Goal: Task Accomplishment & Management: Manage account settings

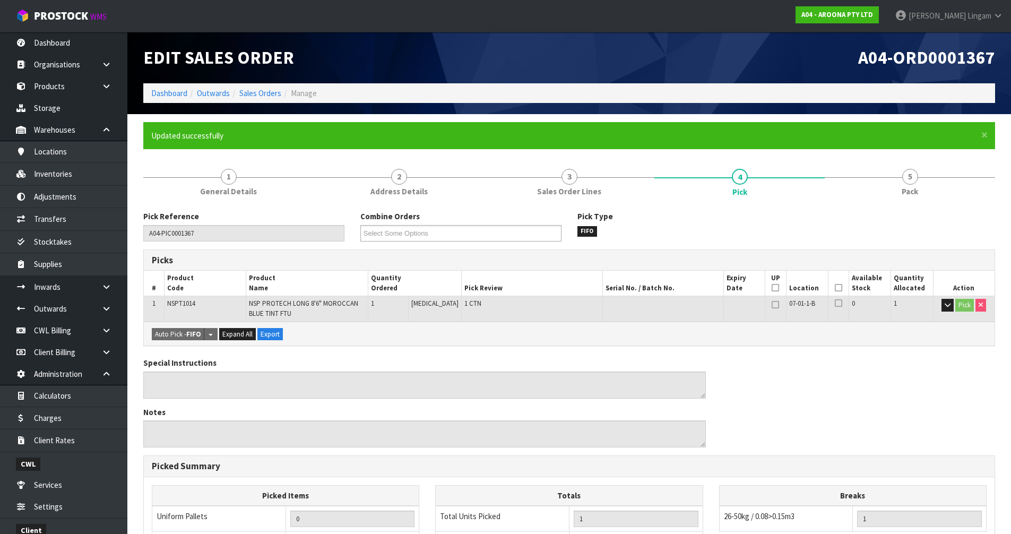
scroll to position [72, 0]
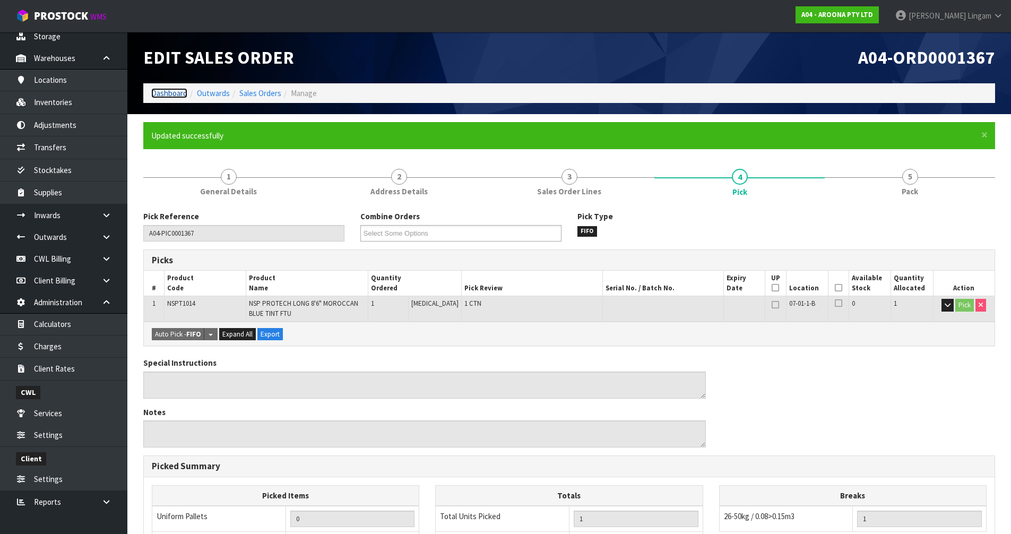
click at [179, 97] on link "Dashboard" at bounding box center [169, 93] width 36 height 10
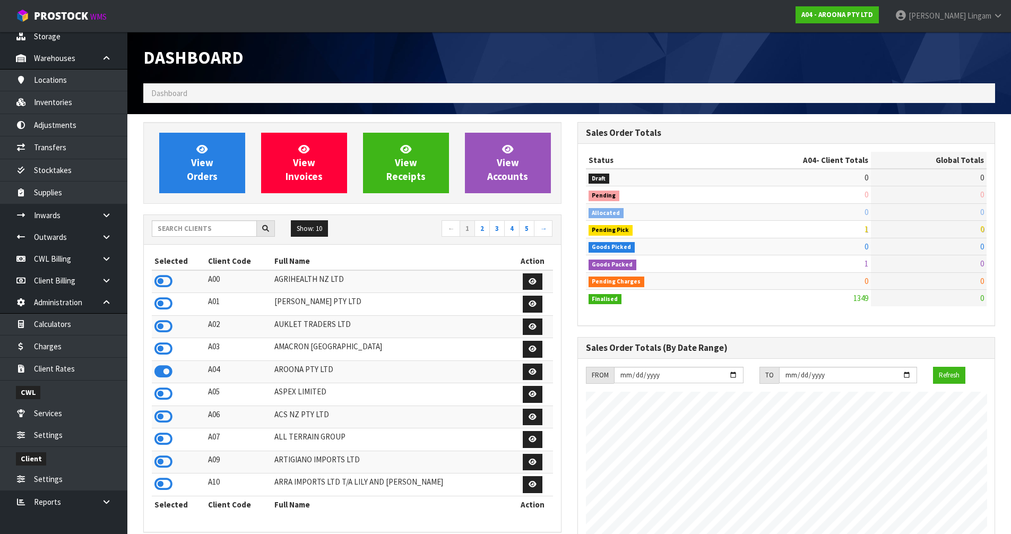
scroll to position [666, 434]
click at [166, 229] on input "text" at bounding box center [204, 228] width 105 height 16
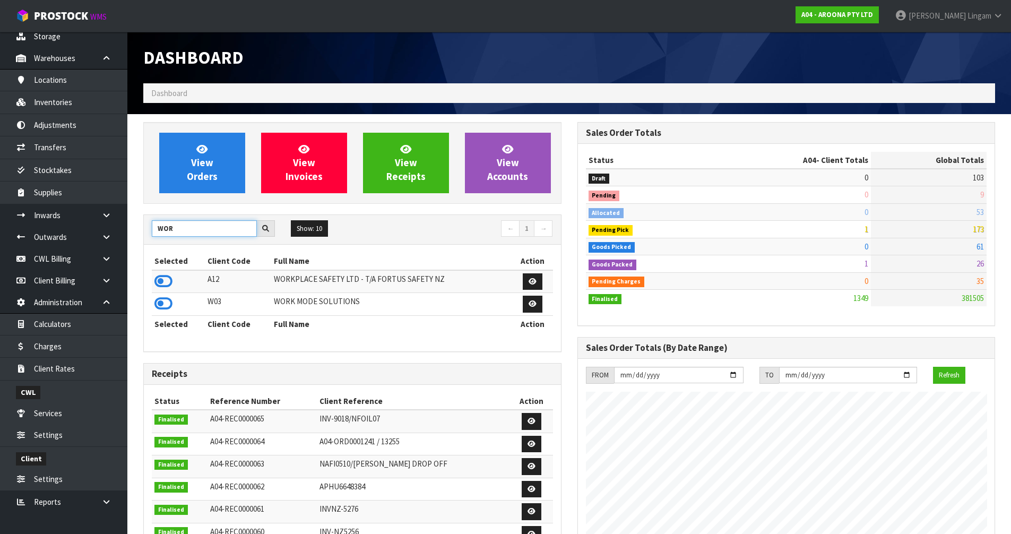
type input "WOR"
click at [164, 279] on icon at bounding box center [163, 281] width 18 height 16
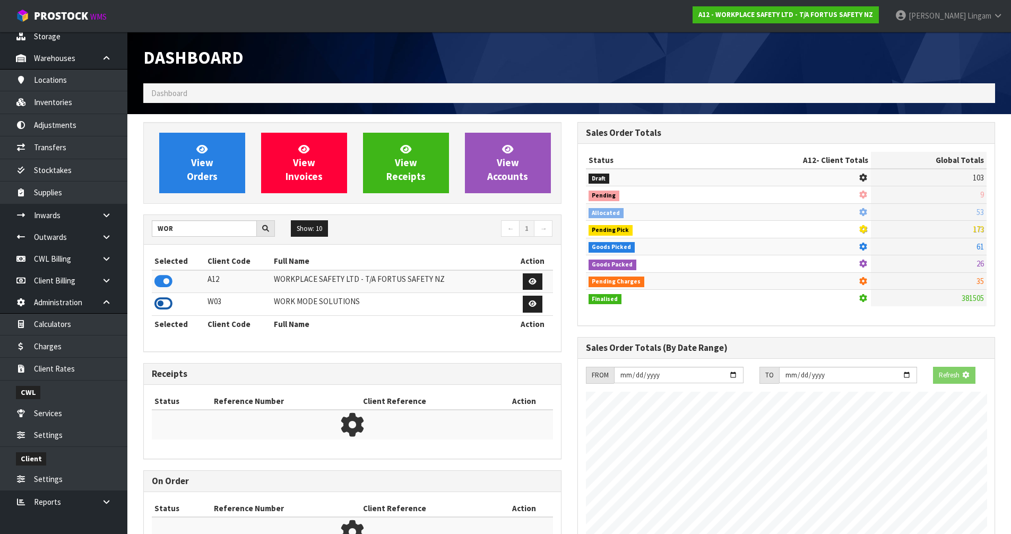
scroll to position [530204, 530432]
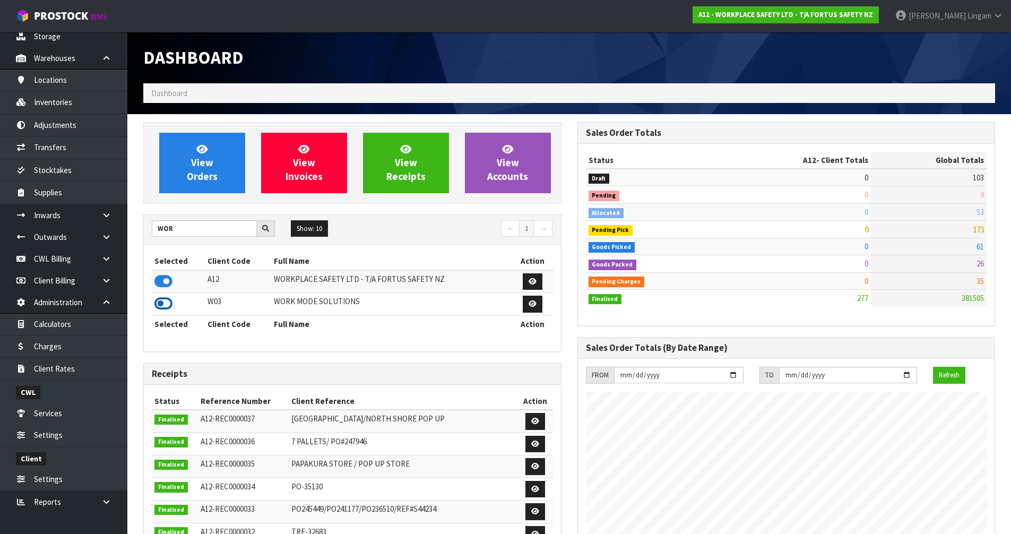
click at [160, 302] on icon at bounding box center [163, 304] width 18 height 16
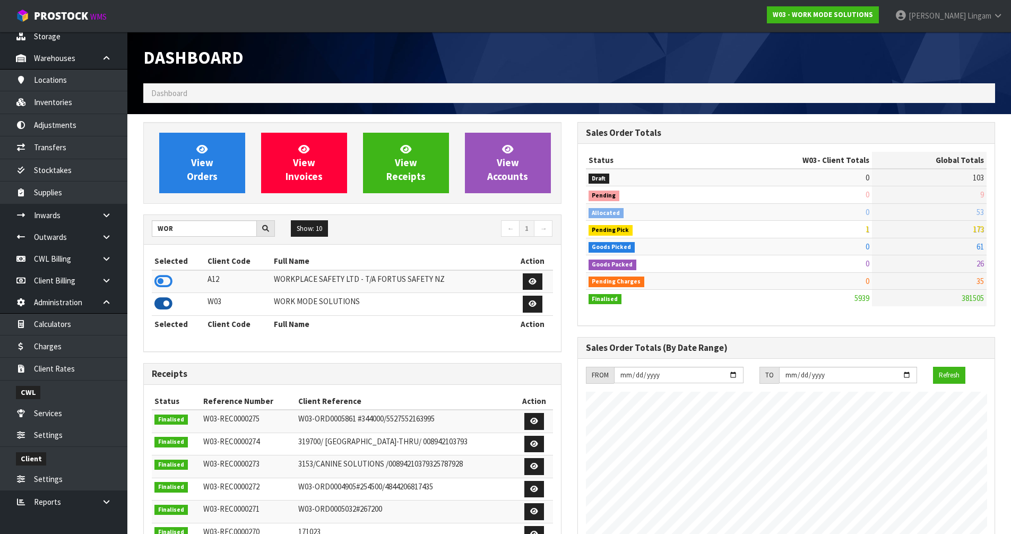
scroll to position [736, 434]
click at [223, 174] on link "View Orders" at bounding box center [202, 163] width 86 height 61
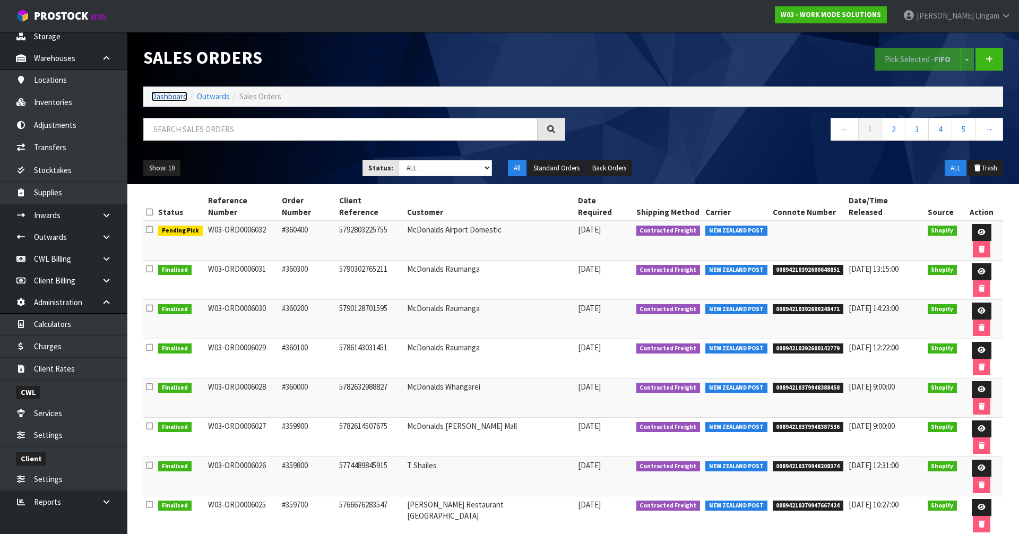
click at [173, 95] on link "Dashboard" at bounding box center [169, 96] width 36 height 10
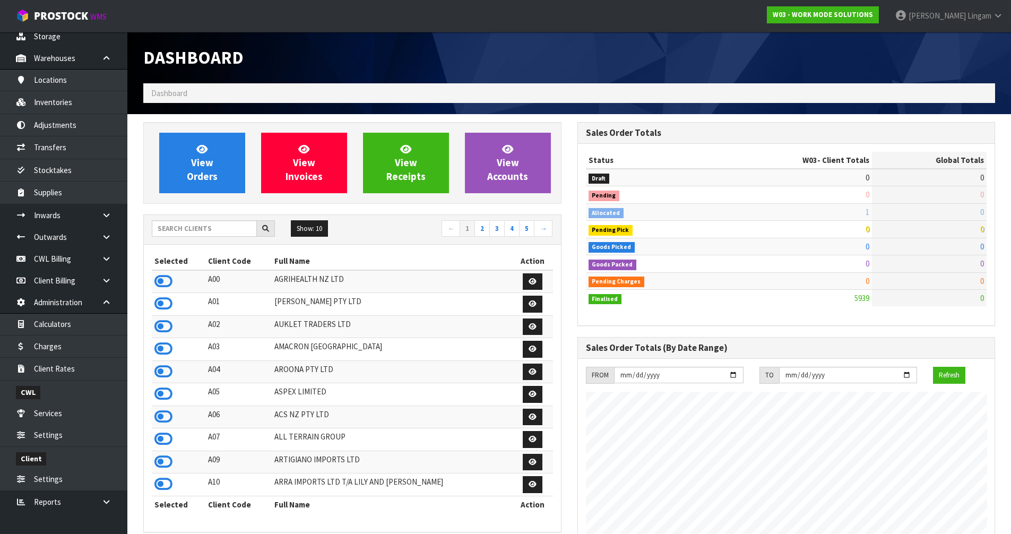
scroll to position [736, 434]
click at [237, 229] on input "text" at bounding box center [204, 228] width 105 height 16
drag, startPoint x: 164, startPoint y: 233, endPoint x: 150, endPoint y: 219, distance: 19.5
click at [164, 231] on input "text" at bounding box center [204, 228] width 105 height 16
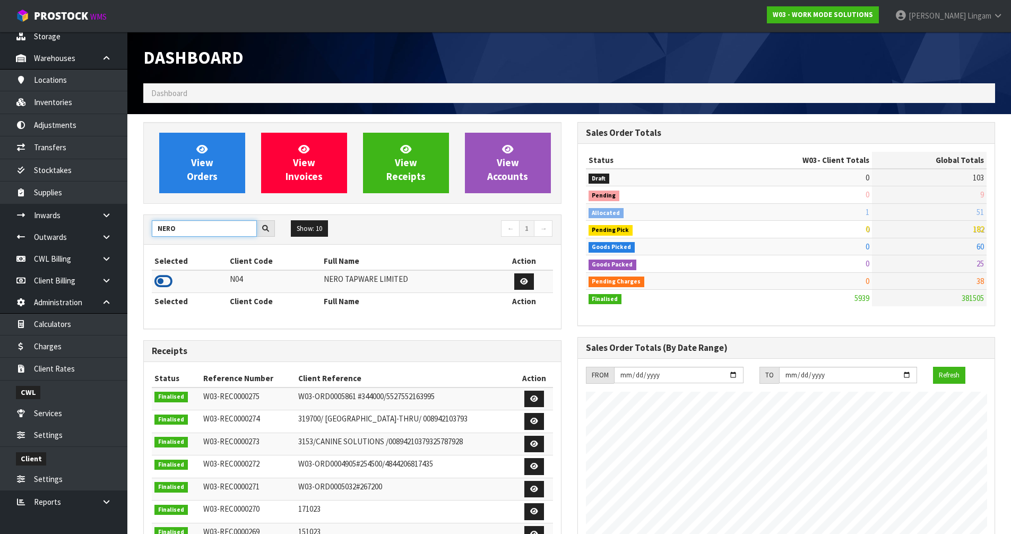
type input "NERO"
click at [158, 282] on icon at bounding box center [163, 281] width 18 height 16
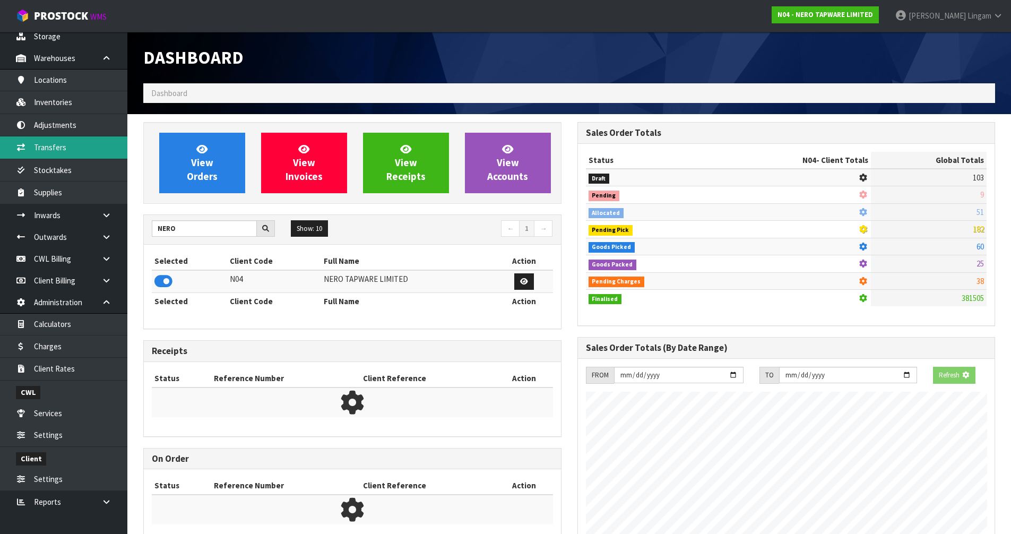
scroll to position [849, 434]
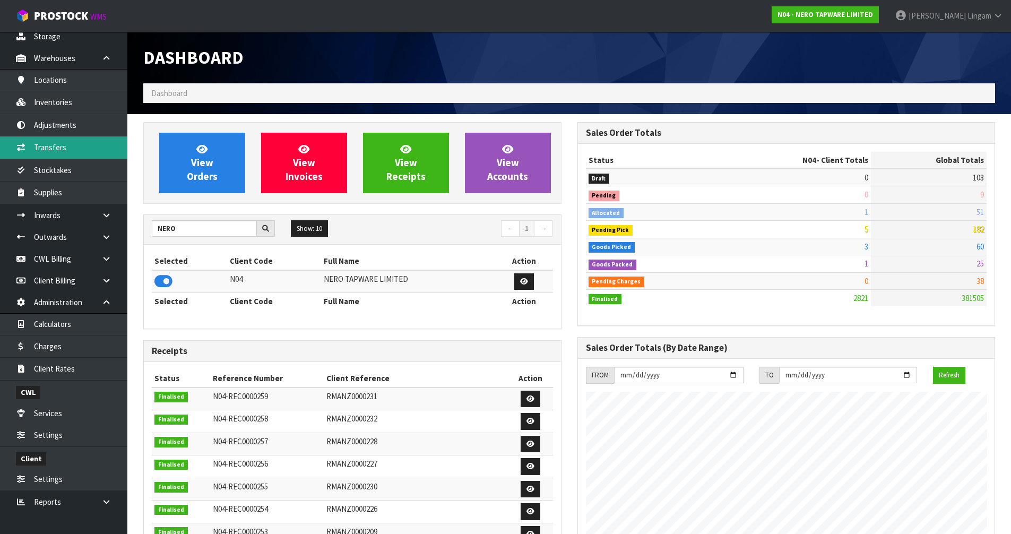
click at [64, 149] on link "Transfers" at bounding box center [63, 147] width 127 height 22
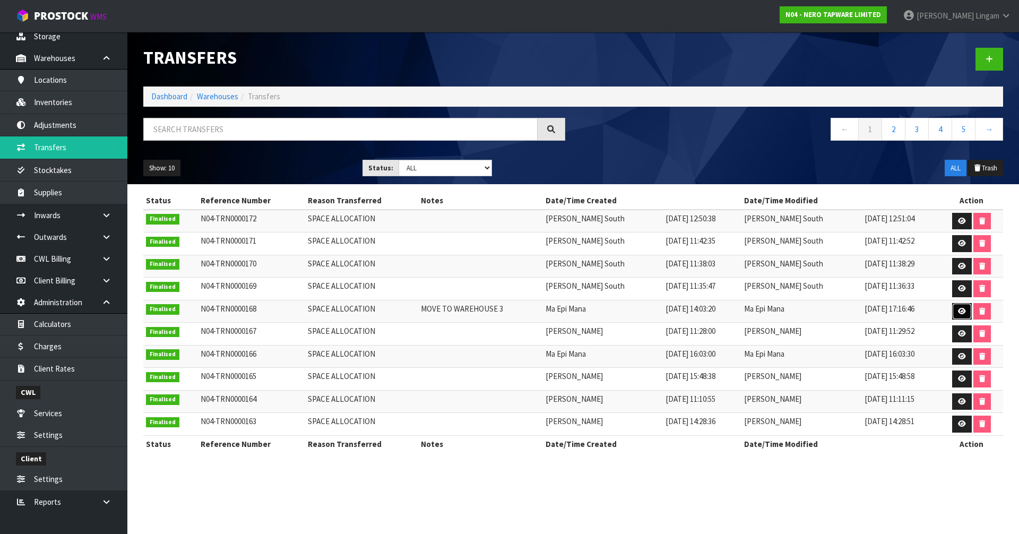
click at [958, 311] on icon at bounding box center [962, 311] width 8 height 7
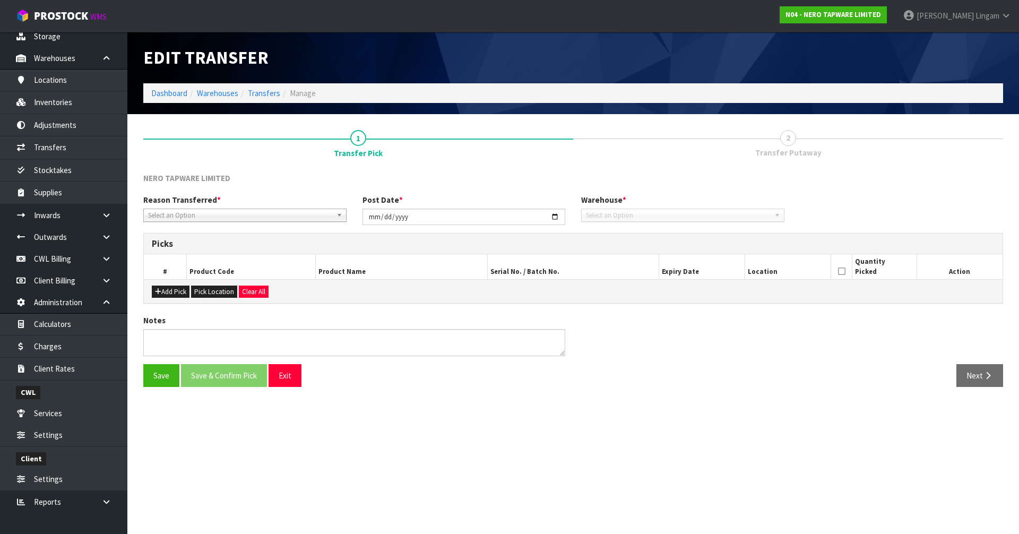
type input "[DATE]"
type textarea "MOVE TO WAREHOUSE 3"
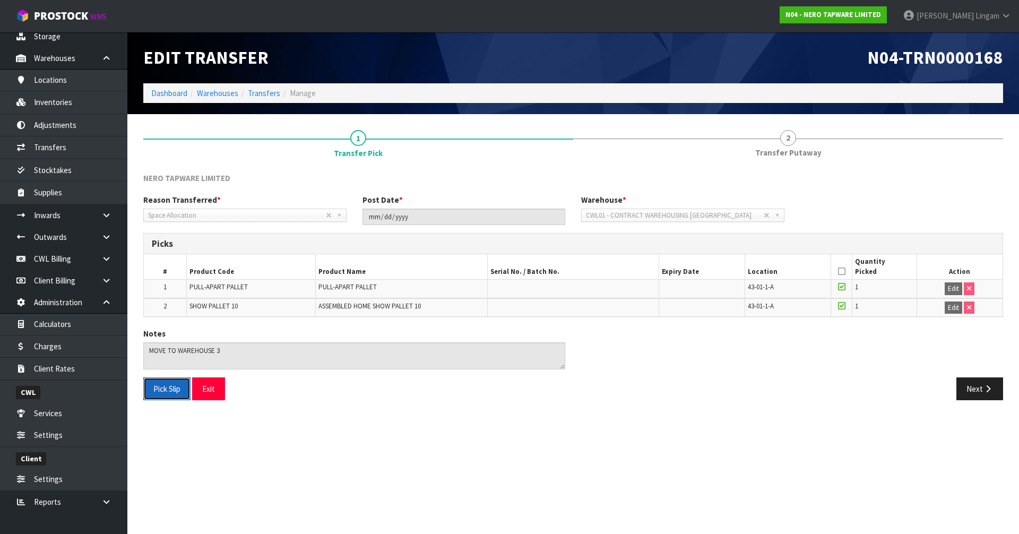
click at [167, 392] on button "Pick Slip" at bounding box center [166, 388] width 47 height 23
click at [169, 93] on link "Dashboard" at bounding box center [169, 93] width 36 height 10
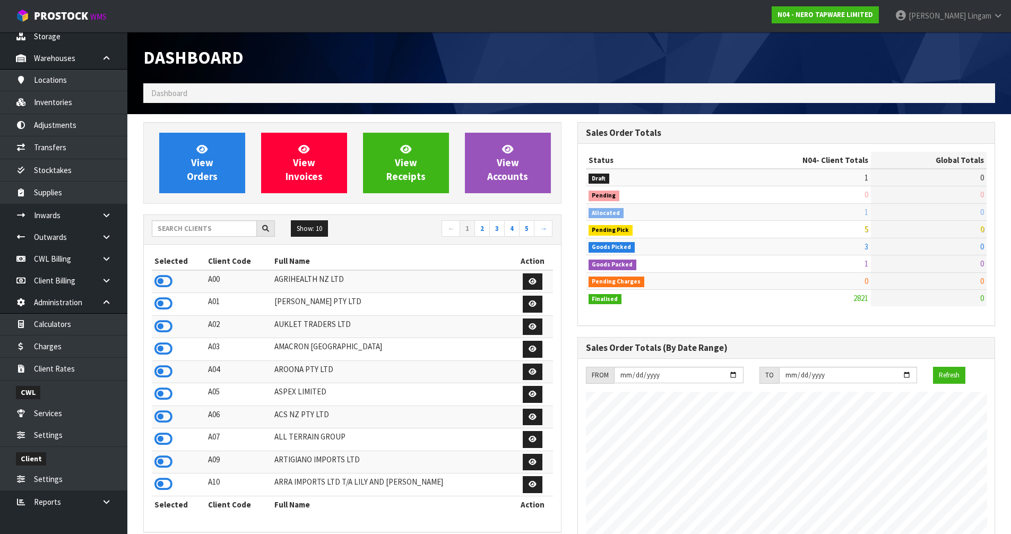
scroll to position [849, 434]
click at [219, 234] on input "text" at bounding box center [204, 228] width 105 height 16
click at [223, 232] on input "text" at bounding box center [204, 228] width 105 height 16
click at [225, 233] on input "text" at bounding box center [204, 228] width 105 height 16
click at [230, 174] on link "View Orders" at bounding box center [202, 163] width 86 height 61
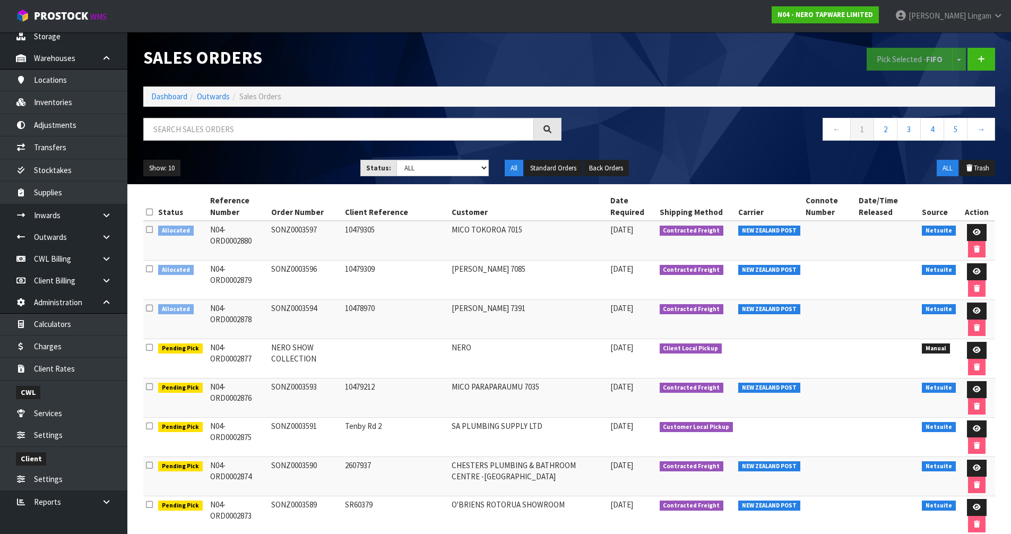
click at [147, 213] on icon at bounding box center [149, 212] width 7 height 8
click at [902, 56] on button "Pick Selected - FIFO" at bounding box center [910, 59] width 86 height 23
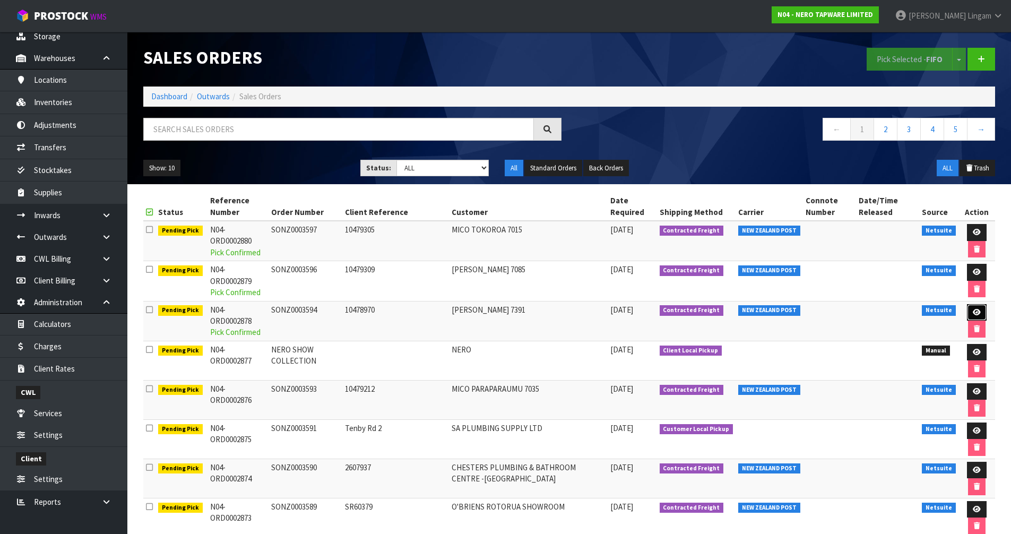
click at [976, 314] on icon at bounding box center [977, 312] width 8 height 7
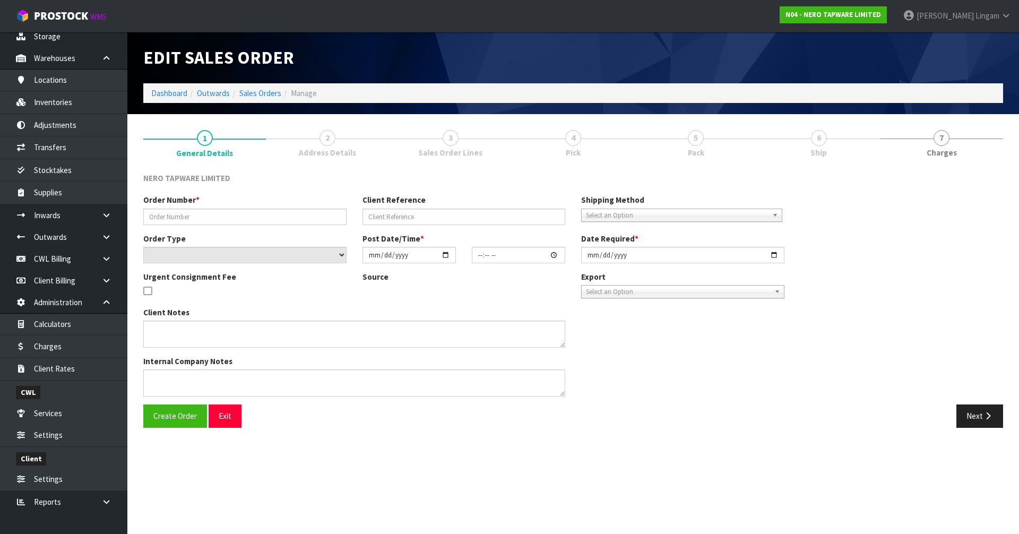
type input "SONZ0003594"
type input "10478970"
select select "number:0"
type input "[DATE]"
type input "10:00:06.000"
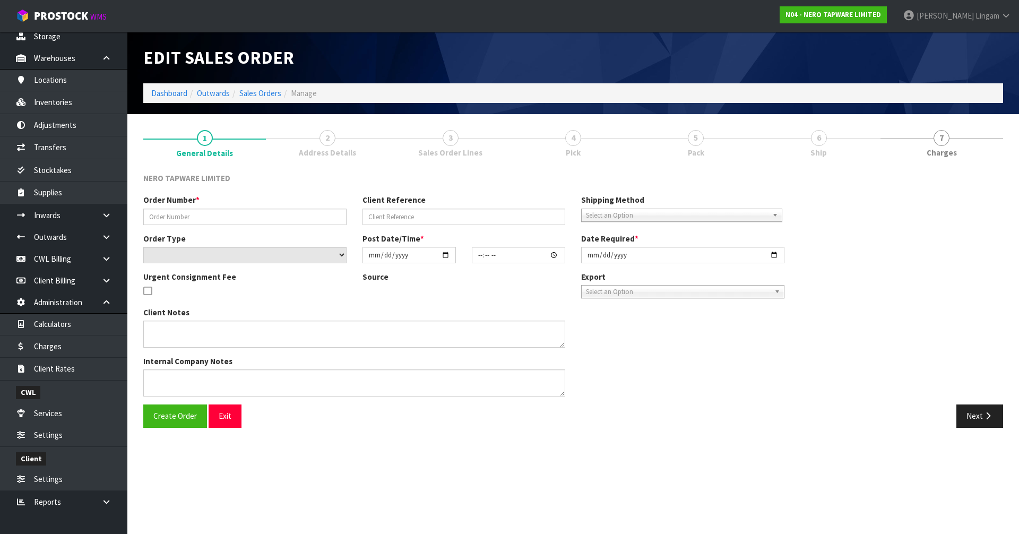
type input "[DATE]"
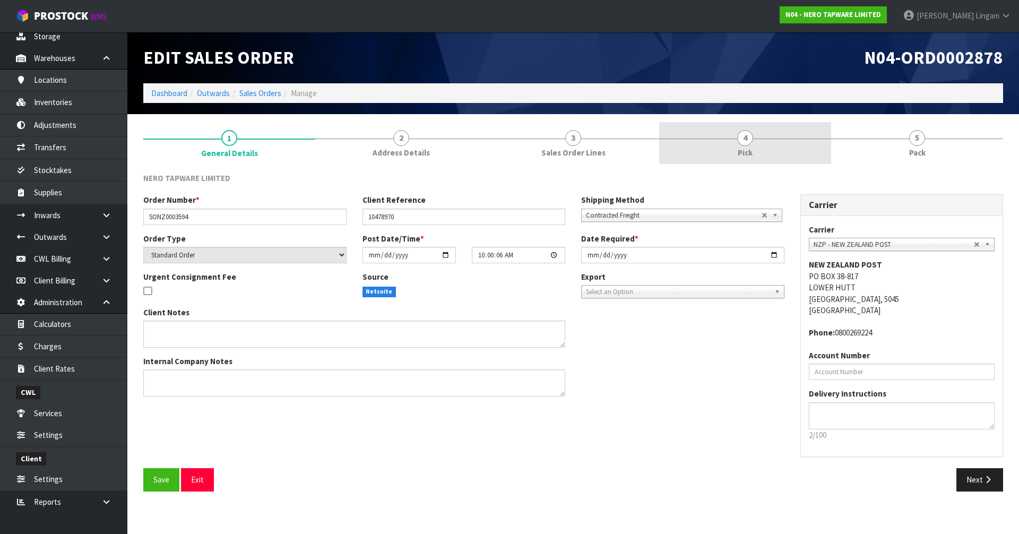
click at [780, 148] on link "4 Pick" at bounding box center [745, 143] width 172 height 42
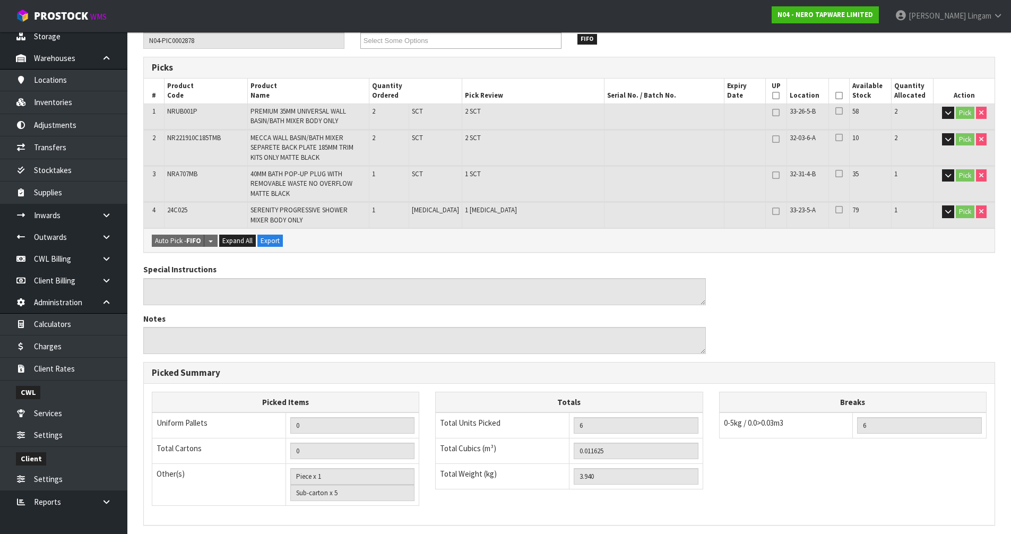
scroll to position [291, 0]
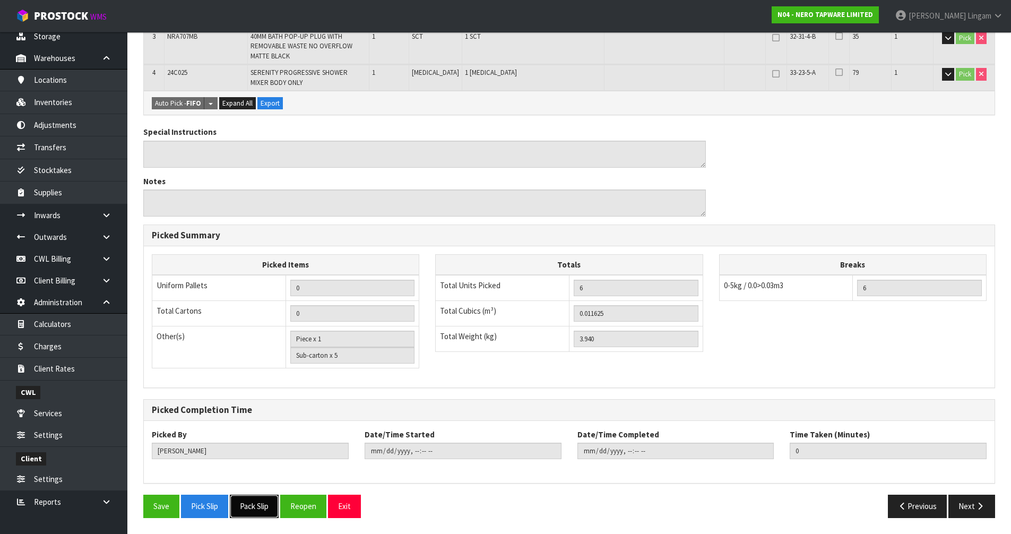
click at [251, 502] on button "Pack Slip" at bounding box center [254, 506] width 49 height 23
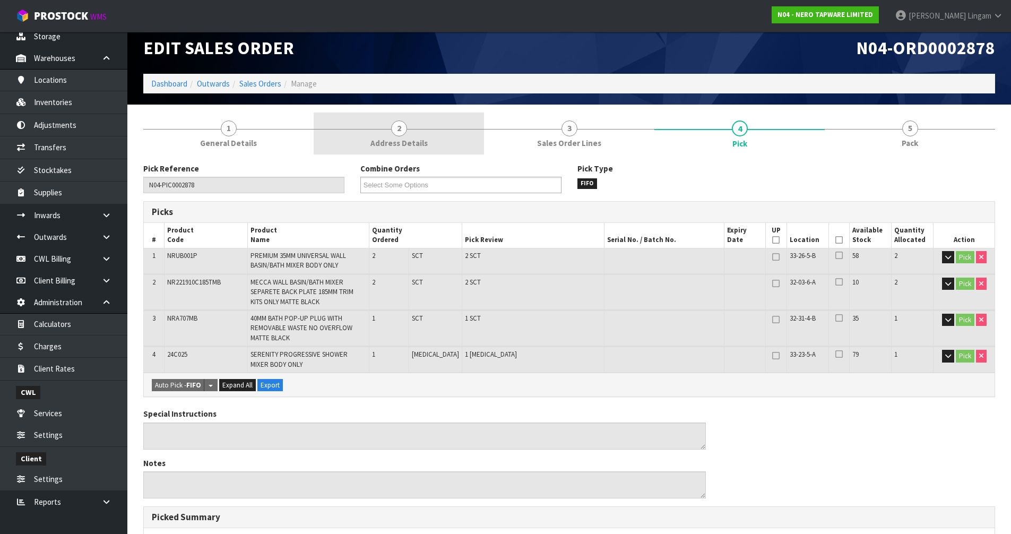
scroll to position [0, 0]
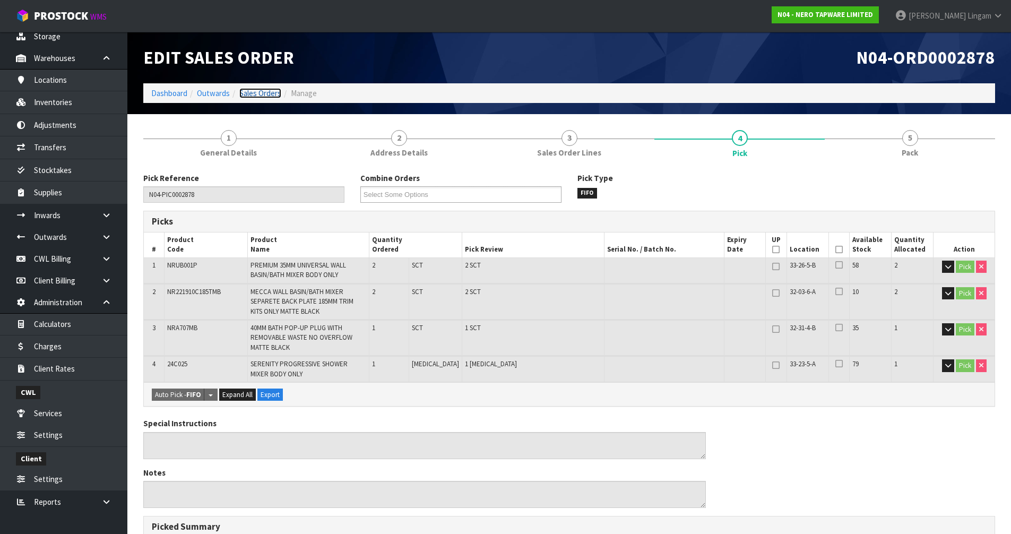
click at [266, 95] on link "Sales Orders" at bounding box center [260, 93] width 42 height 10
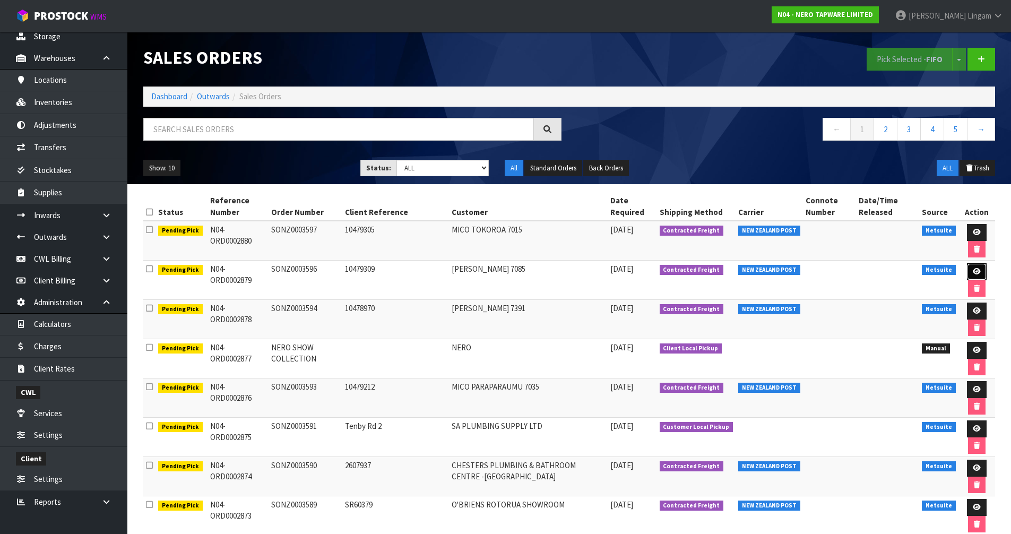
click at [973, 270] on icon at bounding box center [977, 271] width 8 height 7
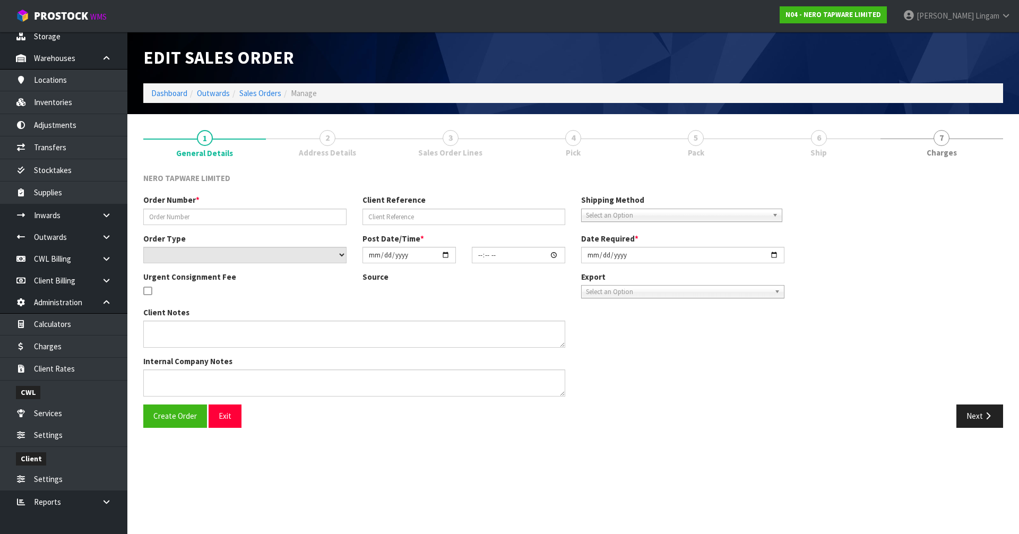
type input "SONZ0003596"
type input "10479309"
select select "number:0"
type input "[DATE]"
type input "10:00:07.000"
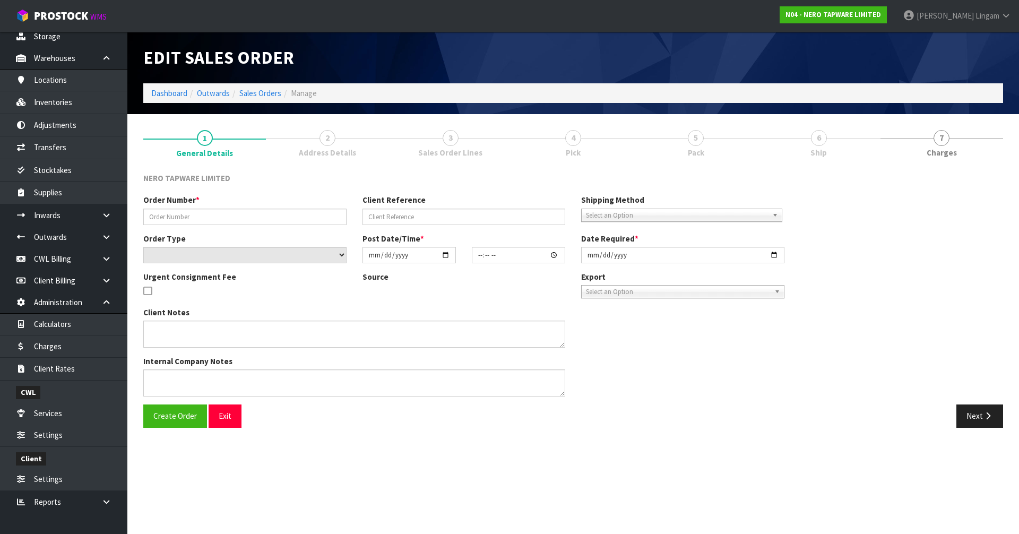
type input "[DATE]"
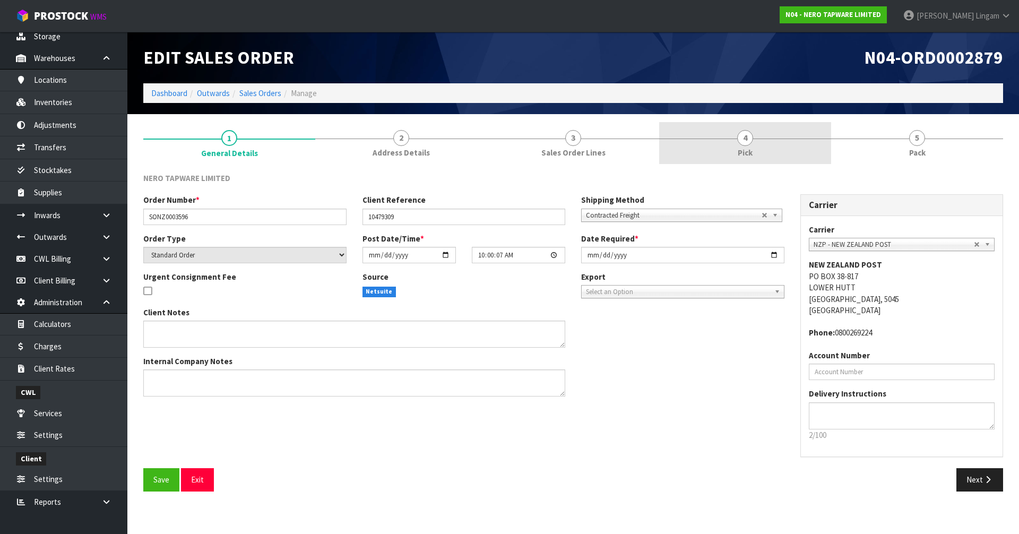
drag, startPoint x: 760, startPoint y: 157, endPoint x: 746, endPoint y: 152, distance: 14.6
click at [759, 154] on link "4 Pick" at bounding box center [745, 143] width 172 height 42
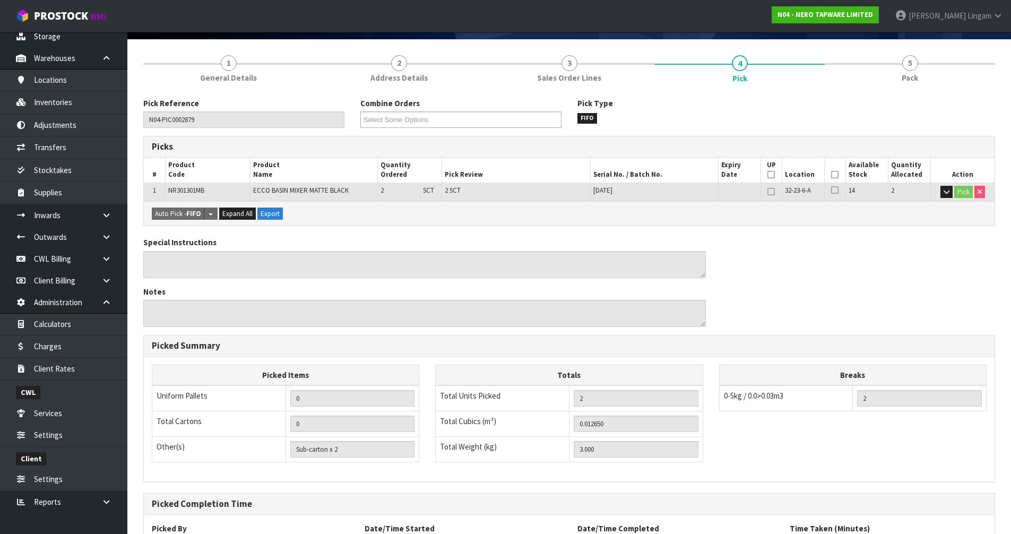
scroll to position [169, 0]
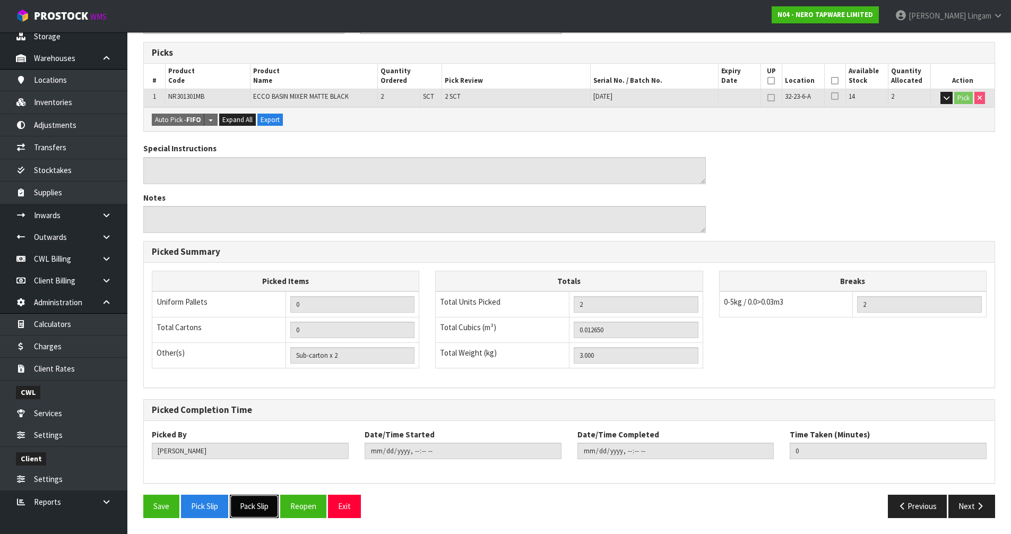
click at [257, 513] on button "Pack Slip" at bounding box center [254, 506] width 49 height 23
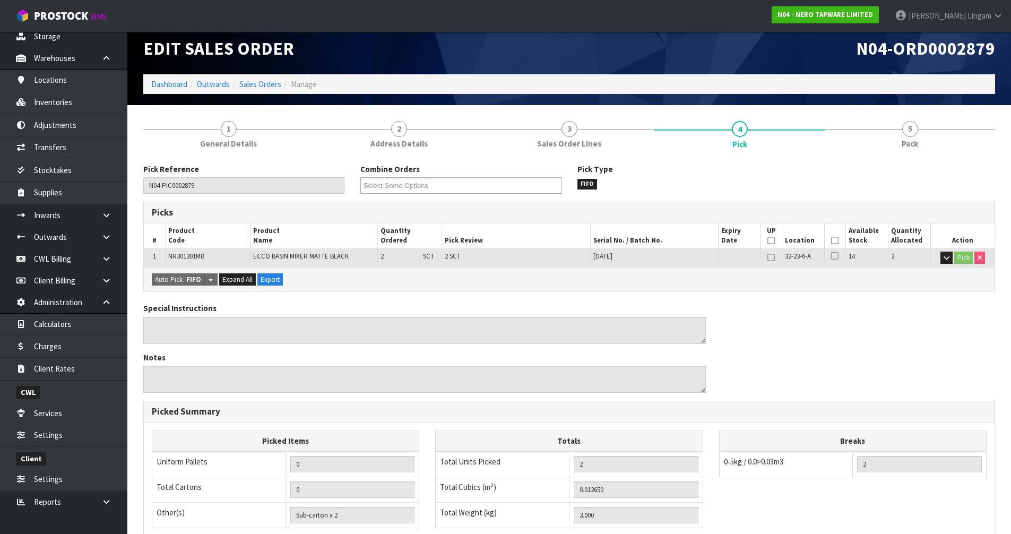
scroll to position [0, 0]
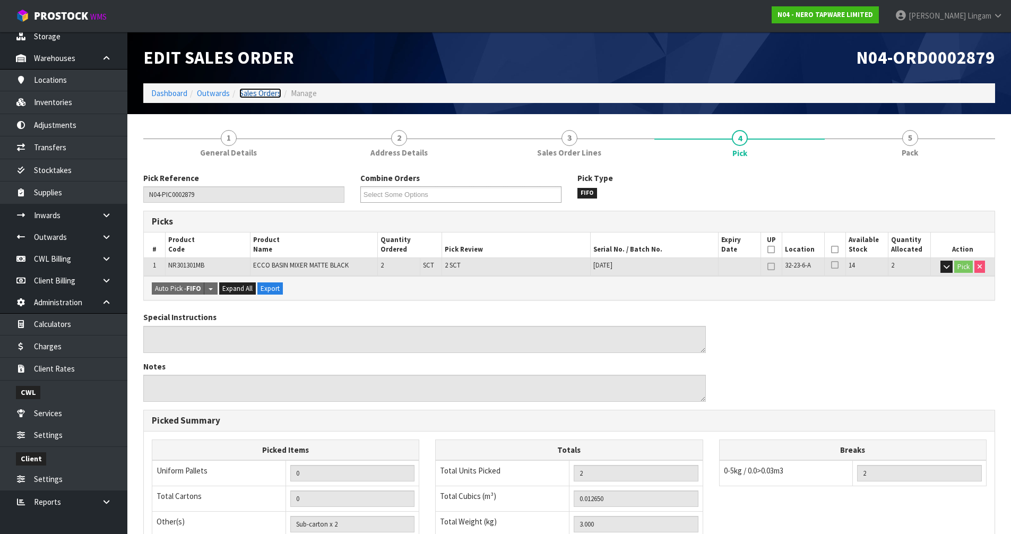
click at [263, 96] on link "Sales Orders" at bounding box center [260, 93] width 42 height 10
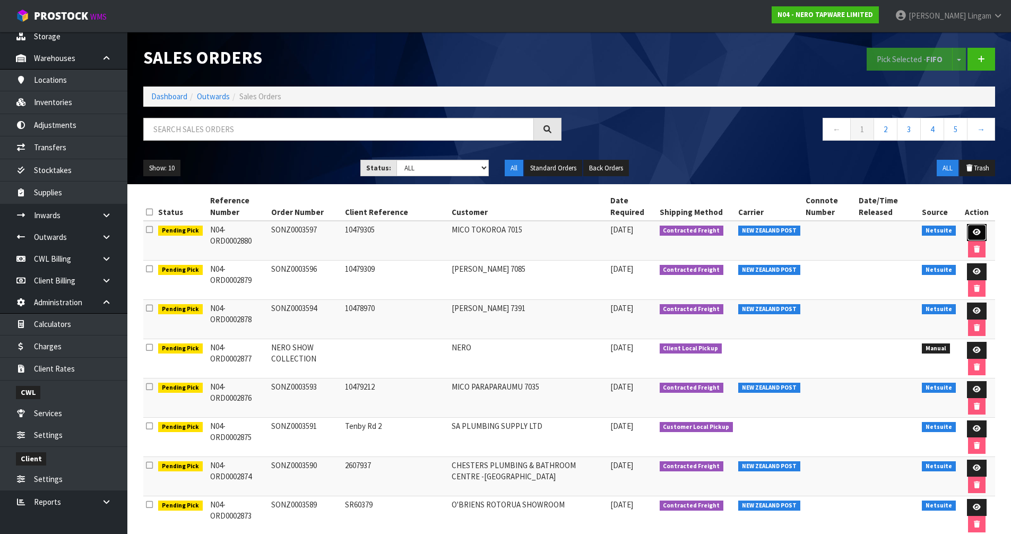
click at [976, 227] on link at bounding box center [977, 232] width 20 height 17
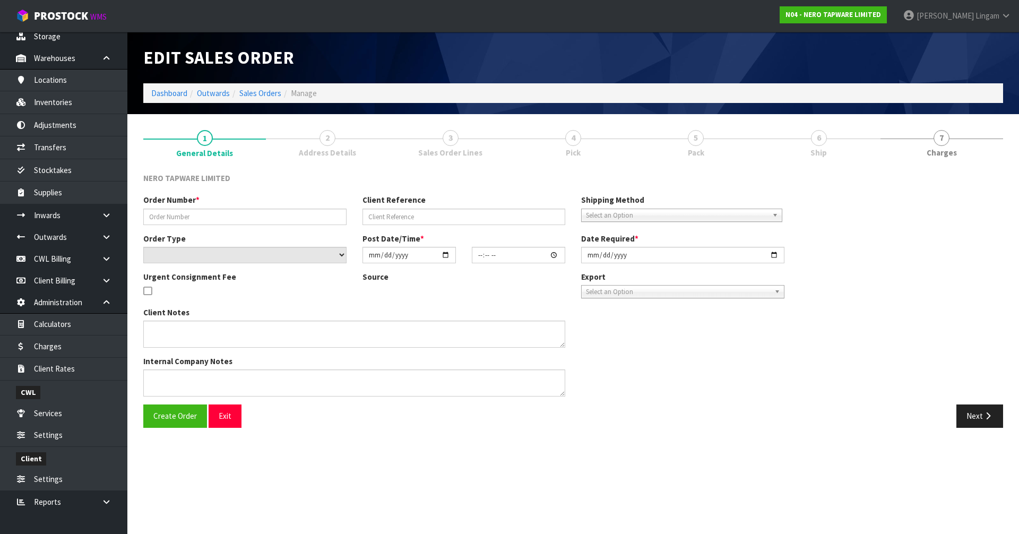
type input "SONZ0003597"
type input "10479305"
select select "number:0"
type input "[DATE]"
type input "10:00:09.000"
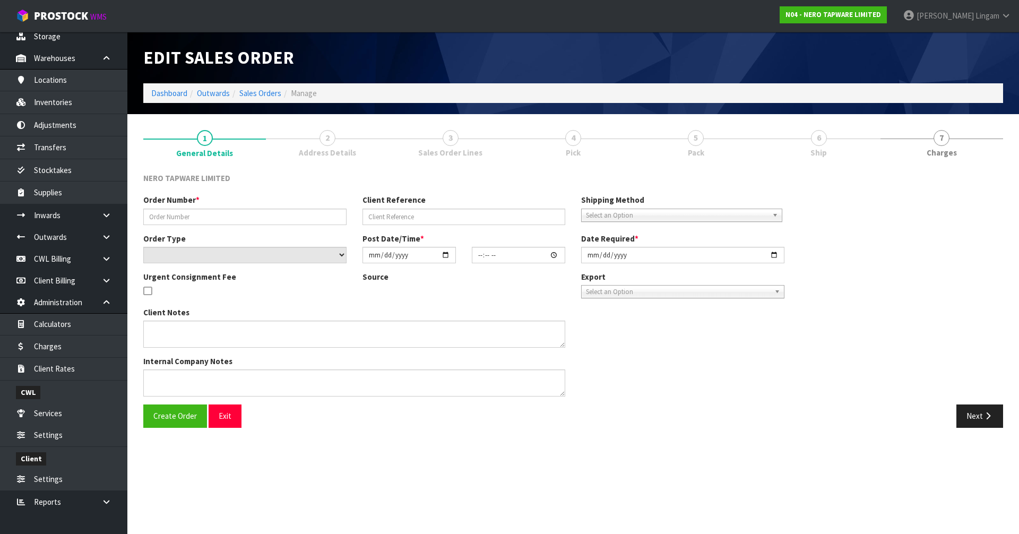
type input "[DATE]"
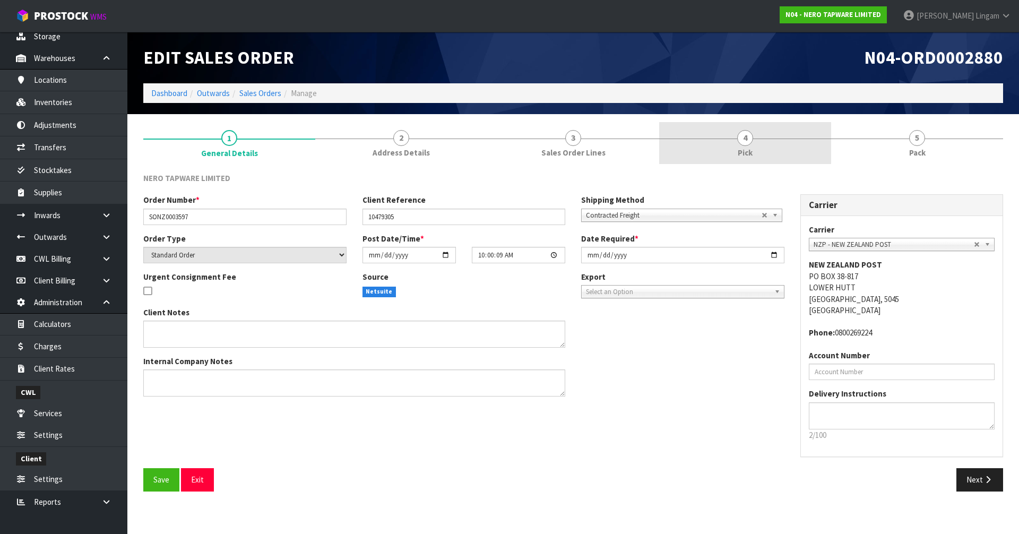
click at [760, 130] on link "4 Pick" at bounding box center [745, 143] width 172 height 42
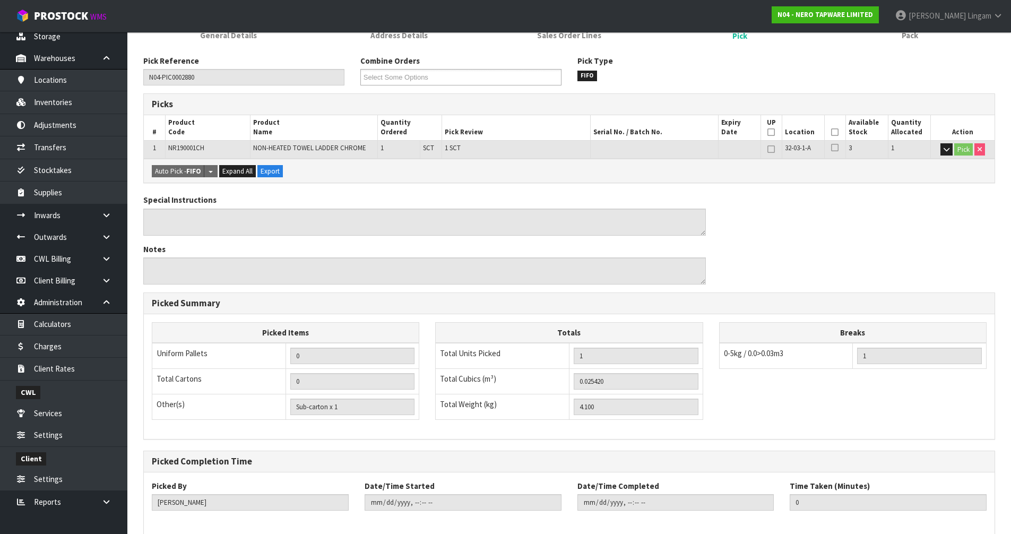
scroll to position [169, 0]
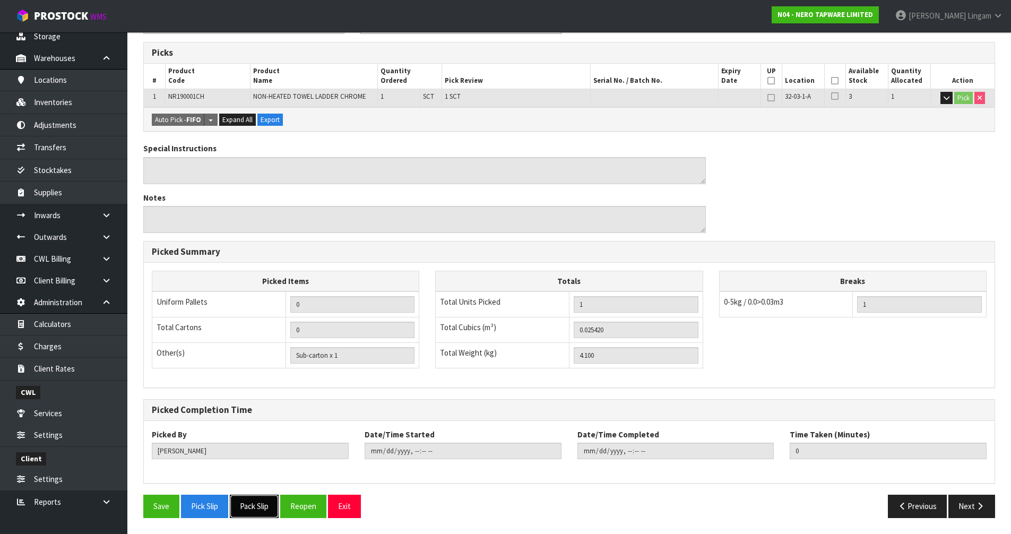
click at [262, 510] on button "Pack Slip" at bounding box center [254, 506] width 49 height 23
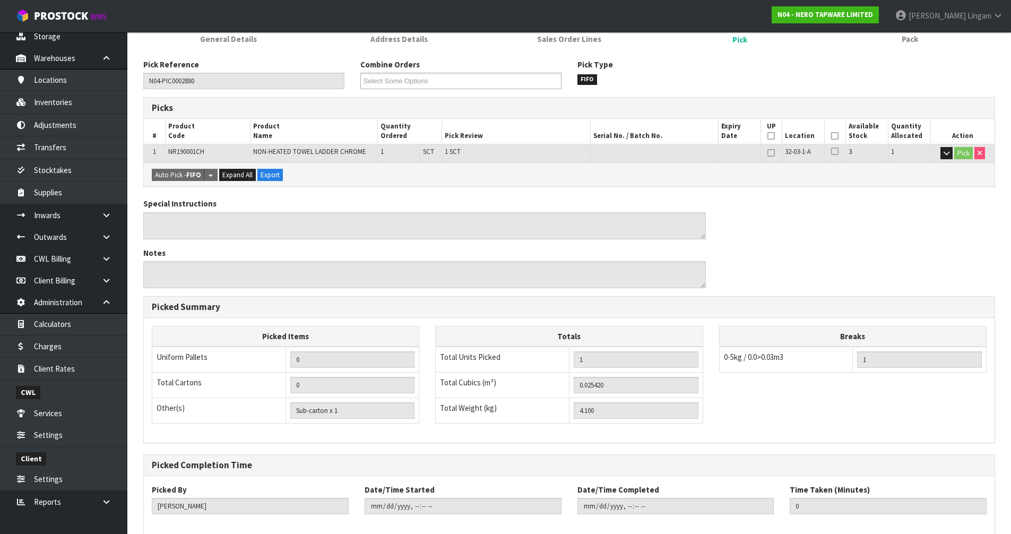
scroll to position [0, 0]
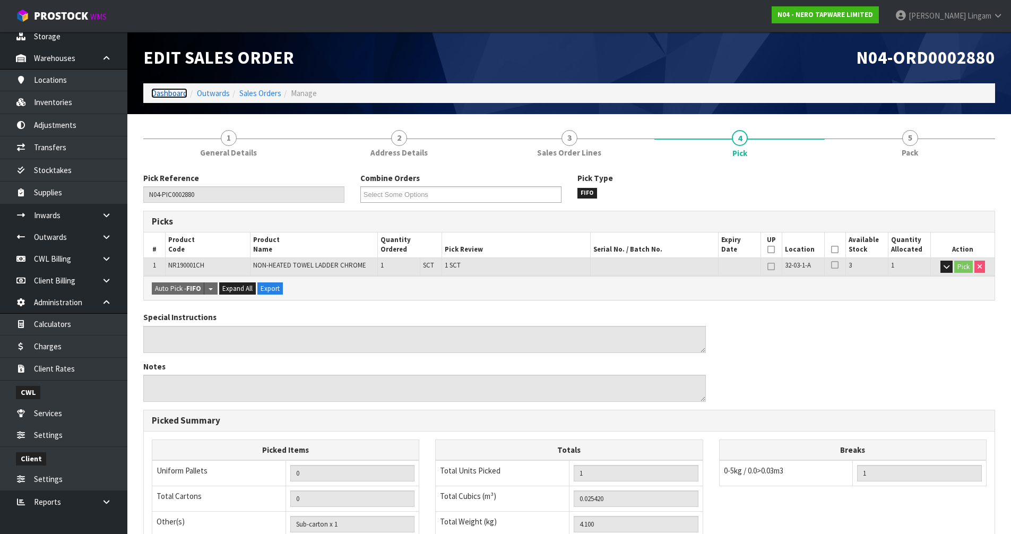
click at [167, 90] on link "Dashboard" at bounding box center [169, 93] width 36 height 10
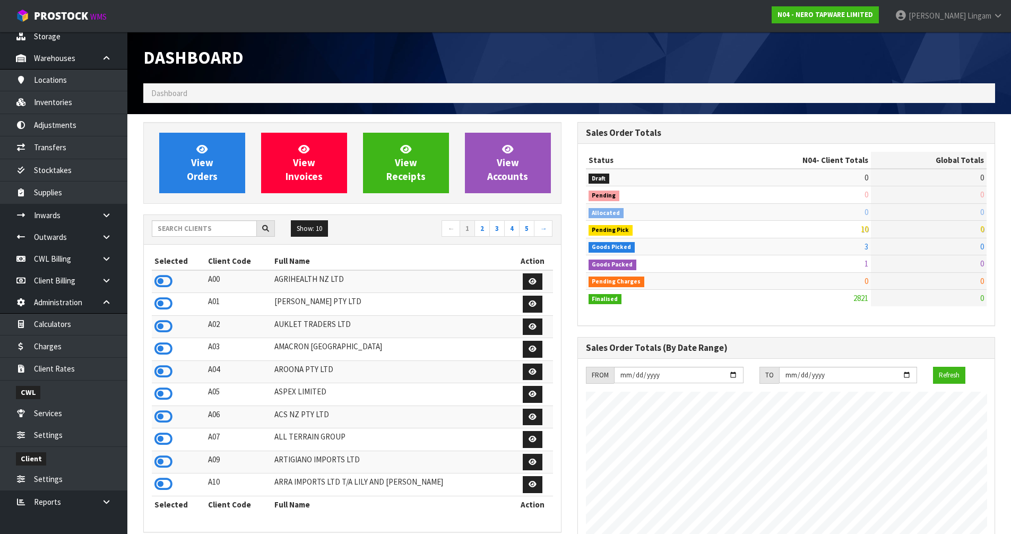
scroll to position [849, 434]
click at [228, 229] on input "text" at bounding box center [204, 228] width 105 height 16
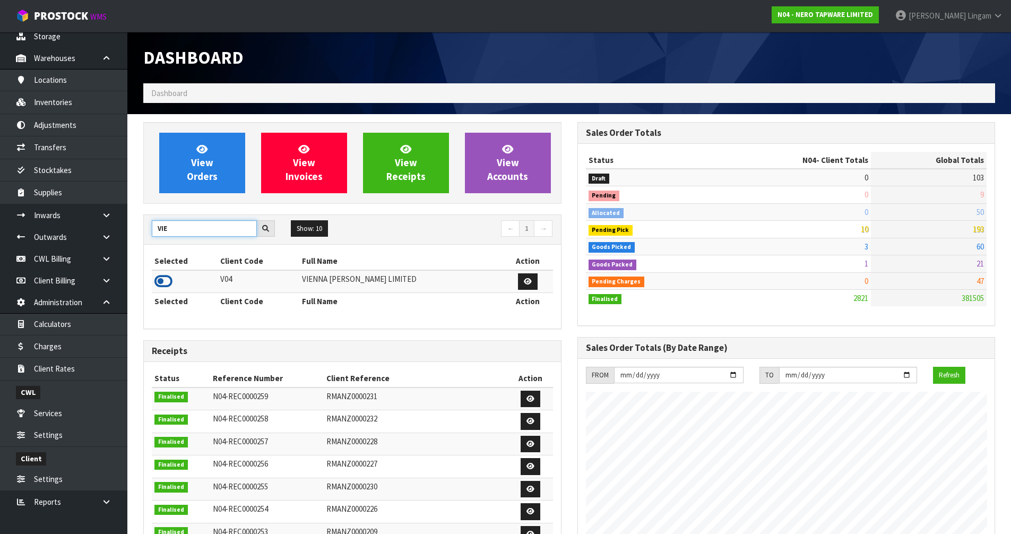
type input "VIE"
click at [164, 282] on icon at bounding box center [163, 281] width 18 height 16
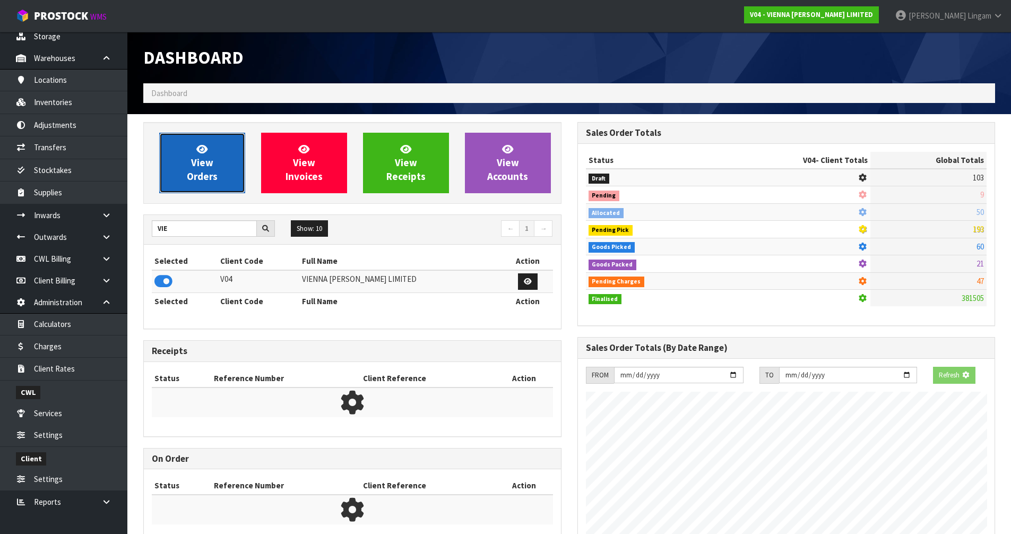
click at [209, 177] on span "View Orders" at bounding box center [202, 163] width 31 height 40
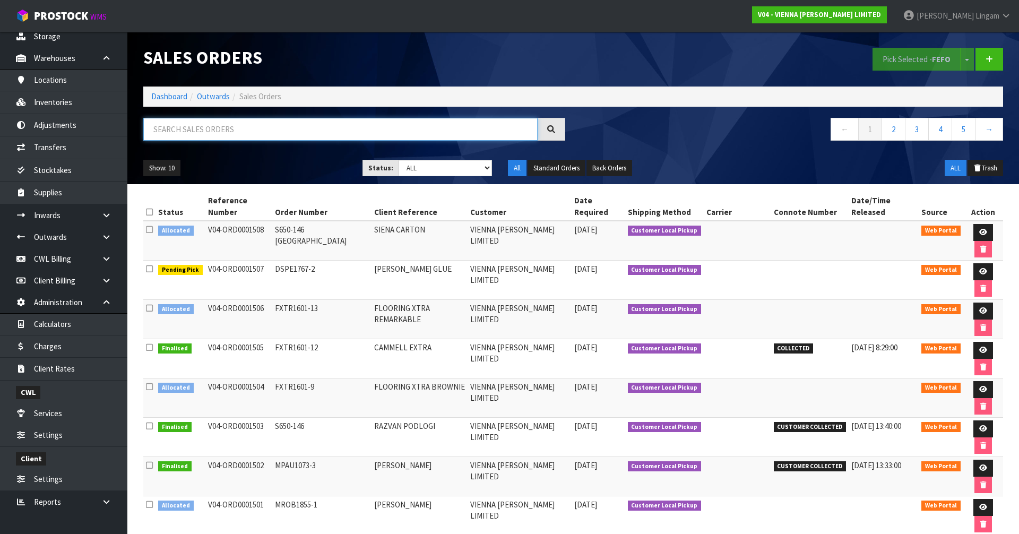
click at [244, 131] on input "text" at bounding box center [340, 129] width 394 height 23
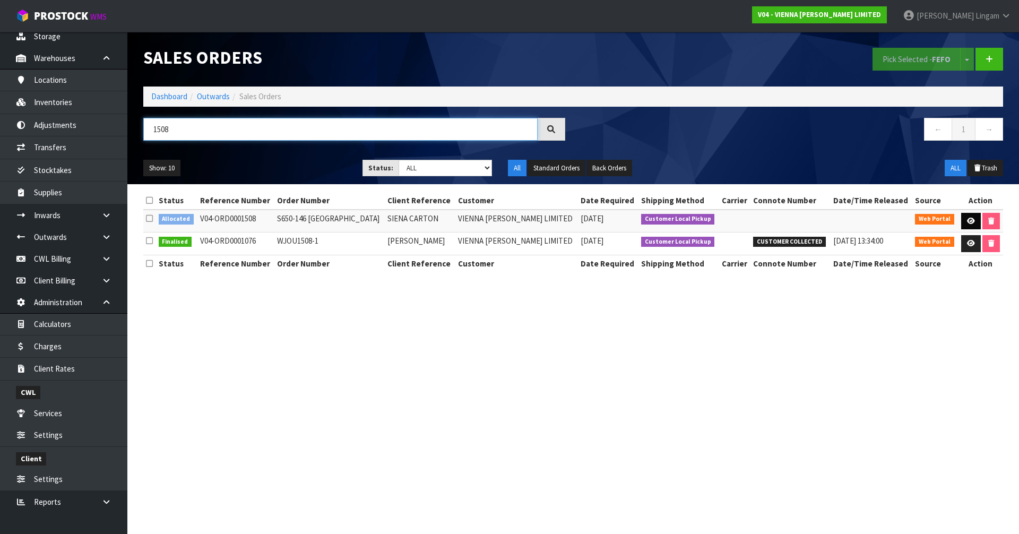
type input "1508"
click at [970, 223] on icon at bounding box center [971, 221] width 8 height 7
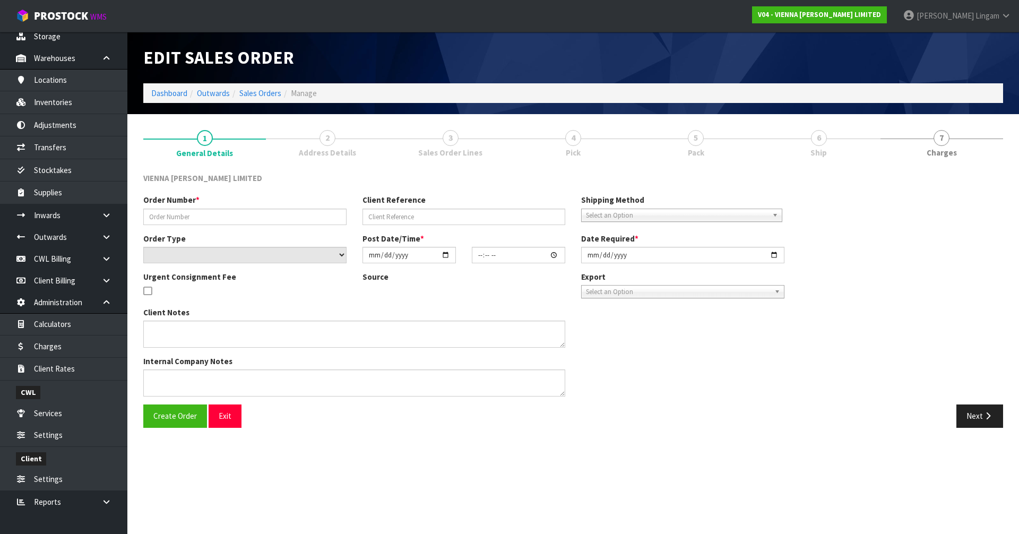
type input "S650-146 [GEOGRAPHIC_DATA]"
type input "SIENA CARTON"
select select "number:0"
type input "[DATE]"
type input "15:29:00.000"
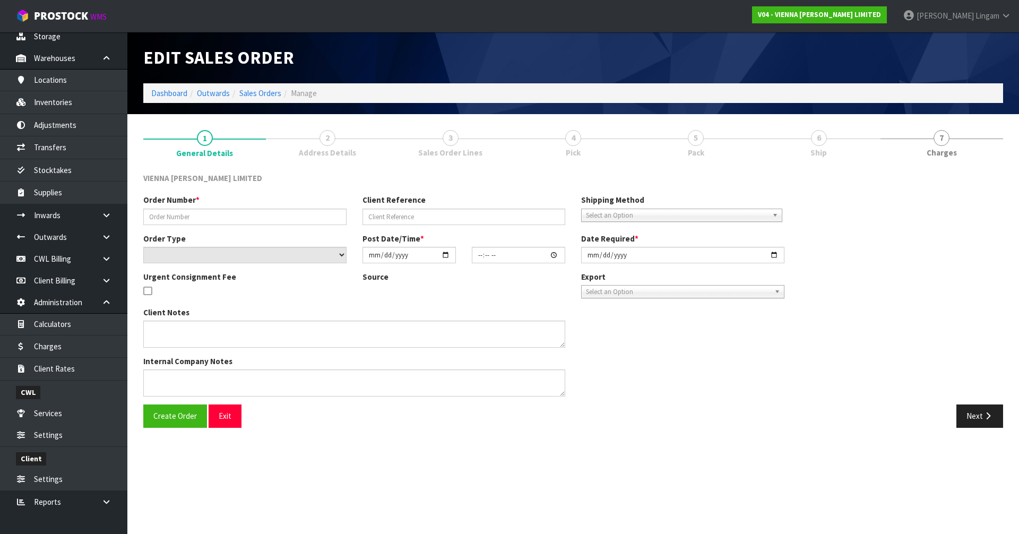
type input "[DATE]"
type textarea "SIENA CARTON"
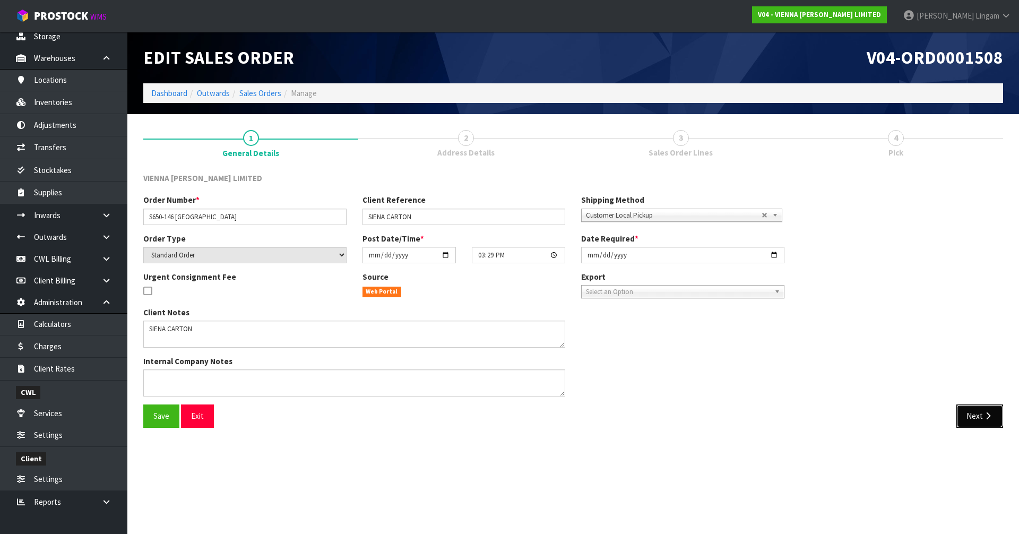
click at [985, 421] on button "Next" at bounding box center [980, 416] width 47 height 23
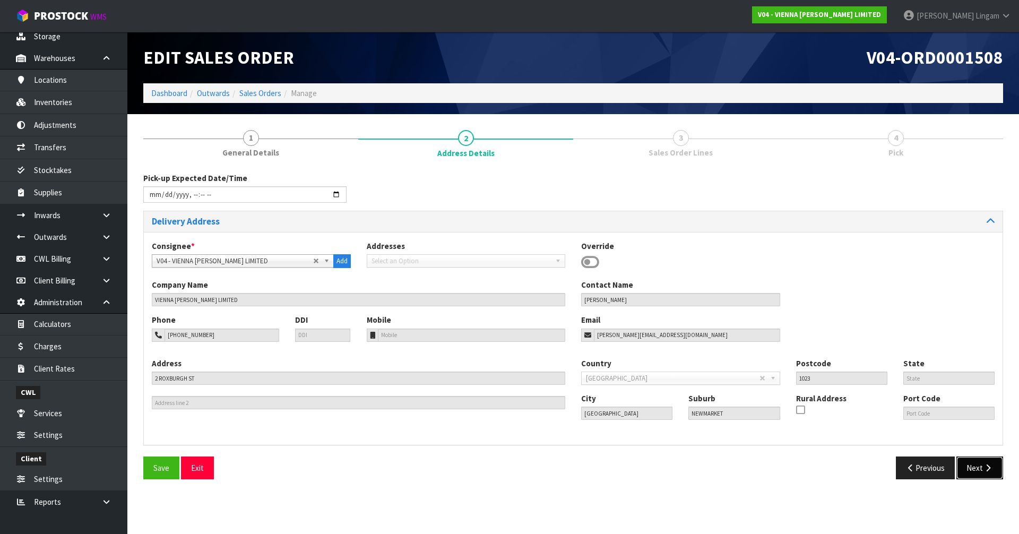
click at [974, 467] on button "Next" at bounding box center [980, 468] width 47 height 23
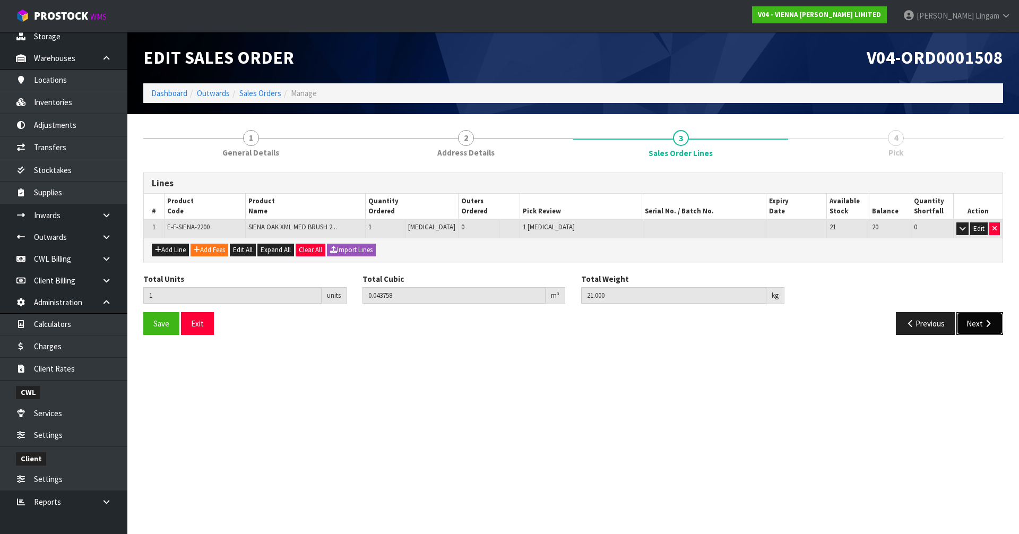
click at [975, 326] on button "Next" at bounding box center [980, 323] width 47 height 23
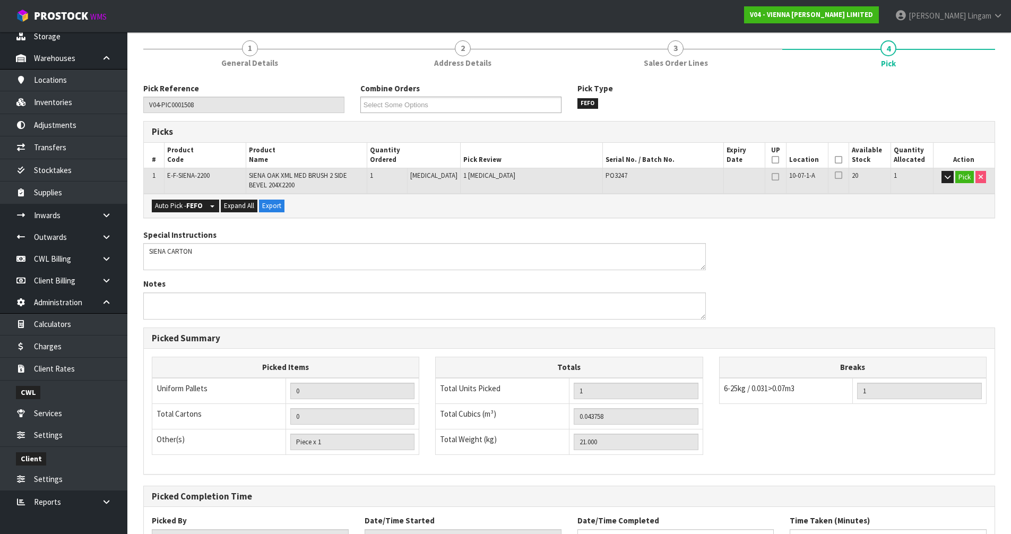
scroll to position [176, 0]
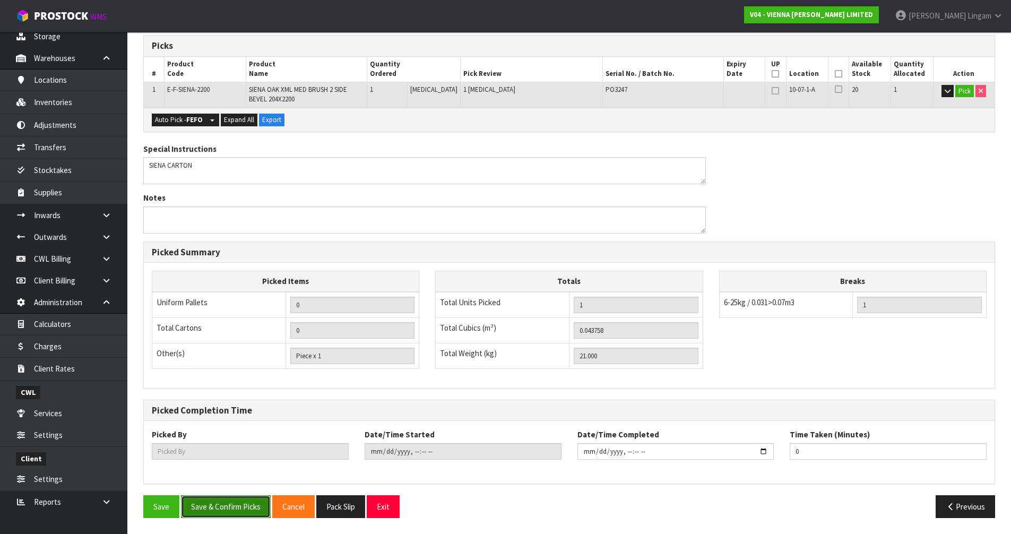
click at [238, 514] on button "Save & Confirm Picks" at bounding box center [226, 506] width 90 height 23
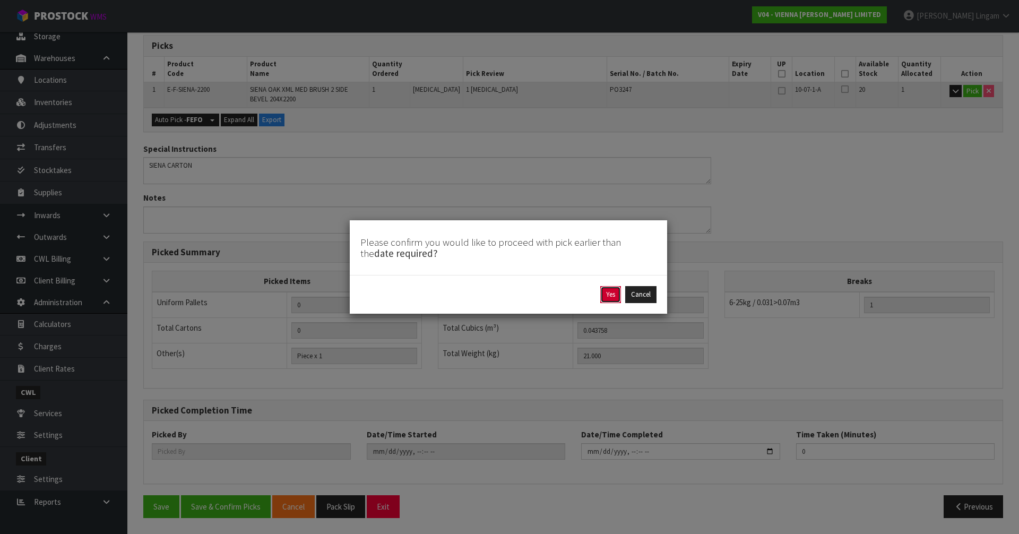
click at [618, 293] on button "Yes" at bounding box center [610, 294] width 21 height 17
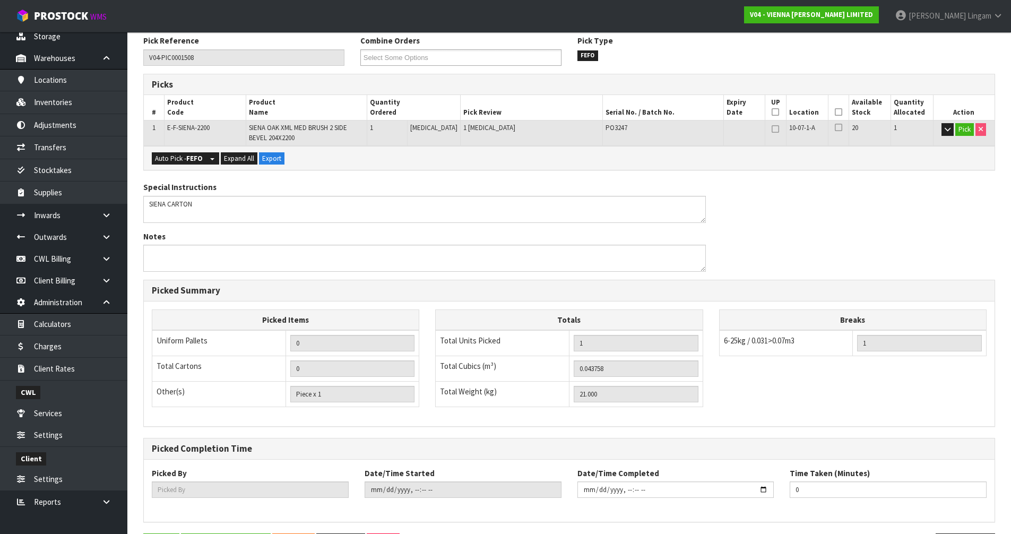
scroll to position [0, 0]
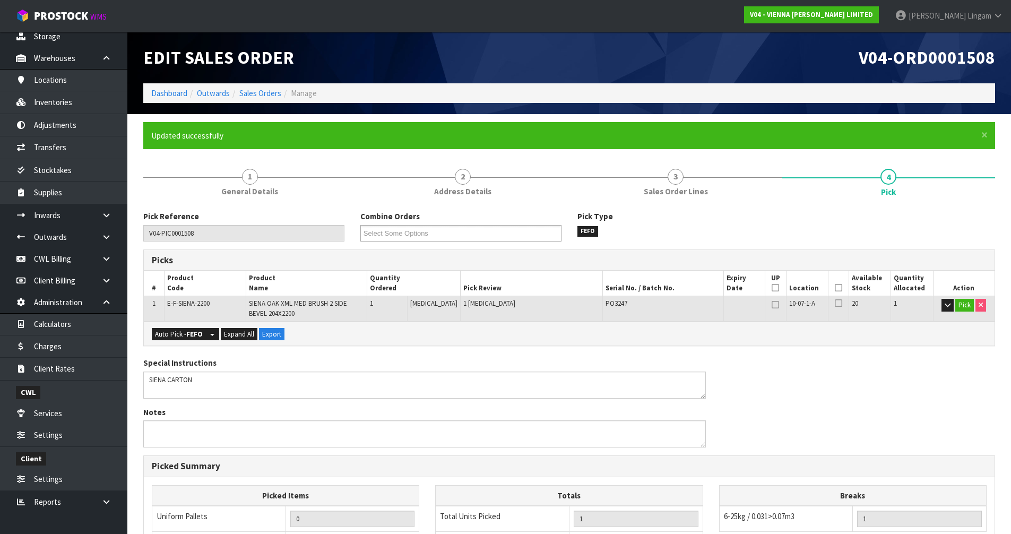
type input "[PERSON_NAME]"
type input "[DATE]T10:08:11"
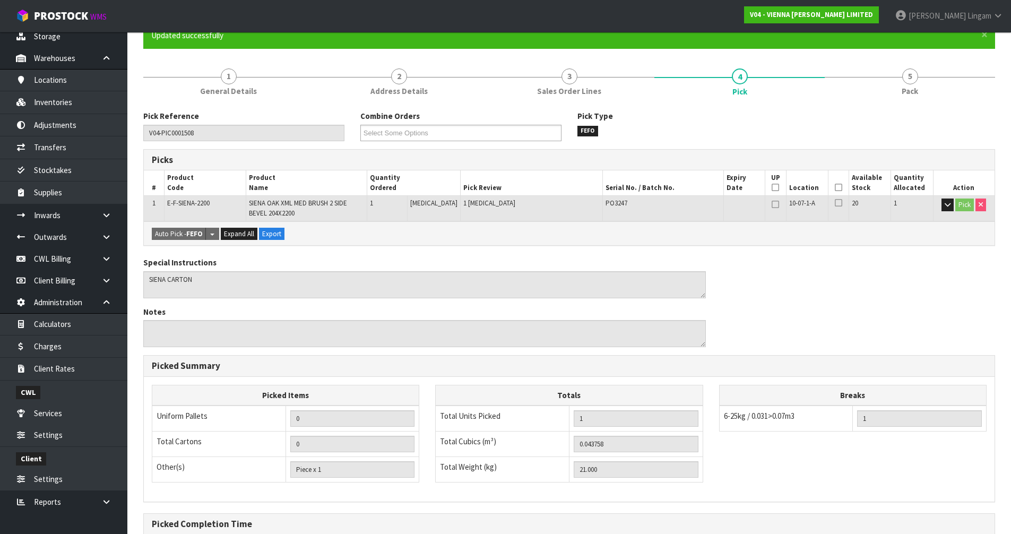
scroll to position [214, 0]
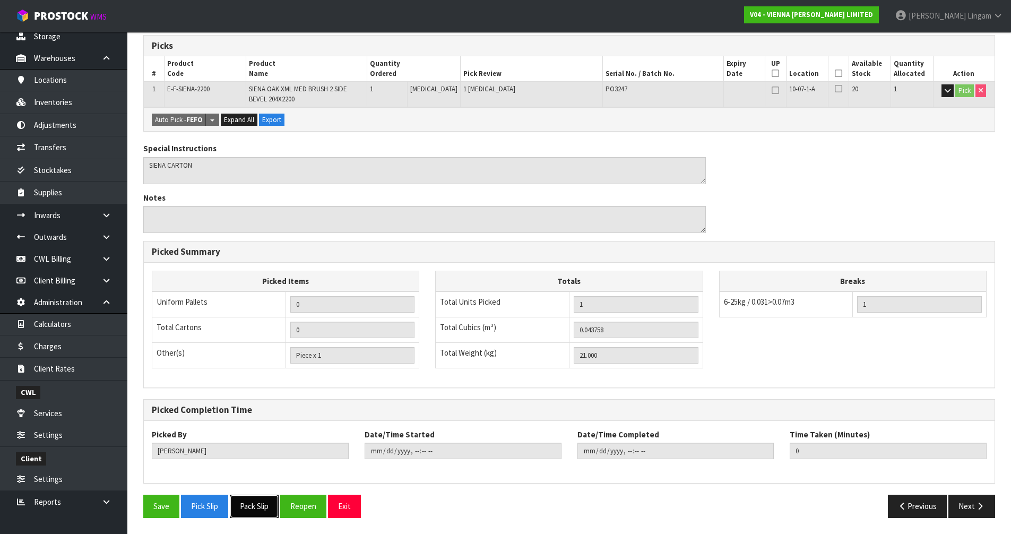
click at [268, 509] on button "Pack Slip" at bounding box center [254, 506] width 49 height 23
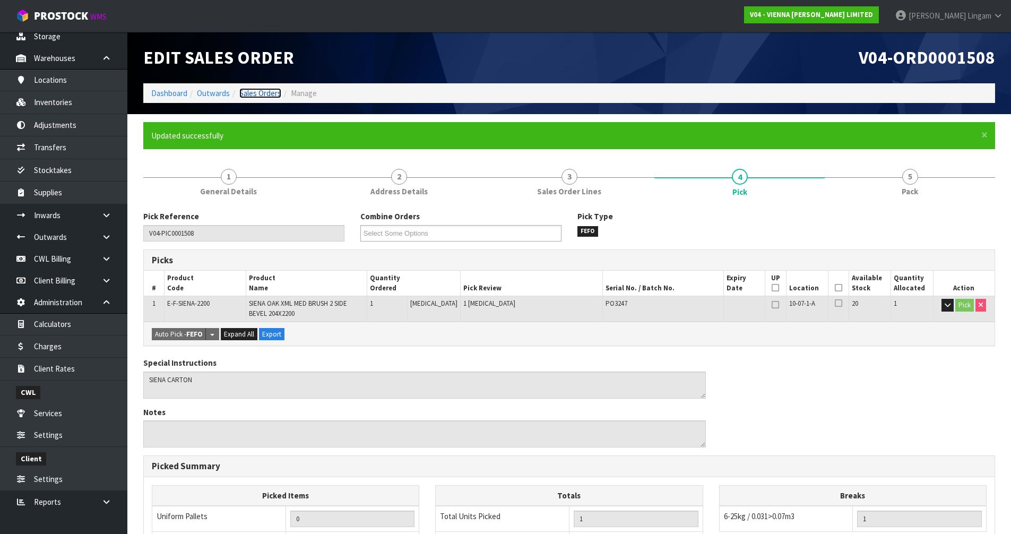
click at [248, 94] on link "Sales Orders" at bounding box center [260, 93] width 42 height 10
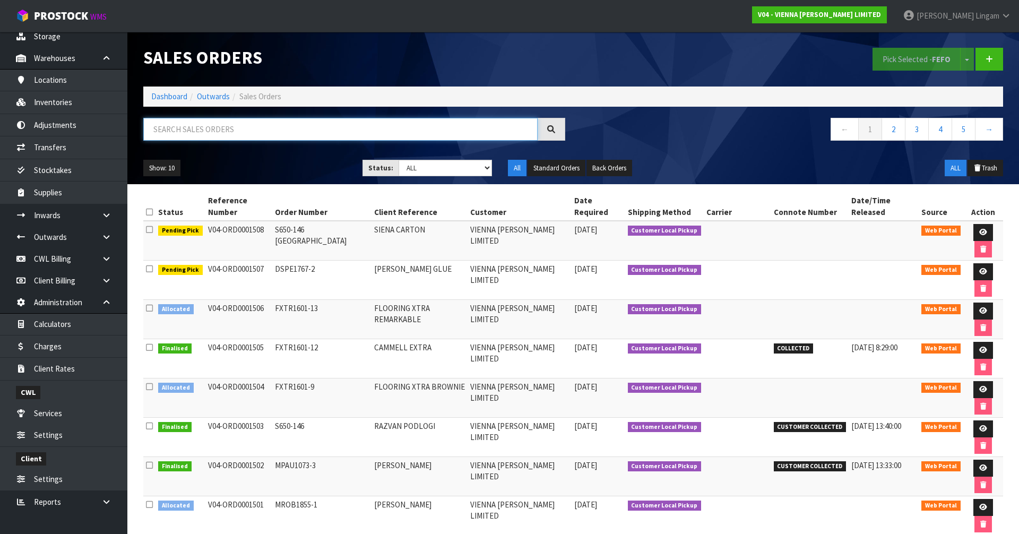
click at [196, 123] on input "text" at bounding box center [340, 129] width 394 height 23
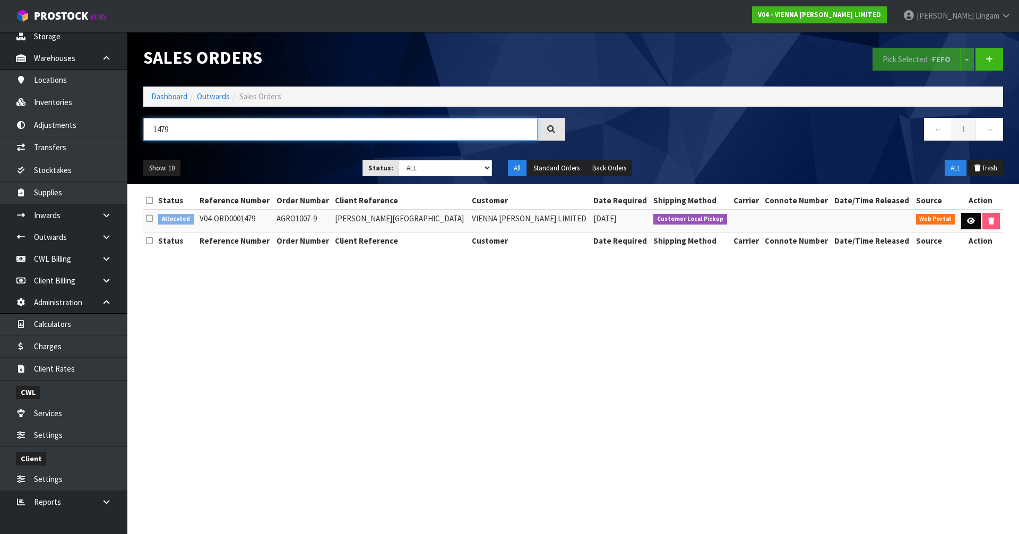
type input "1479"
click at [965, 217] on link at bounding box center [971, 221] width 20 height 17
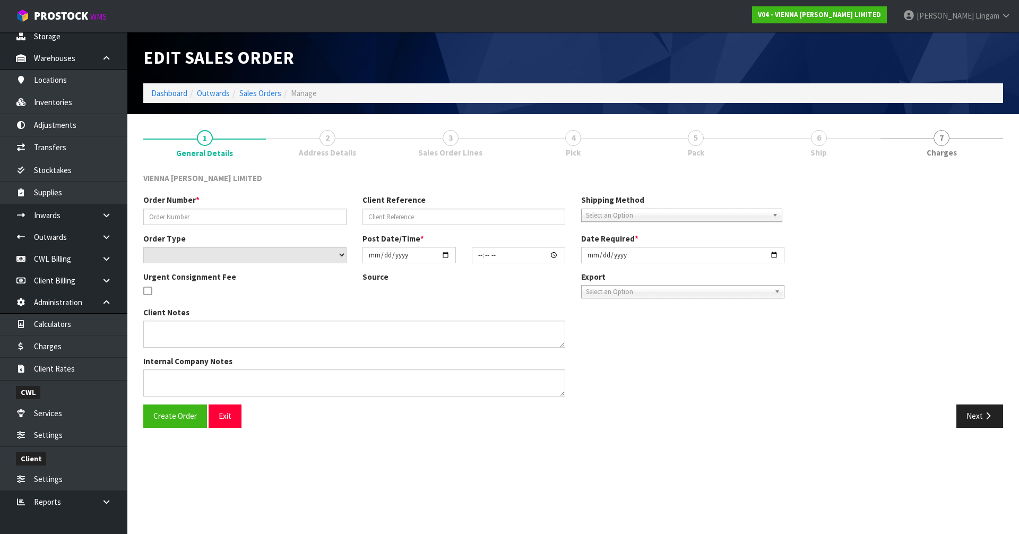
type input "AGRO1007-9"
type input "[PERSON_NAME][GEOGRAPHIC_DATA]"
select select "number:0"
type input "[DATE]"
type input "12:41:00.000"
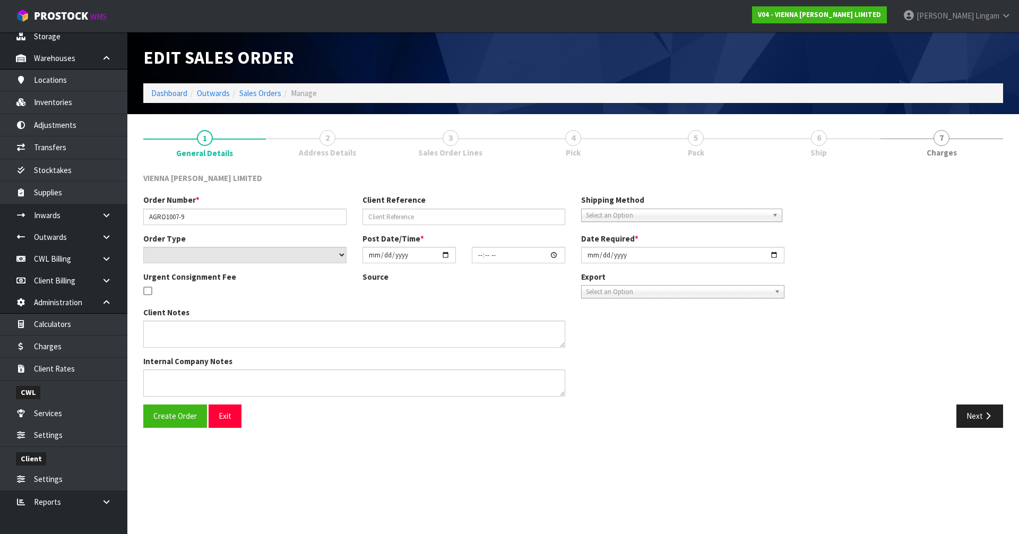
type input "[DATE]"
type textarea "[PERSON_NAME][GEOGRAPHIC_DATA]"
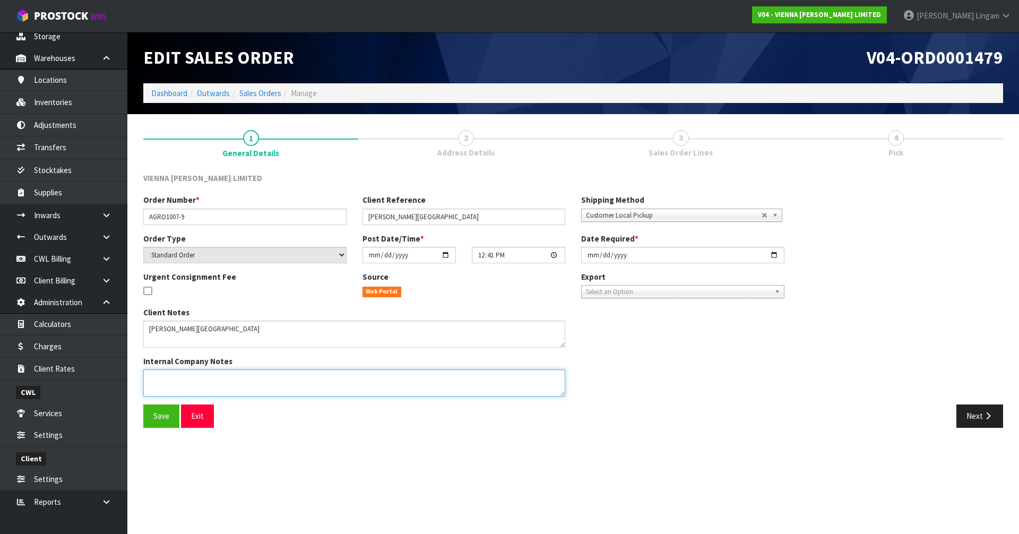
click at [162, 380] on textarea at bounding box center [354, 382] width 422 height 27
paste textarea "CAN WE PLEASE HAVE ORDER 1479 ON TWO PALLETS- STANDARD SIZE, END ON FORKLIFT PL…"
type textarea "CAN WE PLEASE HAVE ORDER 1479 ON TWO PALLETS- STANDARD SIZE, END ON FORKLIFT PL…"
click at [155, 425] on button "Save" at bounding box center [161, 416] width 36 height 23
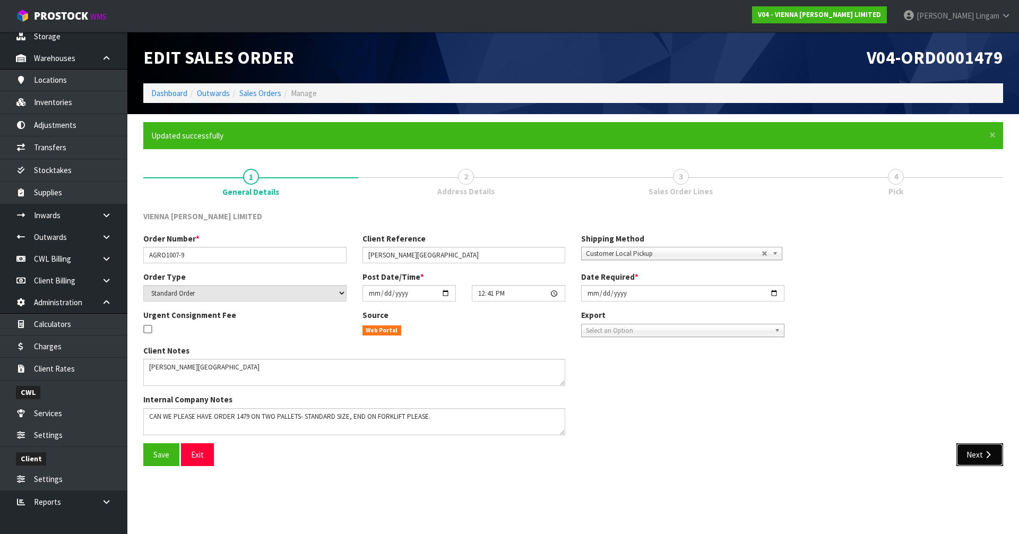
click at [979, 459] on button "Next" at bounding box center [980, 454] width 47 height 23
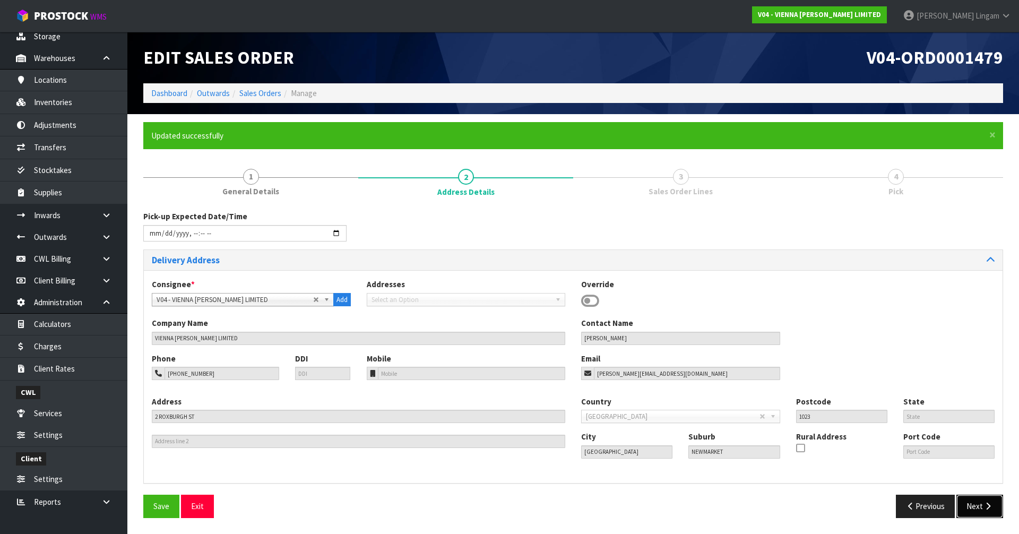
click at [977, 512] on button "Next" at bounding box center [980, 506] width 47 height 23
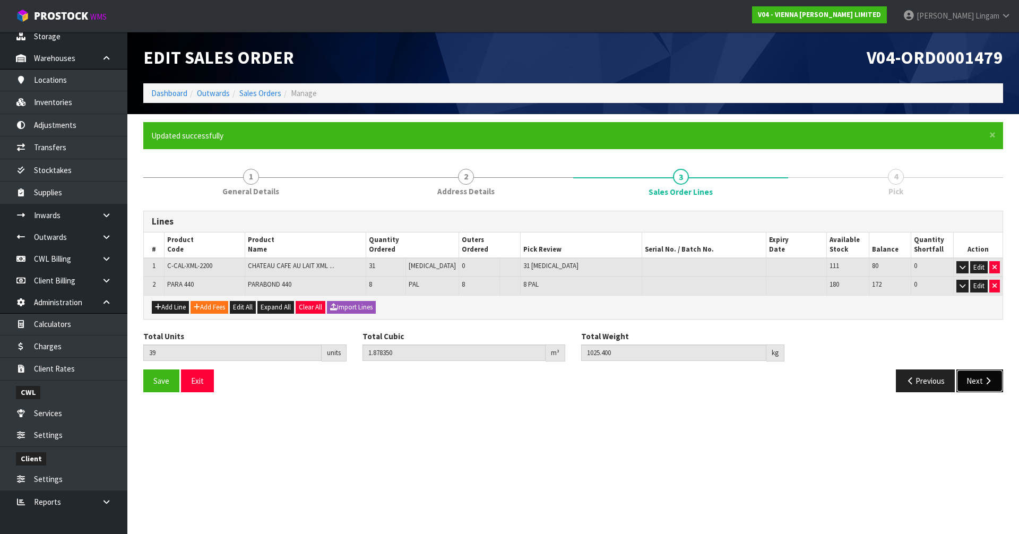
click at [975, 382] on button "Next" at bounding box center [980, 380] width 47 height 23
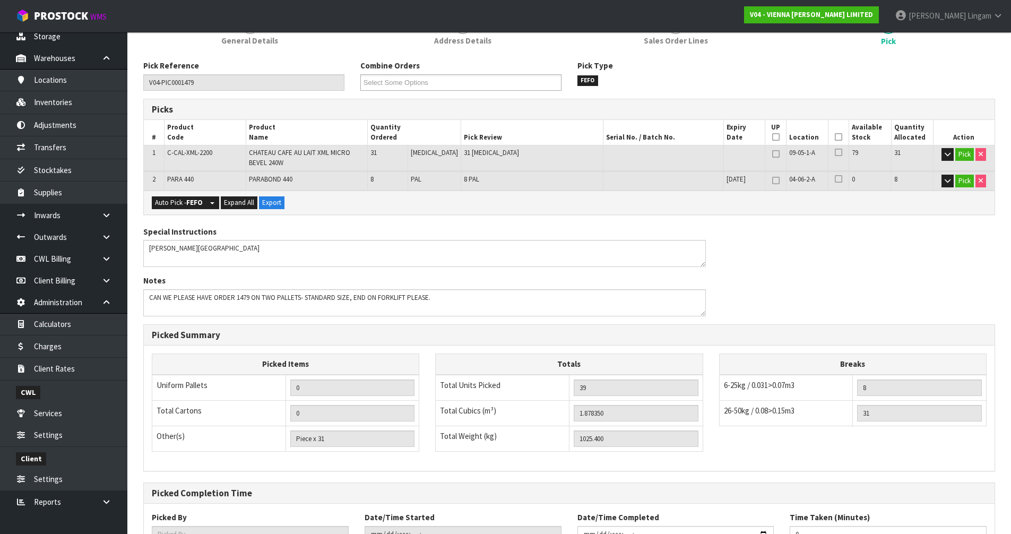
scroll to position [234, 0]
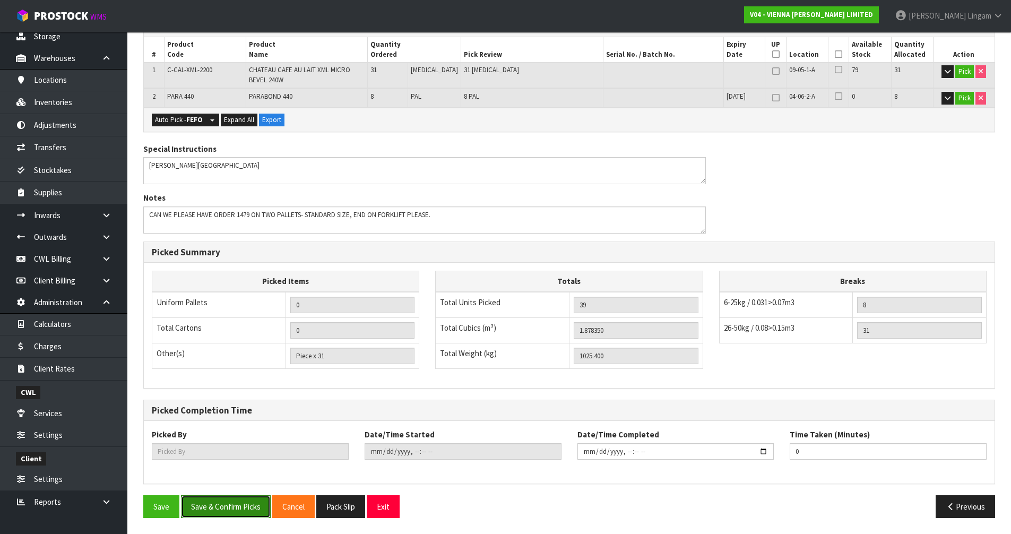
click at [232, 511] on button "Save & Confirm Picks" at bounding box center [226, 506] width 90 height 23
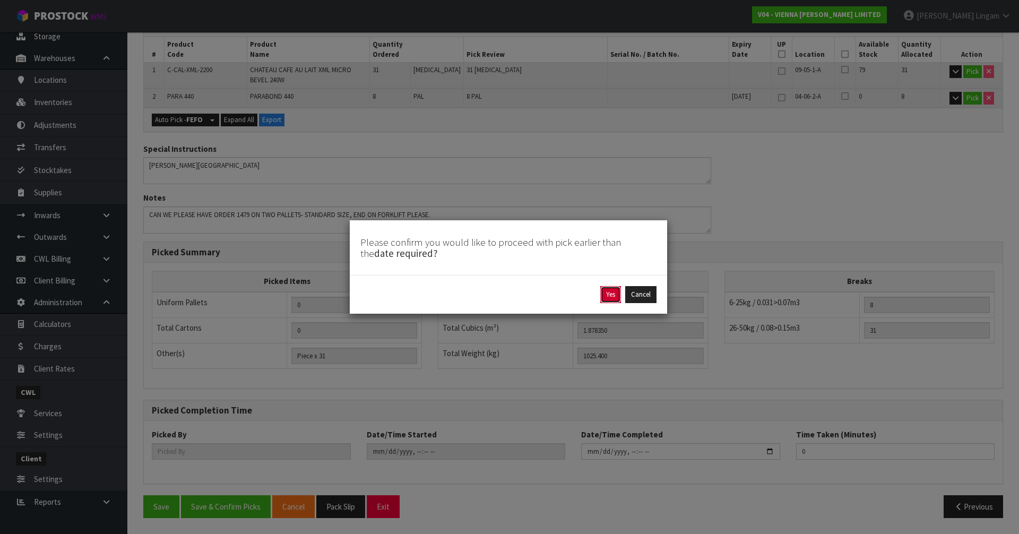
click at [608, 289] on button "Yes" at bounding box center [610, 294] width 21 height 17
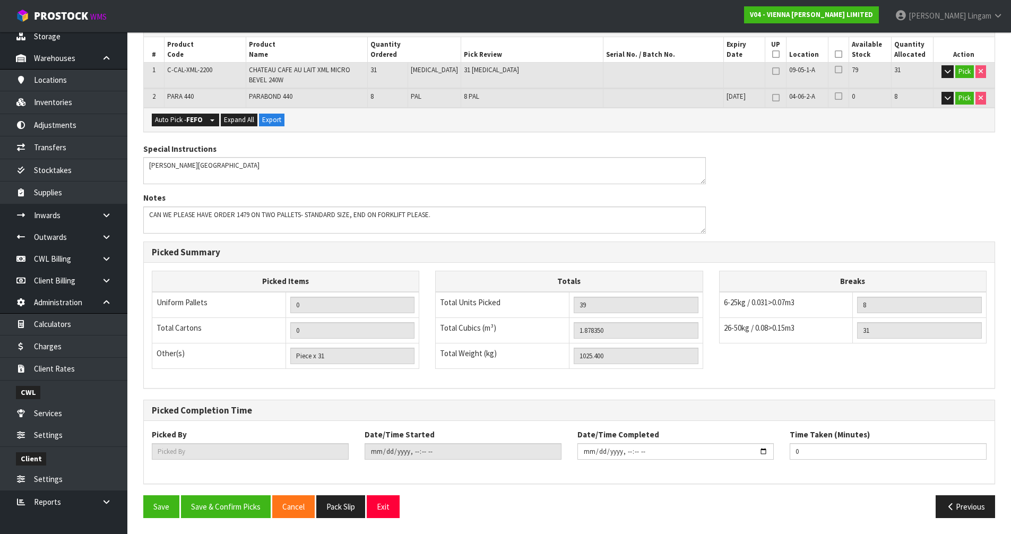
scroll to position [0, 0]
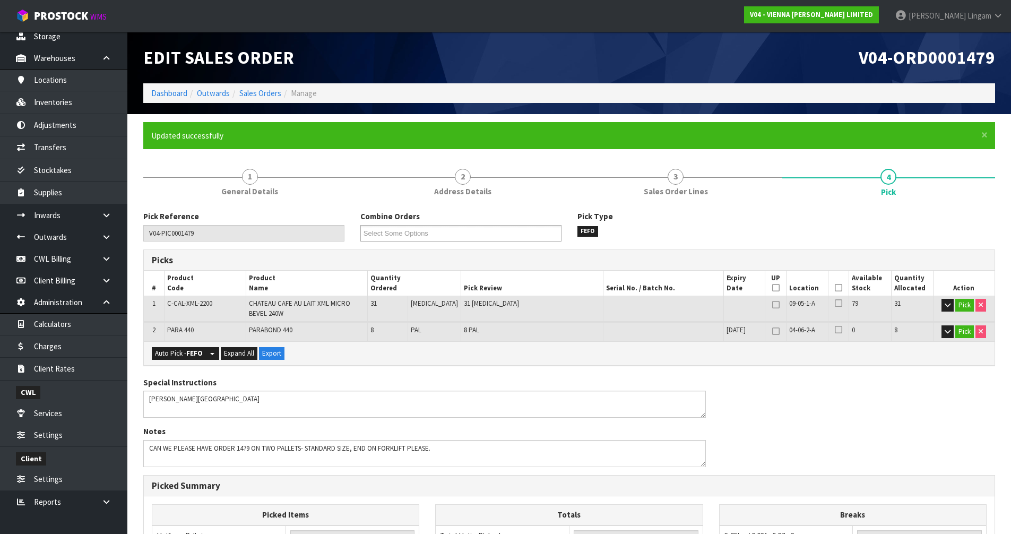
type input "[PERSON_NAME]"
type input "[DATE]T10:09:16"
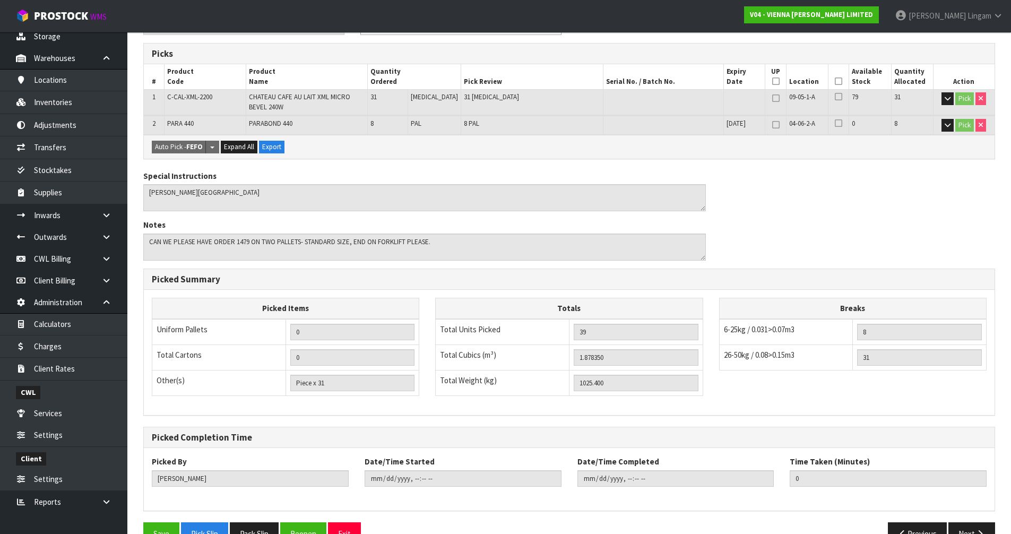
scroll to position [234, 0]
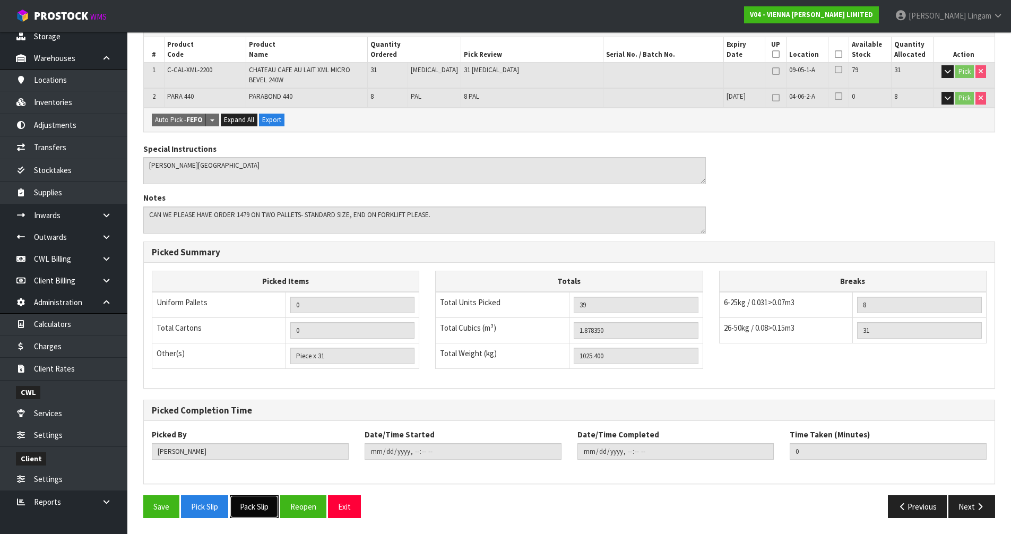
click at [258, 505] on button "Pack Slip" at bounding box center [254, 506] width 49 height 23
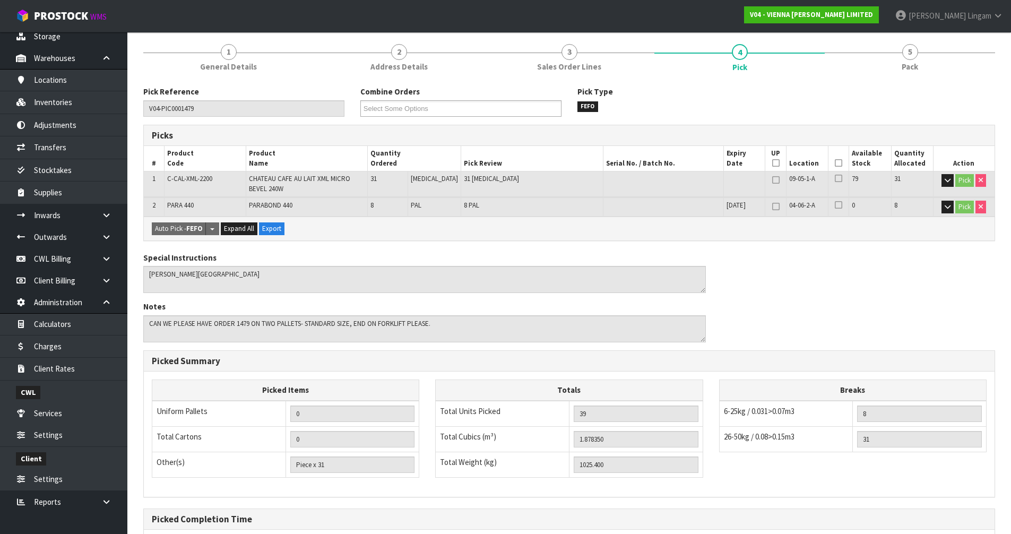
scroll to position [0, 0]
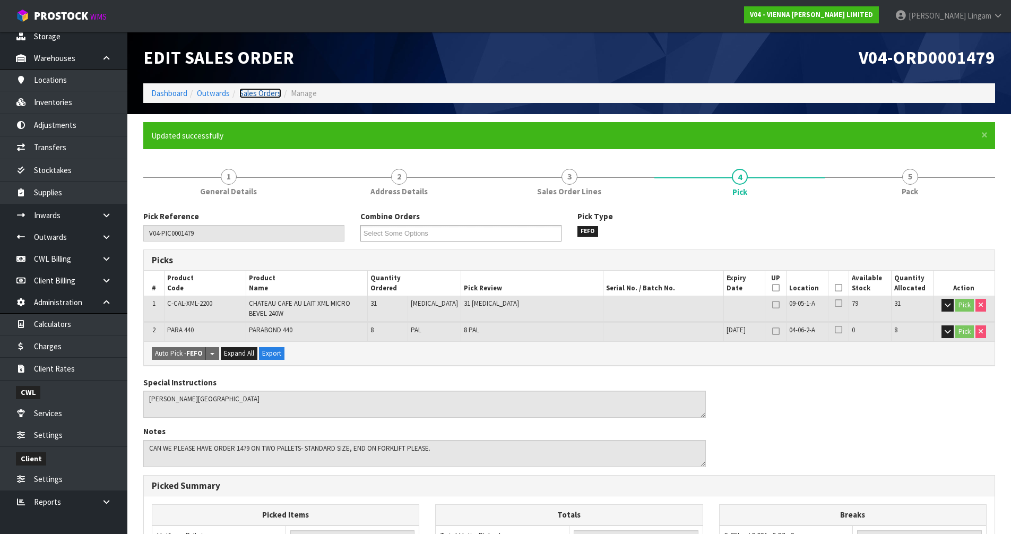
click at [268, 93] on link "Sales Orders" at bounding box center [260, 93] width 42 height 10
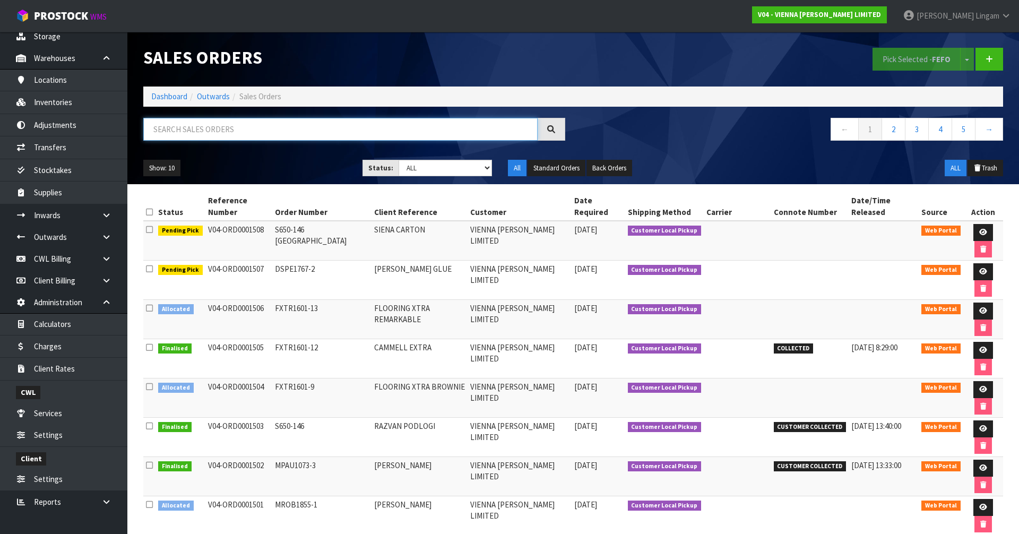
click at [231, 132] on input "text" at bounding box center [340, 129] width 394 height 23
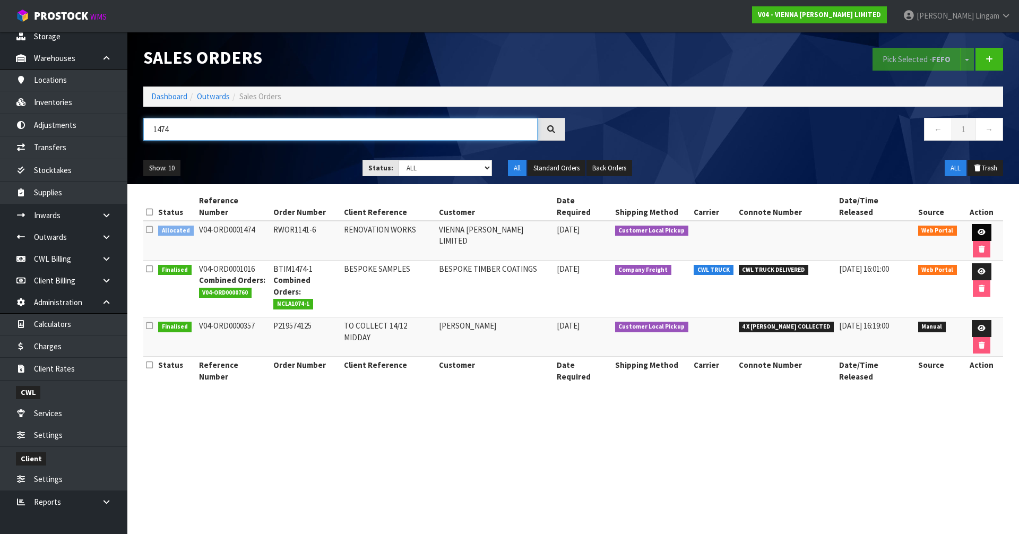
type input "1474"
click at [972, 224] on link at bounding box center [982, 232] width 20 height 17
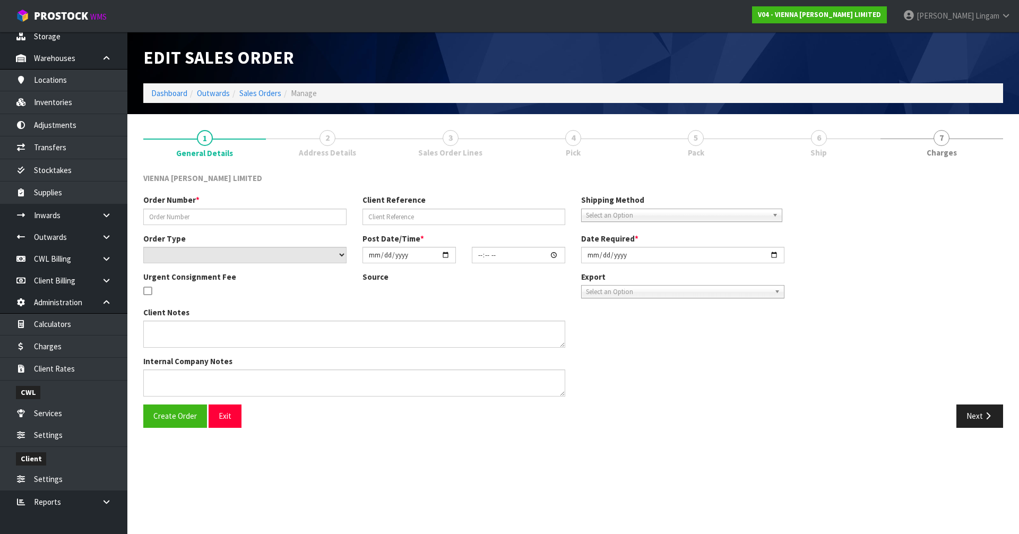
type input "RWOR1141-6"
type input "RENOVATION WORKS"
select select "number:0"
type input "[DATE]"
type input "15:39:00.000"
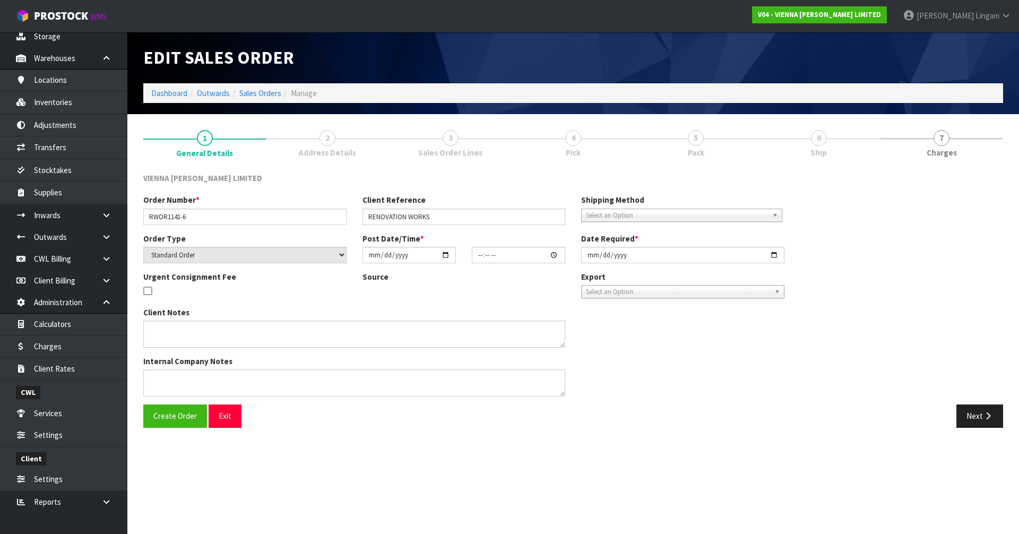
type input "[DATE]"
type textarea "RENOVATION WORKS [STREET_ADDRESS]"
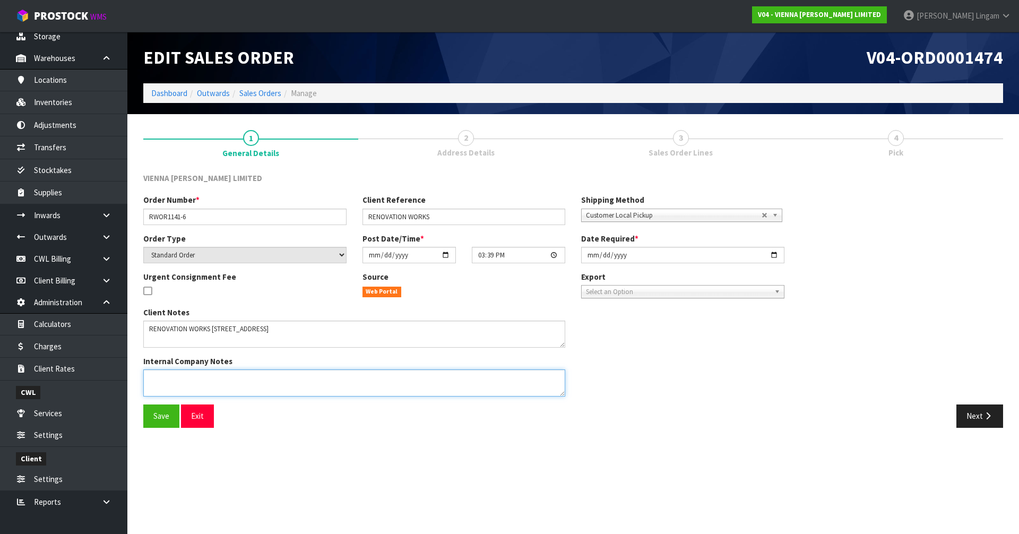
click at [260, 379] on textarea at bounding box center [354, 382] width 422 height 27
paste textarea "ORDER 1474 PLEASE PACK ON TWO PALLETS -STANDARD SIZE, END ON FORKLIFT PLEASE."
type textarea "ORDER 1474 PLEASE PACK ON TWO PALLETS -STANDARD SIZE, END ON FORKLIFT PLEASE."
click at [161, 417] on span "Save" at bounding box center [161, 416] width 16 height 10
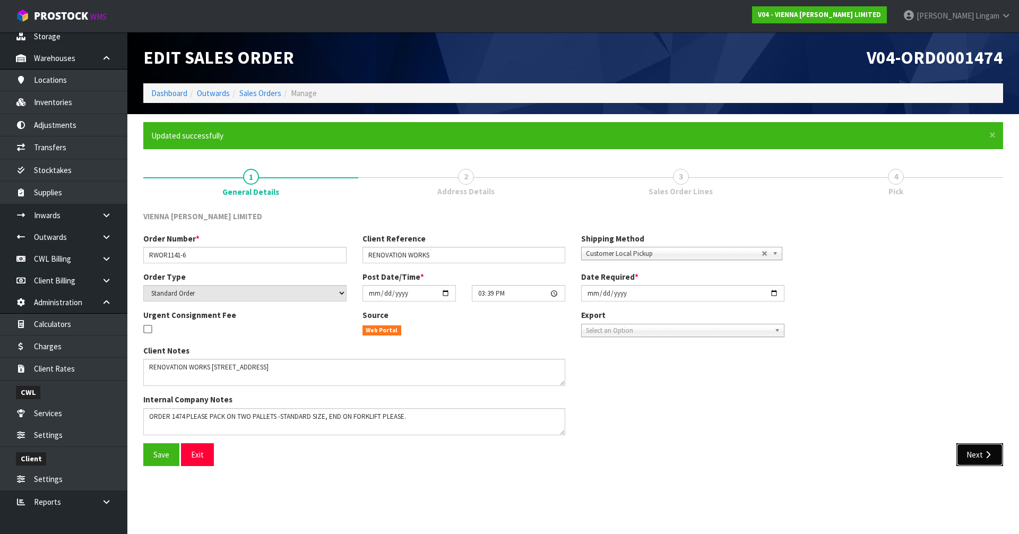
click at [971, 450] on button "Next" at bounding box center [980, 454] width 47 height 23
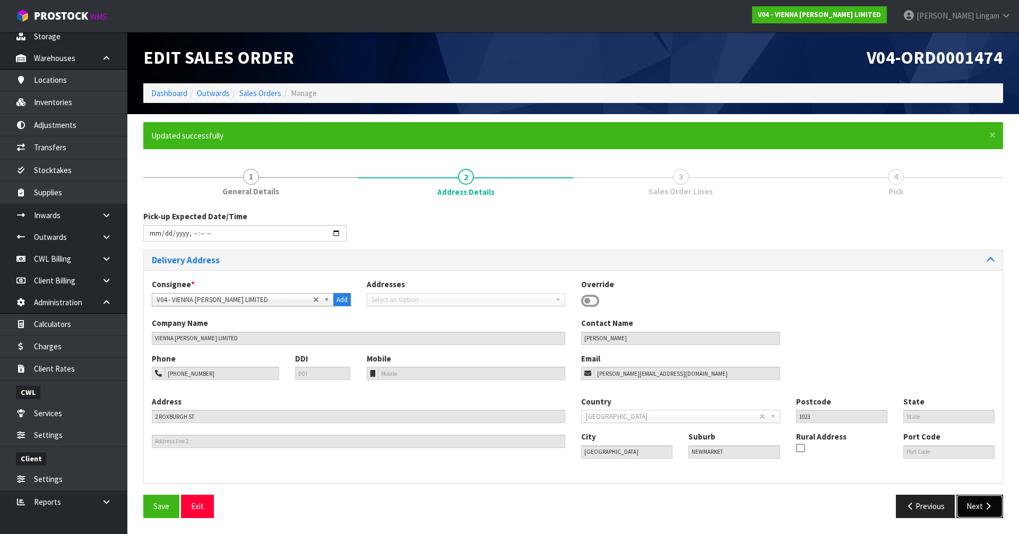
click at [967, 502] on button "Next" at bounding box center [980, 506] width 47 height 23
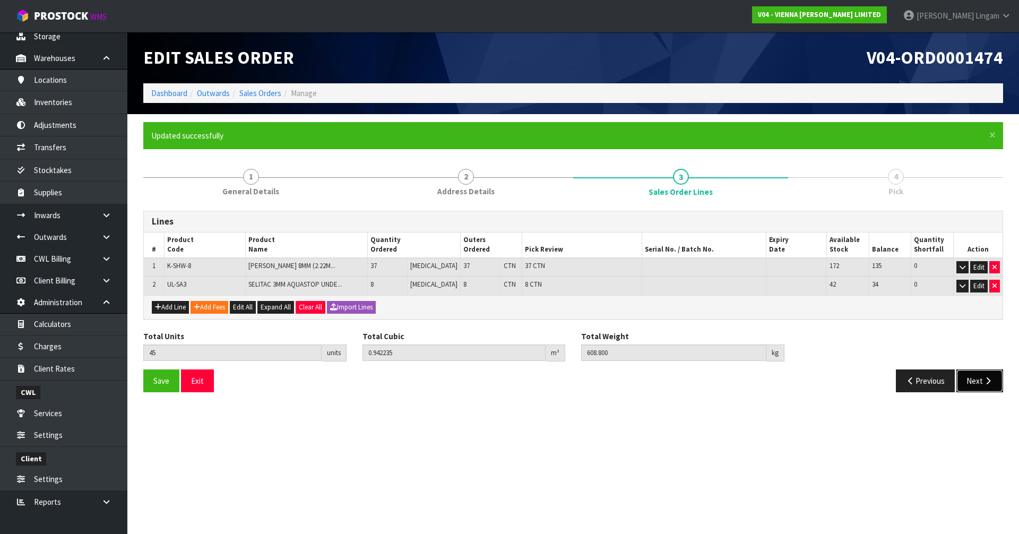
click at [982, 382] on button "Next" at bounding box center [980, 380] width 47 height 23
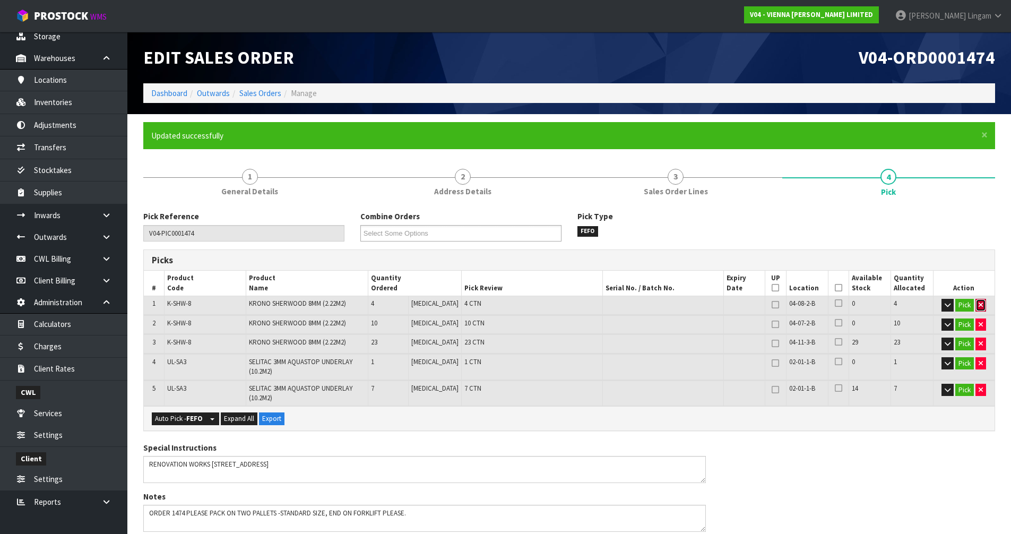
click at [982, 305] on icon "button" at bounding box center [981, 305] width 4 height 7
type input "41"
type input "0.867615"
type input "544.8"
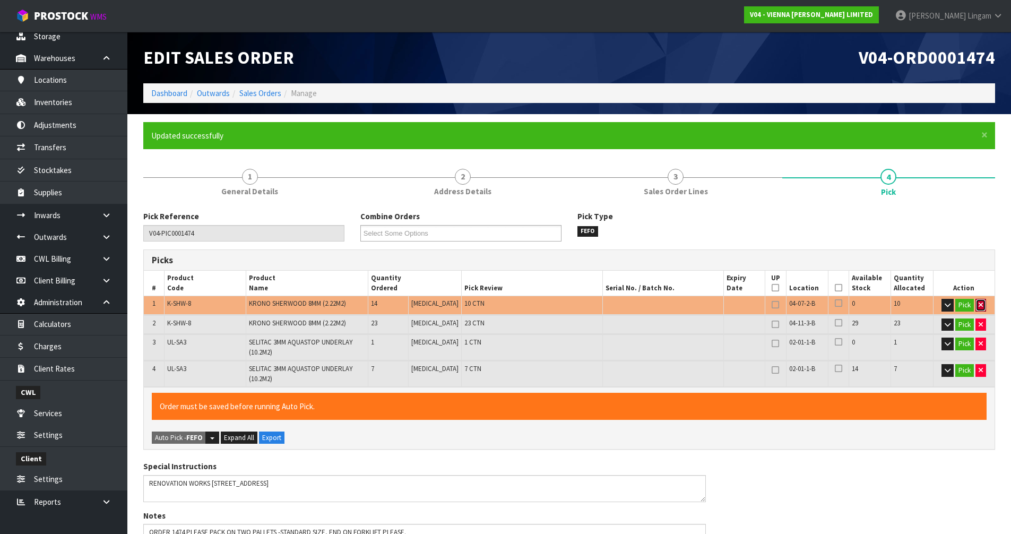
click at [982, 305] on icon "button" at bounding box center [981, 305] width 4 height 7
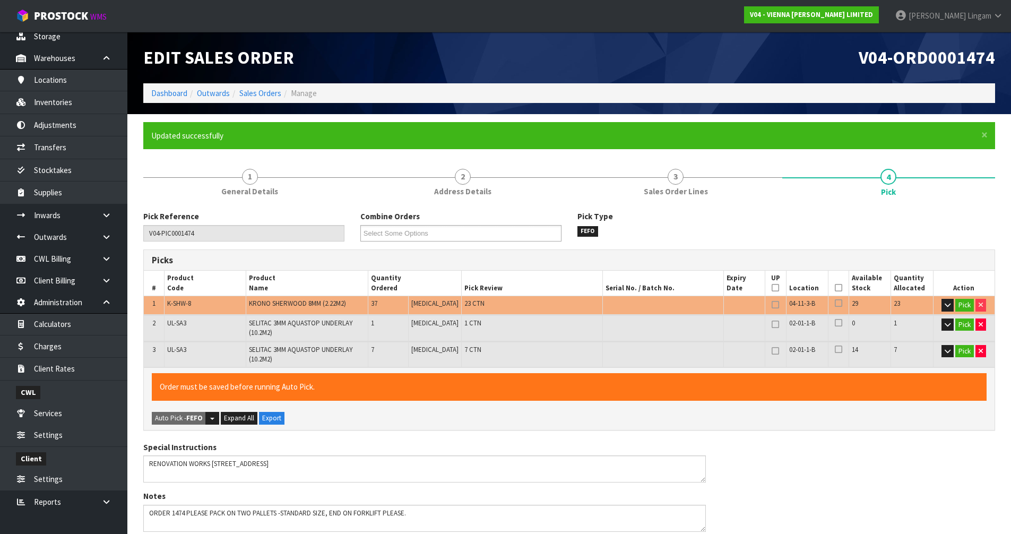
type input "31"
type input "0.681065"
type input "384.8"
click at [960, 306] on button "Pick" at bounding box center [965, 305] width 19 height 13
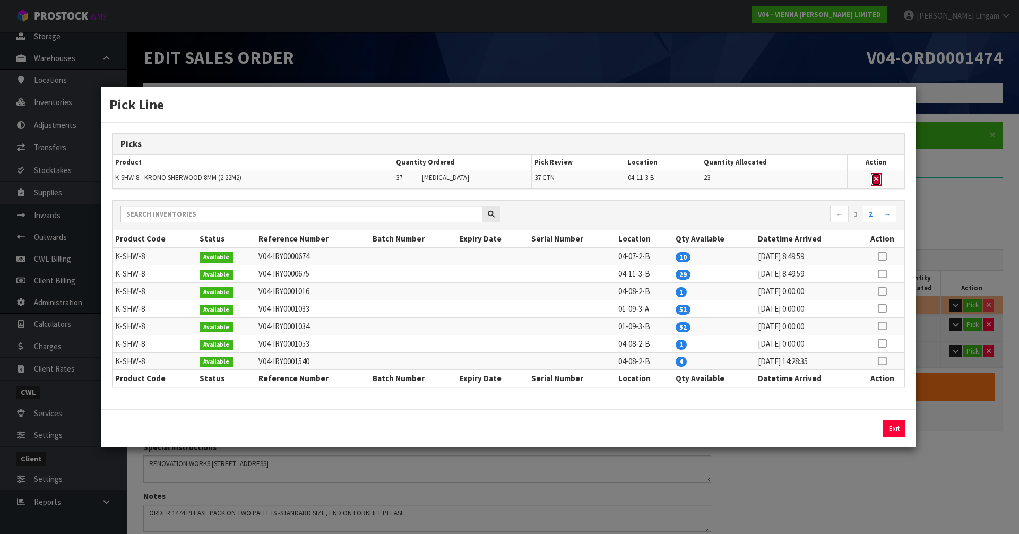
click at [879, 180] on icon "button" at bounding box center [876, 179] width 4 height 7
type input "8"
type input "0.252"
type input "16.8"
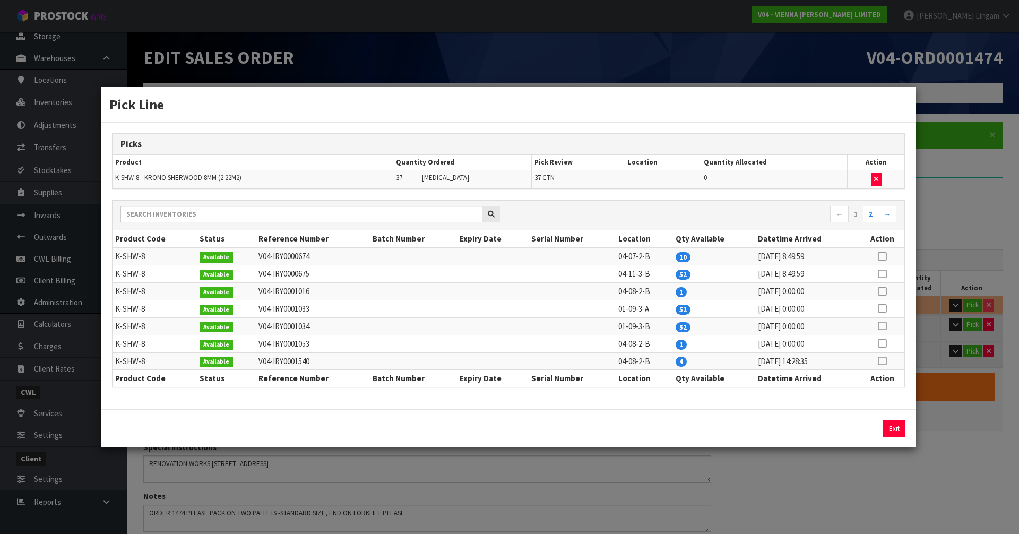
click at [885, 362] on icon at bounding box center [882, 361] width 8 height 1
click at [867, 431] on button "Assign Pick" at bounding box center [859, 428] width 44 height 16
type input "12"
type input "0.32662"
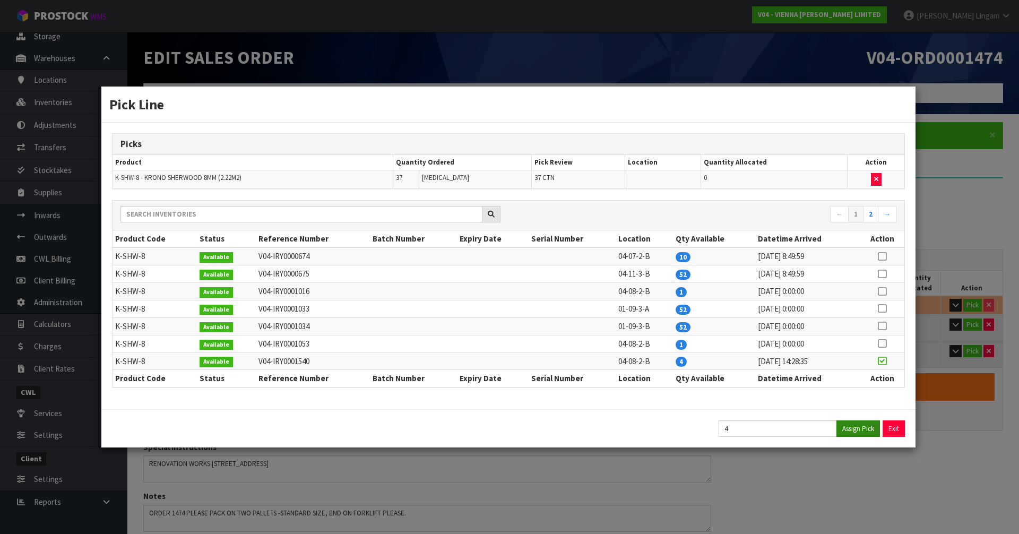
type input "80.8"
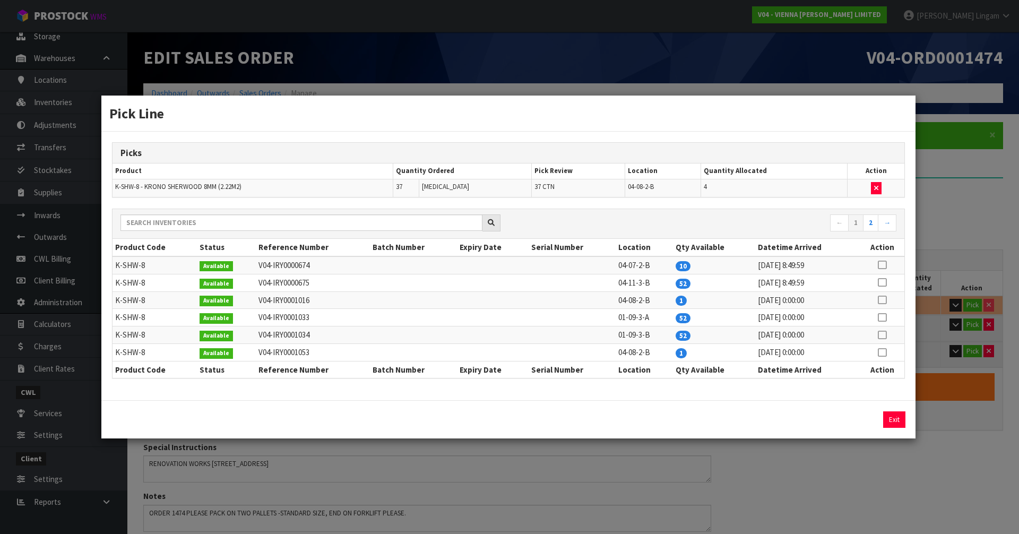
click at [880, 352] on icon at bounding box center [882, 352] width 8 height 1
click at [857, 417] on button "Assign Pick" at bounding box center [859, 419] width 44 height 16
type input "13"
type input "0.345275"
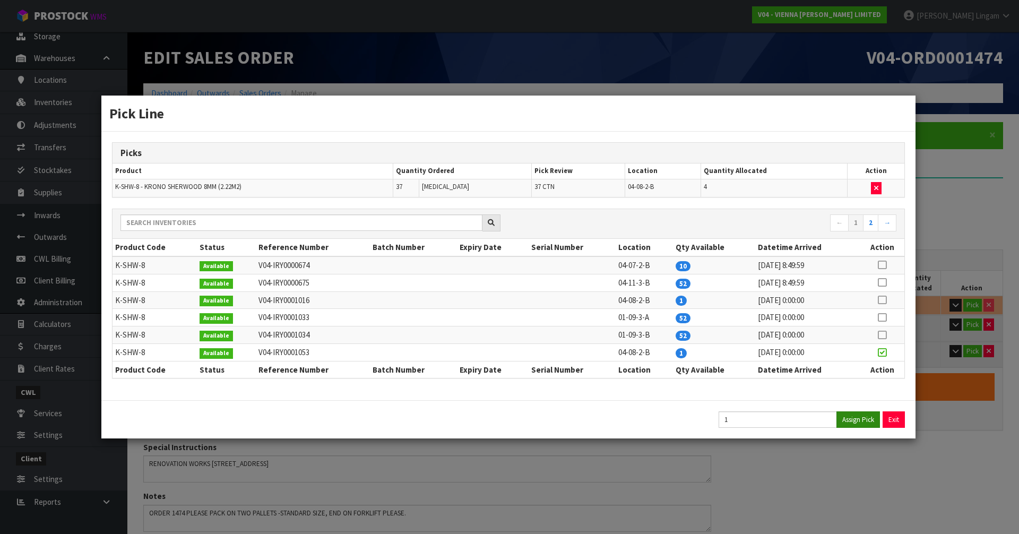
type input "96.8"
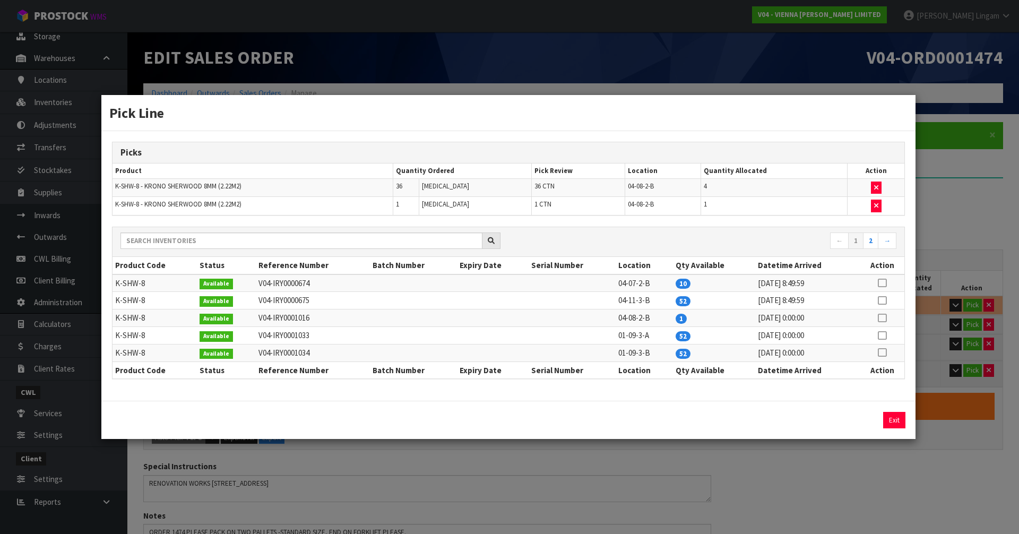
click at [883, 318] on icon at bounding box center [882, 318] width 8 height 1
click at [858, 422] on button "Assign Pick" at bounding box center [859, 420] width 44 height 16
type input "14"
type input "0.36393"
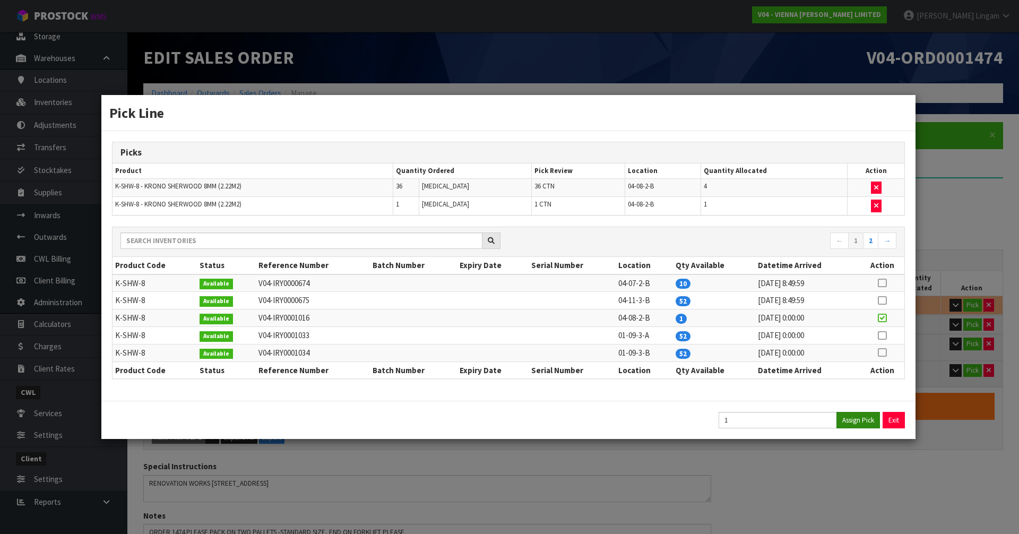
type input "112.8"
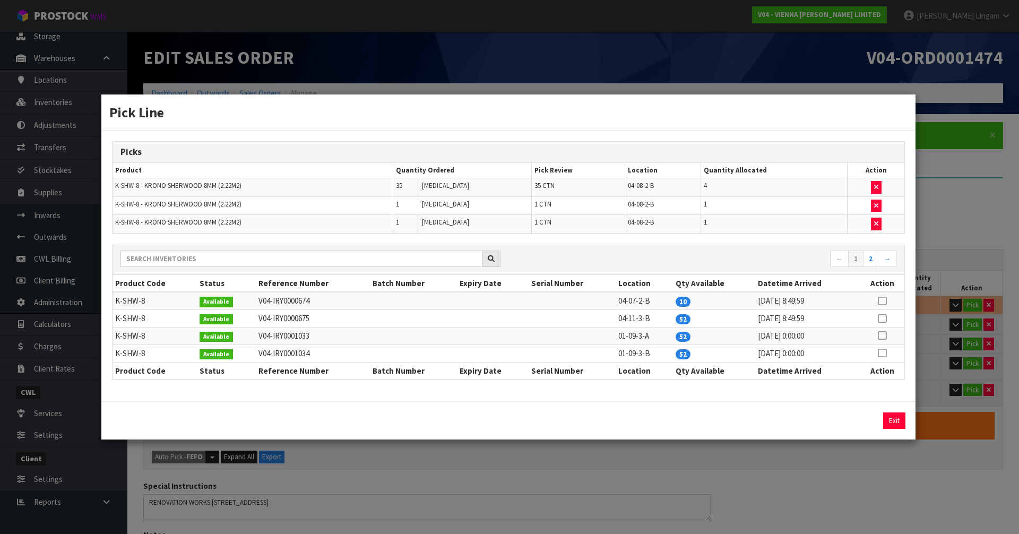
click at [884, 301] on icon at bounding box center [882, 301] width 8 height 1
click at [855, 416] on button "Assign Pick" at bounding box center [859, 420] width 44 height 16
type input "24"
type input "0.55048"
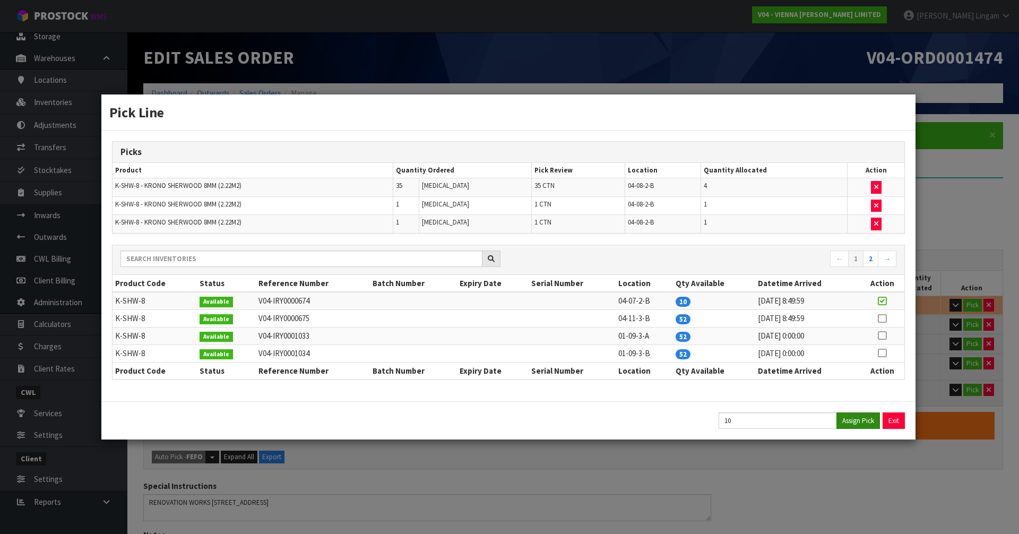
type input "272.8"
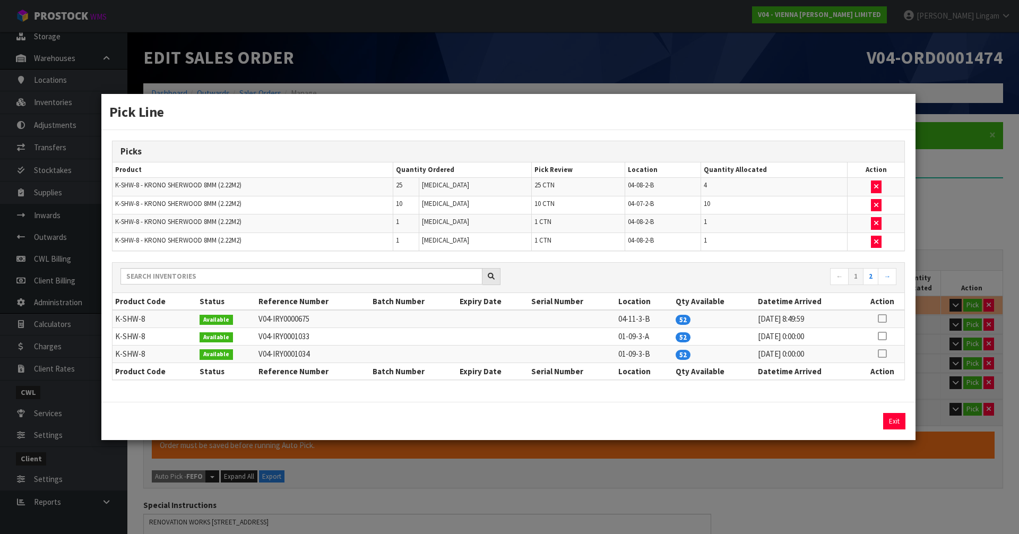
click at [881, 319] on icon at bounding box center [882, 319] width 8 height 1
click at [865, 426] on button "Assign Pick" at bounding box center [859, 421] width 44 height 16
type input "45"
type input "0.942235"
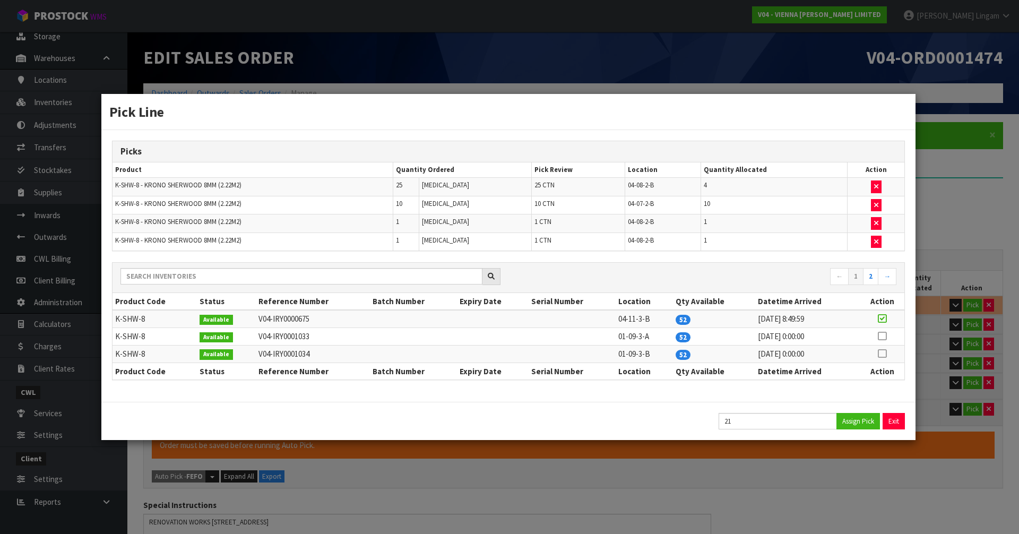
type input "608.8"
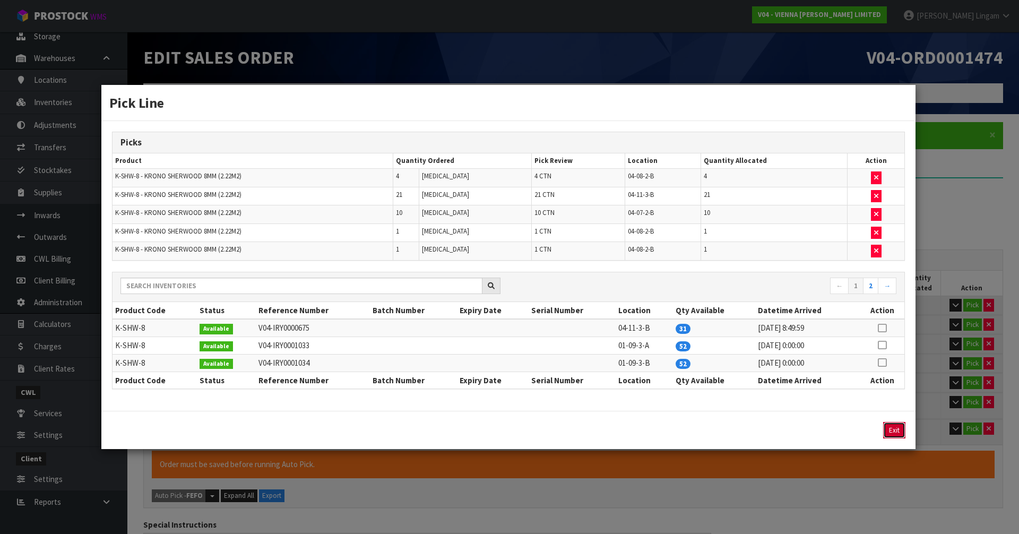
click at [895, 433] on button "Exit" at bounding box center [894, 430] width 22 height 16
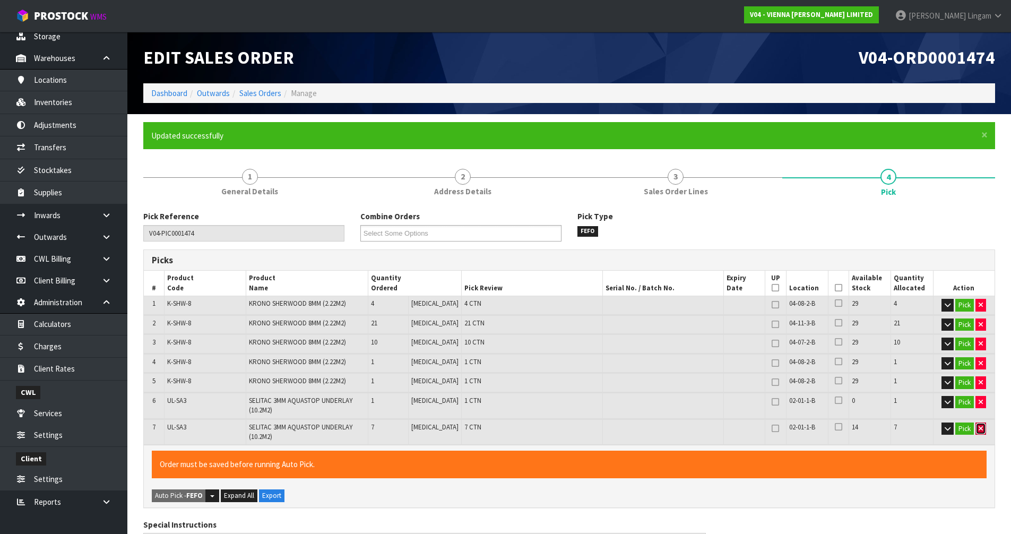
click at [982, 433] on button "button" at bounding box center [981, 429] width 11 height 13
type input "38"
type input "0.721735"
type input "594.1"
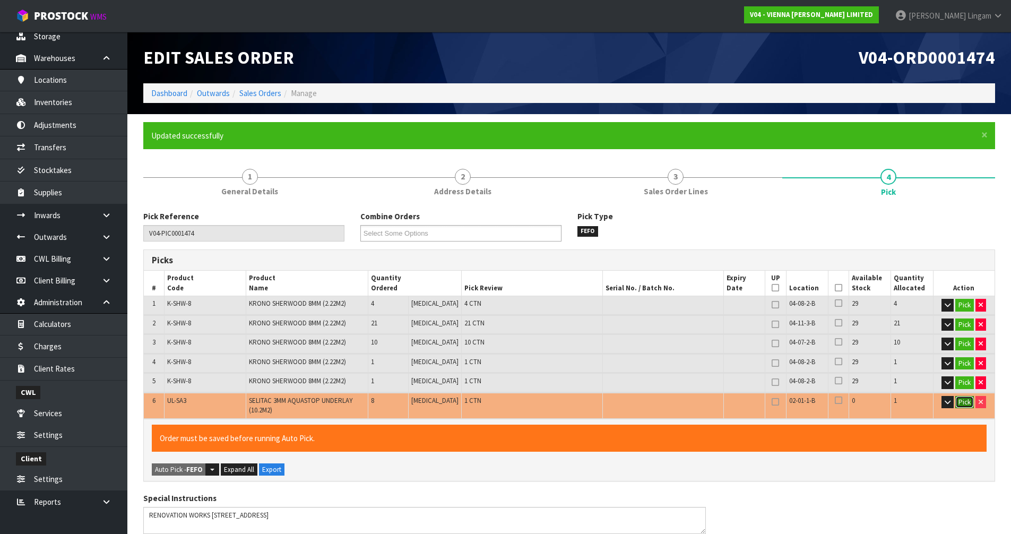
click at [965, 402] on button "Pick" at bounding box center [965, 402] width 19 height 13
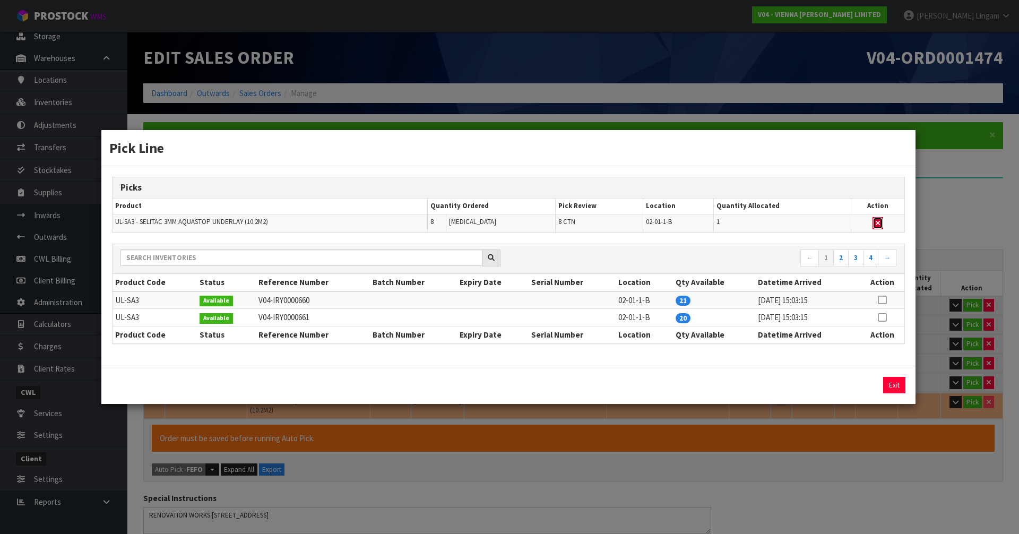
click at [878, 220] on icon "button" at bounding box center [878, 223] width 4 height 7
type input "37"
type input "0.690235"
type input "592"
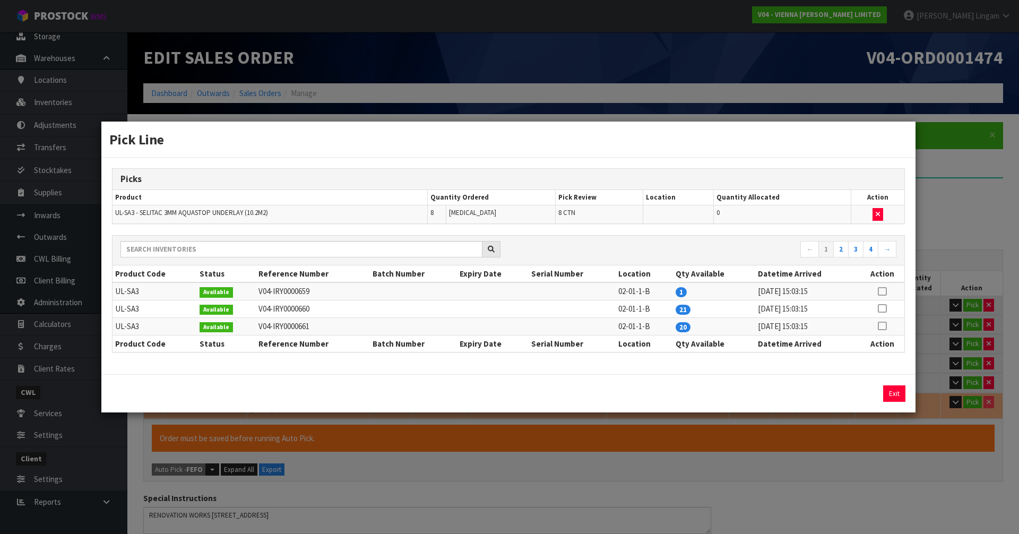
click at [883, 291] on icon at bounding box center [882, 291] width 8 height 1
click at [865, 397] on button "Assign Pick" at bounding box center [859, 393] width 44 height 16
type input "38"
type input "0.721735"
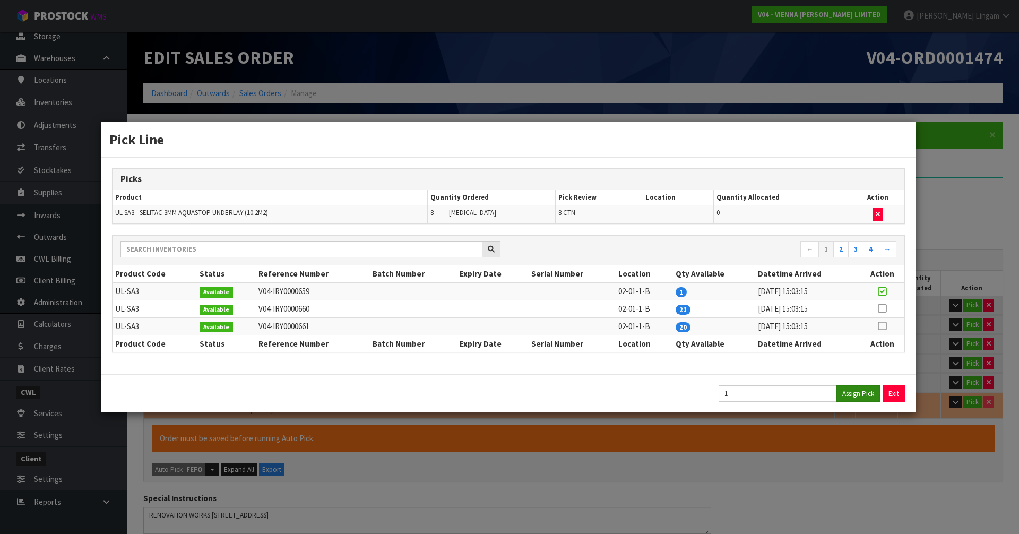
type input "594.1"
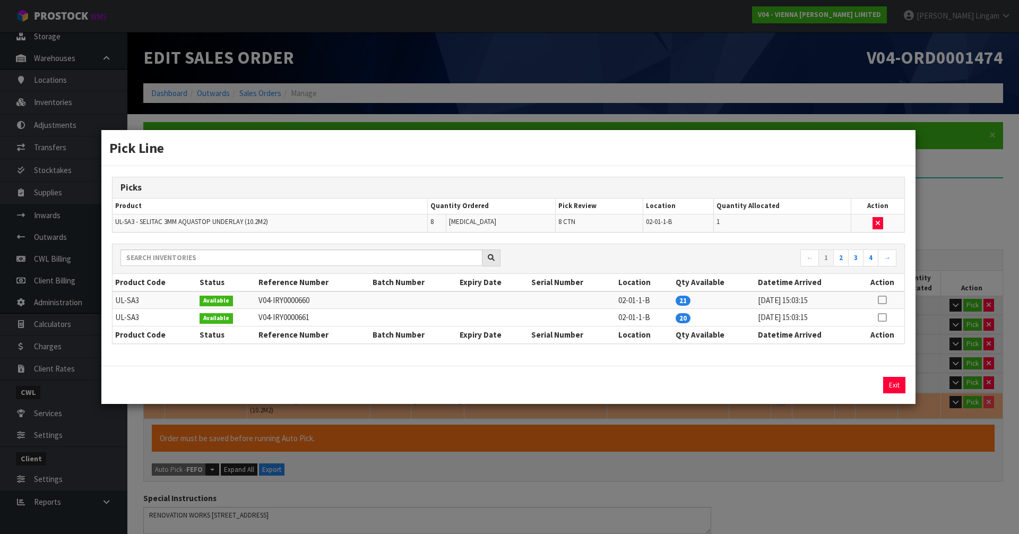
click at [884, 300] on icon at bounding box center [882, 300] width 8 height 1
click at [848, 384] on button "Assign Pick" at bounding box center [859, 385] width 44 height 16
type input "45"
type input "0.942235"
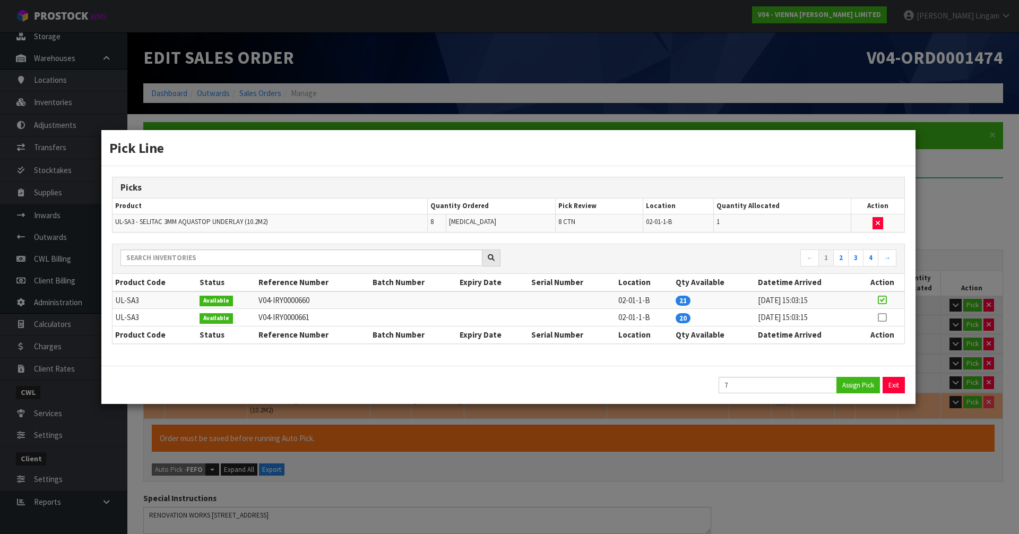
type input "608.8"
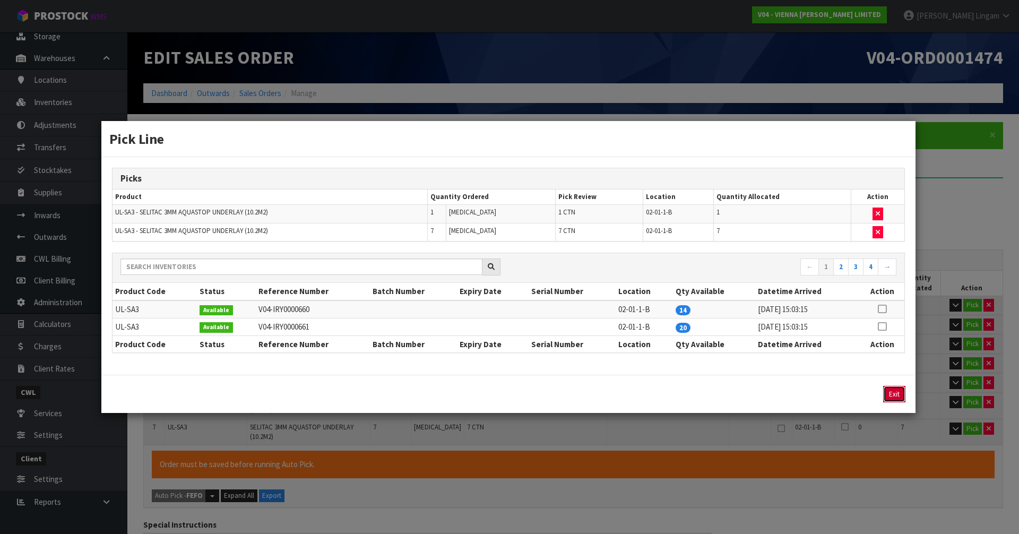
click at [893, 393] on button "Exit" at bounding box center [894, 394] width 22 height 16
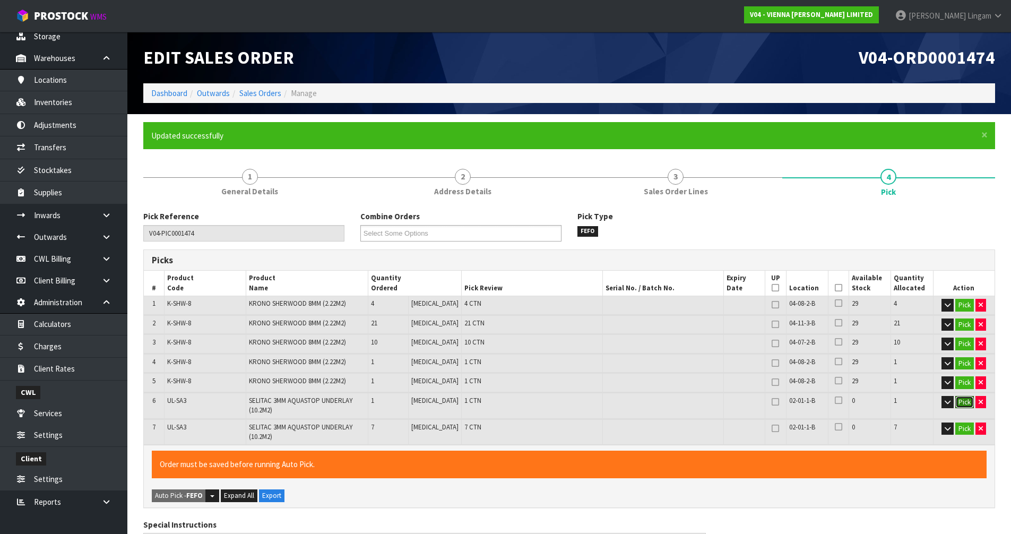
scroll to position [376, 0]
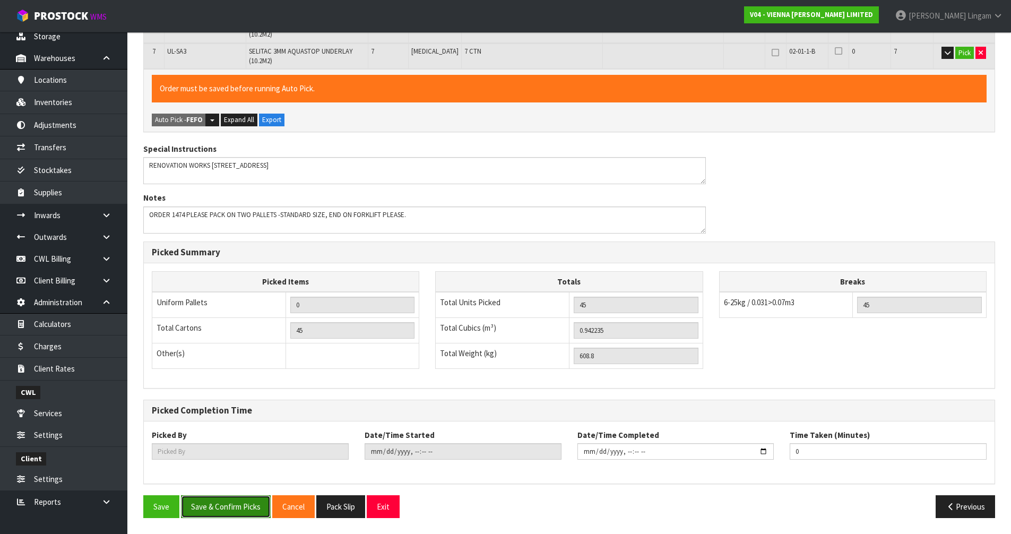
click at [242, 510] on button "Save & Confirm Picks" at bounding box center [226, 506] width 90 height 23
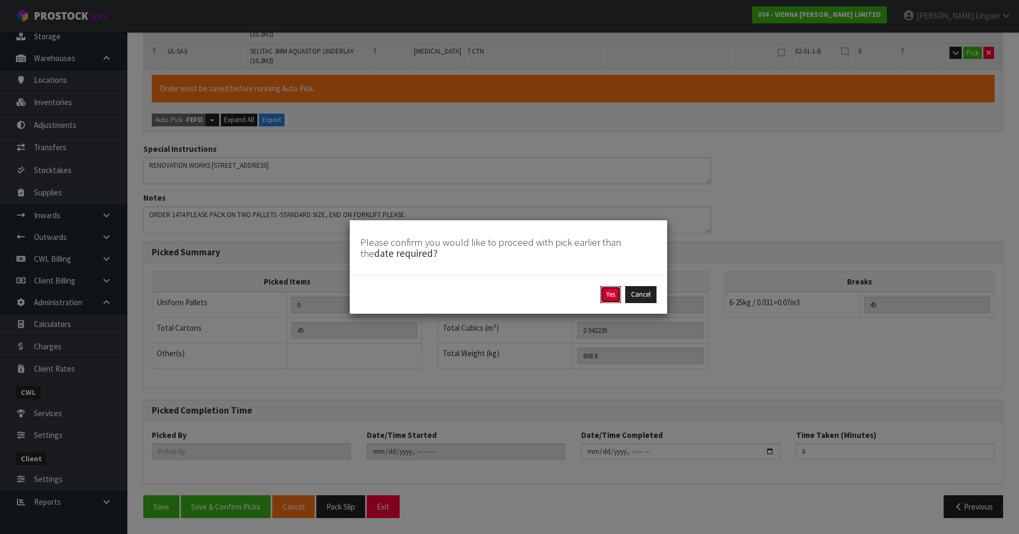
click at [611, 299] on button "Yes" at bounding box center [610, 294] width 21 height 17
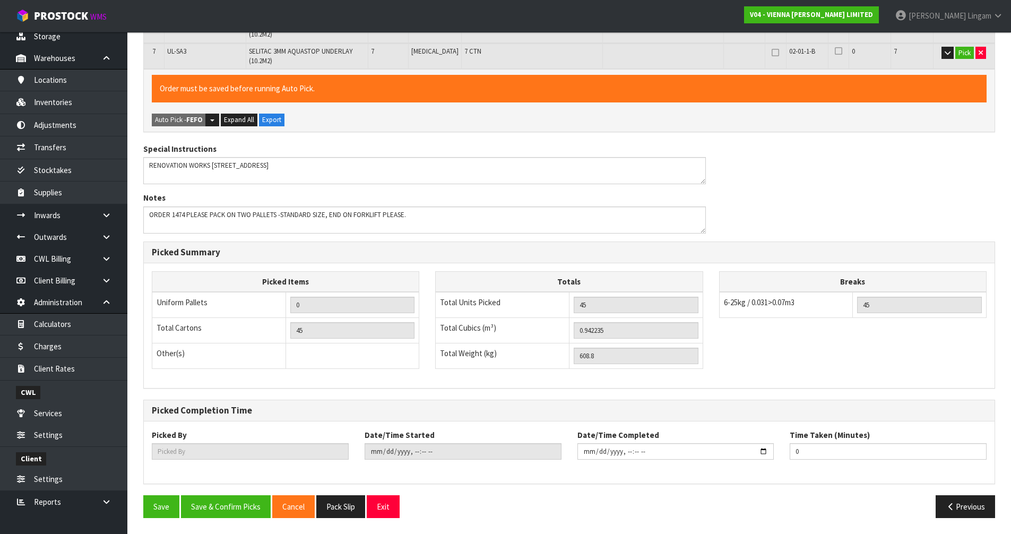
scroll to position [0, 0]
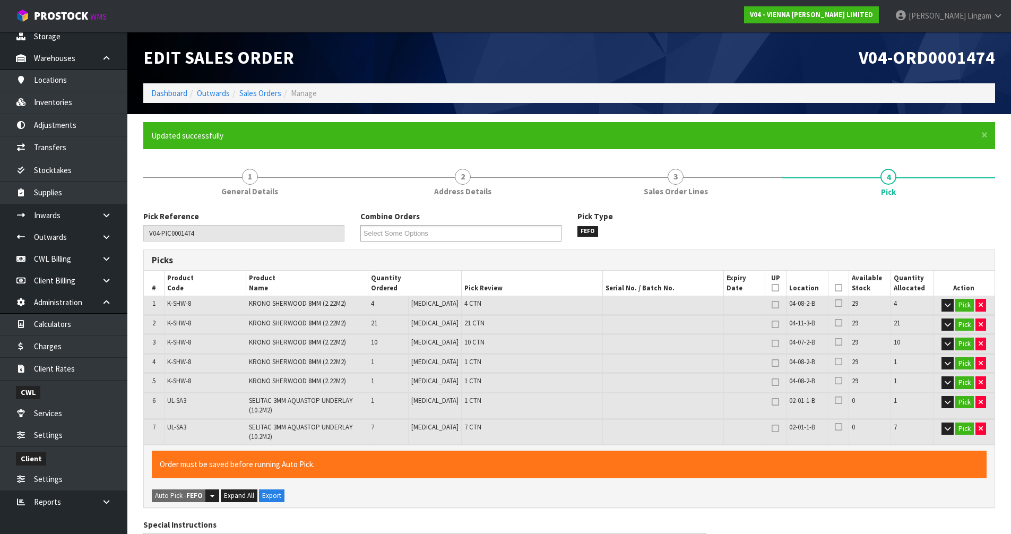
type input "[PERSON_NAME]"
type input "[DATE]T10:11:45"
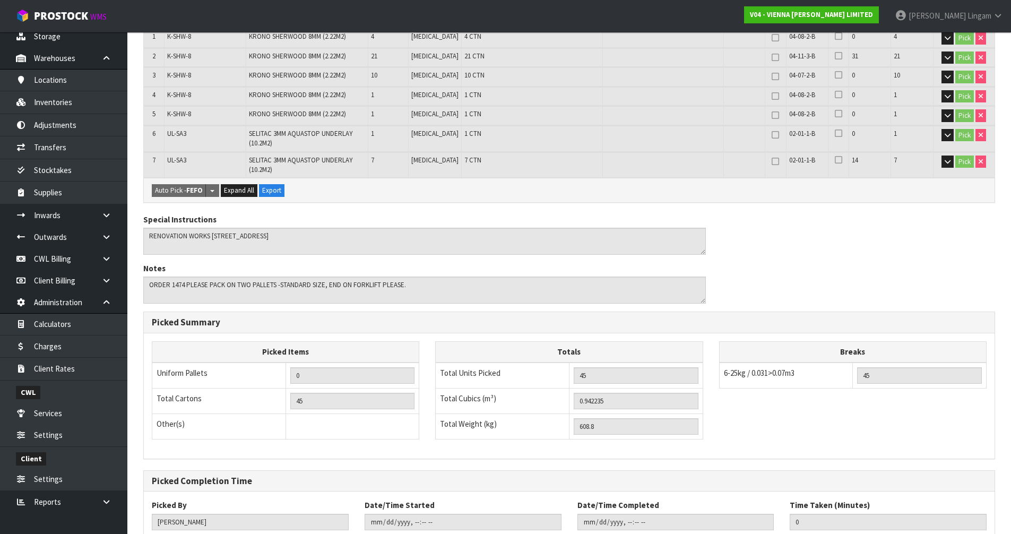
scroll to position [338, 0]
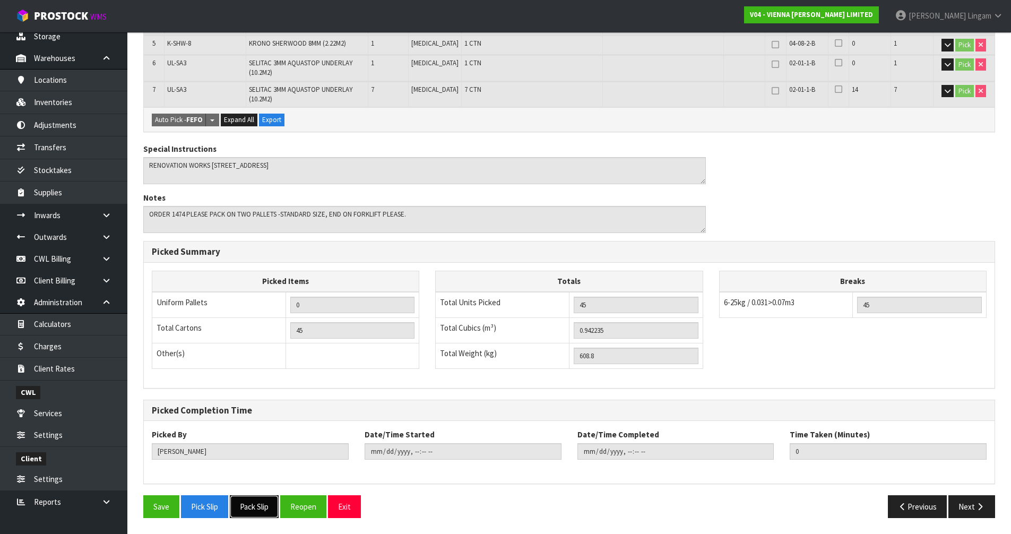
click at [259, 506] on button "Pack Slip" at bounding box center [254, 506] width 49 height 23
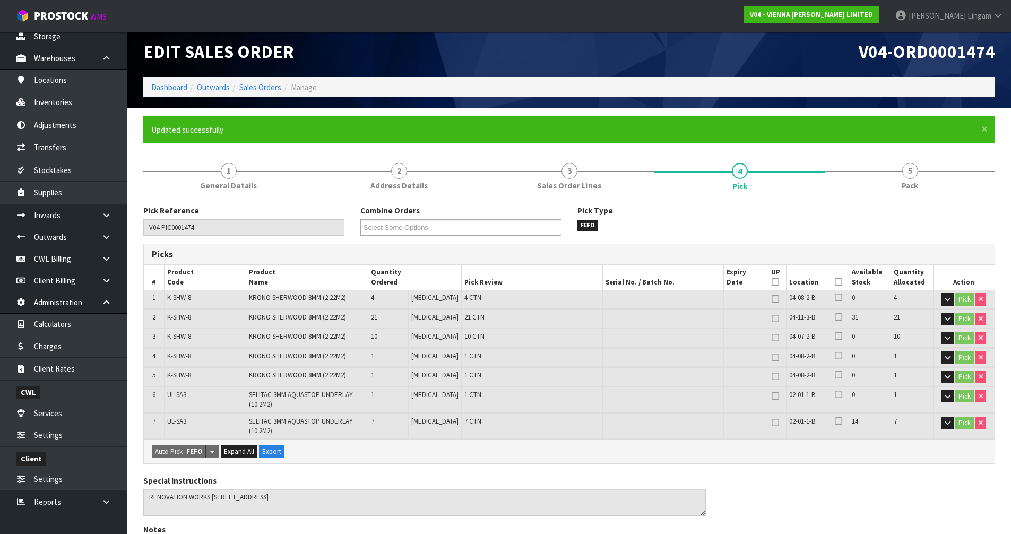
scroll to position [0, 0]
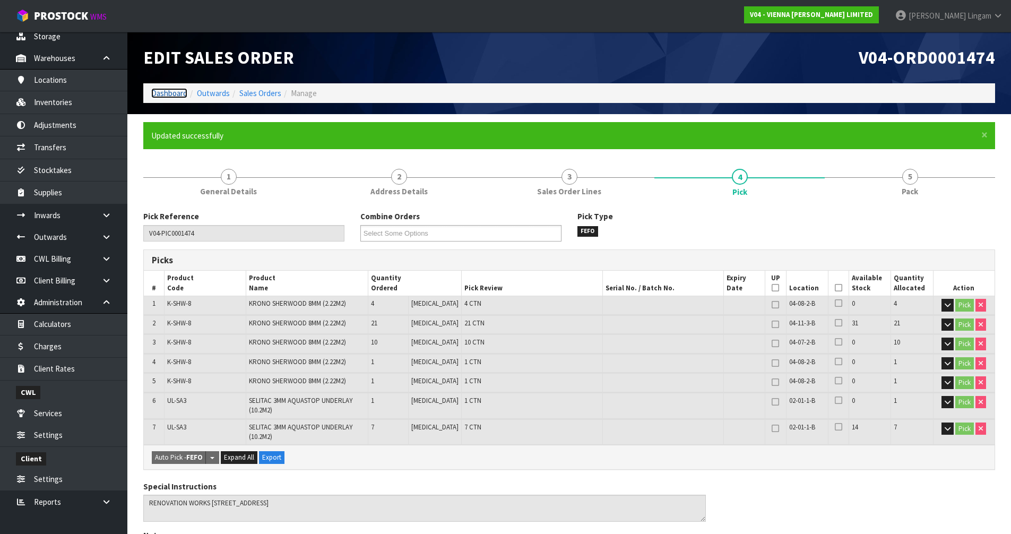
click at [177, 97] on link "Dashboard" at bounding box center [169, 93] width 36 height 10
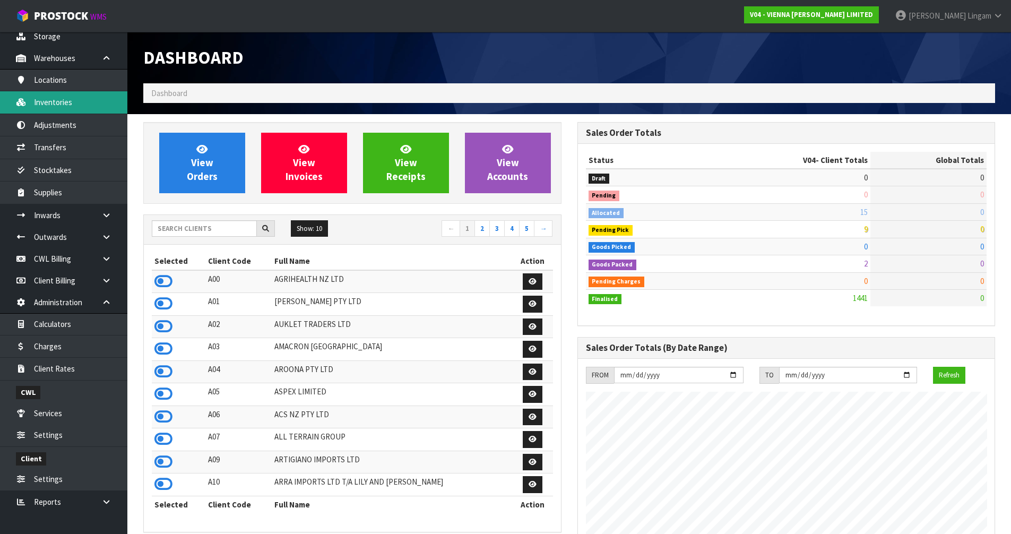
scroll to position [804, 434]
click at [205, 228] on input "text" at bounding box center [204, 228] width 105 height 16
click at [176, 225] on input "text" at bounding box center [204, 228] width 105 height 16
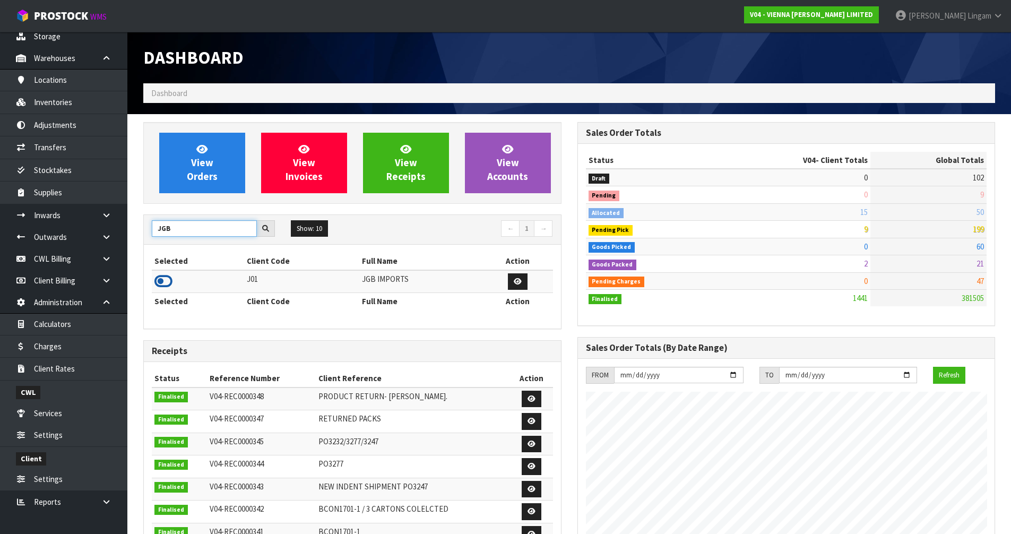
type input "JGB"
click at [159, 278] on icon at bounding box center [163, 281] width 18 height 16
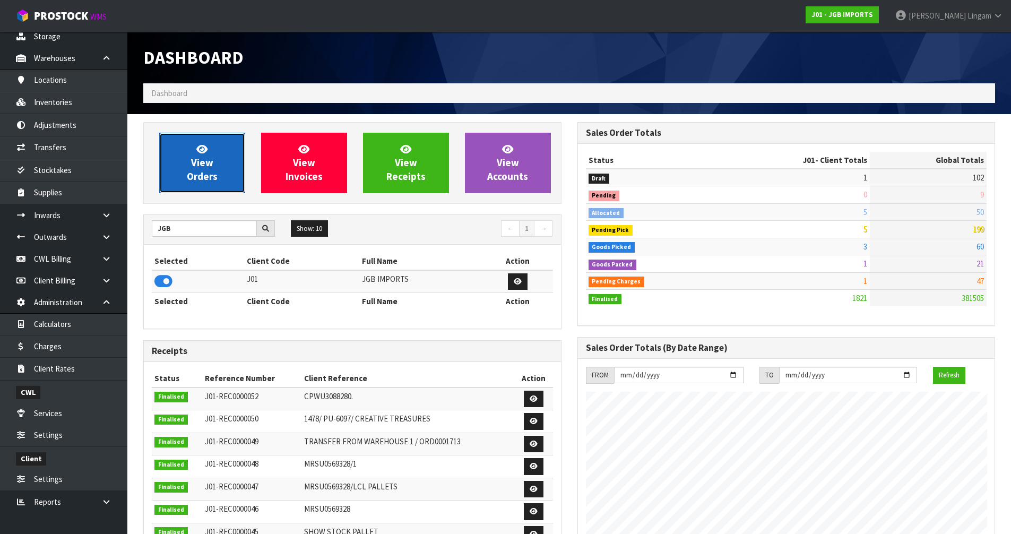
click at [217, 175] on link "View Orders" at bounding box center [202, 163] width 86 height 61
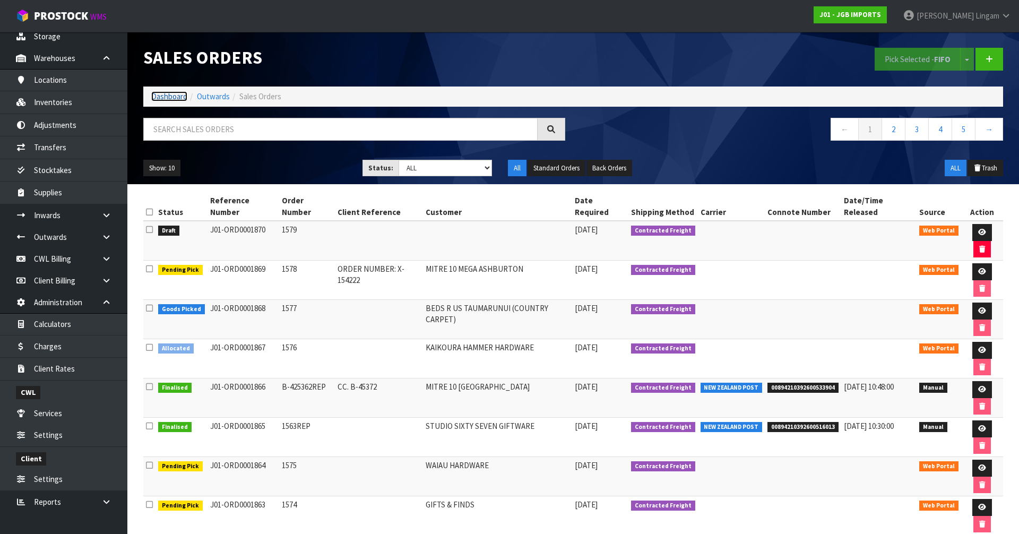
click at [175, 98] on link "Dashboard" at bounding box center [169, 96] width 36 height 10
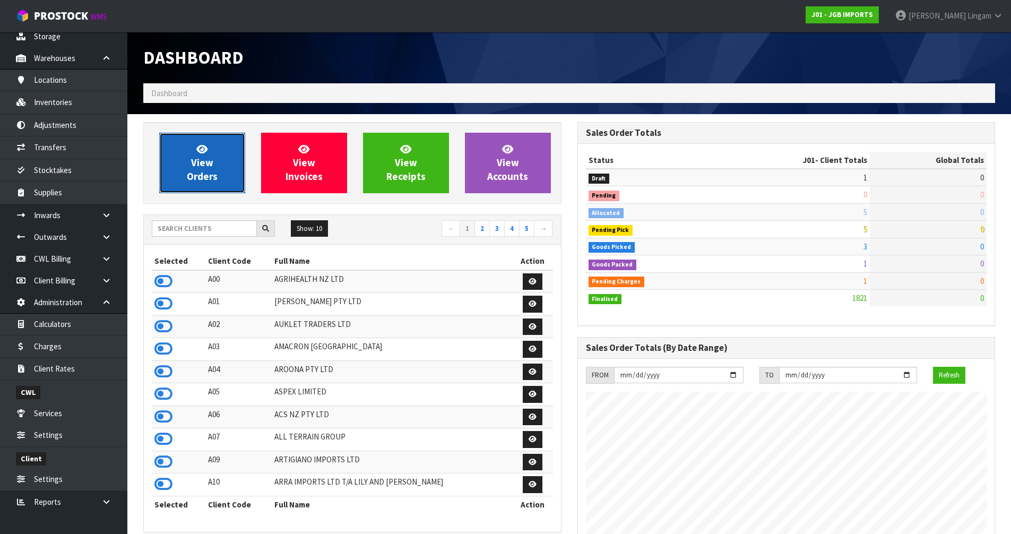
scroll to position [804, 434]
click at [200, 156] on span "View Orders" at bounding box center [202, 163] width 31 height 40
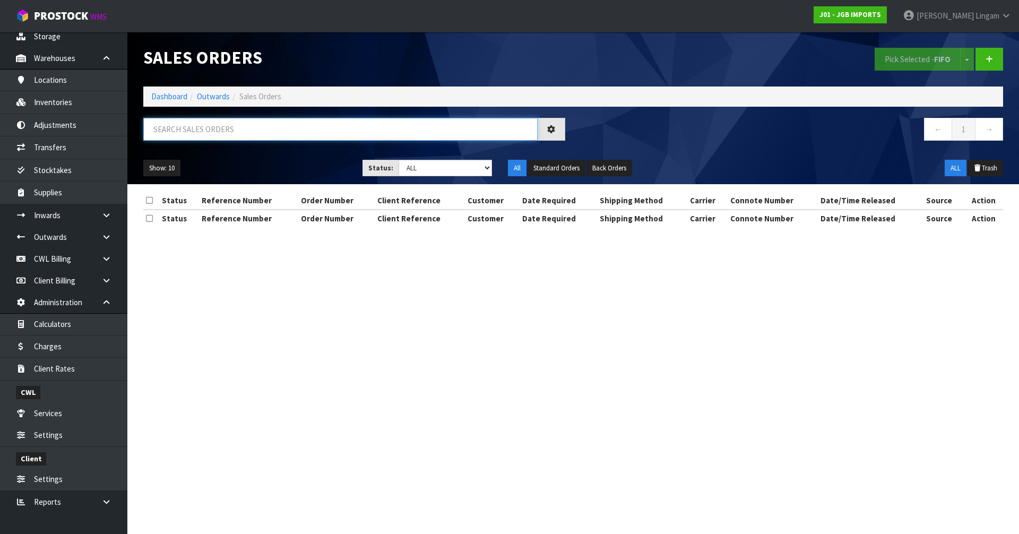
click at [272, 130] on input "text" at bounding box center [340, 129] width 394 height 23
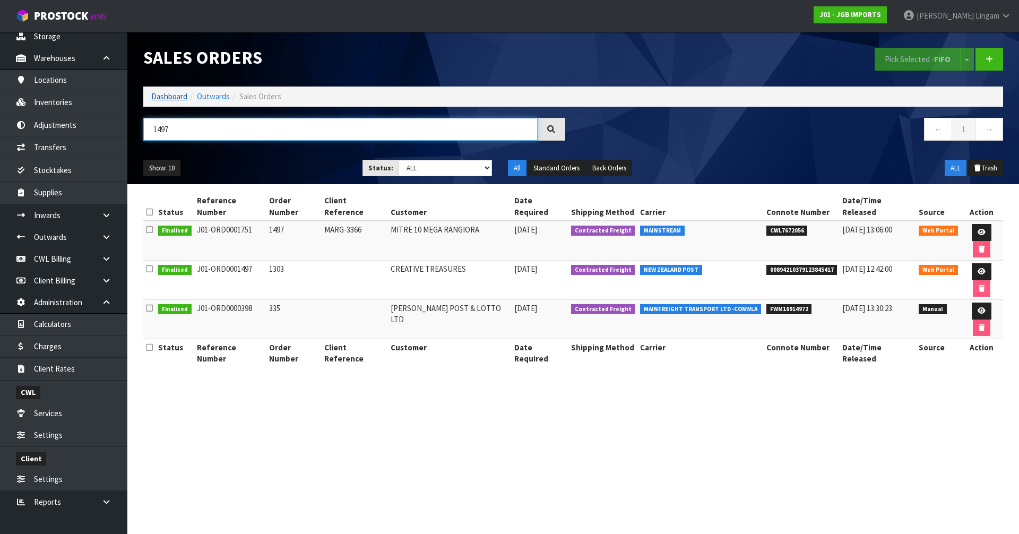
type input "1497"
click at [169, 95] on link "Dashboard" at bounding box center [169, 96] width 36 height 10
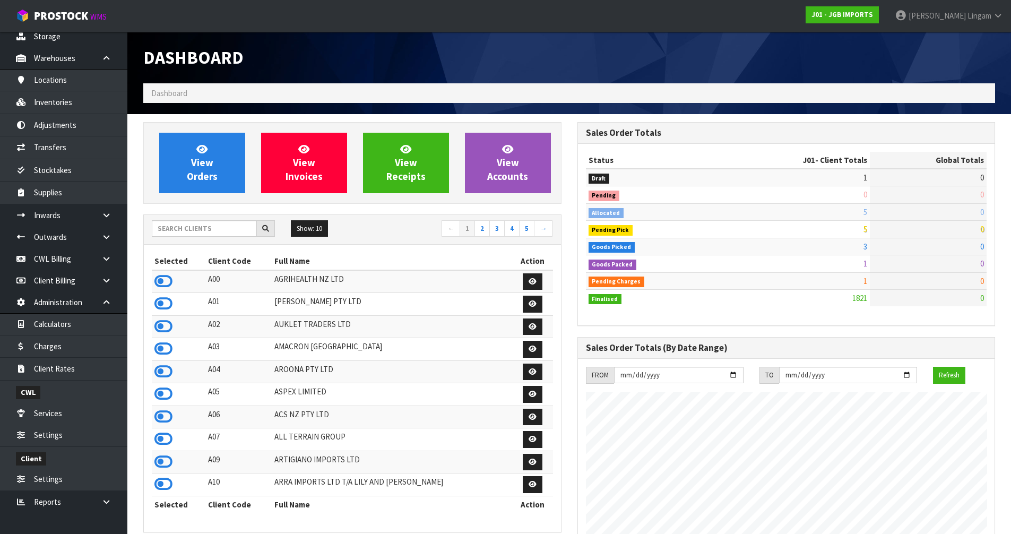
scroll to position [804, 434]
click at [173, 227] on input "text" at bounding box center [204, 228] width 105 height 16
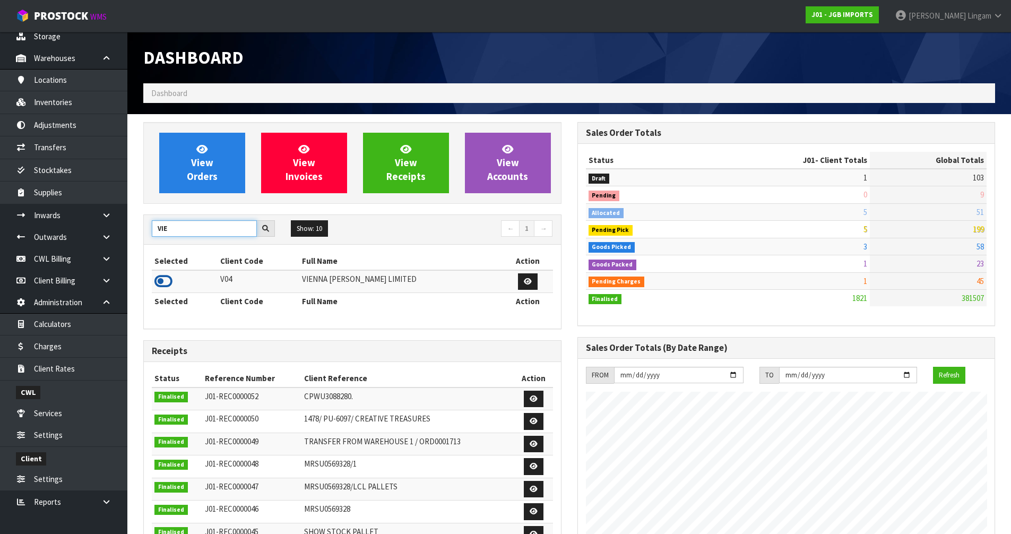
type input "VIE"
click at [160, 287] on icon at bounding box center [163, 281] width 18 height 16
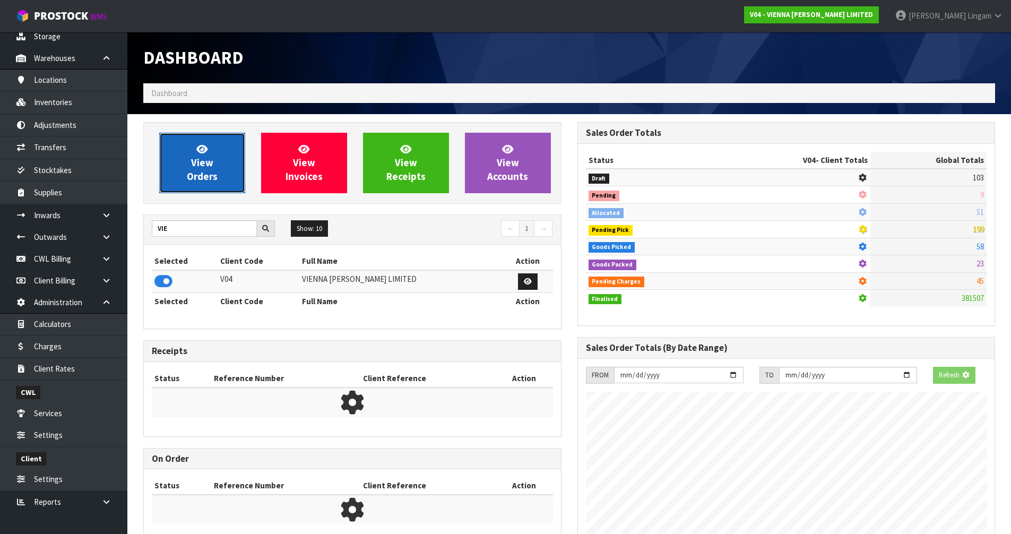
click at [199, 179] on span "View Orders" at bounding box center [202, 163] width 31 height 40
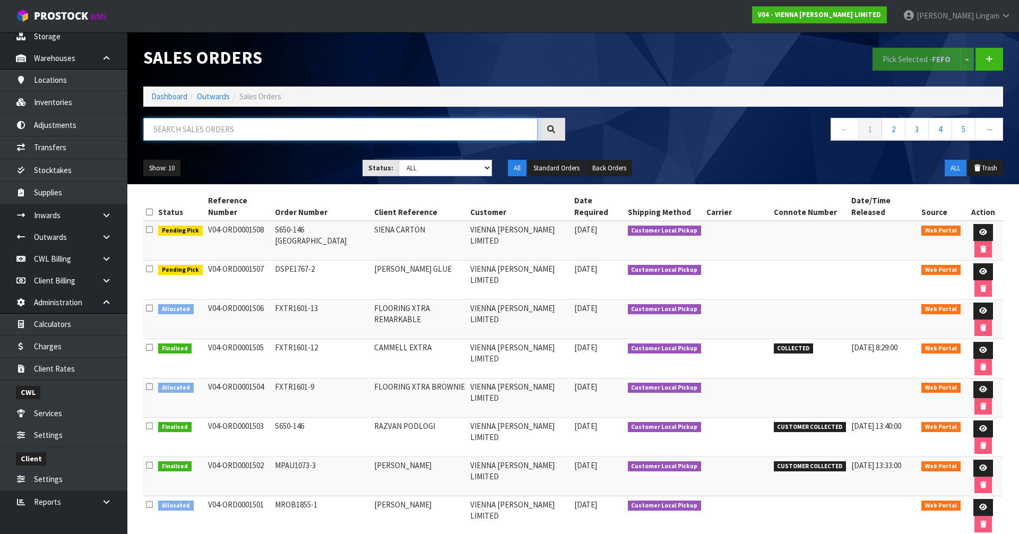
click at [227, 133] on input "text" at bounding box center [340, 129] width 394 height 23
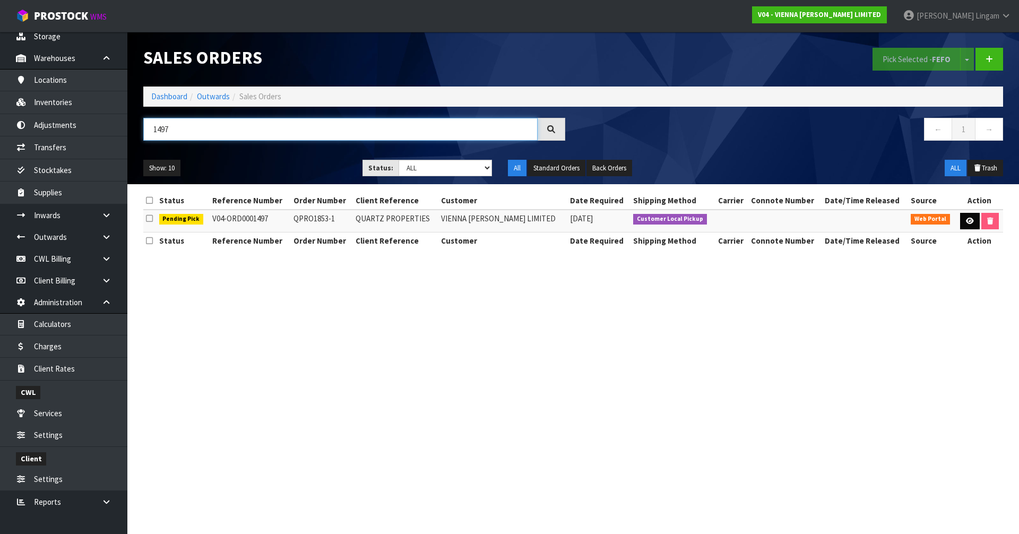
type input "1497"
click at [966, 222] on icon at bounding box center [970, 221] width 8 height 7
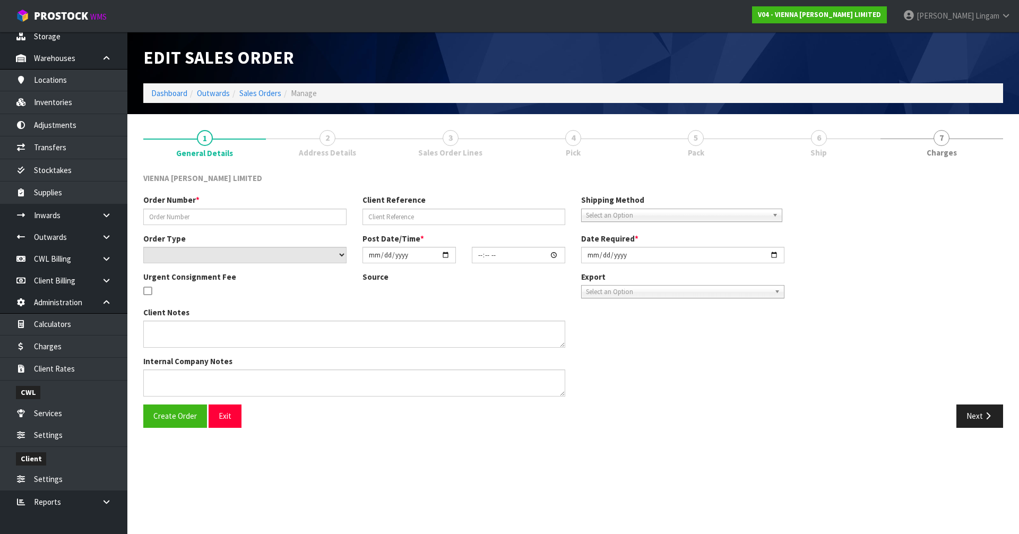
type input "QPRO1853-1"
type input "QUARTZ PROPERTIES"
select select "number:0"
type input "[DATE]"
type input "13:30:00.000"
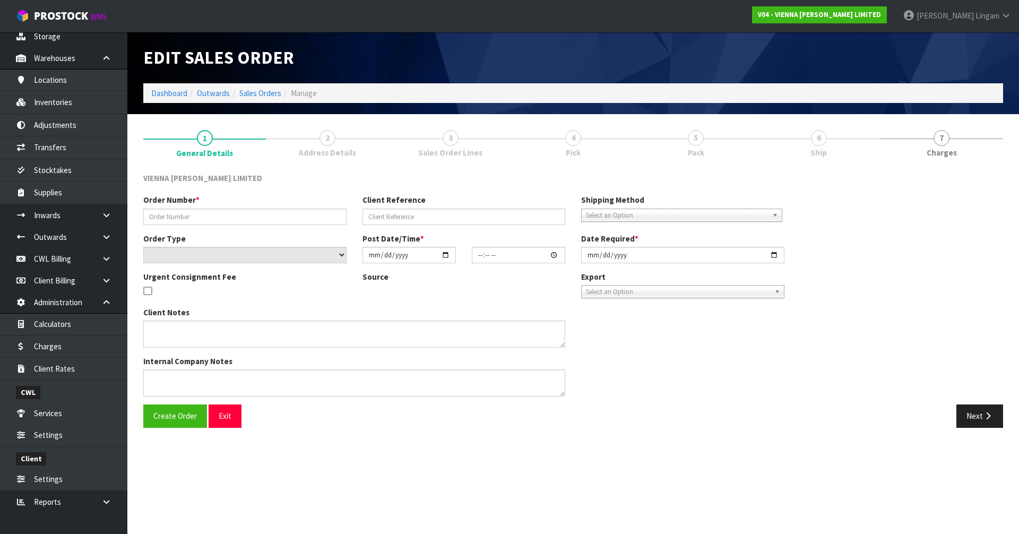
type input "[DATE]"
type textarea "QUARTZ PROPERTIES"
type textarea "THIS WILL BE COLLECTED BY [PERSON_NAME] ON THE [DATE]. PLEASE PACK ON 2 EVEN PA…"
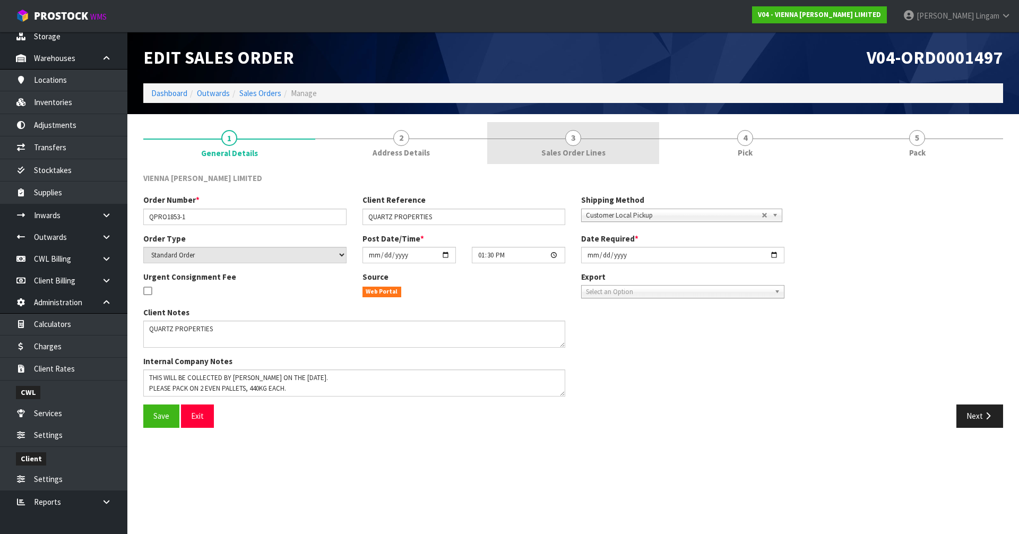
click at [584, 154] on span "Sales Order Lines" at bounding box center [573, 152] width 64 height 11
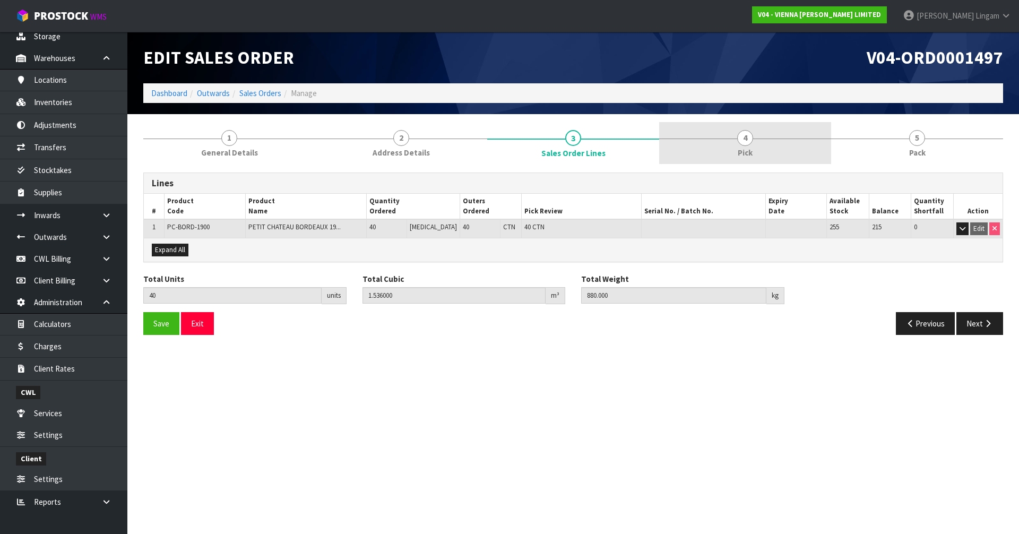
click at [752, 145] on link "4 Pick" at bounding box center [745, 143] width 172 height 42
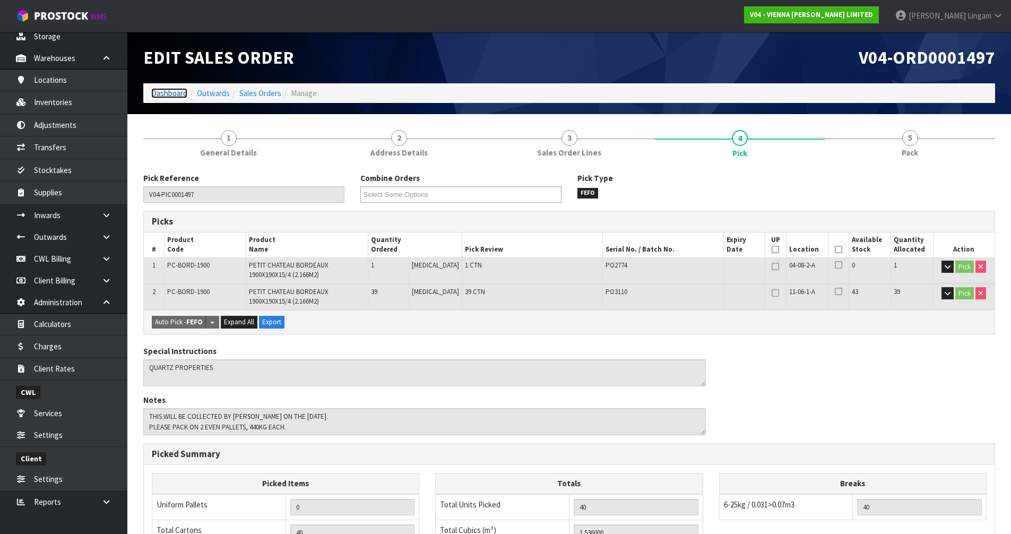
click at [168, 94] on link "Dashboard" at bounding box center [169, 93] width 36 height 10
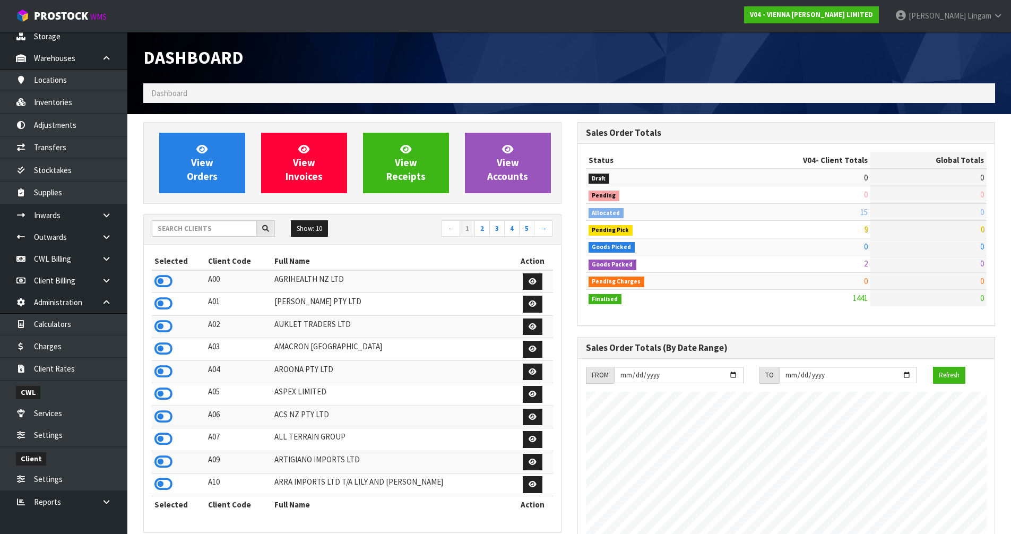
scroll to position [804, 434]
click at [184, 232] on input "text" at bounding box center [204, 228] width 105 height 16
click at [199, 229] on input "text" at bounding box center [204, 228] width 105 height 16
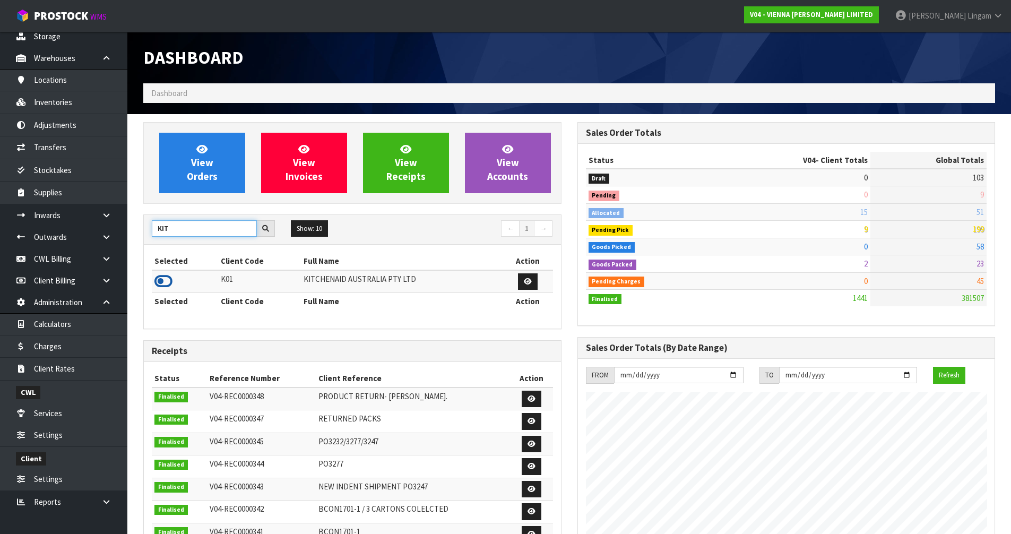
type input "KIT"
click at [158, 281] on icon at bounding box center [163, 281] width 18 height 16
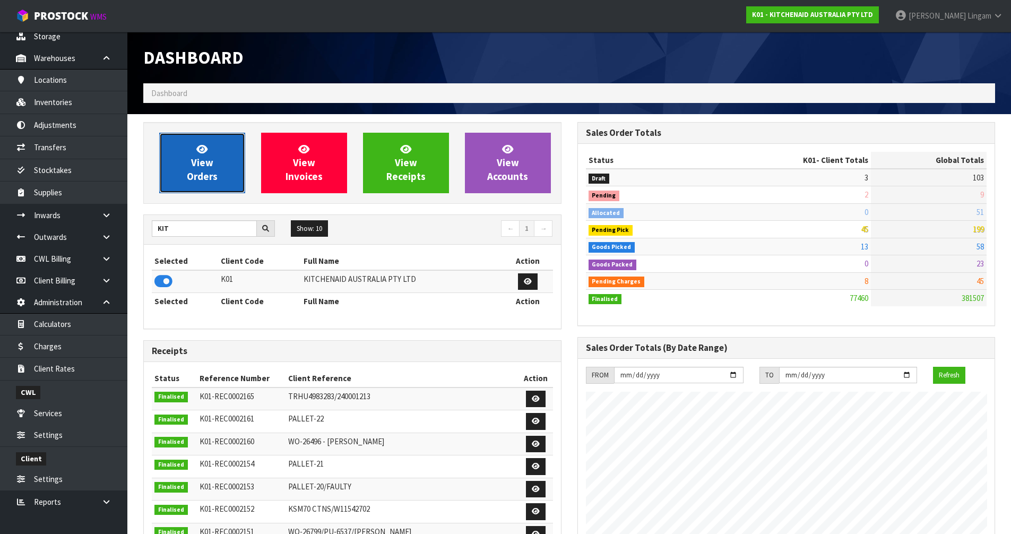
click at [208, 170] on span "View Orders" at bounding box center [202, 163] width 31 height 40
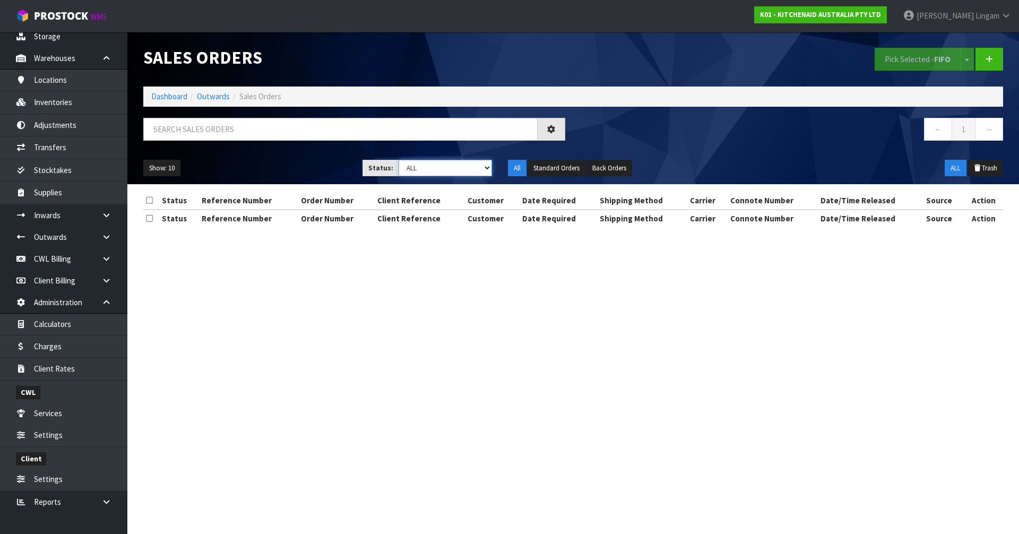
click at [467, 167] on select "Draft Pending Allocated Pending Pick Goods Picked Goods Packed Pending Charges …" at bounding box center [446, 168] width 94 height 16
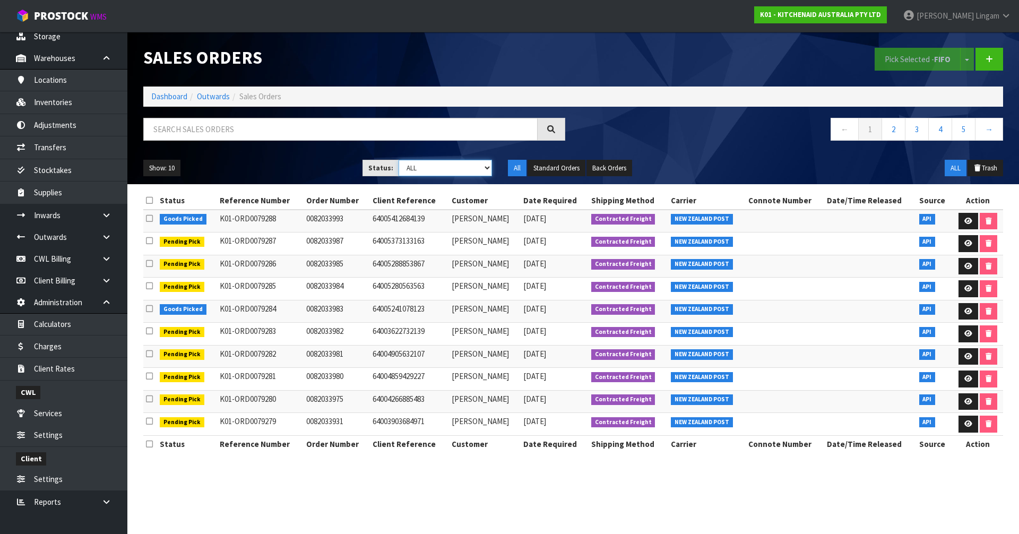
select select "string:6"
click at [399, 160] on select "Draft Pending Allocated Pending Pick Goods Picked Goods Packed Pending Charges …" at bounding box center [446, 168] width 94 height 16
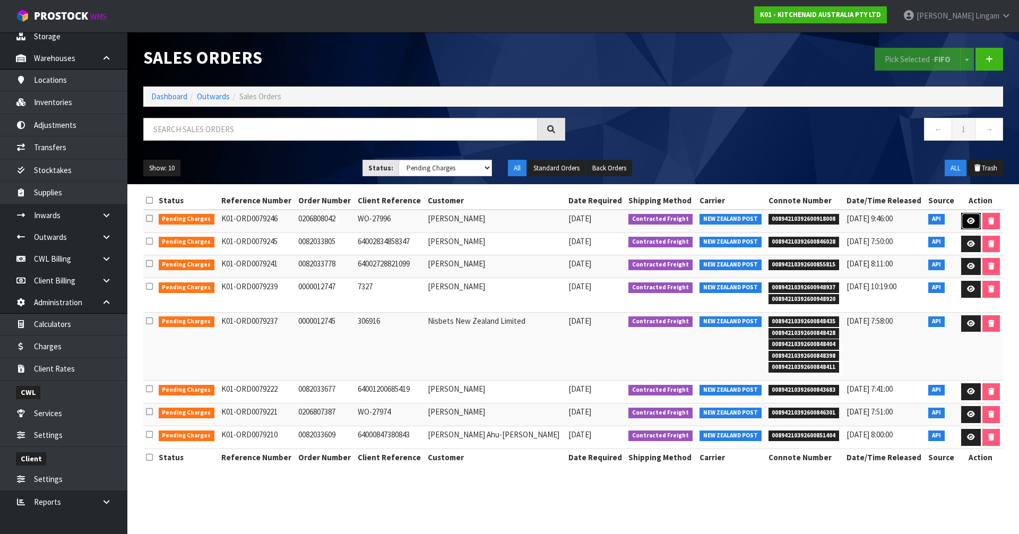
click at [969, 214] on link at bounding box center [971, 221] width 20 height 17
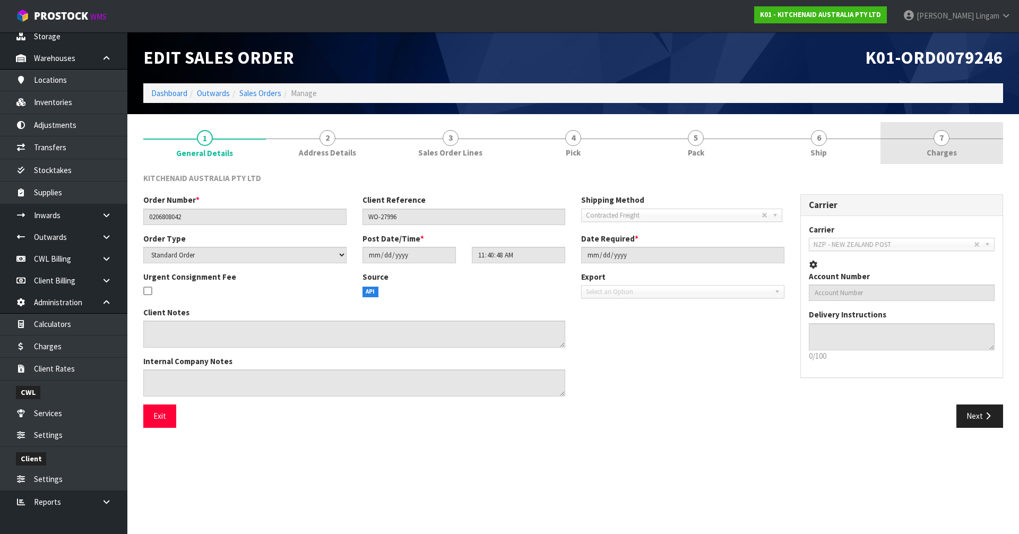
click at [977, 136] on link "7 [GEOGRAPHIC_DATA]" at bounding box center [942, 143] width 123 height 42
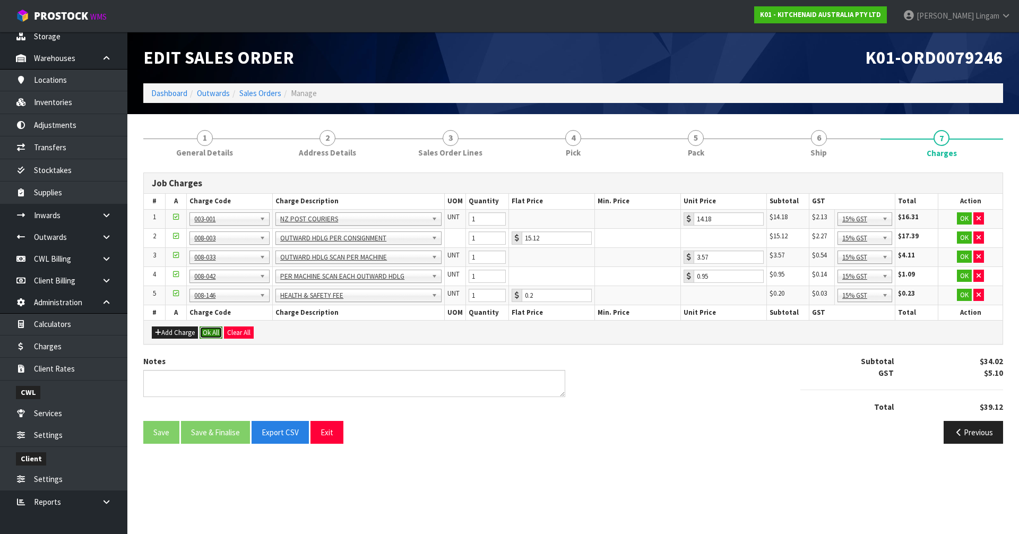
click at [217, 331] on button "Ok All" at bounding box center [211, 332] width 23 height 13
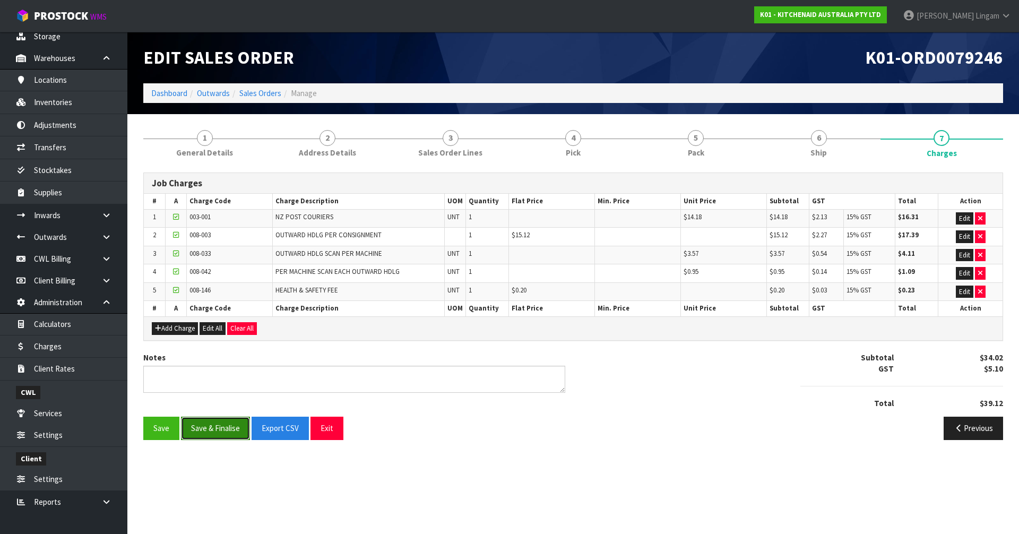
click at [221, 430] on button "Save & Finalise" at bounding box center [215, 428] width 69 height 23
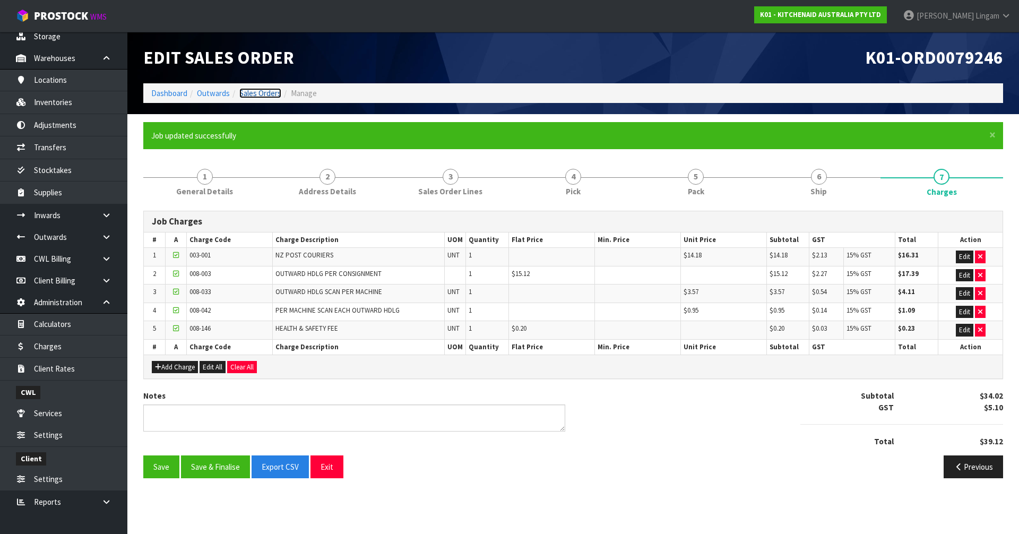
click at [260, 92] on link "Sales Orders" at bounding box center [260, 93] width 42 height 10
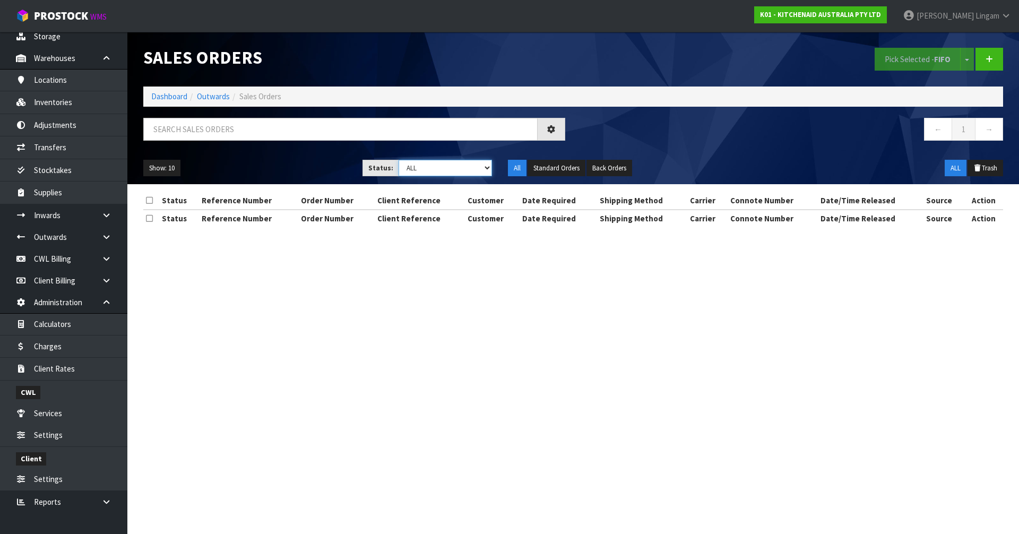
click at [485, 169] on select "Draft Pending Allocated Pending Pick Goods Picked Goods Packed Pending Charges …" at bounding box center [446, 168] width 94 height 16
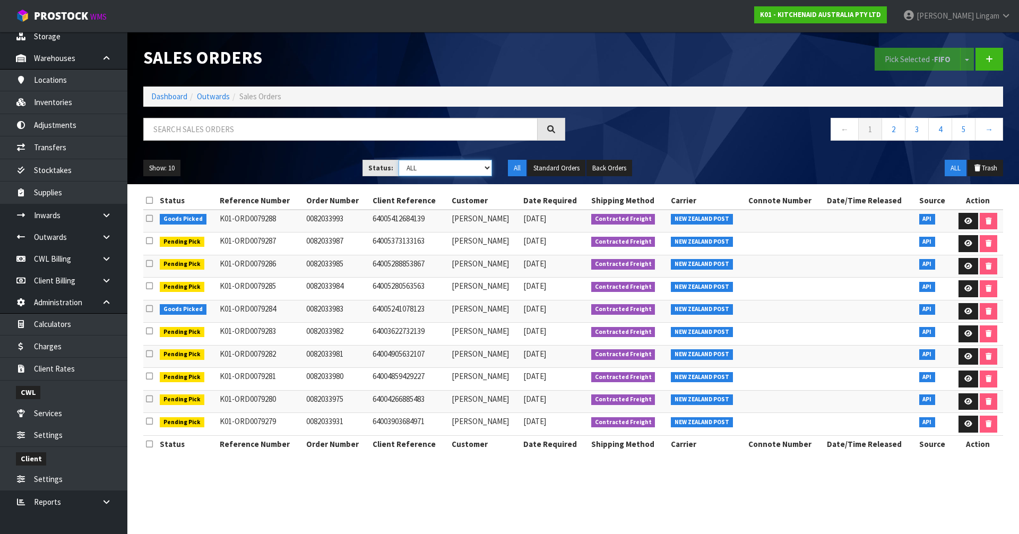
select select "string:6"
click at [399, 160] on select "Draft Pending Allocated Pending Pick Goods Picked Goods Packed Pending Charges …" at bounding box center [446, 168] width 94 height 16
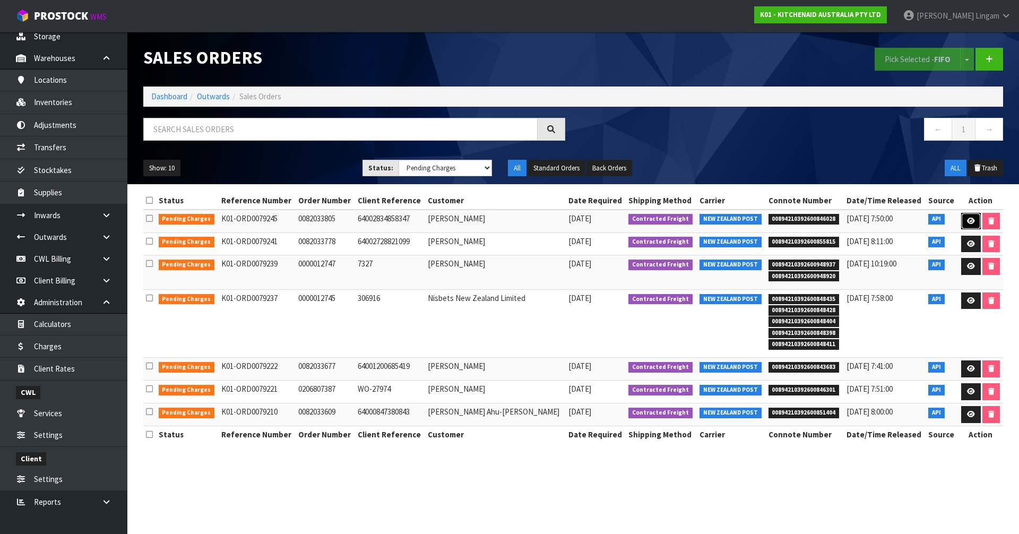
click at [967, 220] on icon at bounding box center [971, 221] width 8 height 7
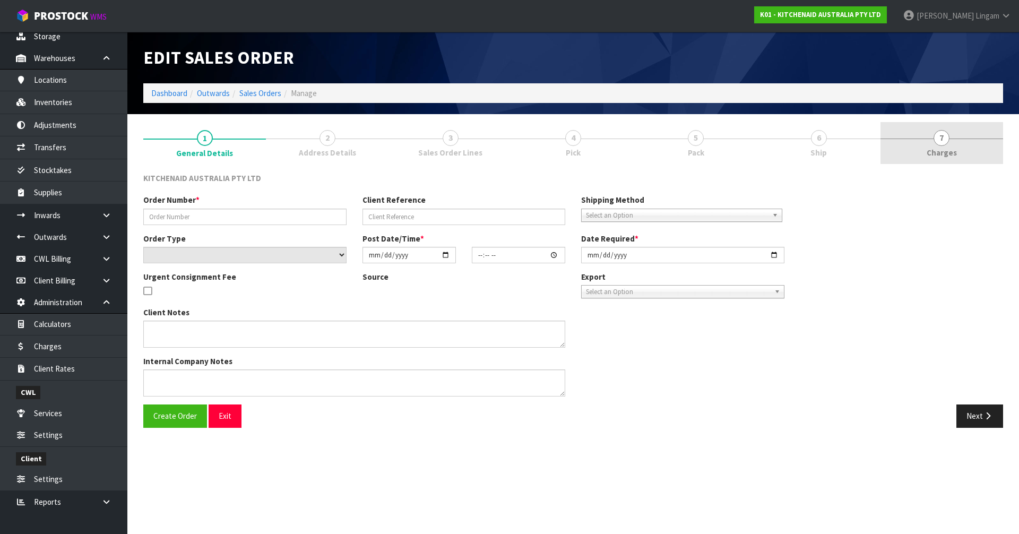
type input "0082033805"
type input "64002834858347"
select select "number:0"
type input "[DATE]"
type input "11:39:57.000"
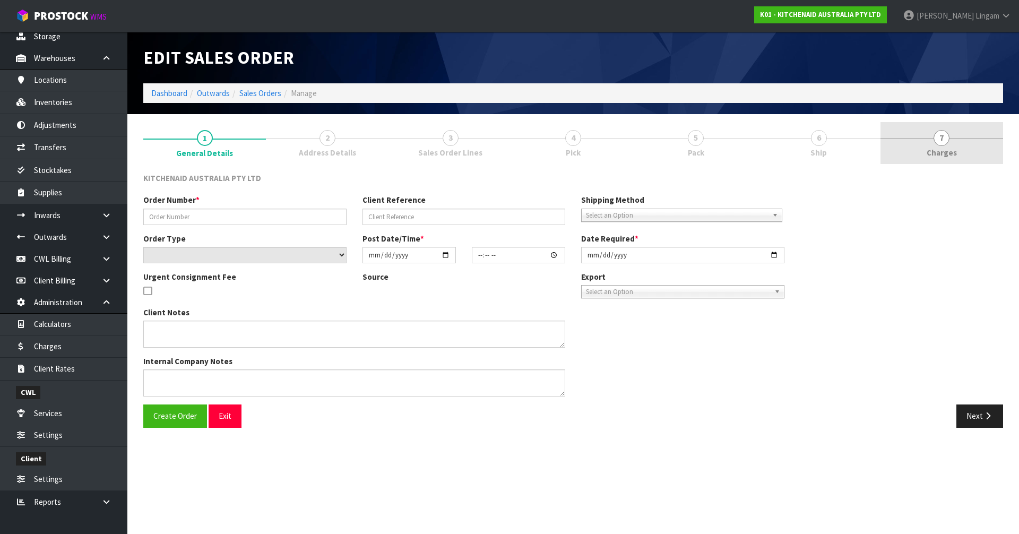
type input "[DATE]"
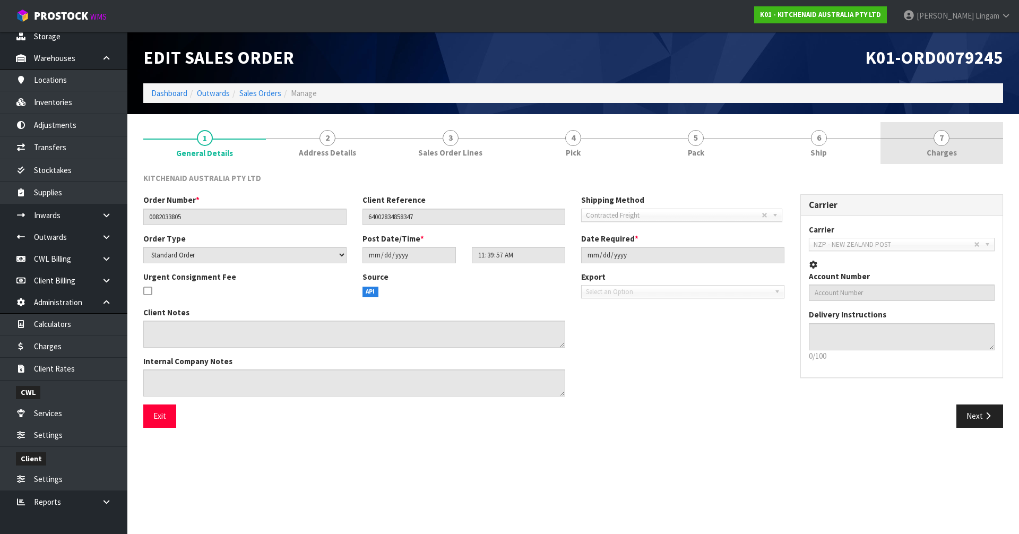
click at [978, 152] on link "7 [GEOGRAPHIC_DATA]" at bounding box center [942, 143] width 123 height 42
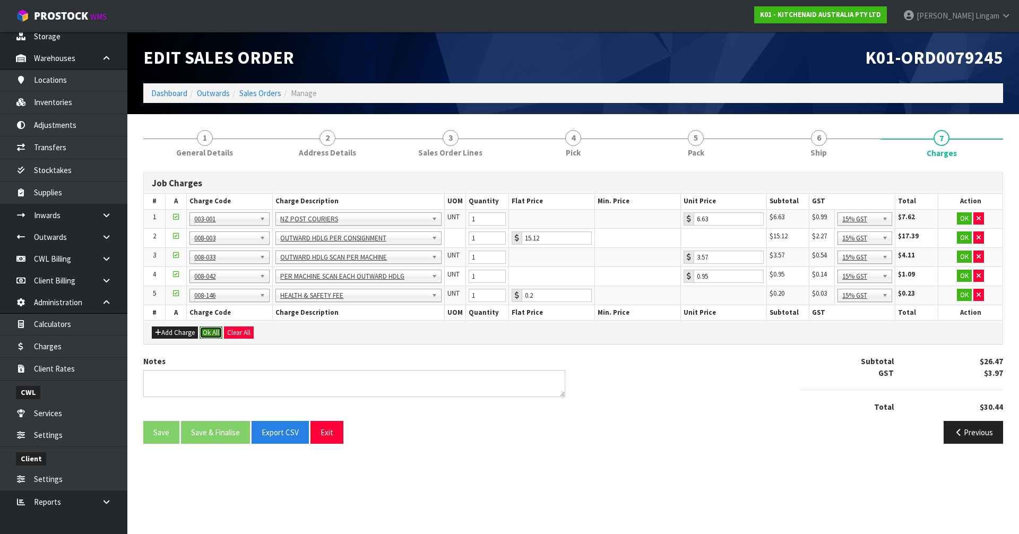
click at [209, 333] on button "Ok All" at bounding box center [211, 332] width 23 height 13
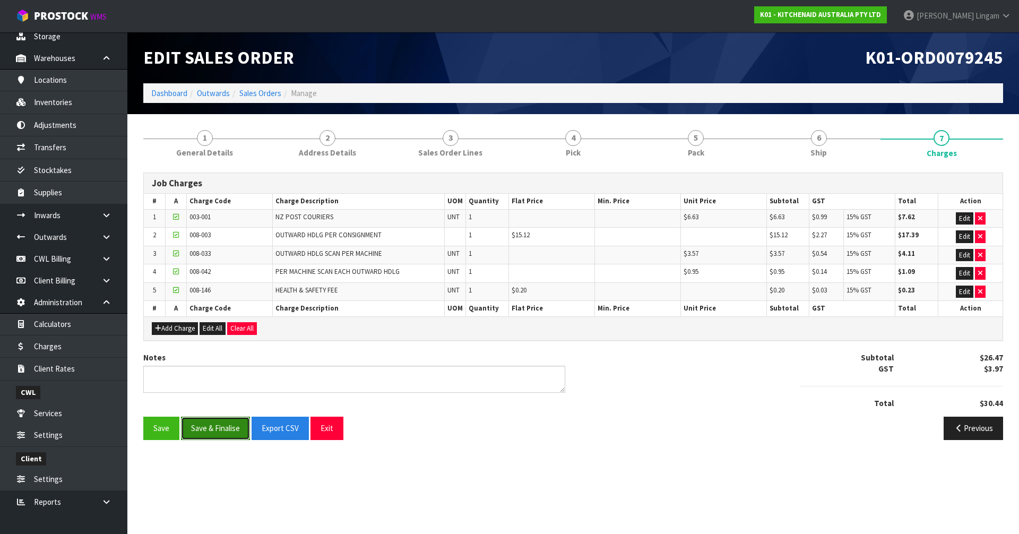
click at [221, 427] on button "Save & Finalise" at bounding box center [215, 428] width 69 height 23
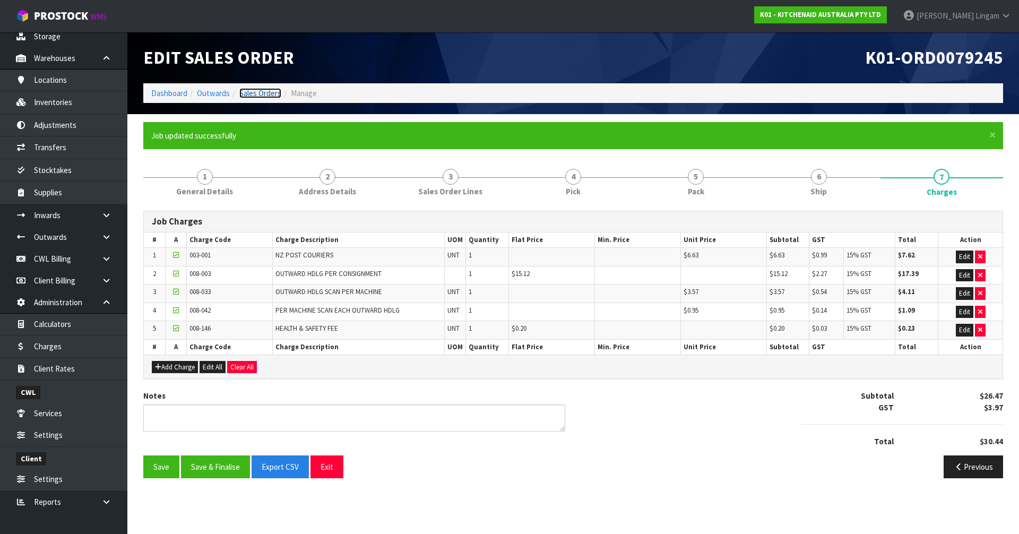
click at [259, 94] on link "Sales Orders" at bounding box center [260, 93] width 42 height 10
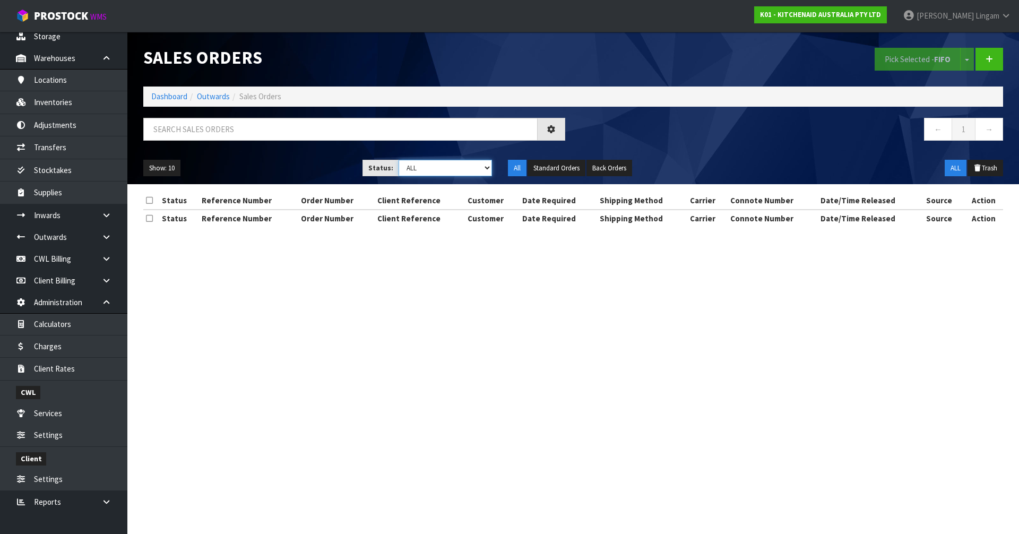
click at [474, 168] on select "Draft Pending Allocated Pending Pick Goods Picked Goods Packed Pending Charges …" at bounding box center [446, 168] width 94 height 16
select select "string:6"
click at [399, 160] on select "Draft Pending Allocated Pending Pick Goods Picked Goods Packed Pending Charges …" at bounding box center [446, 168] width 94 height 16
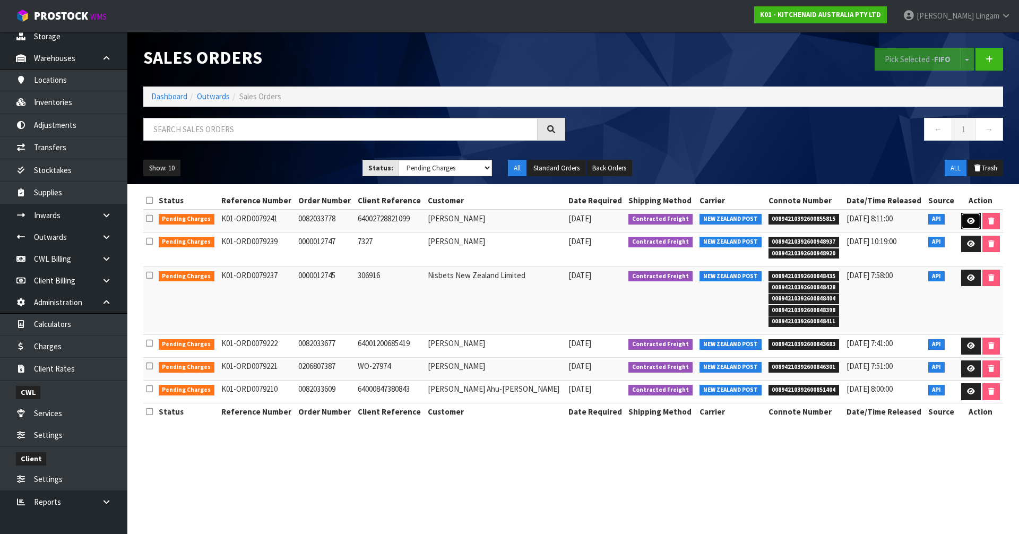
click at [973, 220] on link at bounding box center [971, 221] width 20 height 17
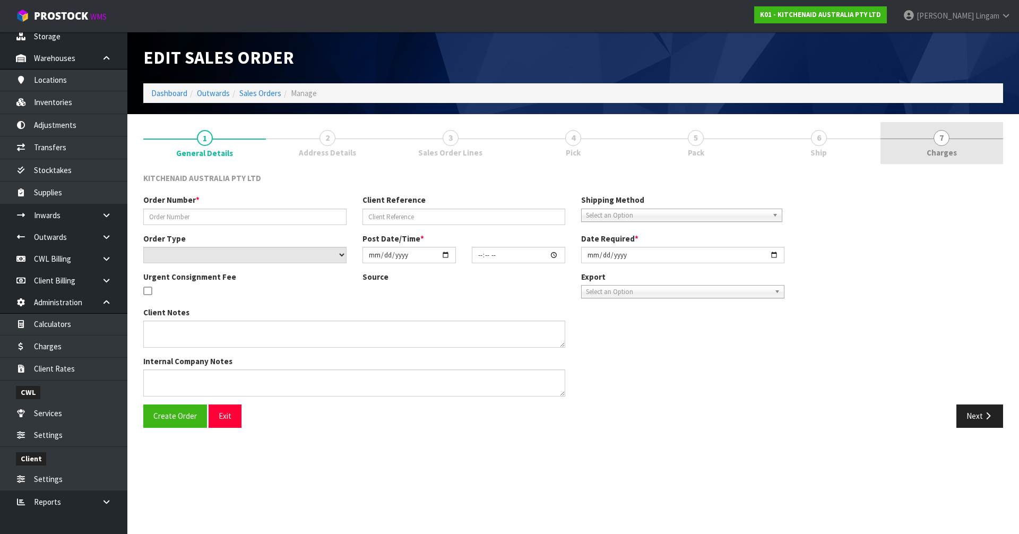
type input "0082033778"
type input "64002728821099"
select select "number:0"
type input "[DATE]"
type input "11:39:47.000"
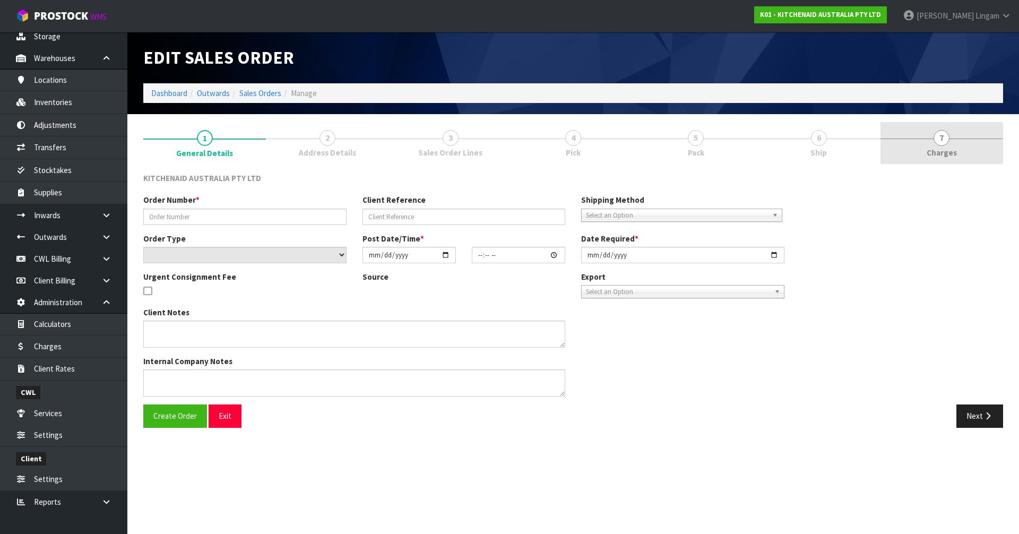
type input "[DATE]"
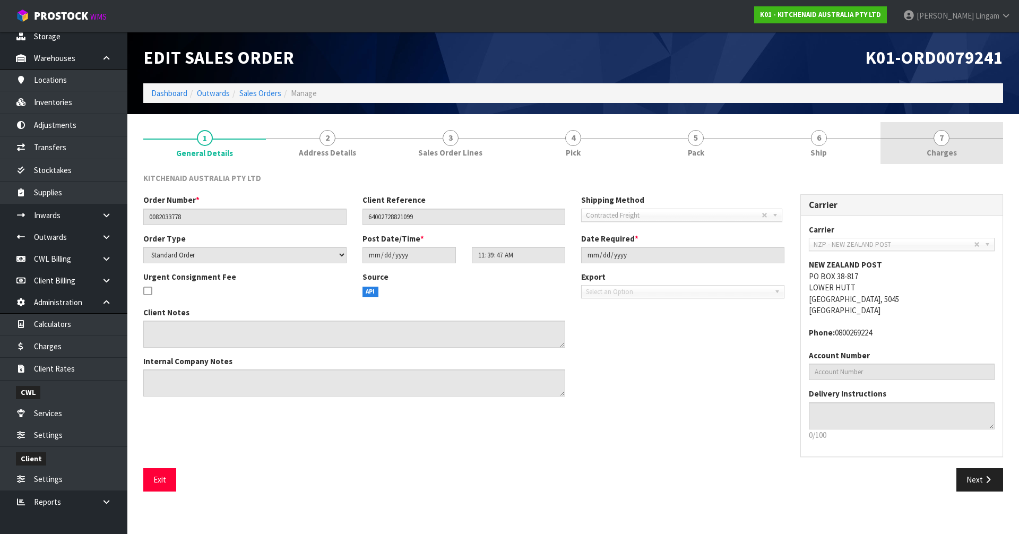
click at [962, 148] on link "7 [GEOGRAPHIC_DATA]" at bounding box center [942, 143] width 123 height 42
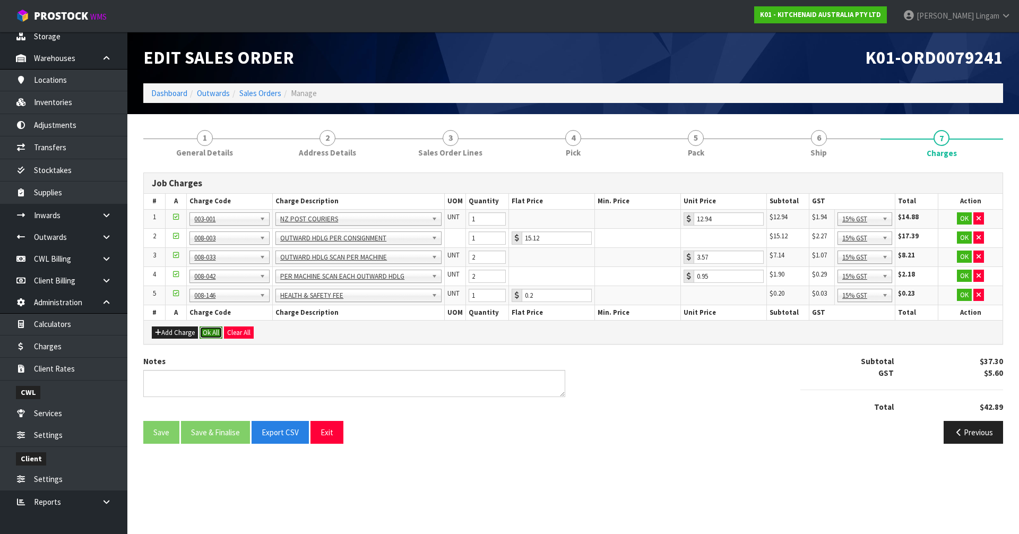
click at [211, 334] on button "Ok All" at bounding box center [211, 332] width 23 height 13
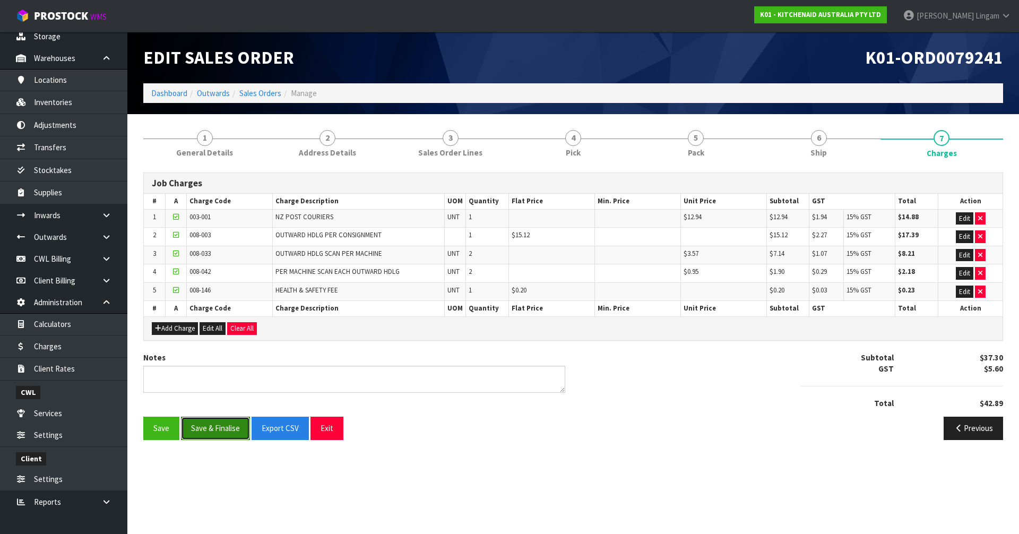
click at [219, 435] on button "Save & Finalise" at bounding box center [215, 428] width 69 height 23
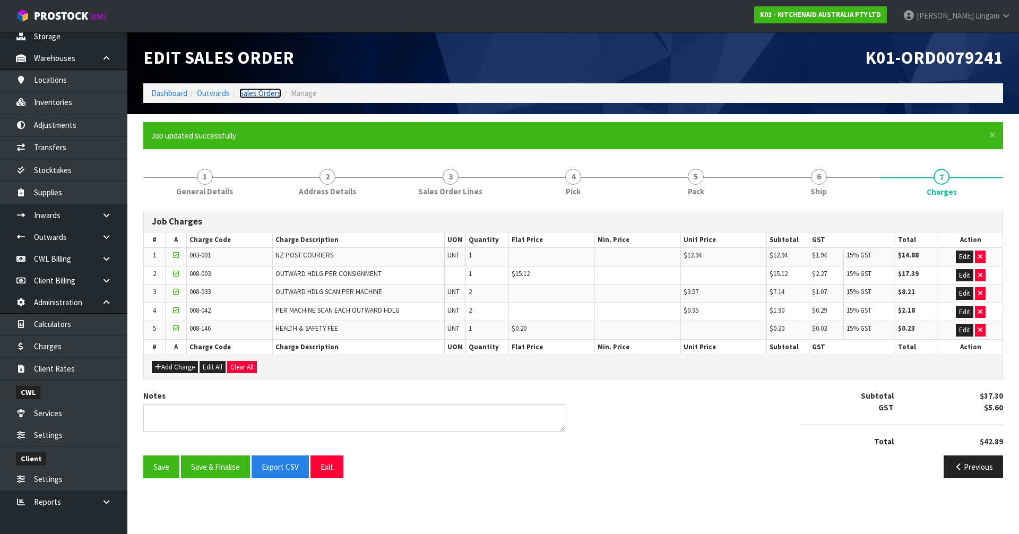
click at [257, 92] on link "Sales Orders" at bounding box center [260, 93] width 42 height 10
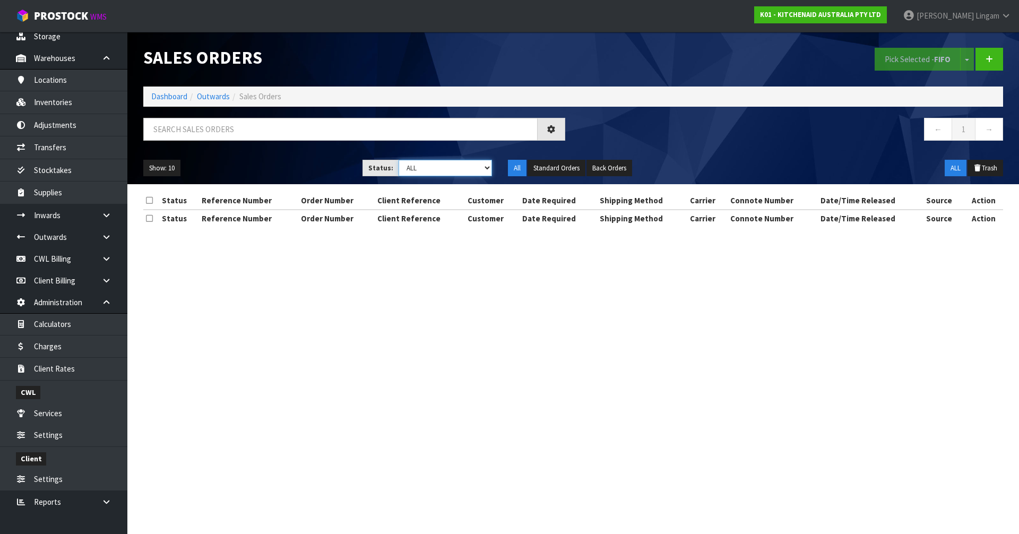
click at [476, 170] on select "Draft Pending Allocated Pending Pick Goods Picked Goods Packed Pending Charges …" at bounding box center [446, 168] width 94 height 16
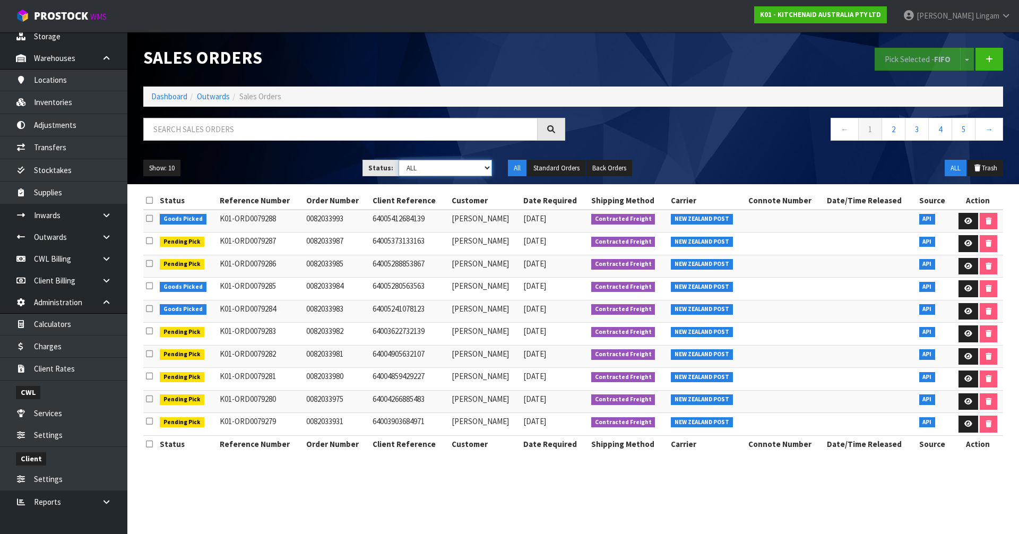
select select "string:6"
click at [399, 160] on select "Draft Pending Allocated Pending Pick Goods Picked Goods Packed Pending Charges …" at bounding box center [446, 168] width 94 height 16
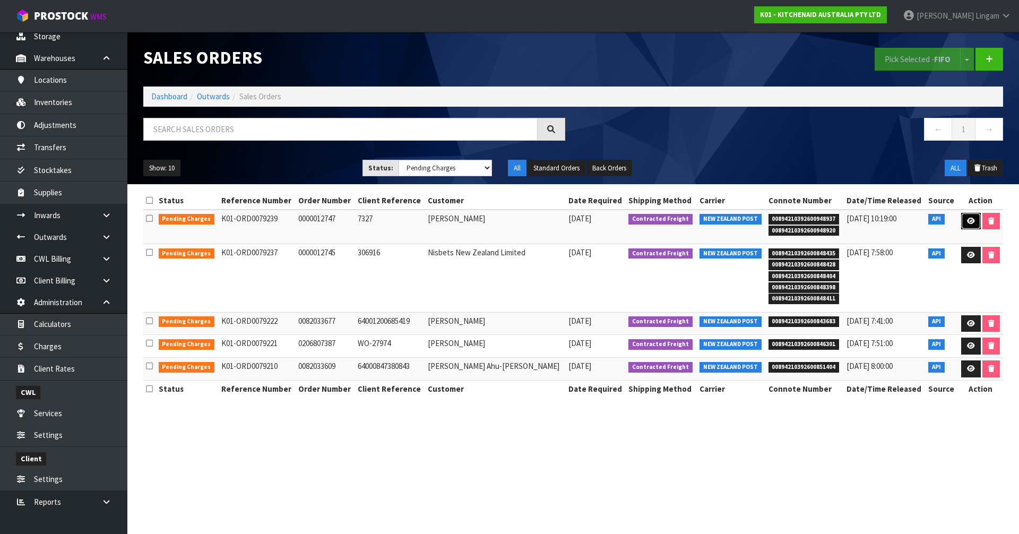
click at [962, 220] on link at bounding box center [971, 221] width 20 height 17
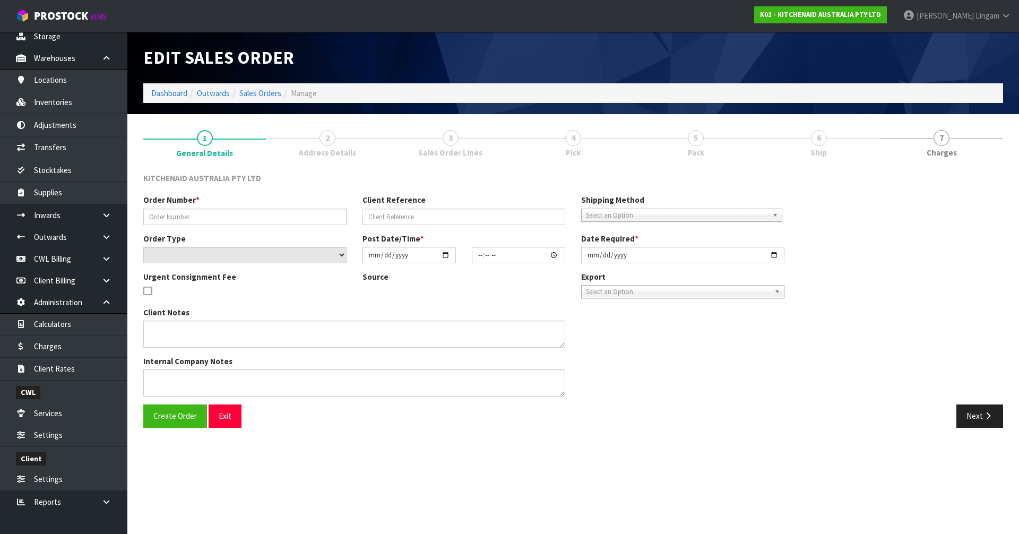
type input "0000012747"
type input "7327"
select select "number:0"
type input "[DATE]"
type input "11:33:00.000"
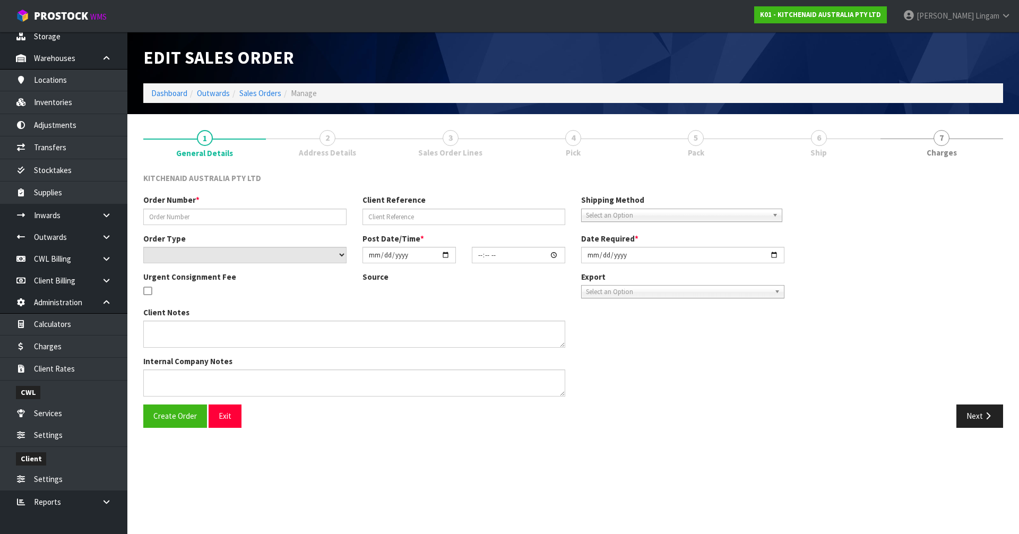
type input "[DATE]"
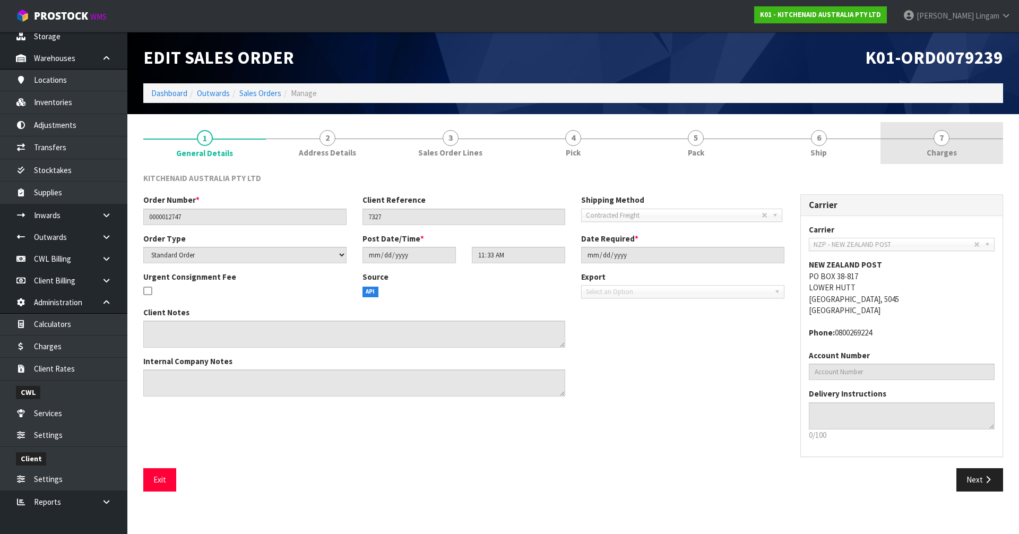
click at [968, 157] on link "7 [GEOGRAPHIC_DATA]" at bounding box center [942, 143] width 123 height 42
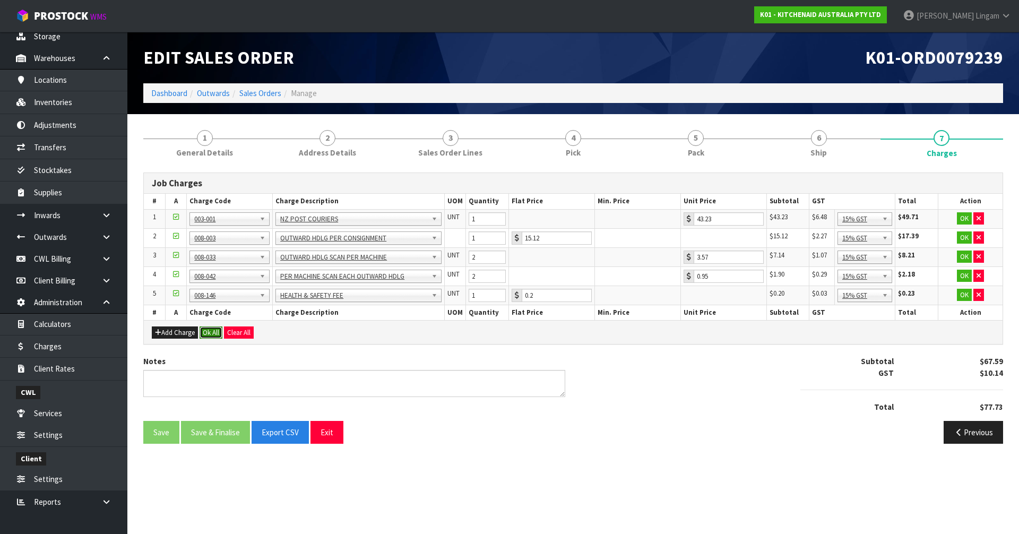
click at [207, 331] on button "Ok All" at bounding box center [211, 332] width 23 height 13
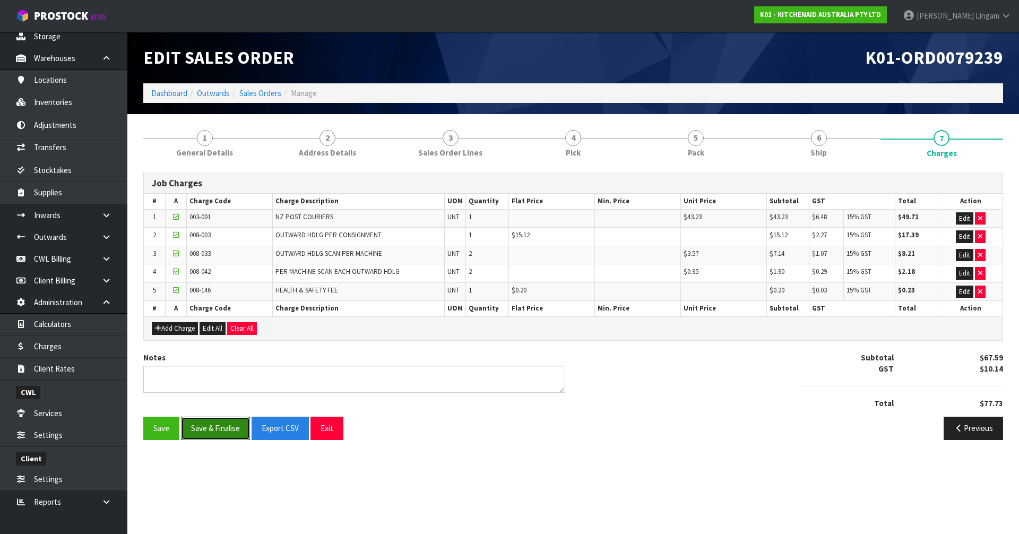
click at [228, 432] on button "Save & Finalise" at bounding box center [215, 428] width 69 height 23
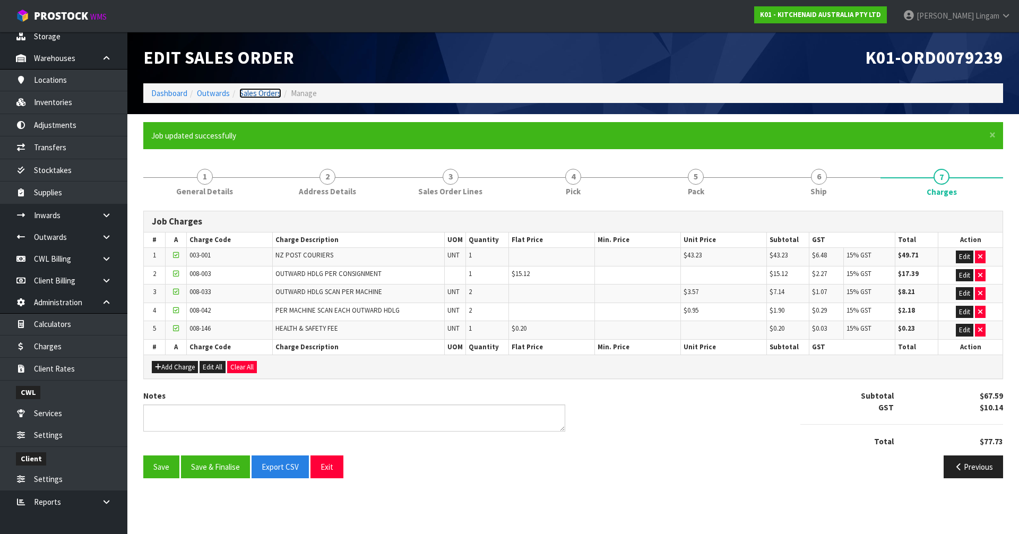
click at [262, 97] on link "Sales Orders" at bounding box center [260, 93] width 42 height 10
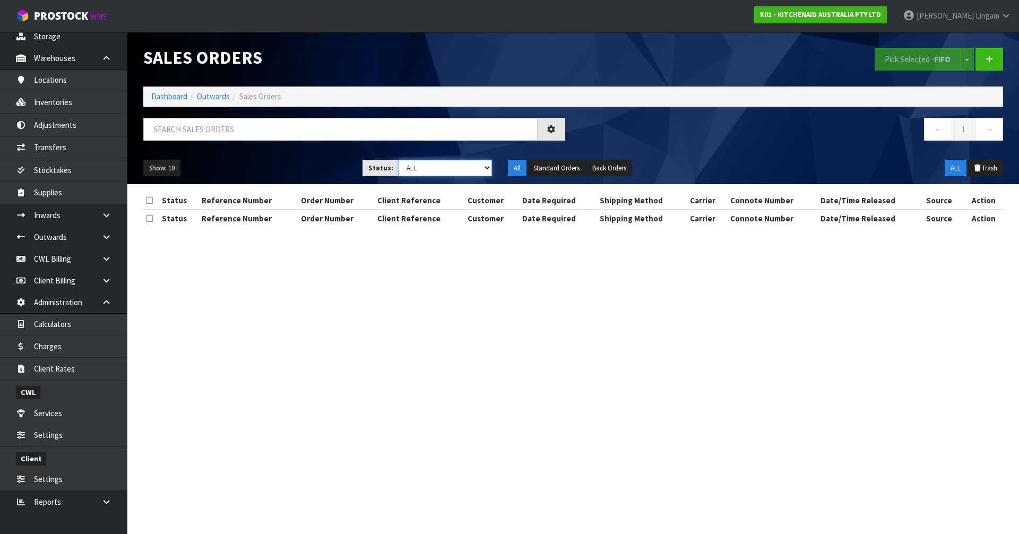
click at [470, 169] on select "Draft Pending Allocated Pending Pick Goods Picked Goods Packed Pending Charges …" at bounding box center [446, 168] width 94 height 16
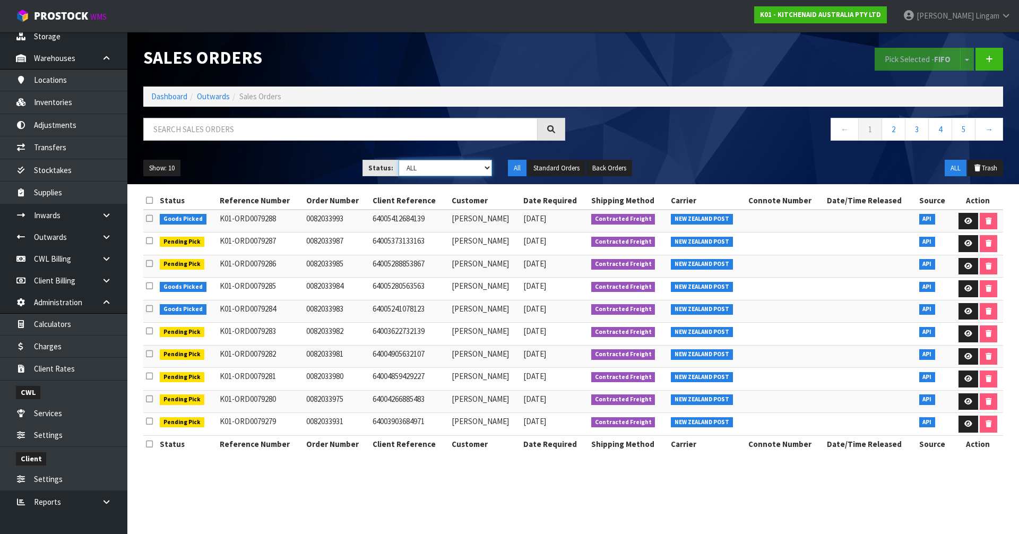
select select "string:6"
click at [399, 160] on select "Draft Pending Allocated Pending Pick Goods Picked Goods Packed Pending Charges …" at bounding box center [446, 168] width 94 height 16
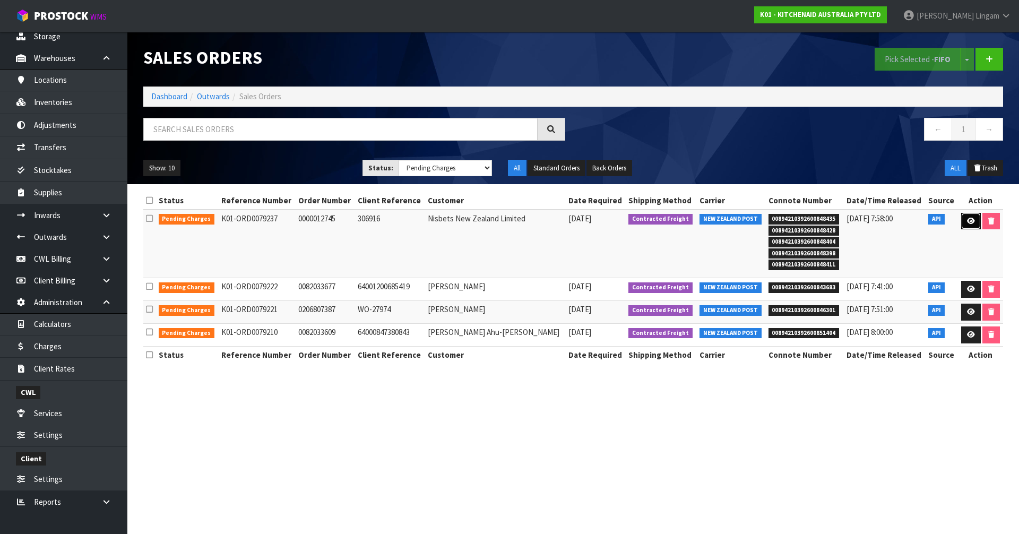
click at [967, 219] on icon at bounding box center [971, 221] width 8 height 7
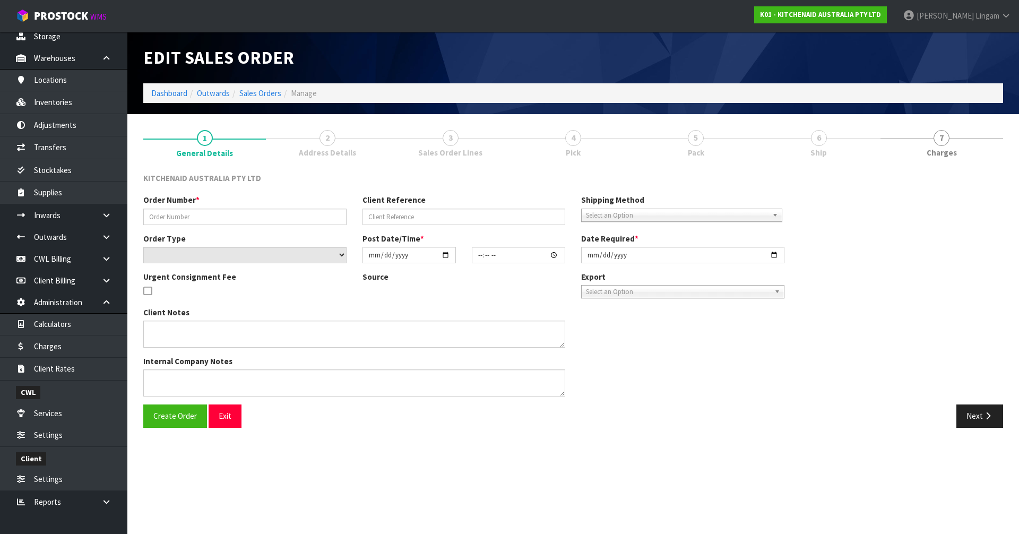
type input "0000012745"
type input "306916"
select select "number:0"
type input "[DATE]"
type input "11:32:55.000"
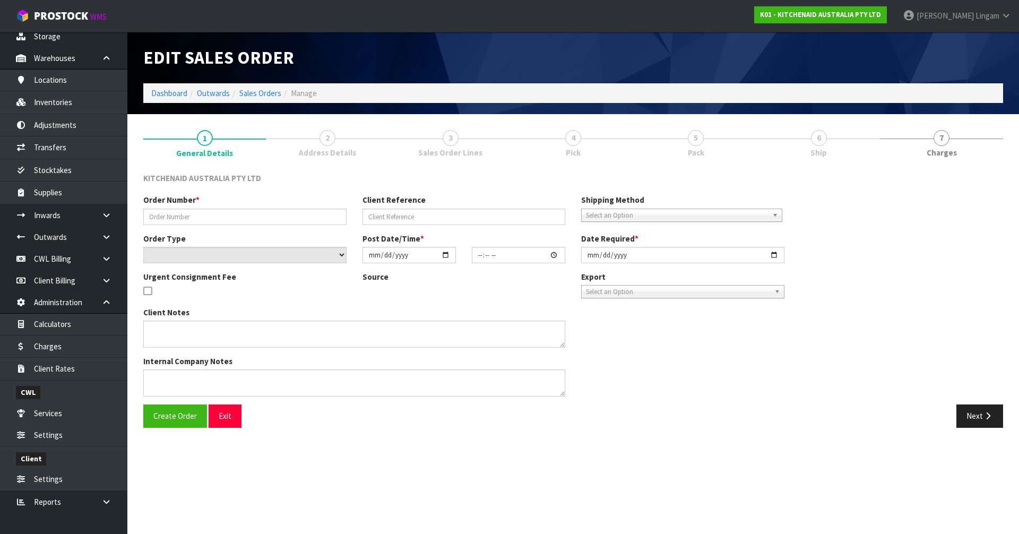
type input "[DATE]"
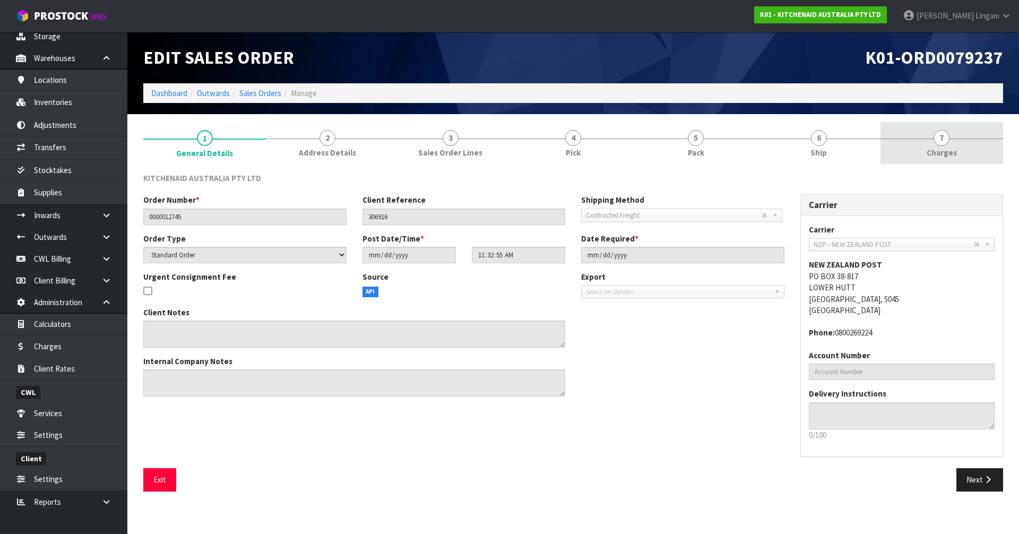
click at [943, 150] on span "Charges" at bounding box center [942, 152] width 30 height 11
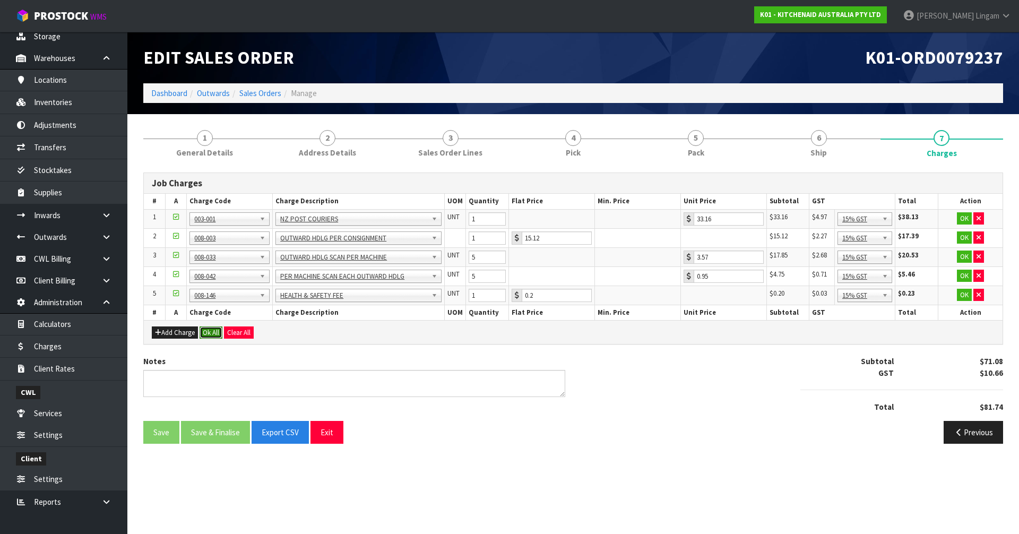
click at [212, 337] on button "Ok All" at bounding box center [211, 332] width 23 height 13
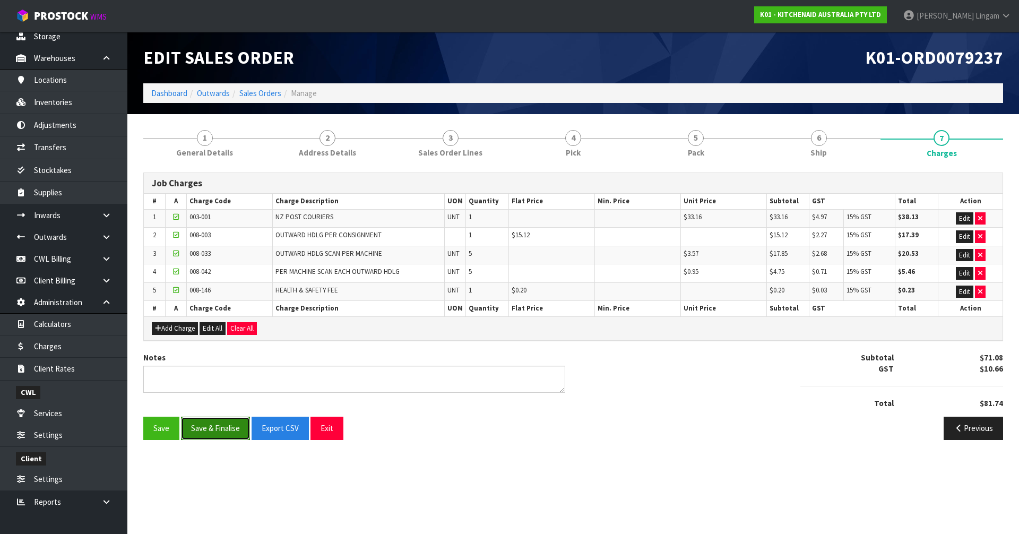
click at [207, 428] on button "Save & Finalise" at bounding box center [215, 428] width 69 height 23
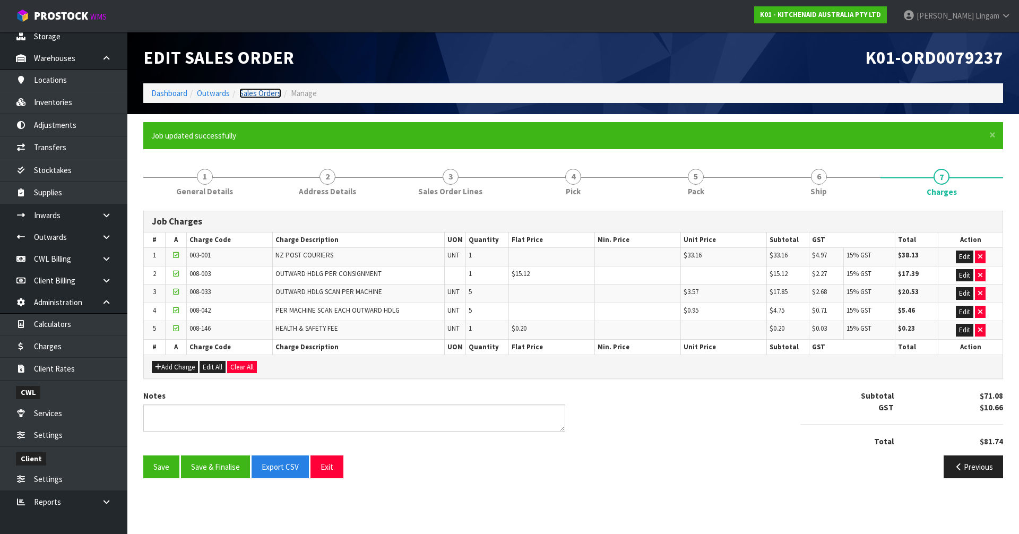
click at [259, 91] on link "Sales Orders" at bounding box center [260, 93] width 42 height 10
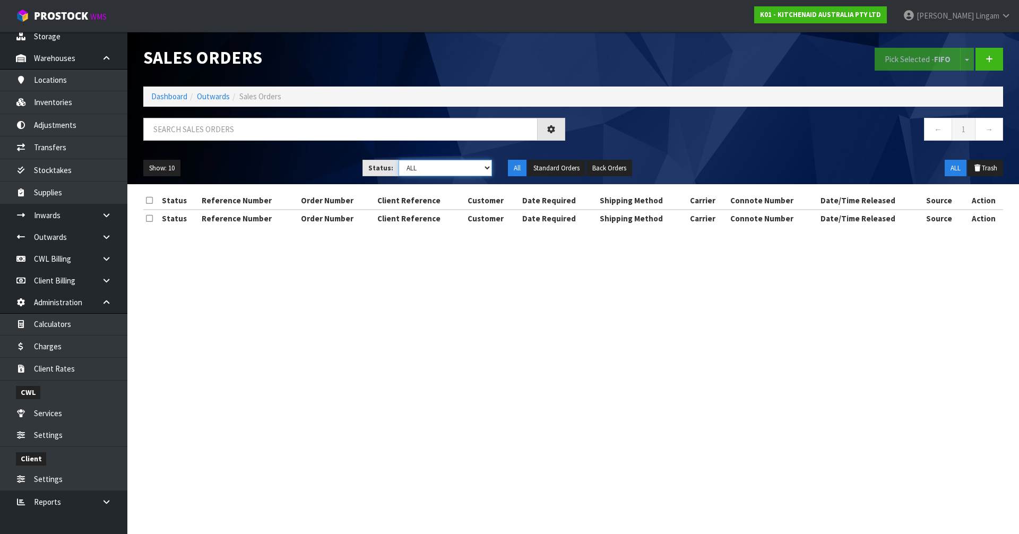
click at [478, 166] on select "Draft Pending Allocated Pending Pick Goods Picked Goods Packed Pending Charges …" at bounding box center [446, 168] width 94 height 16
click at [399, 160] on select "Draft Pending Allocated Pending Pick Goods Picked Goods Packed Pending Charges …" at bounding box center [446, 168] width 94 height 16
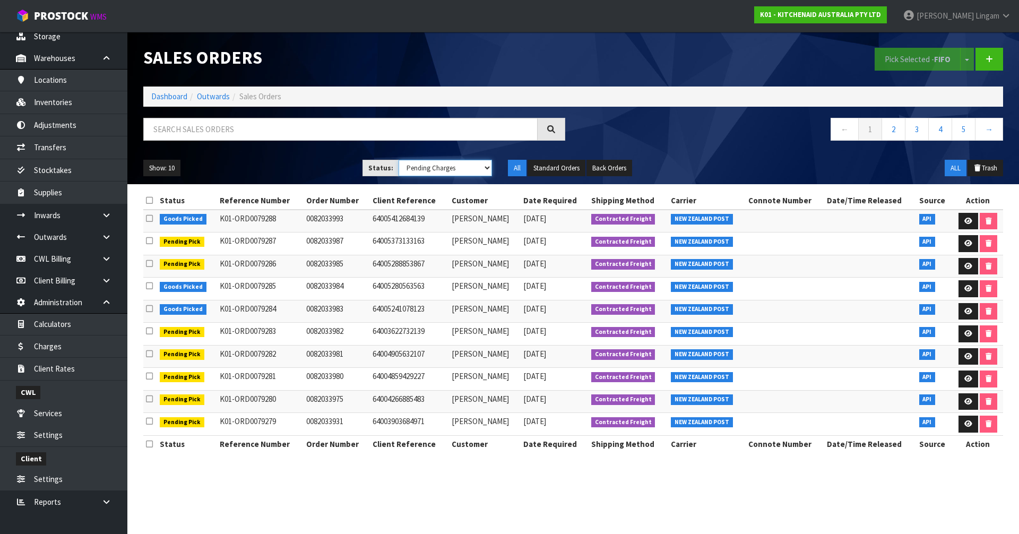
click at [470, 165] on select "Draft Pending Allocated Pending Pick Goods Picked Goods Packed Pending Charges …" at bounding box center [446, 168] width 94 height 16
click at [399, 160] on select "Draft Pending Allocated Pending Pick Goods Picked Goods Packed Pending Charges …" at bounding box center [446, 168] width 94 height 16
click at [465, 165] on select "Draft Pending Allocated Pending Pick Goods Picked Goods Packed Pending Charges …" at bounding box center [446, 168] width 94 height 16
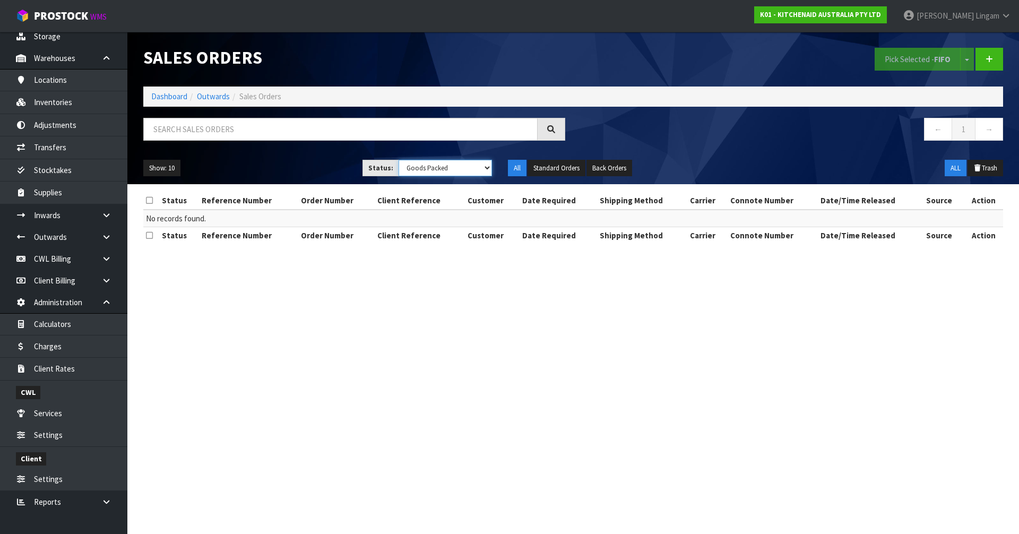
select select "string:6"
click at [399, 160] on select "Draft Pending Allocated Pending Pick Goods Picked Goods Packed Pending Charges …" at bounding box center [446, 168] width 94 height 16
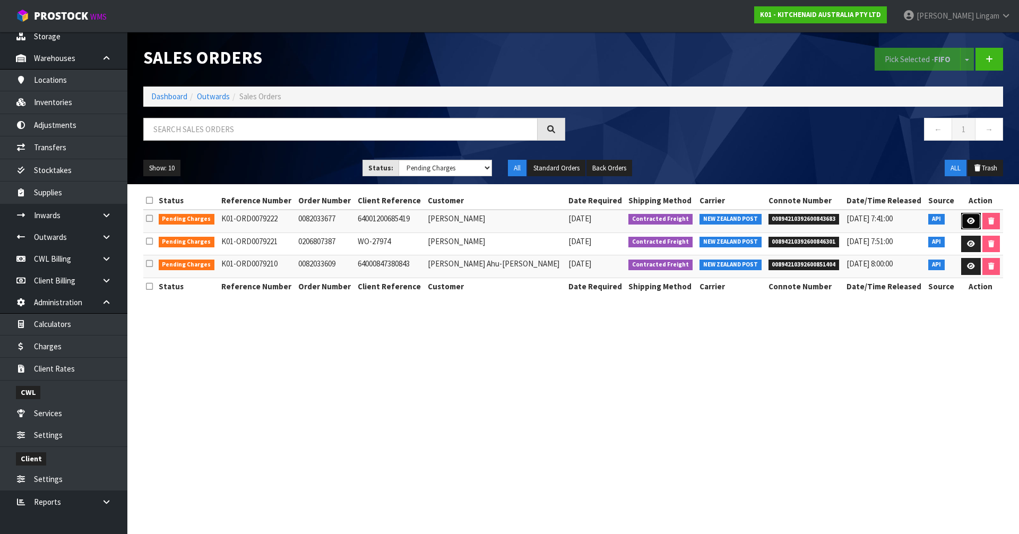
click at [967, 223] on icon at bounding box center [971, 221] width 8 height 7
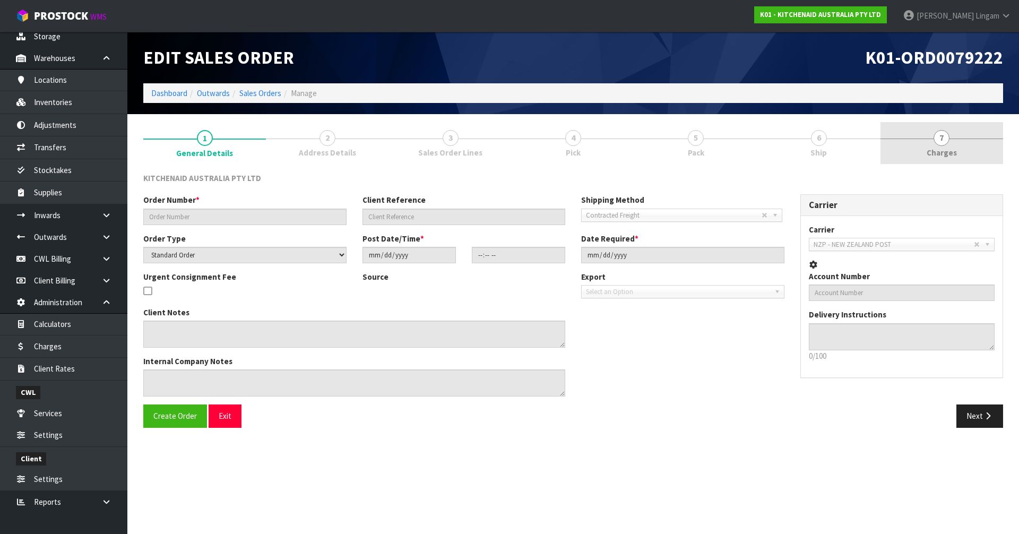
type input "0082033677"
type input "64001200685419"
select select "number:0"
type input "[DATE]"
type input "19:38:33.000"
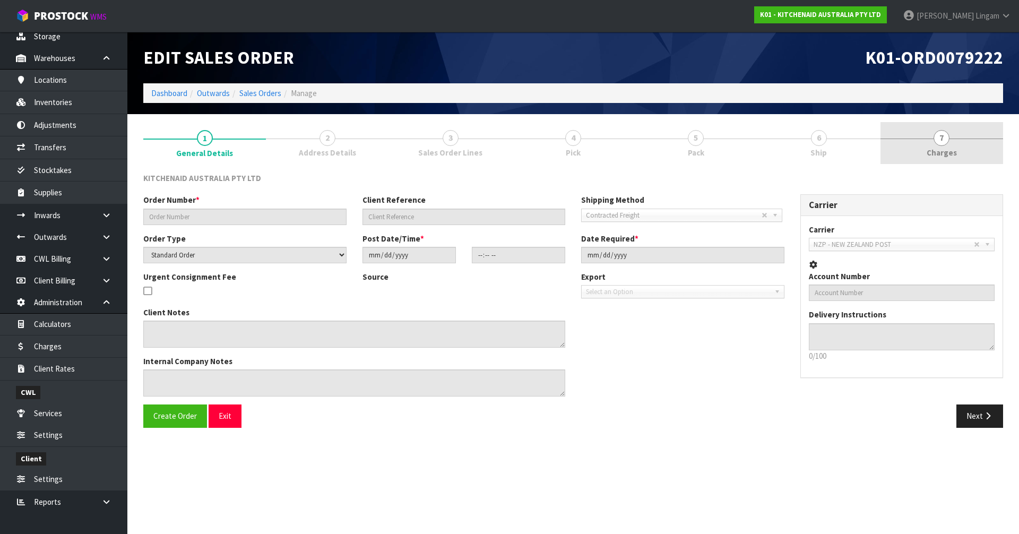
type input "[DATE]"
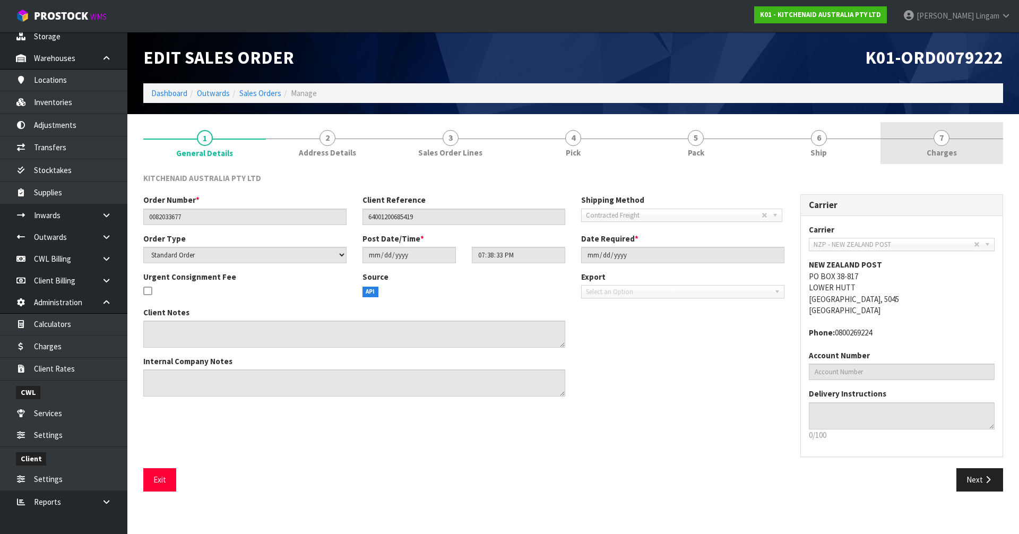
click at [952, 157] on span "Charges" at bounding box center [942, 152] width 30 height 11
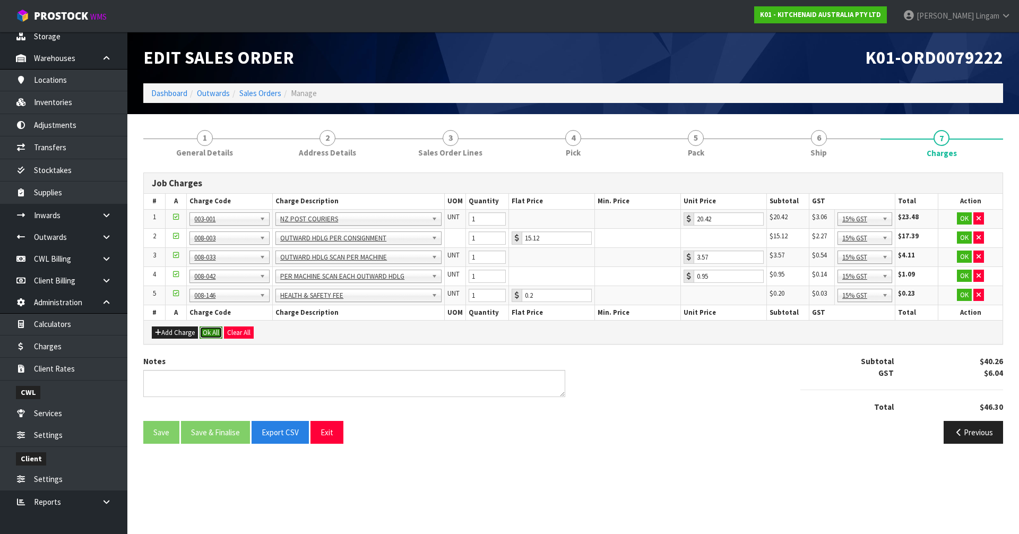
click at [209, 332] on button "Ok All" at bounding box center [211, 332] width 23 height 13
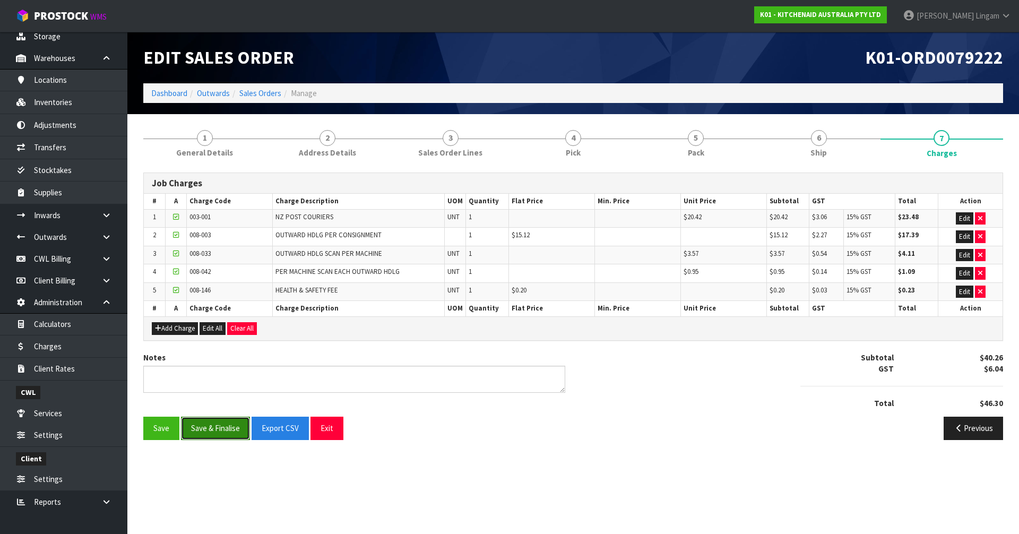
click at [211, 425] on button "Save & Finalise" at bounding box center [215, 428] width 69 height 23
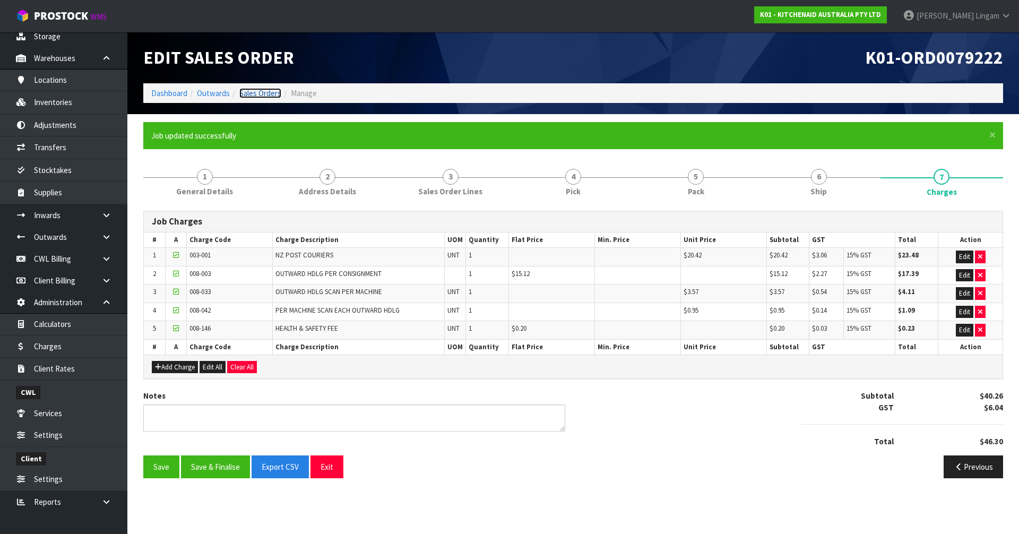
click at [263, 94] on link "Sales Orders" at bounding box center [260, 93] width 42 height 10
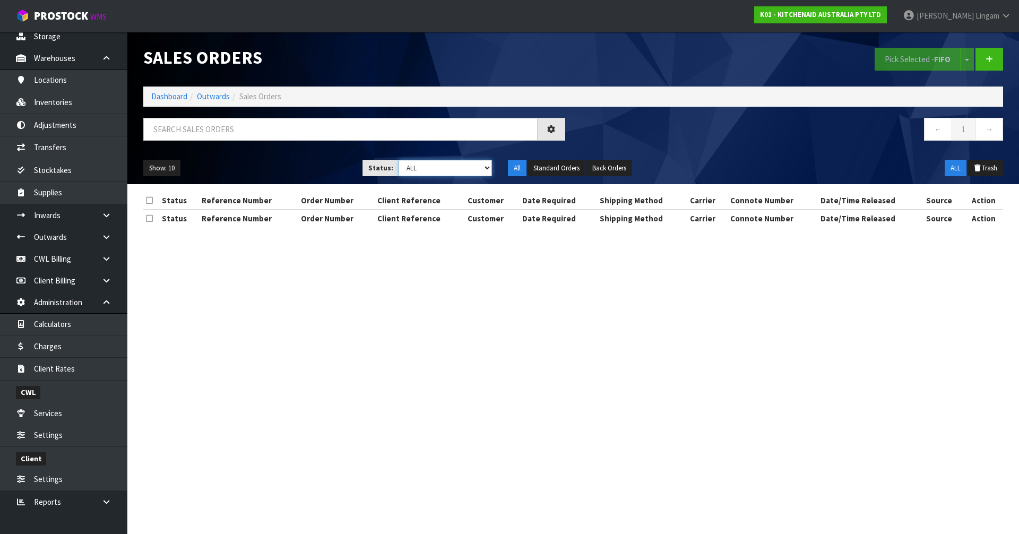
click at [460, 167] on select "Draft Pending Allocated Pending Pick Goods Picked Goods Packed Pending Charges …" at bounding box center [446, 168] width 94 height 16
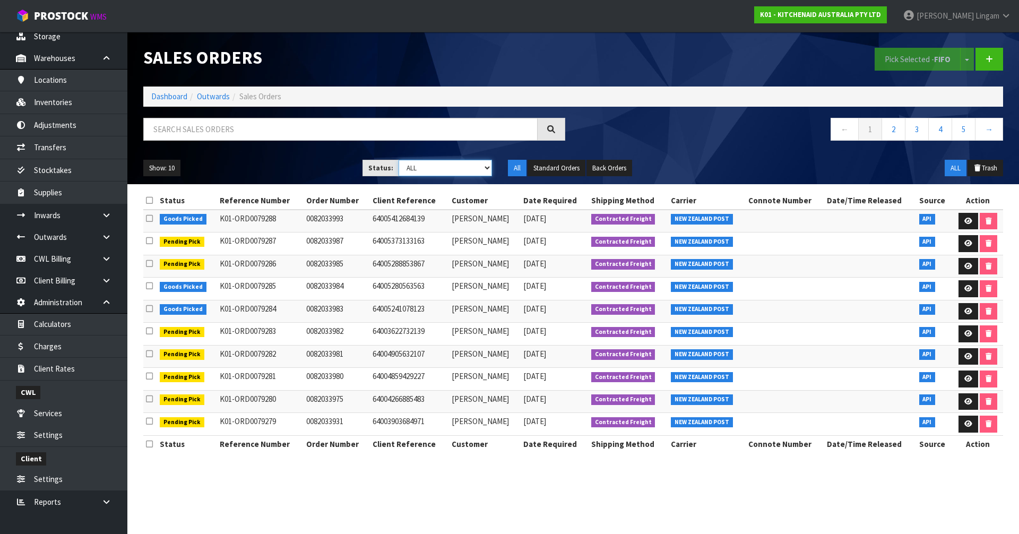
select select "string:6"
click at [399, 160] on select "Draft Pending Allocated Pending Pick Goods Picked Goods Packed Pending Charges …" at bounding box center [446, 168] width 94 height 16
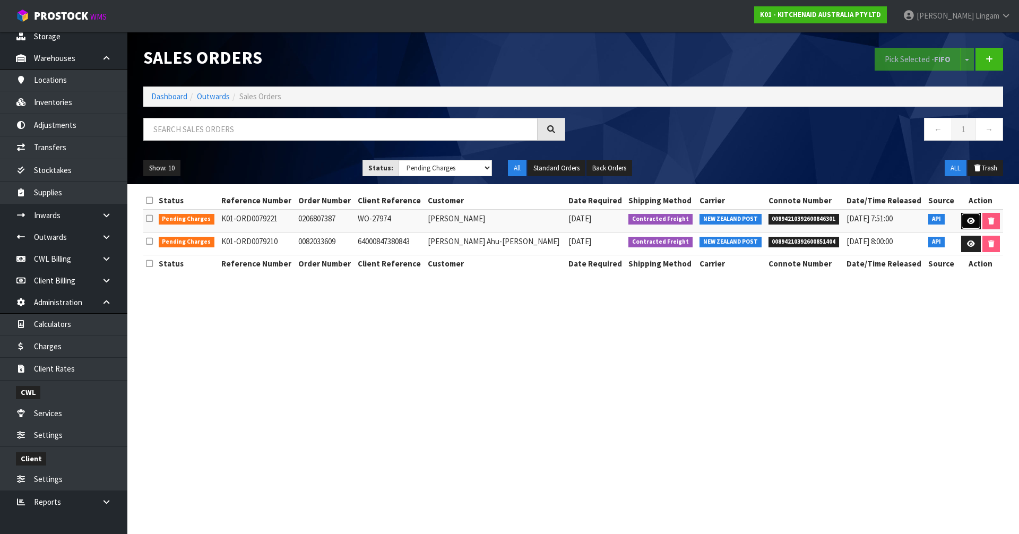
click at [967, 221] on icon at bounding box center [971, 221] width 8 height 7
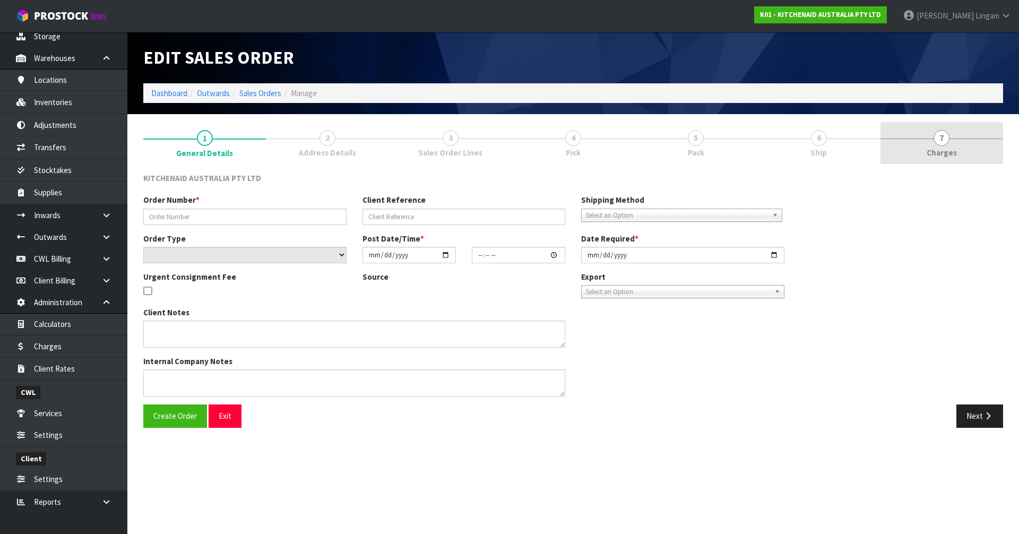
type input "0206807387"
type input "WO-27974"
select select "number:0"
type input "[DATE]"
type input "17:42:07.000"
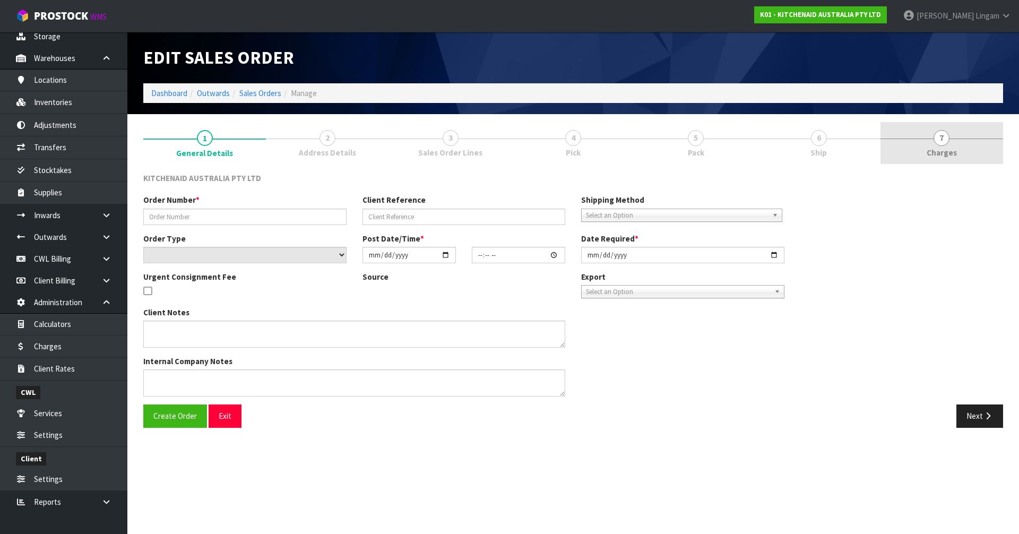
type input "[DATE]"
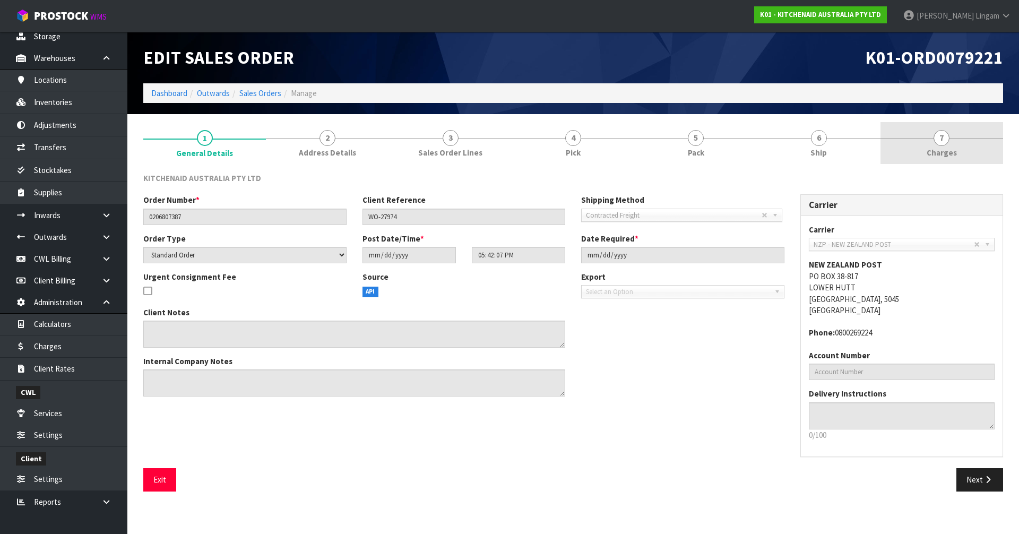
click at [957, 149] on link "7 [GEOGRAPHIC_DATA]" at bounding box center [942, 143] width 123 height 42
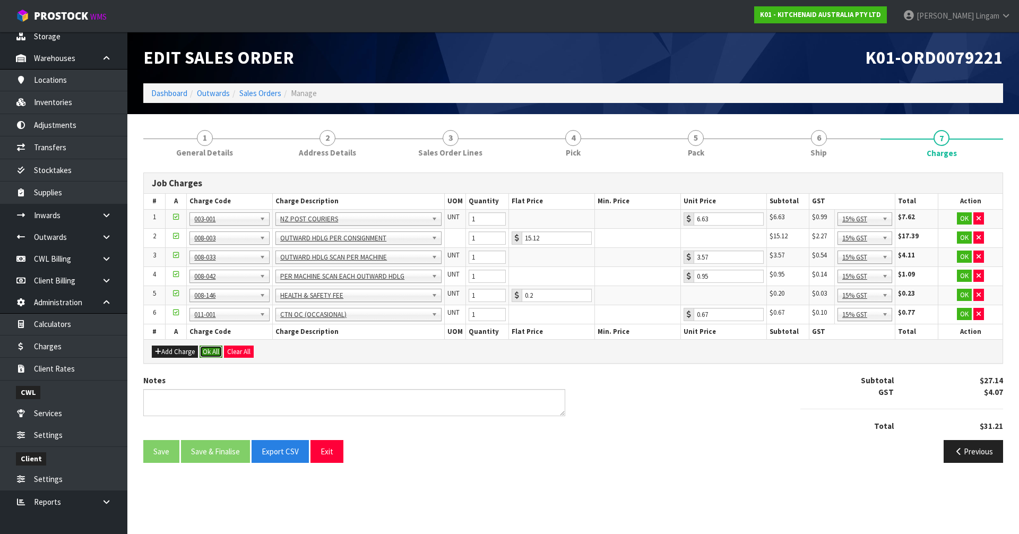
click at [214, 350] on button "Ok All" at bounding box center [211, 352] width 23 height 13
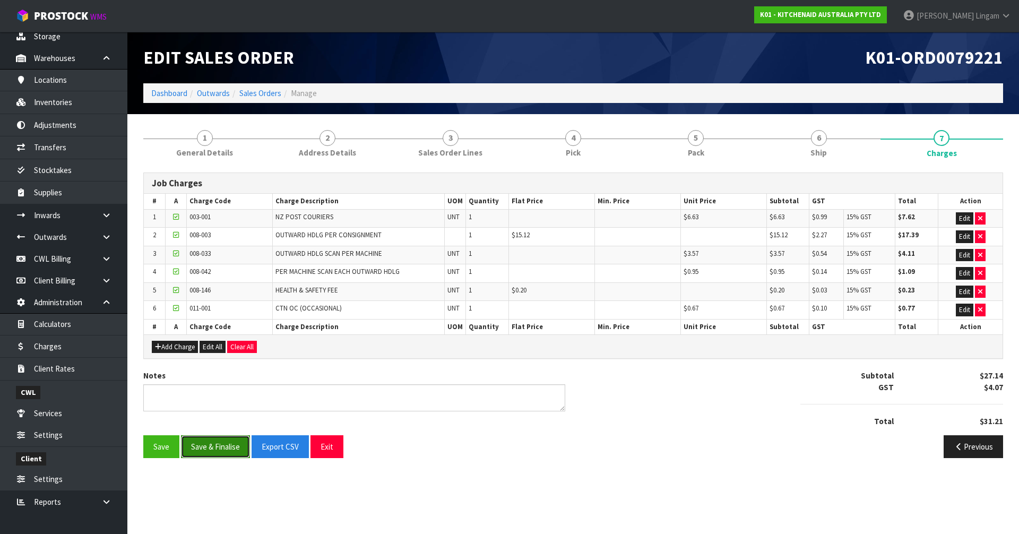
click at [224, 448] on button "Save & Finalise" at bounding box center [215, 446] width 69 height 23
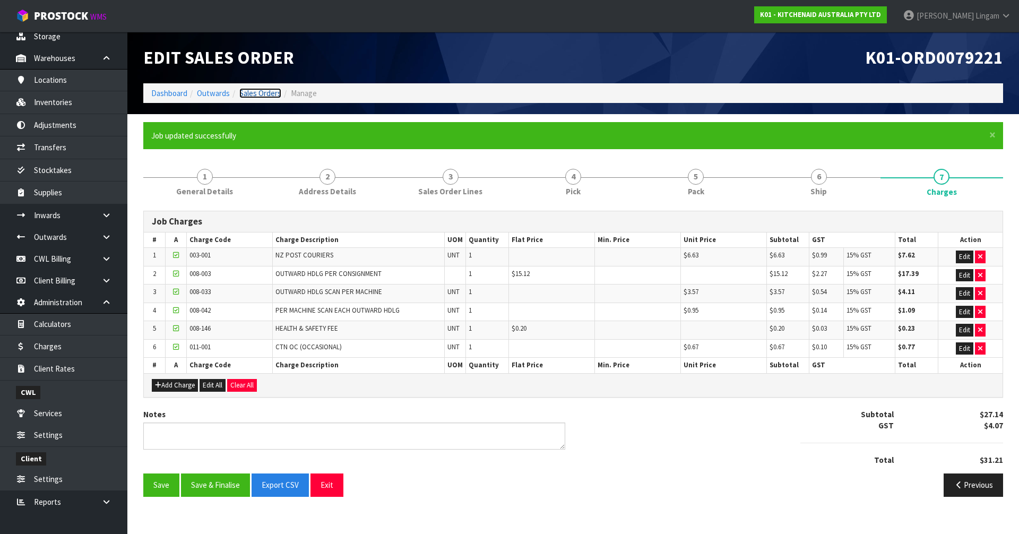
click at [271, 94] on link "Sales Orders" at bounding box center [260, 93] width 42 height 10
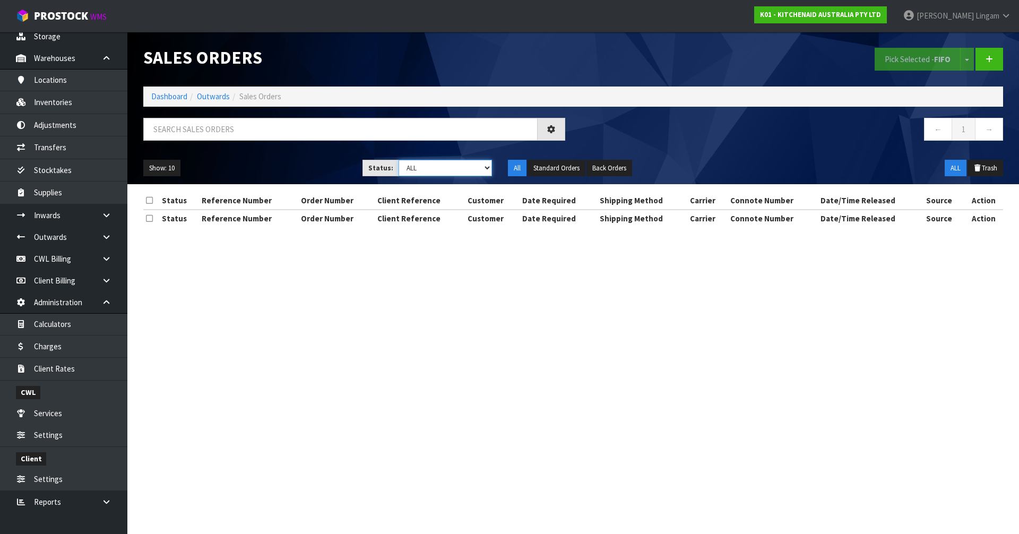
click at [478, 170] on select "Draft Pending Allocated Pending Pick Goods Picked Goods Packed Pending Charges …" at bounding box center [446, 168] width 94 height 16
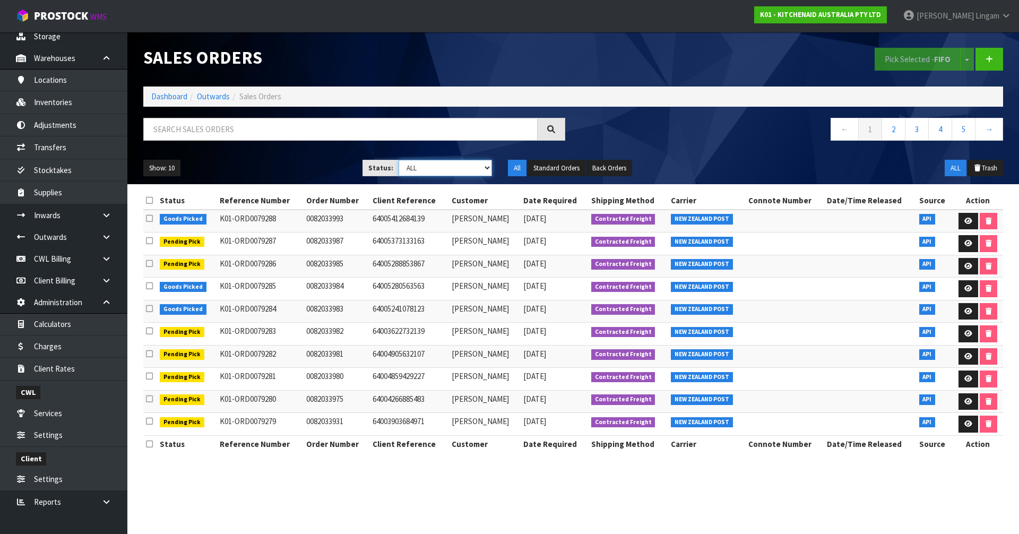
select select "string:6"
click at [399, 160] on select "Draft Pending Allocated Pending Pick Goods Picked Goods Packed Pending Charges …" at bounding box center [446, 168] width 94 height 16
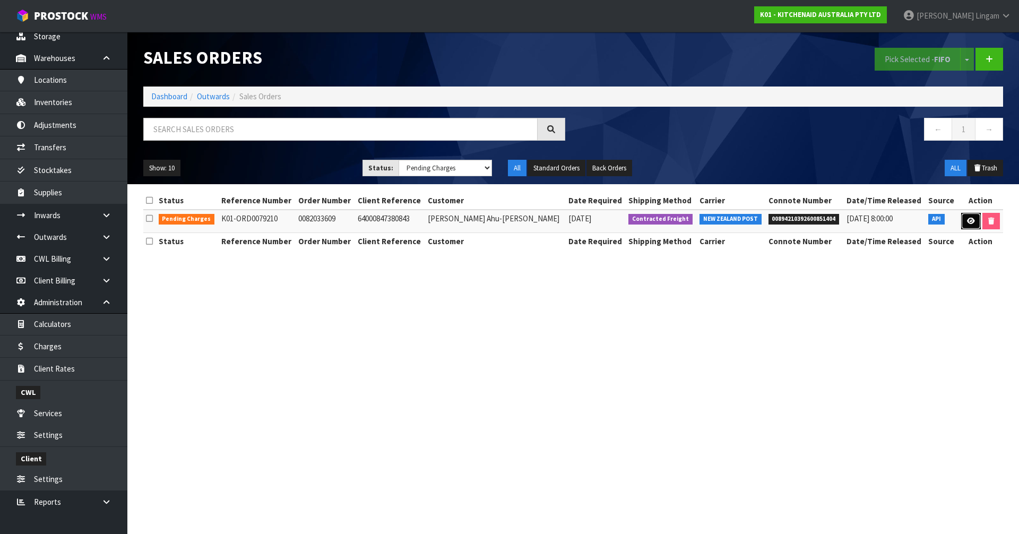
click at [967, 219] on icon at bounding box center [971, 221] width 8 height 7
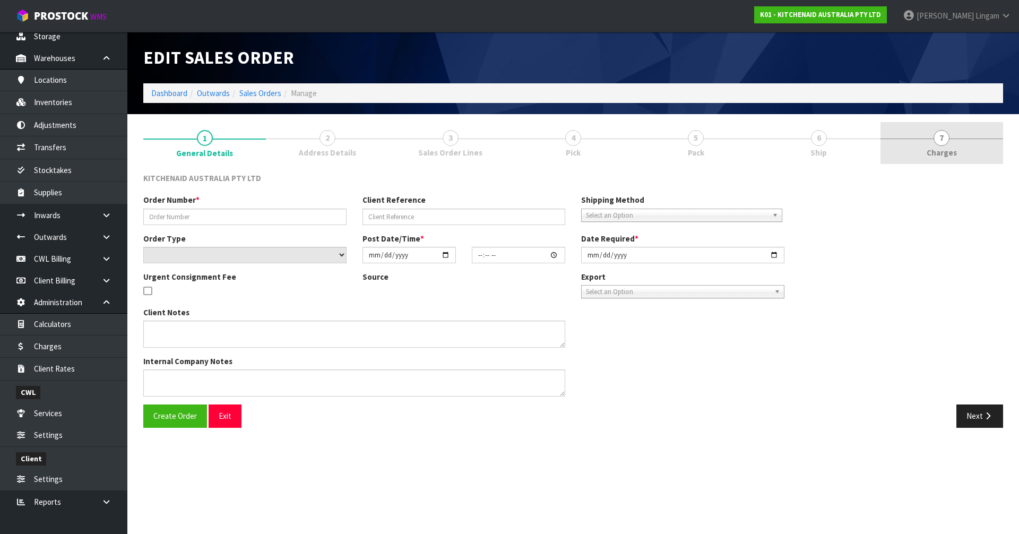
type input "0082033609"
type input "64000847380843"
select select "number:0"
type input "[DATE]"
type input "15:38:32.000"
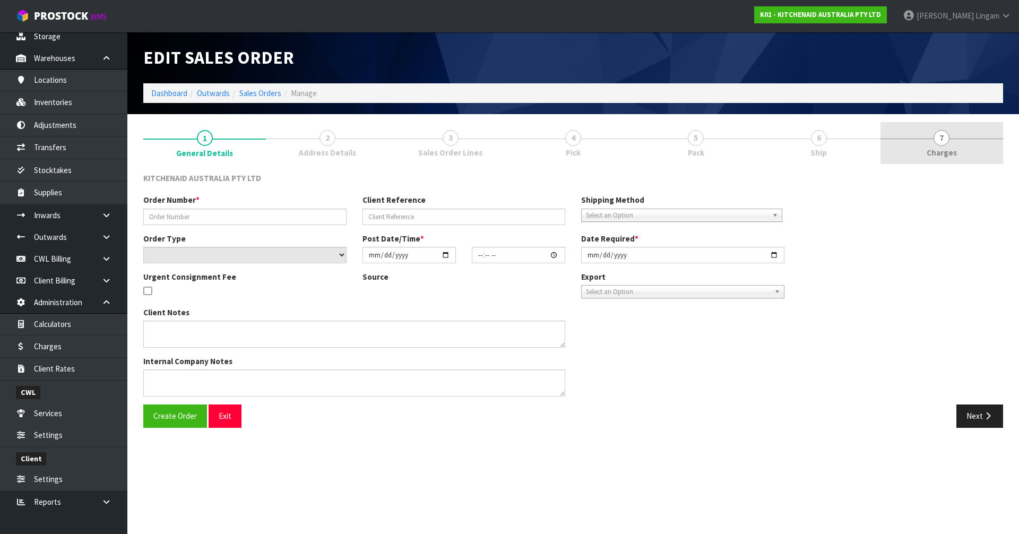
type input "[DATE]"
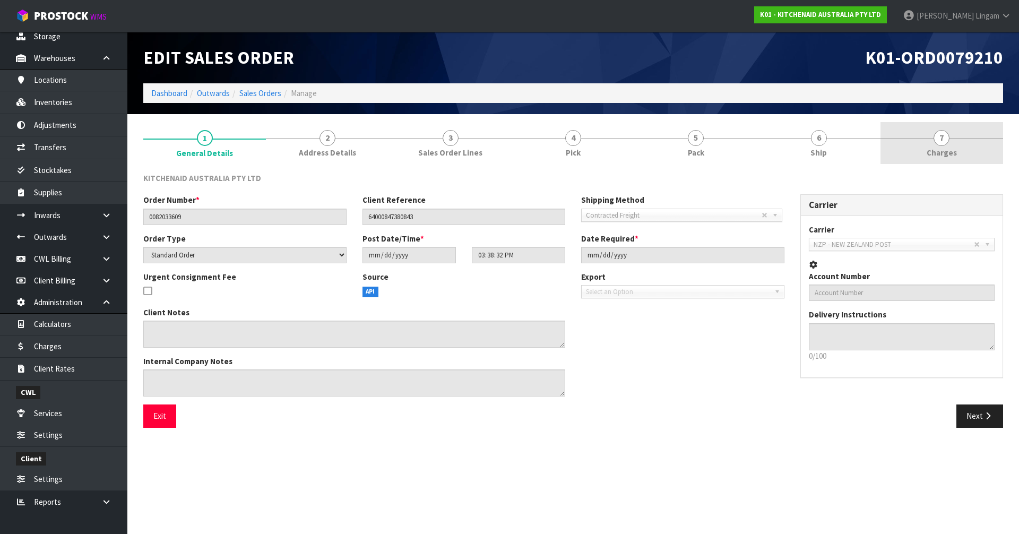
click at [957, 160] on link "7 [GEOGRAPHIC_DATA]" at bounding box center [942, 143] width 123 height 42
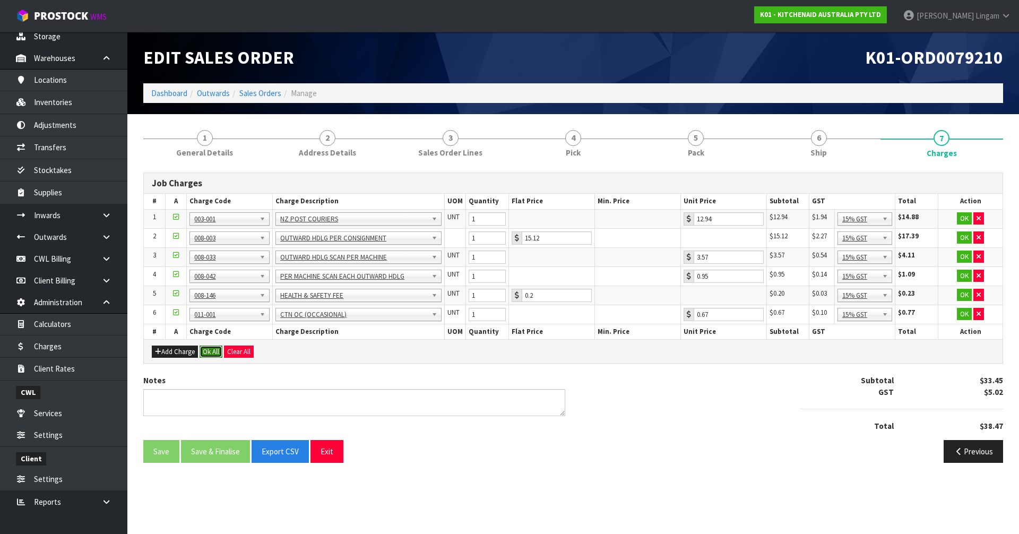
click at [208, 351] on button "Ok All" at bounding box center [211, 352] width 23 height 13
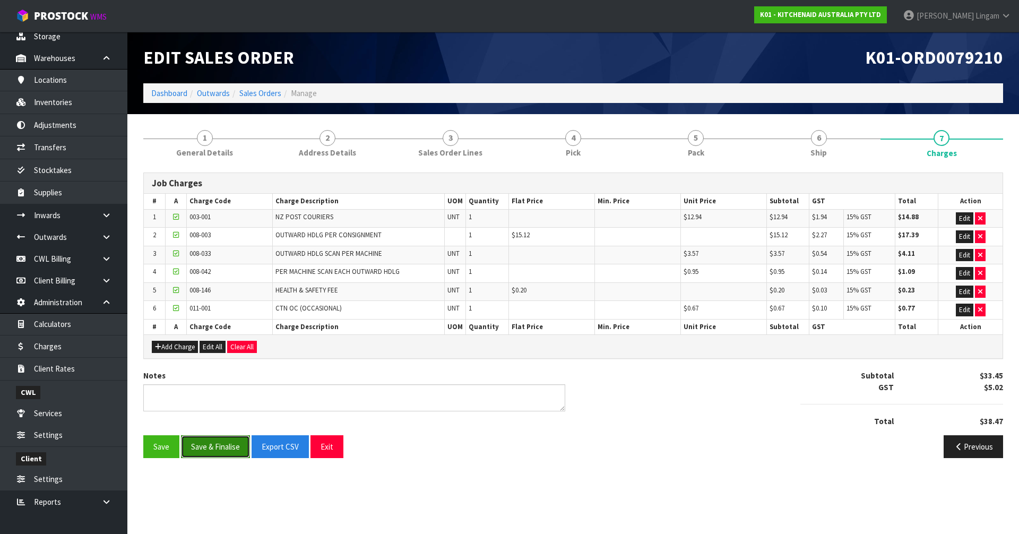
click at [219, 449] on button "Save & Finalise" at bounding box center [215, 446] width 69 height 23
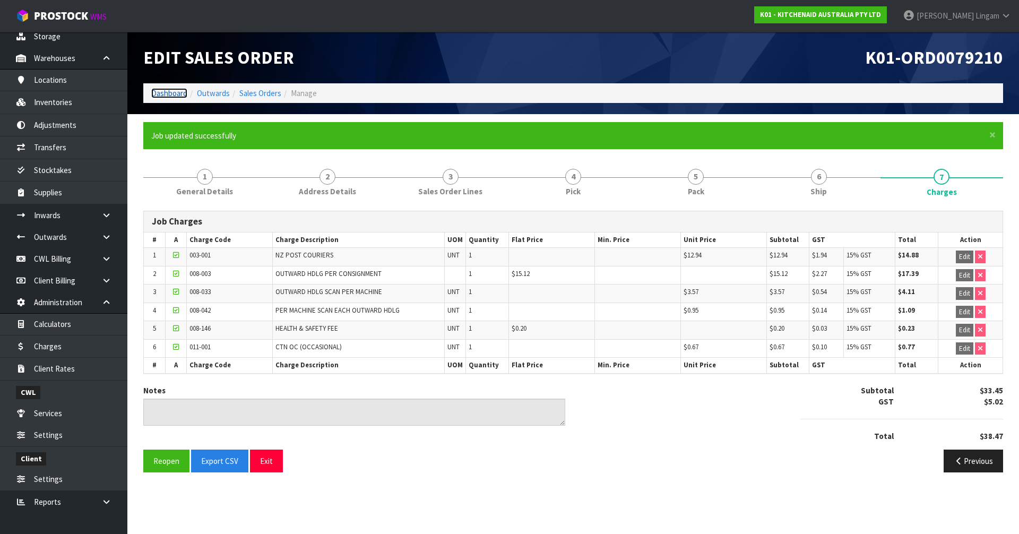
click at [158, 96] on link "Dashboard" at bounding box center [169, 93] width 36 height 10
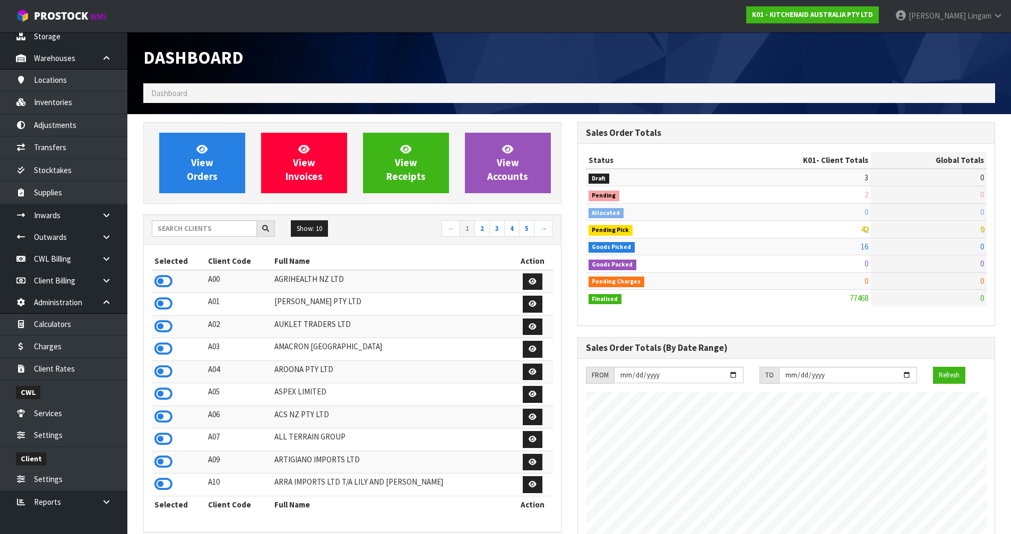
scroll to position [804, 434]
click at [207, 224] on input "text" at bounding box center [204, 228] width 105 height 16
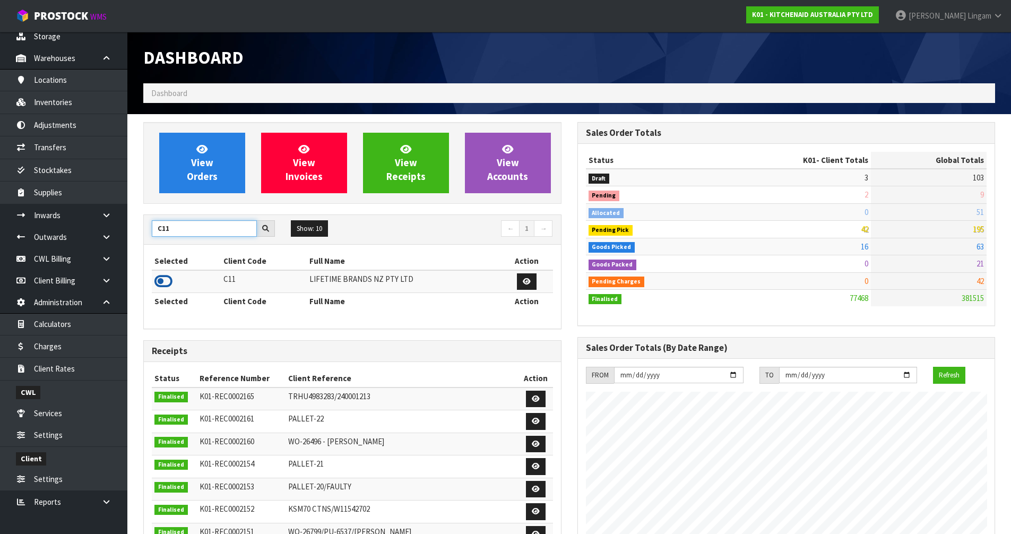
type input "C11"
click at [166, 283] on icon at bounding box center [163, 281] width 18 height 16
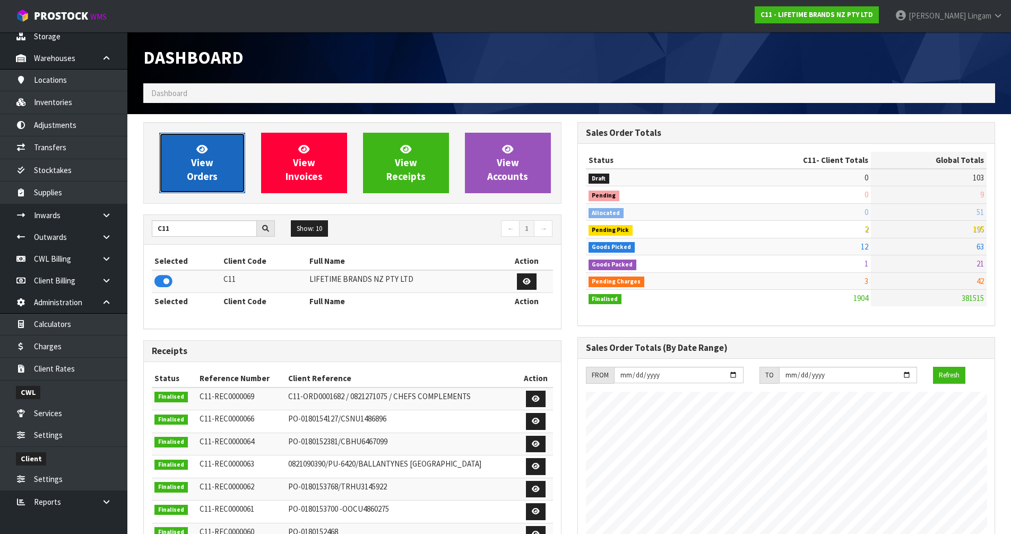
click at [203, 175] on span "View Orders" at bounding box center [202, 163] width 31 height 40
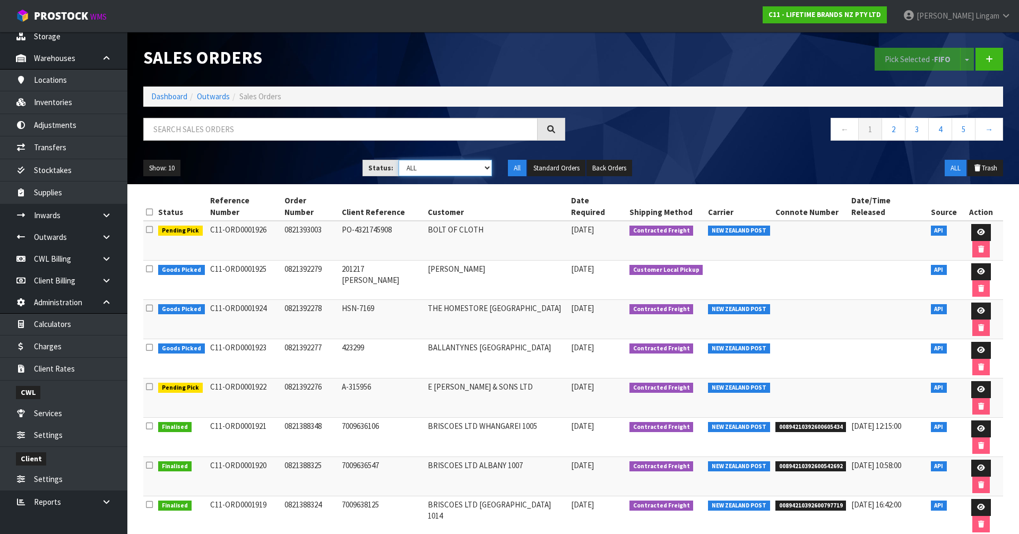
drag, startPoint x: 470, startPoint y: 170, endPoint x: 470, endPoint y: 176, distance: 5.8
click at [470, 170] on select "Draft Pending Allocated Pending Pick Goods Picked Goods Packed Pending Charges …" at bounding box center [446, 168] width 94 height 16
select select "string:6"
click at [399, 160] on select "Draft Pending Allocated Pending Pick Goods Picked Goods Packed Pending Charges …" at bounding box center [446, 168] width 94 height 16
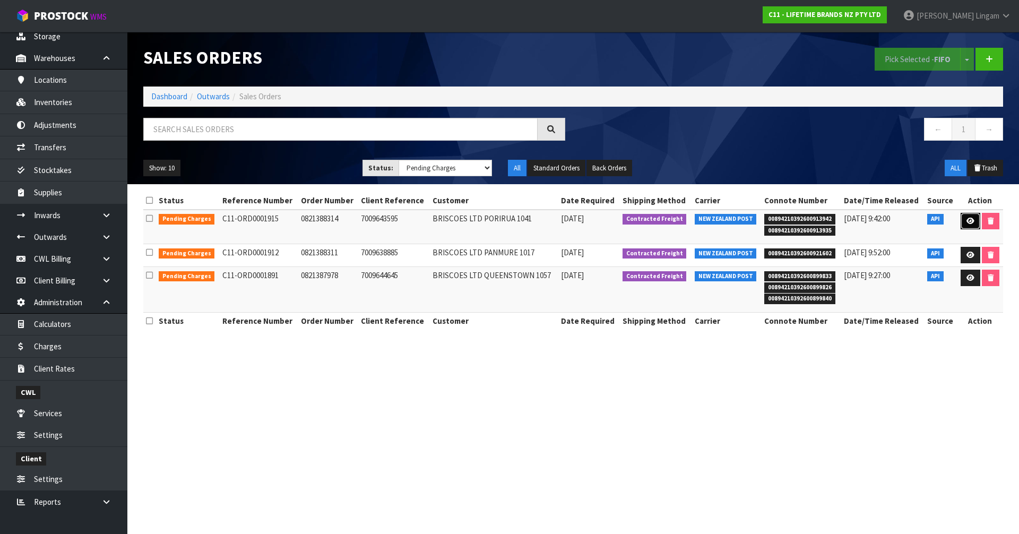
click at [965, 224] on link at bounding box center [971, 221] width 20 height 17
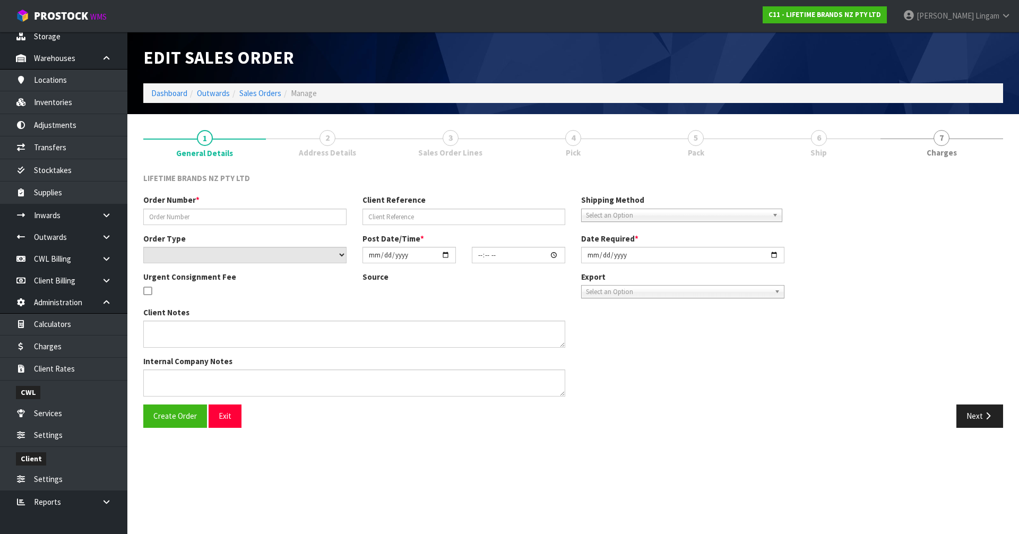
type input "0821388314"
type input "7009643595"
select select "number:0"
type input "[DATE]"
type input "11:14:08.000"
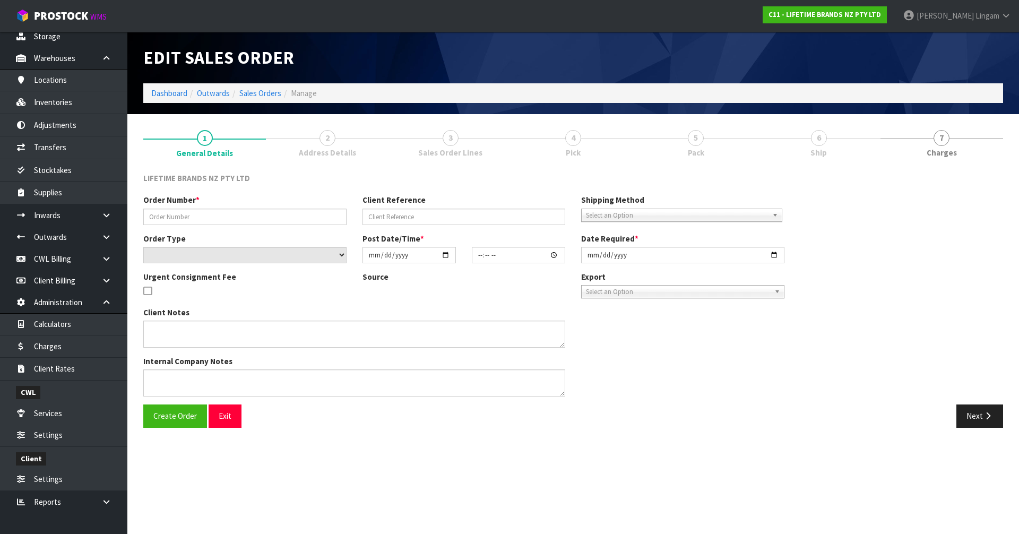
type input "[DATE]"
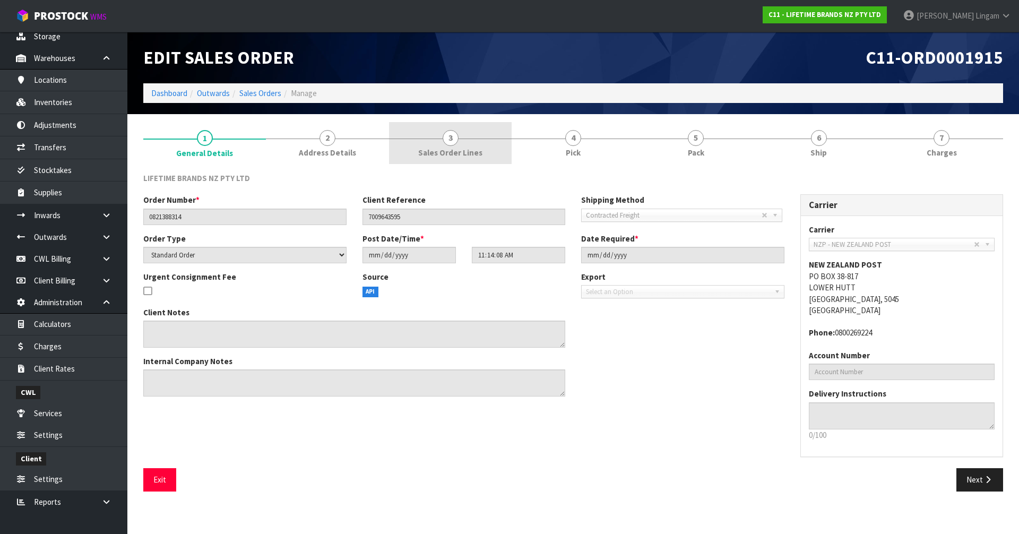
click at [477, 143] on link "3 Sales Order Lines" at bounding box center [450, 143] width 123 height 42
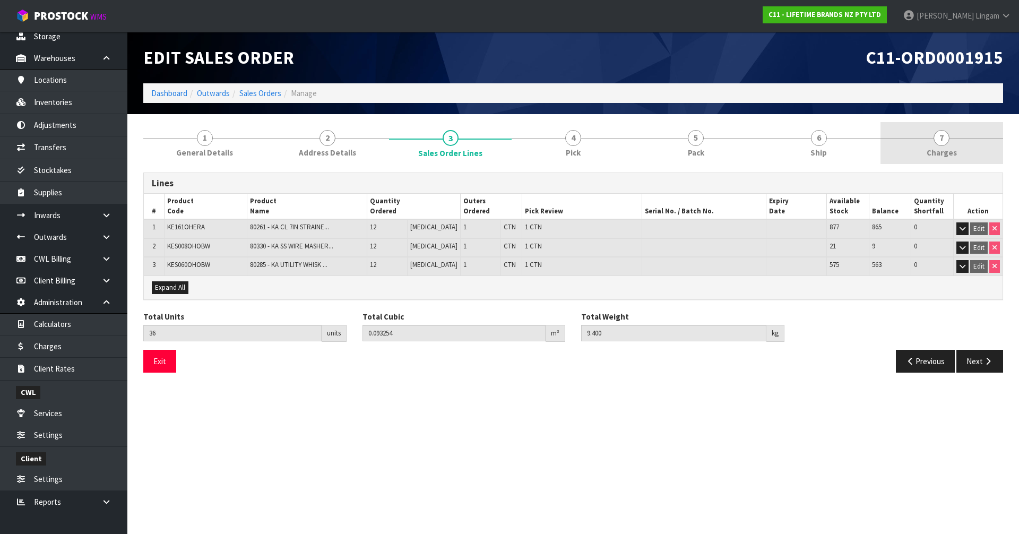
click at [953, 149] on span "Charges" at bounding box center [942, 152] width 30 height 11
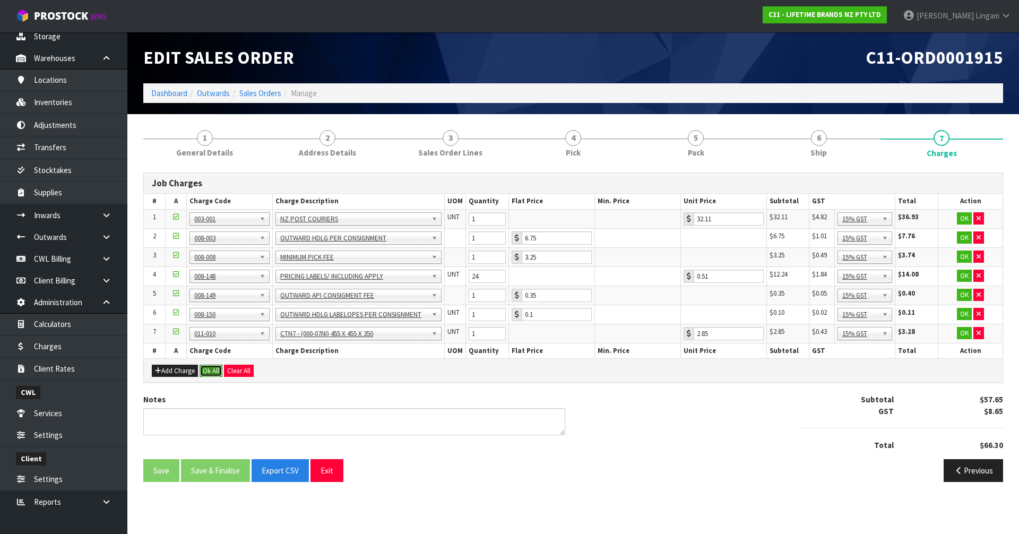
click at [212, 373] on button "Ok All" at bounding box center [211, 371] width 23 height 13
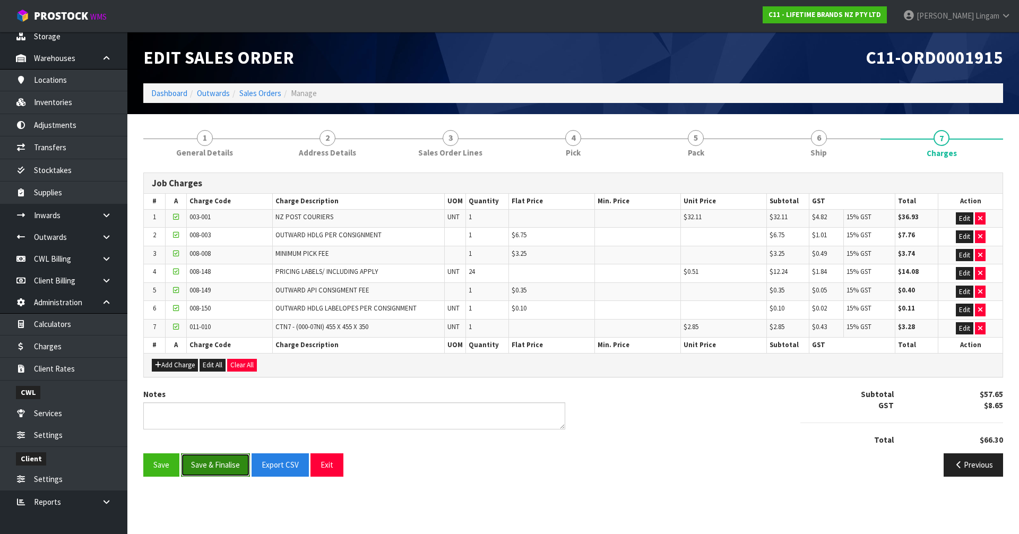
click at [215, 461] on button "Save & Finalise" at bounding box center [215, 464] width 69 height 23
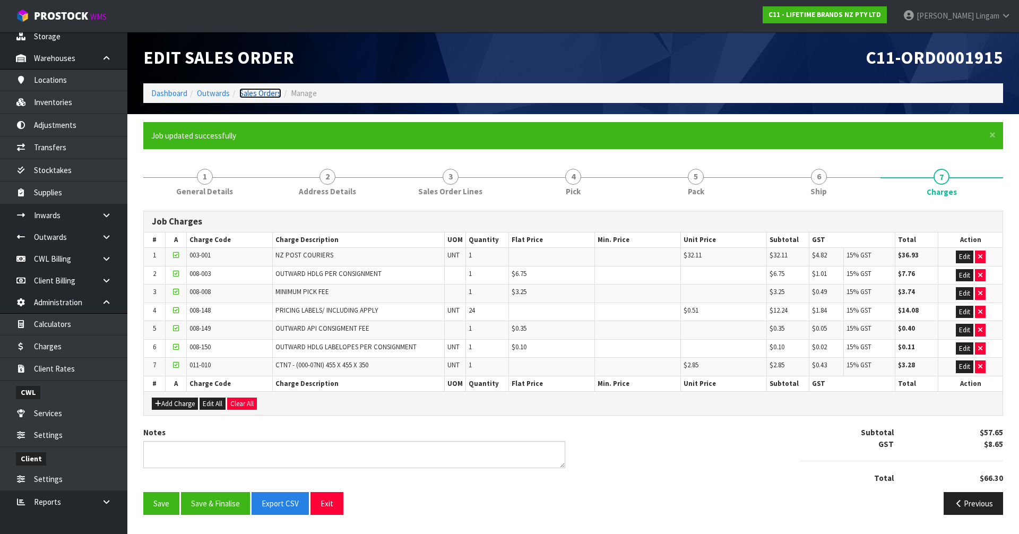
click at [265, 94] on link "Sales Orders" at bounding box center [260, 93] width 42 height 10
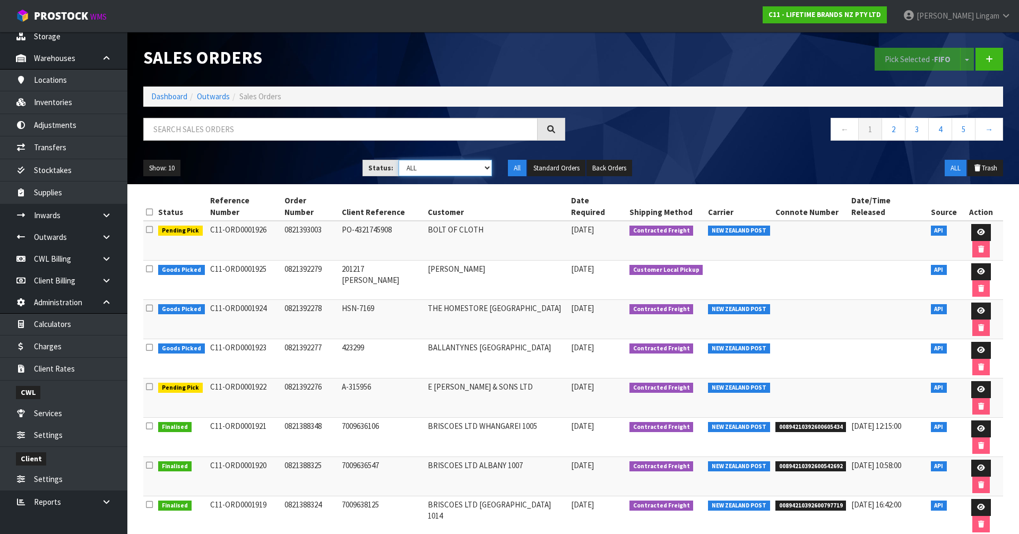
click at [483, 169] on select "Draft Pending Allocated Pending Pick Goods Picked Goods Packed Pending Charges …" at bounding box center [446, 168] width 94 height 16
select select "string:6"
click at [399, 160] on select "Draft Pending Allocated Pending Pick Goods Picked Goods Packed Pending Charges …" at bounding box center [446, 168] width 94 height 16
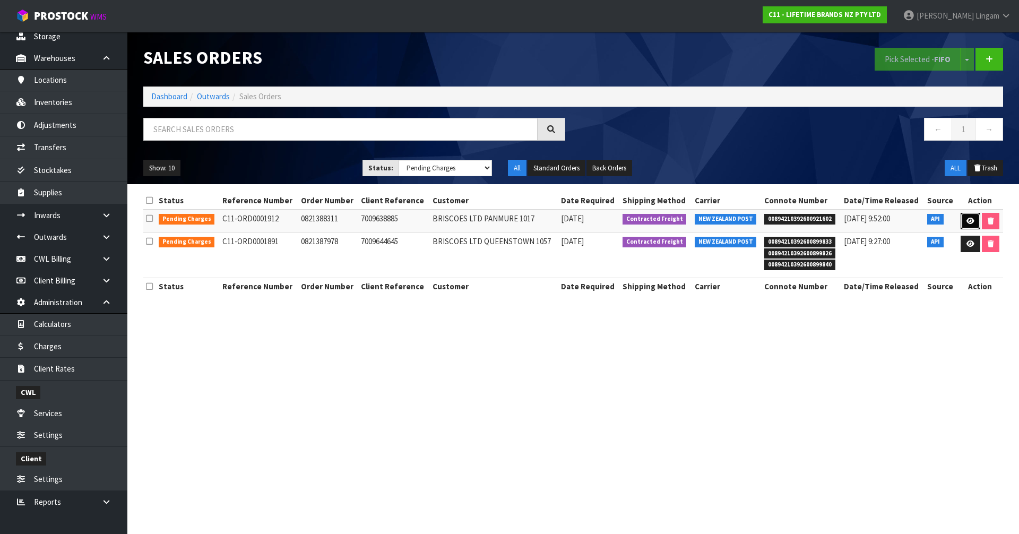
click at [969, 219] on icon at bounding box center [971, 221] width 8 height 7
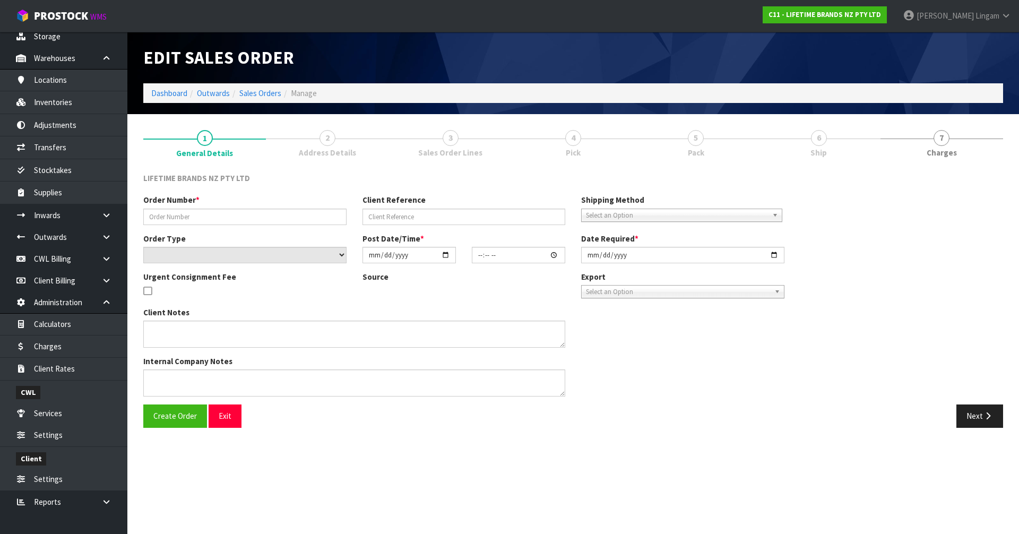
type input "0821388311"
type input "7009638885"
select select "number:0"
type input "[DATE]"
type input "11:09:03.000"
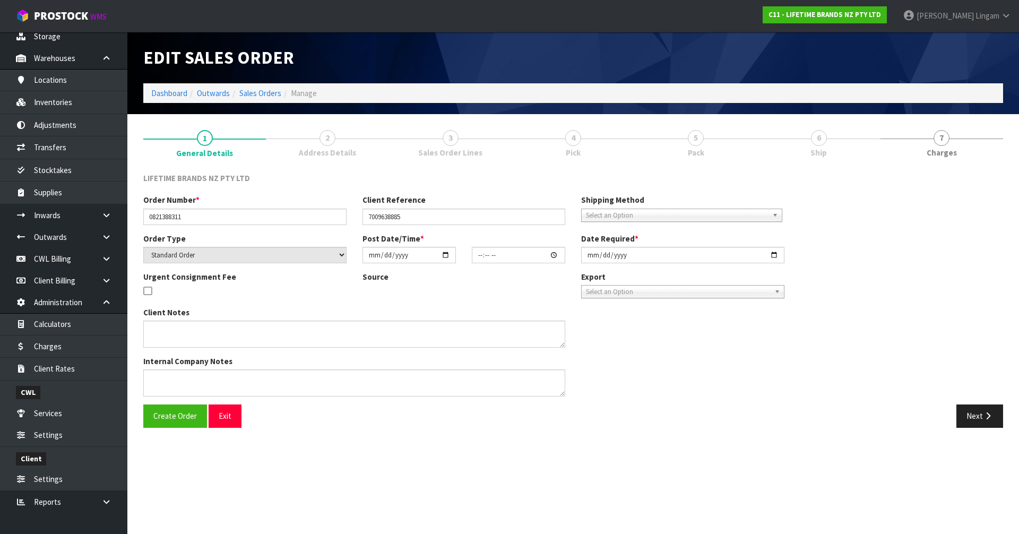
type input "[DATE]"
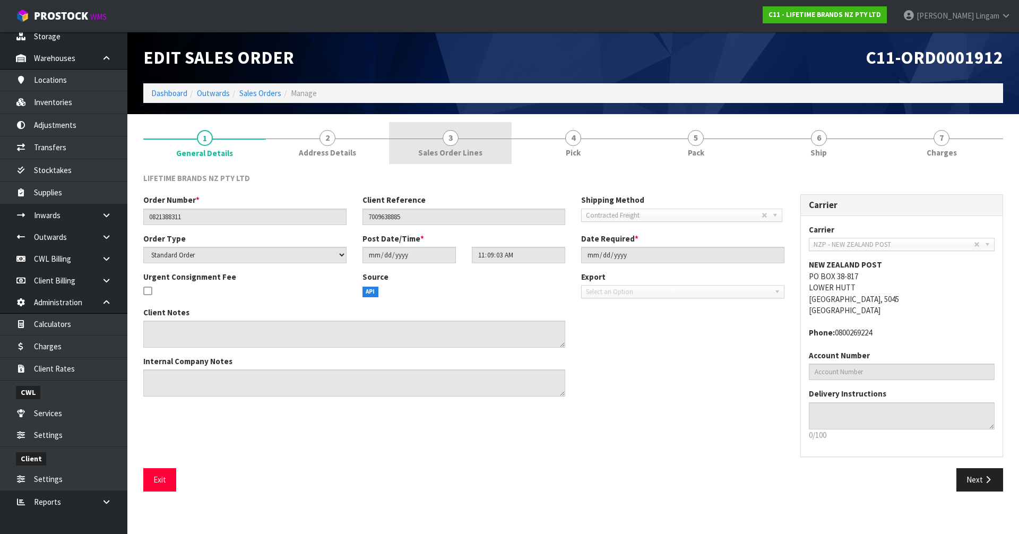
click at [478, 153] on span "Sales Order Lines" at bounding box center [450, 152] width 64 height 11
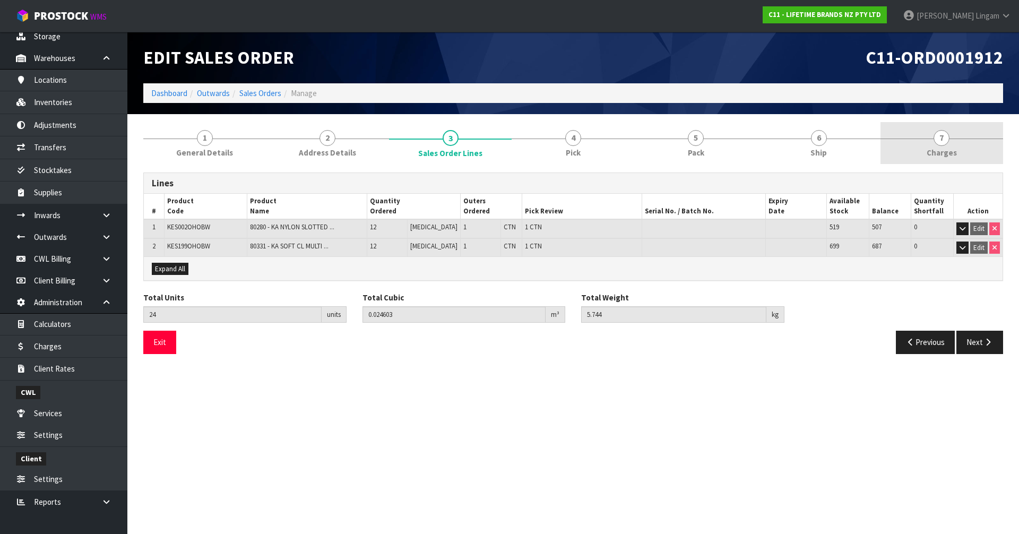
click at [963, 141] on link "7 [GEOGRAPHIC_DATA]" at bounding box center [942, 143] width 123 height 42
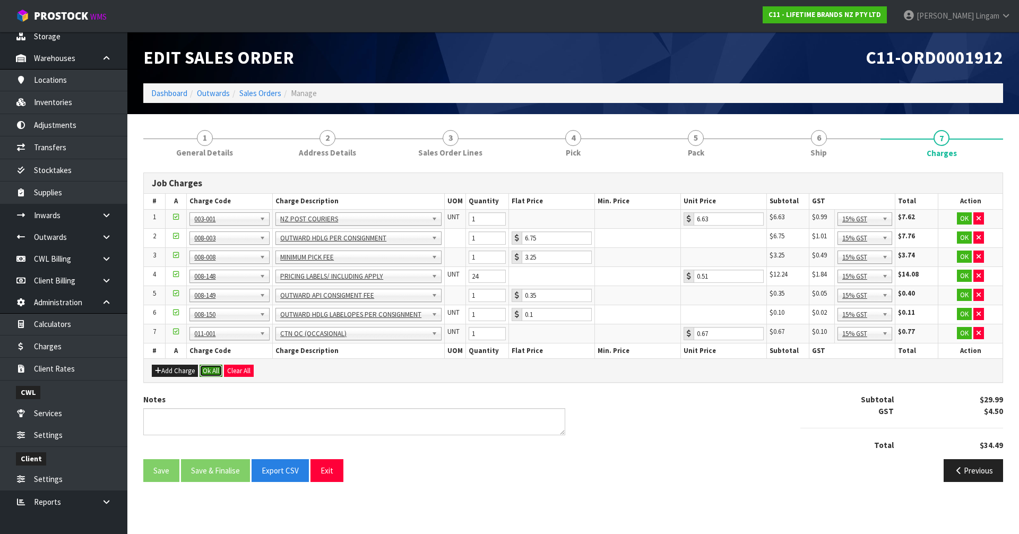
click at [210, 367] on button "Ok All" at bounding box center [211, 371] width 23 height 13
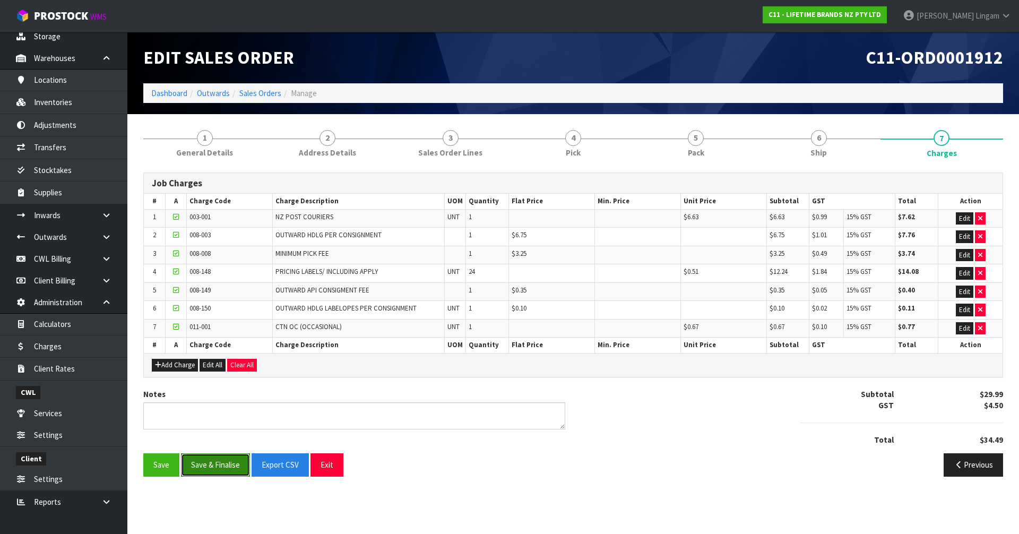
click at [207, 465] on button "Save & Finalise" at bounding box center [215, 464] width 69 height 23
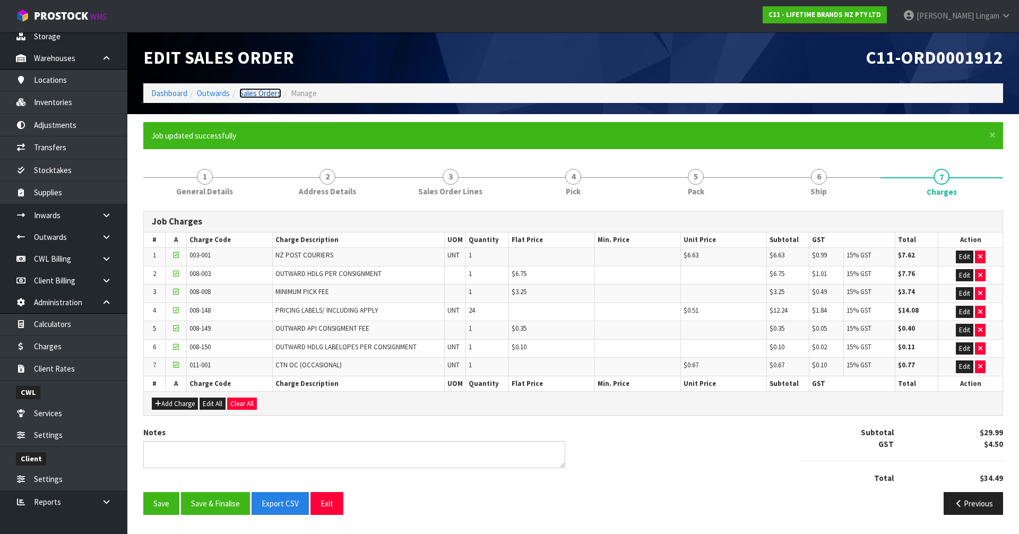
click at [260, 95] on link "Sales Orders" at bounding box center [260, 93] width 42 height 10
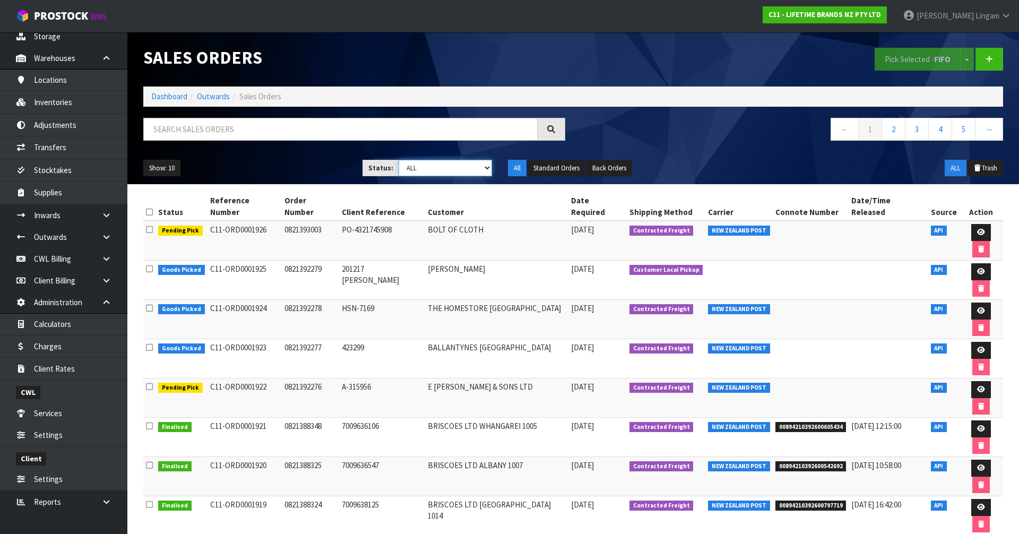
click at [472, 168] on select "Draft Pending Allocated Pending Pick Goods Picked Goods Packed Pending Charges …" at bounding box center [446, 168] width 94 height 16
select select "string:6"
click at [399, 160] on select "Draft Pending Allocated Pending Pick Goods Picked Goods Packed Pending Charges …" at bounding box center [446, 168] width 94 height 16
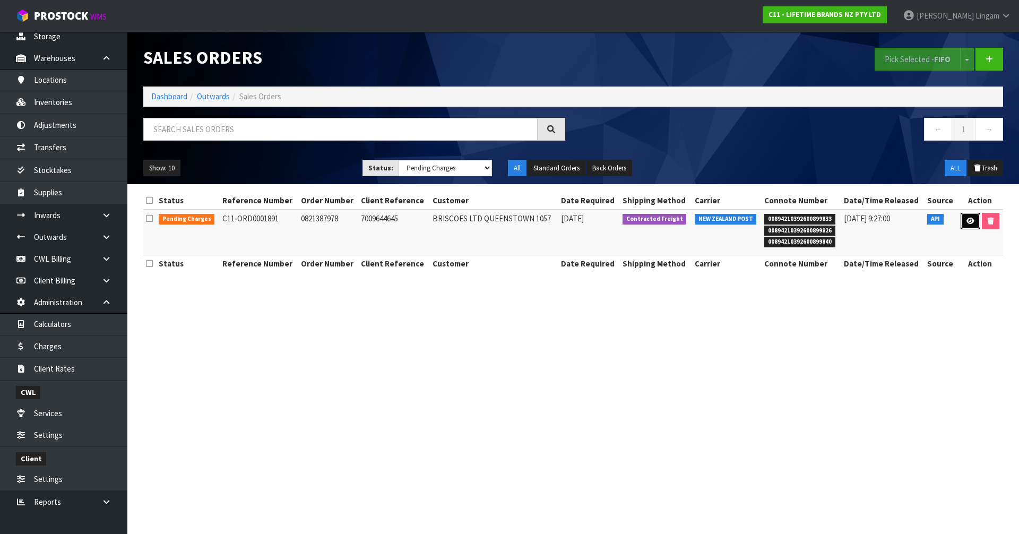
click at [968, 220] on icon at bounding box center [971, 221] width 8 height 7
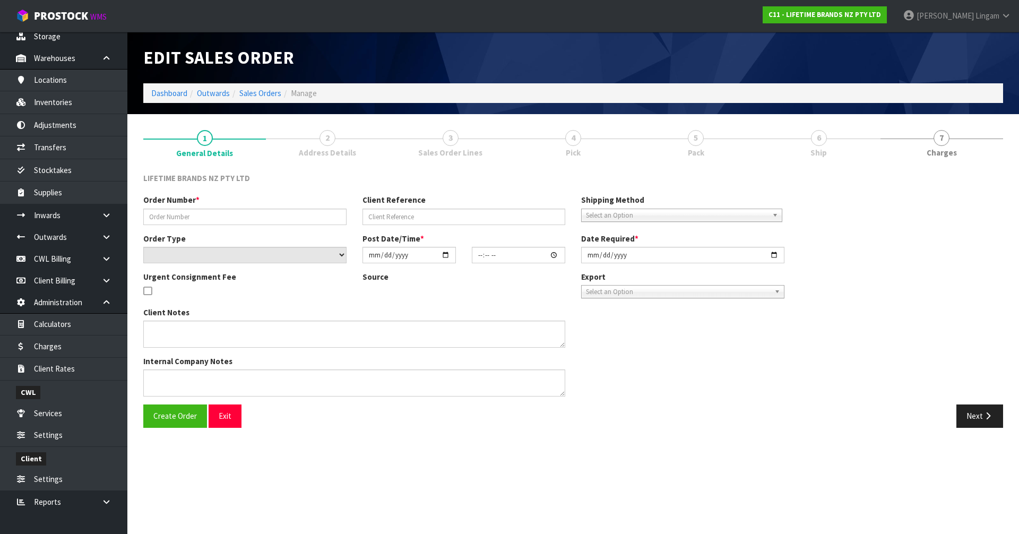
type input "0821387978"
type input "7009644645"
select select "number:0"
type input "[DATE]"
type input "09:29:10.000"
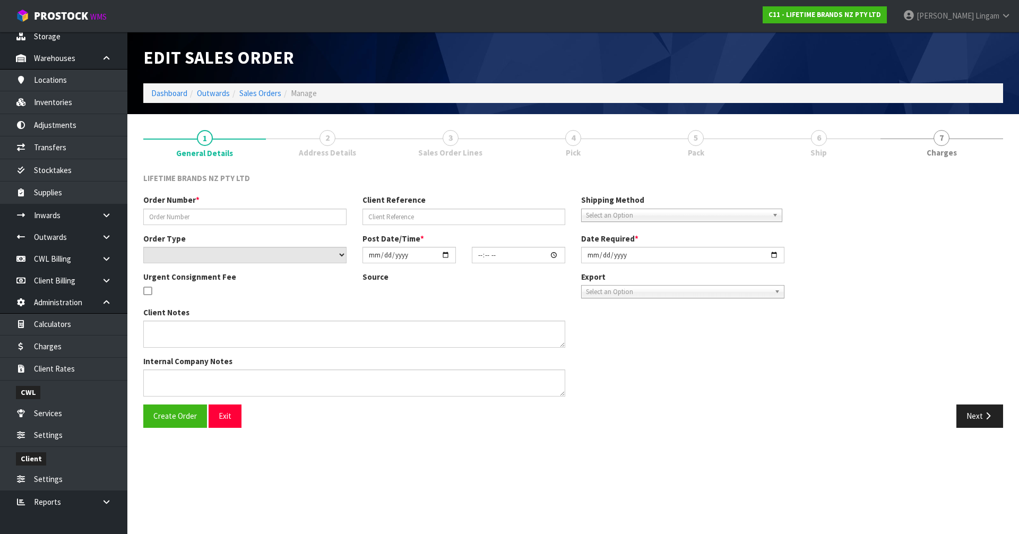
type input "[DATE]"
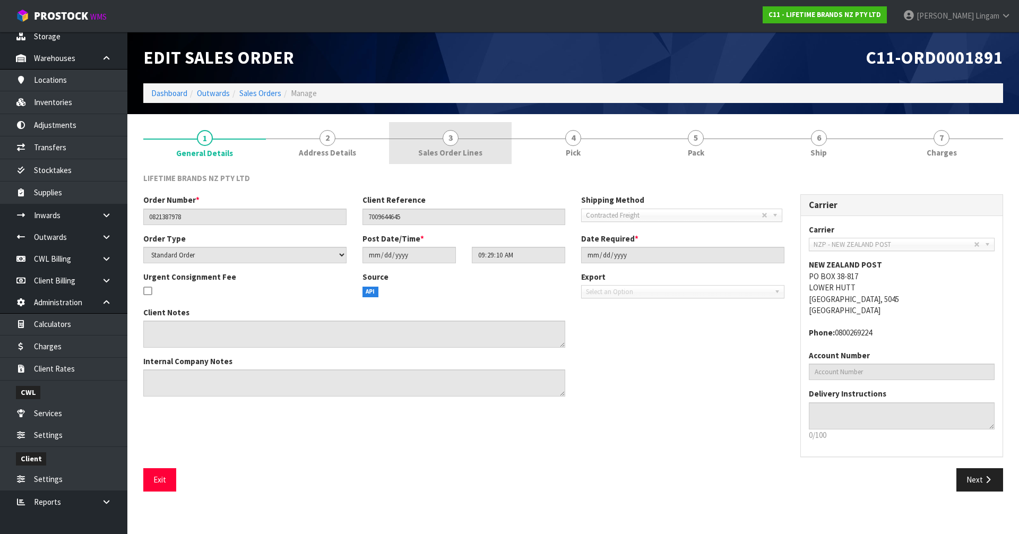
click at [487, 147] on link "3 Sales Order Lines" at bounding box center [450, 143] width 123 height 42
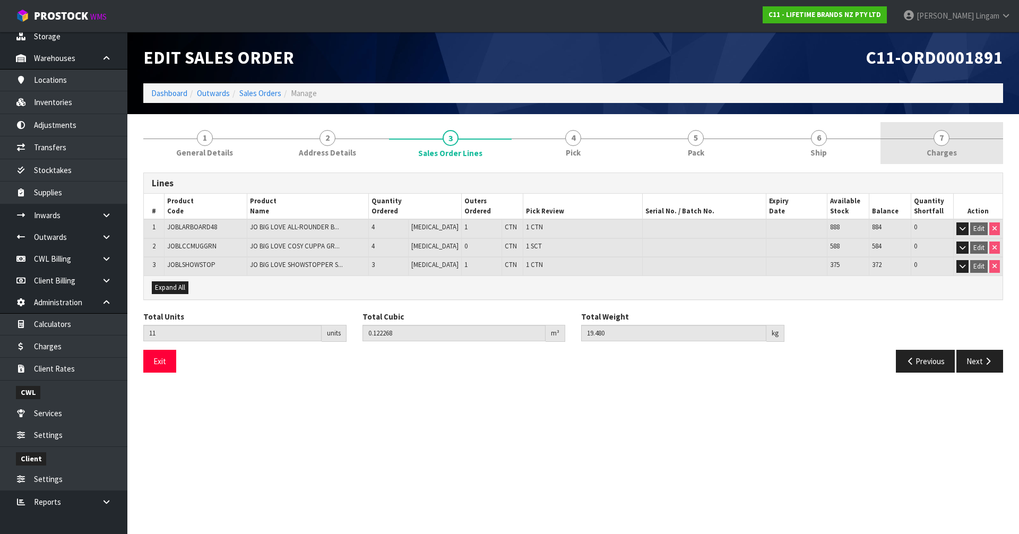
click at [972, 149] on link "7 [GEOGRAPHIC_DATA]" at bounding box center [942, 143] width 123 height 42
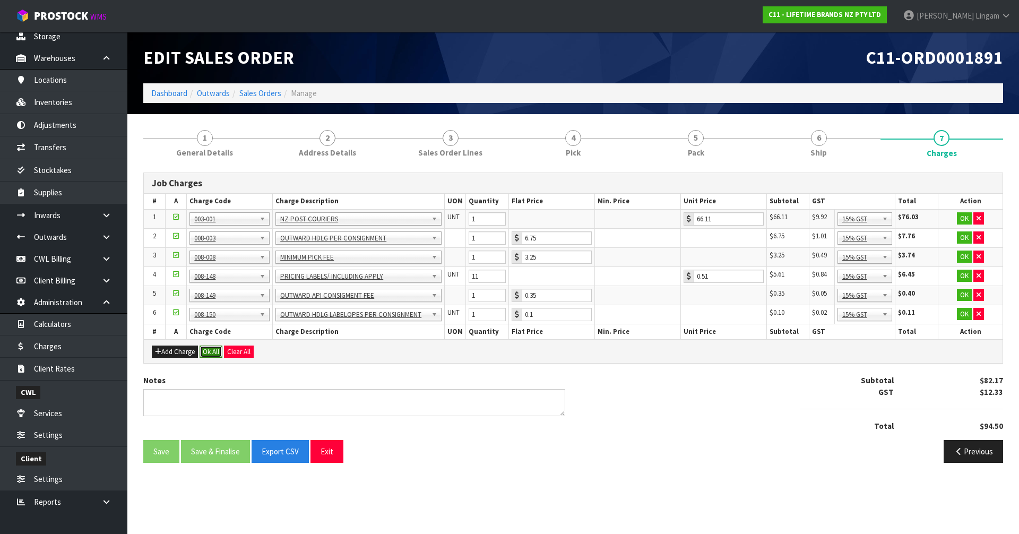
click at [210, 353] on button "Ok All" at bounding box center [211, 352] width 23 height 13
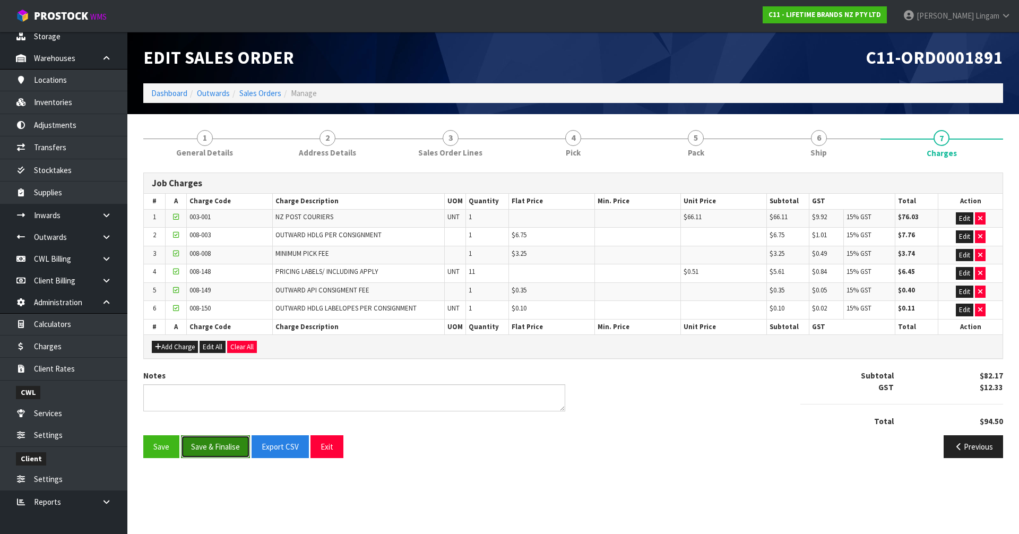
click at [218, 447] on button "Save & Finalise" at bounding box center [215, 446] width 69 height 23
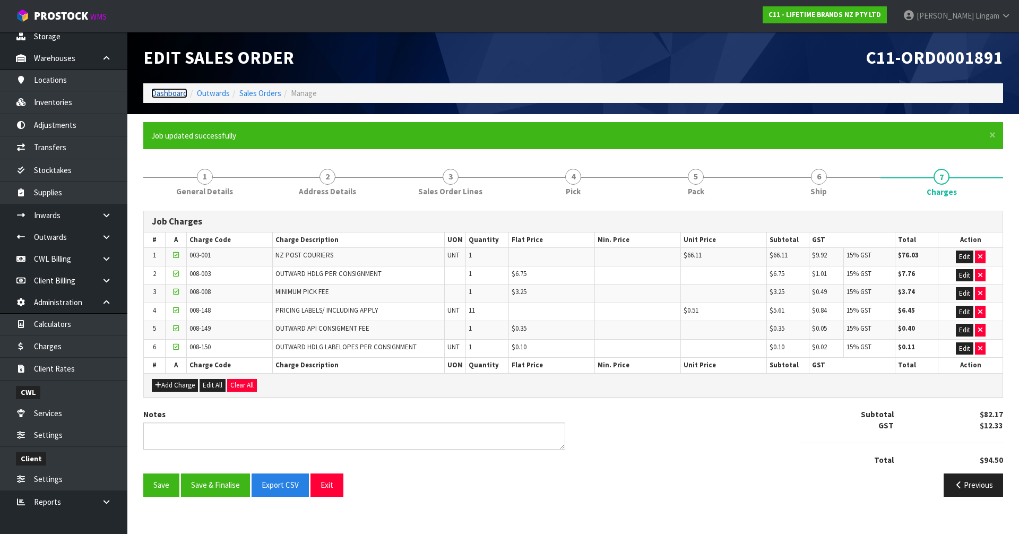
click at [158, 92] on link "Dashboard" at bounding box center [169, 93] width 36 height 10
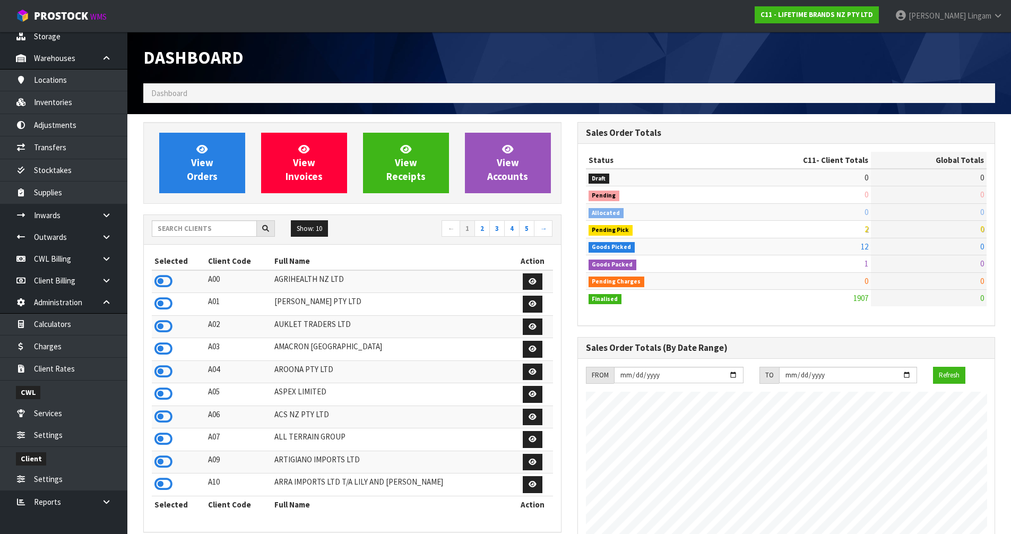
scroll to position [804, 434]
click at [205, 230] on input "text" at bounding box center [204, 228] width 105 height 16
click at [162, 281] on icon at bounding box center [163, 281] width 18 height 16
click at [165, 350] on icon at bounding box center [163, 349] width 18 height 16
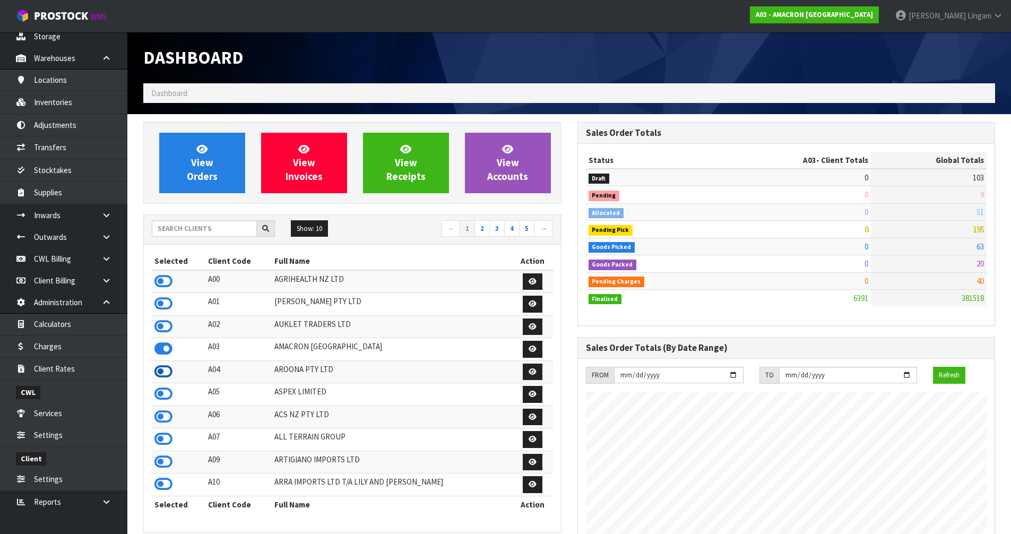
click at [166, 375] on icon at bounding box center [163, 372] width 18 height 16
click at [168, 419] on icon at bounding box center [163, 417] width 18 height 16
click at [226, 228] on input "text" at bounding box center [204, 228] width 105 height 16
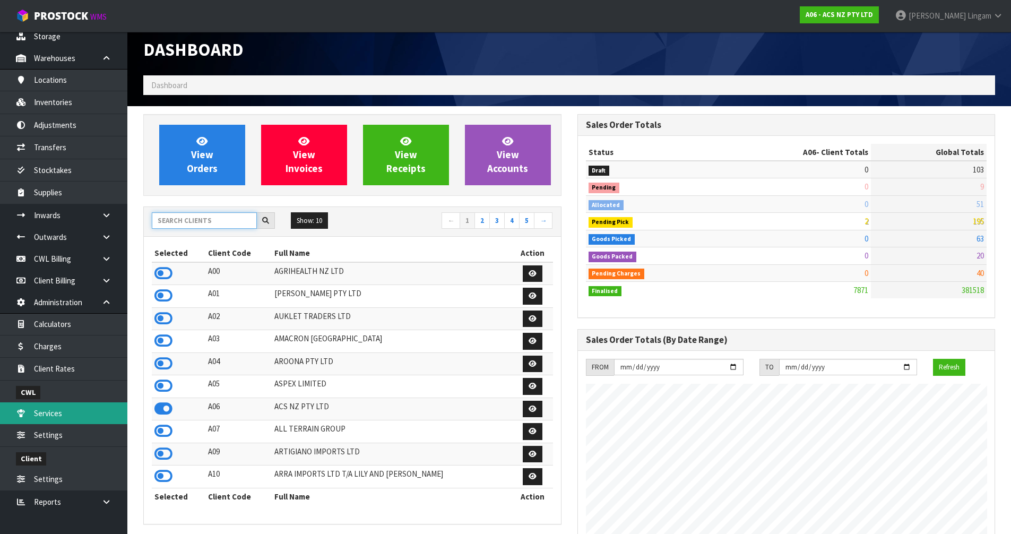
scroll to position [319, 0]
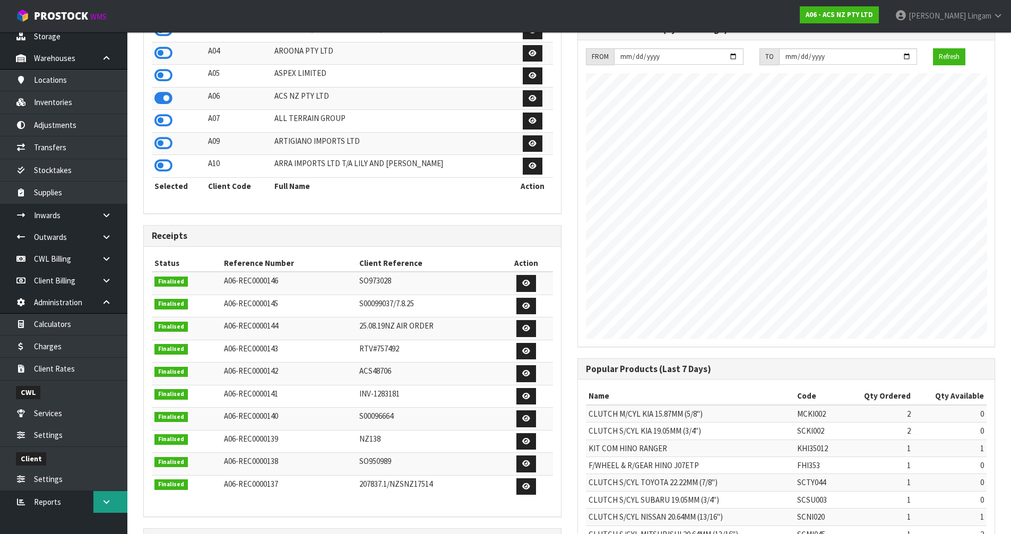
click at [105, 505] on icon at bounding box center [106, 502] width 10 height 8
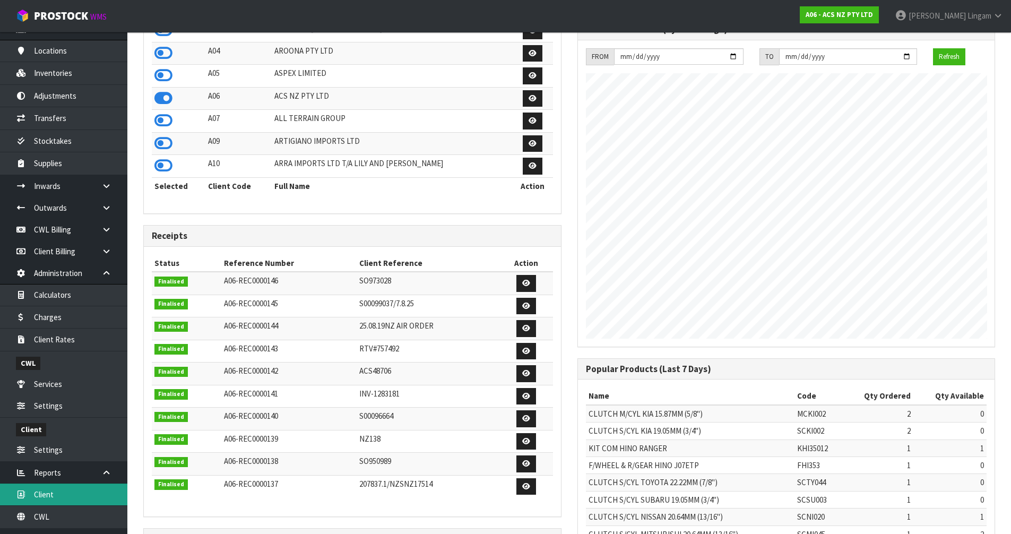
scroll to position [117, 0]
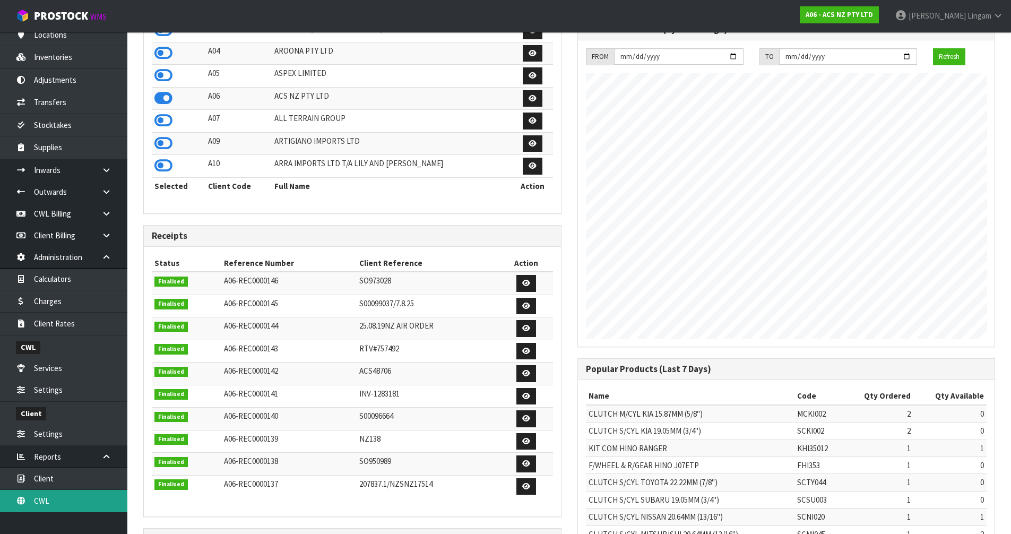
click at [61, 498] on link "CWL" at bounding box center [63, 501] width 127 height 22
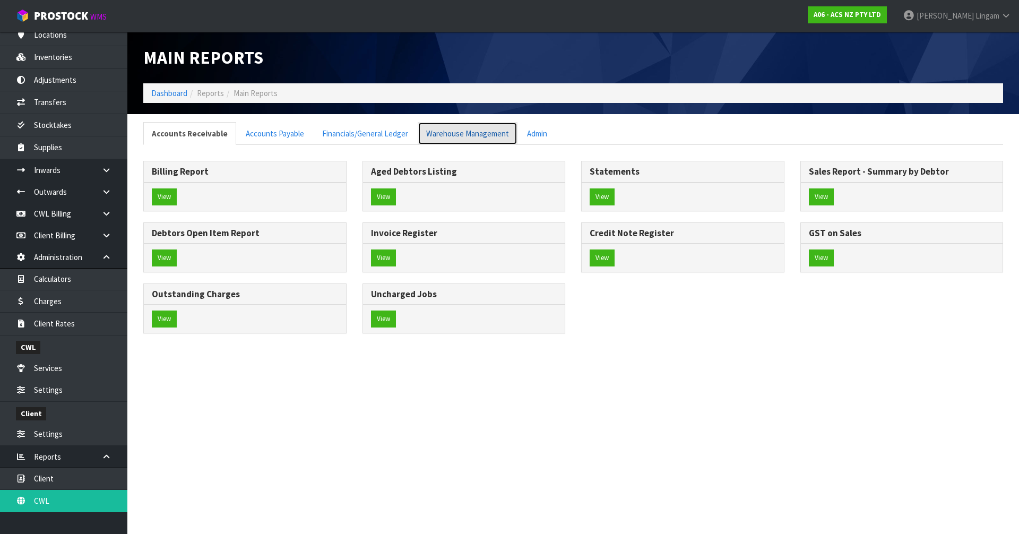
click at [481, 131] on link "Warehouse Management" at bounding box center [468, 133] width 100 height 23
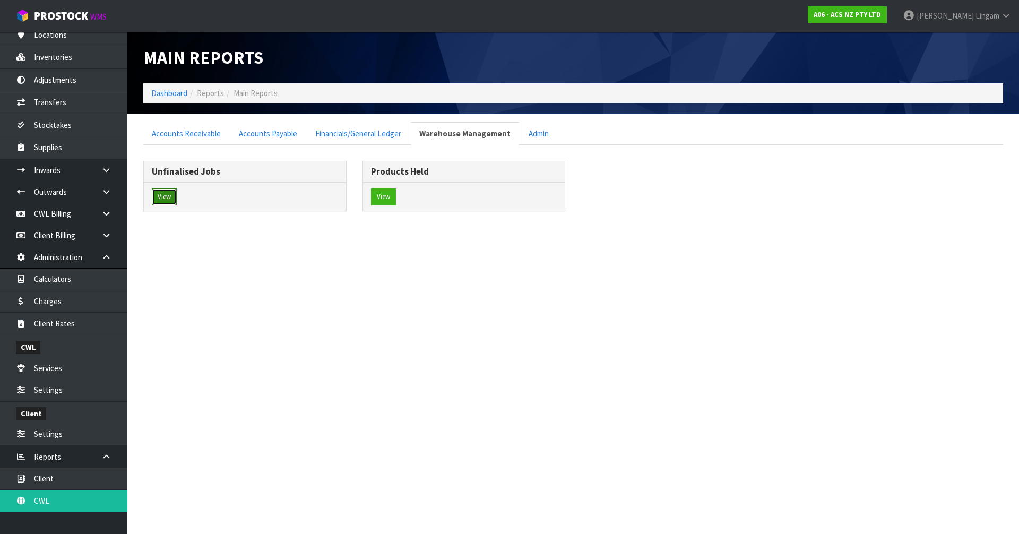
click at [167, 200] on button "View" at bounding box center [164, 196] width 25 height 17
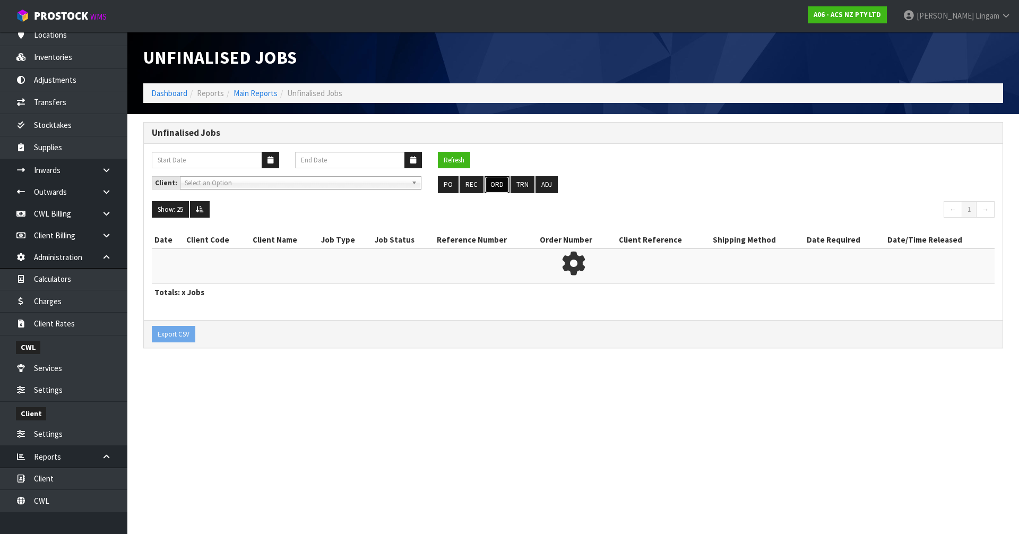
click at [496, 187] on button "ORD" at bounding box center [497, 184] width 25 height 17
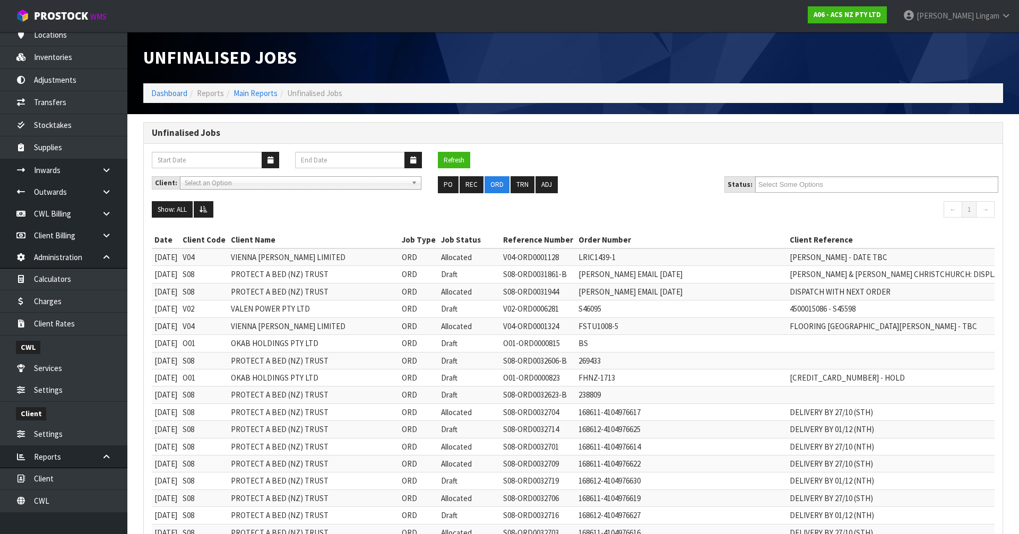
click at [782, 182] on input "Select Some Options" at bounding box center [798, 184] width 78 height 13
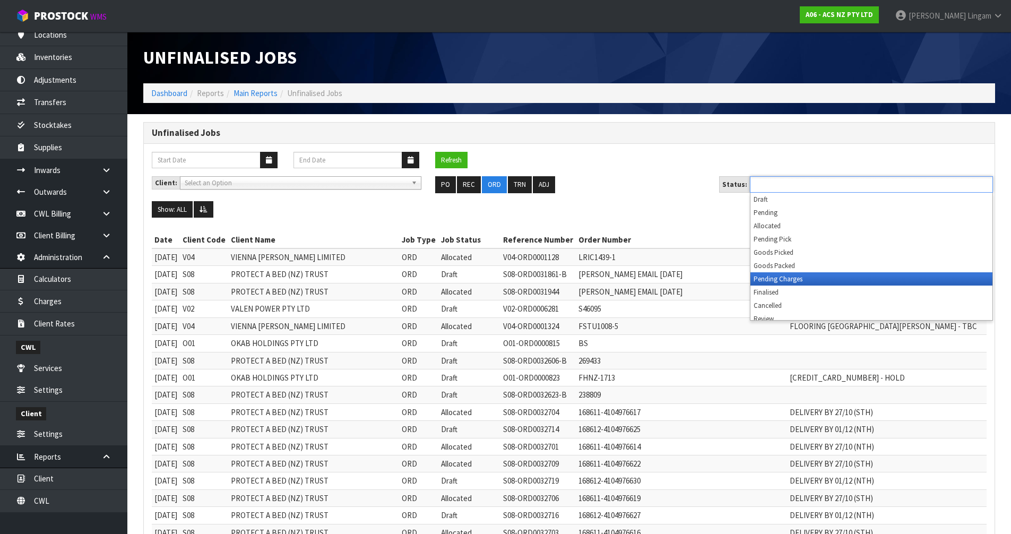
click at [790, 278] on li "Pending Charges" at bounding box center [872, 278] width 242 height 13
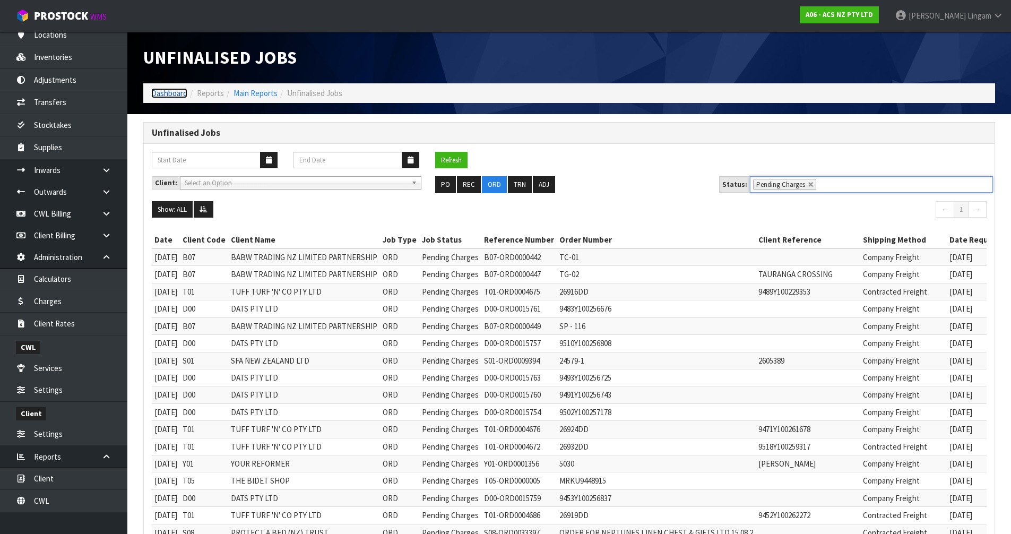
click at [180, 92] on link "Dashboard" at bounding box center [169, 93] width 36 height 10
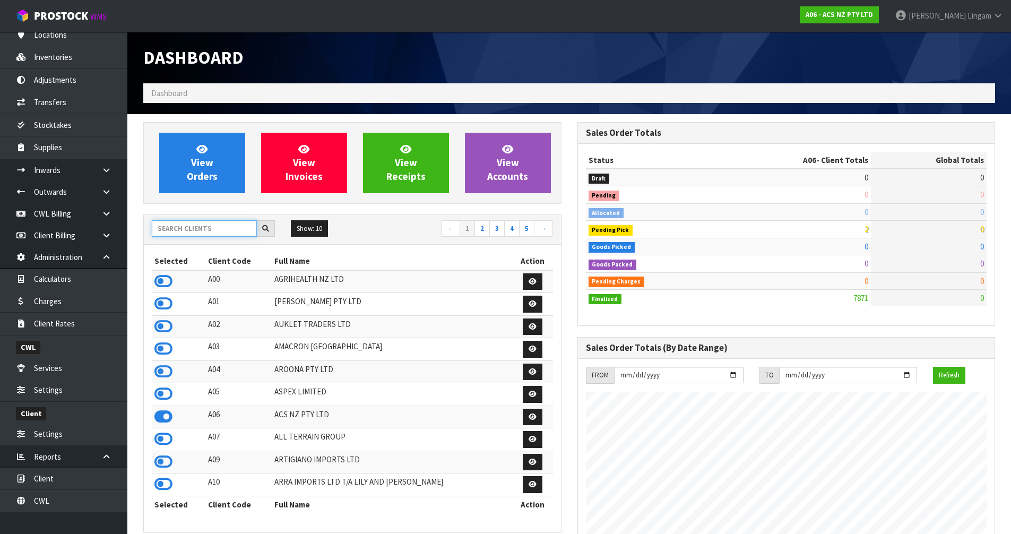
click at [227, 229] on input "text" at bounding box center [204, 228] width 105 height 16
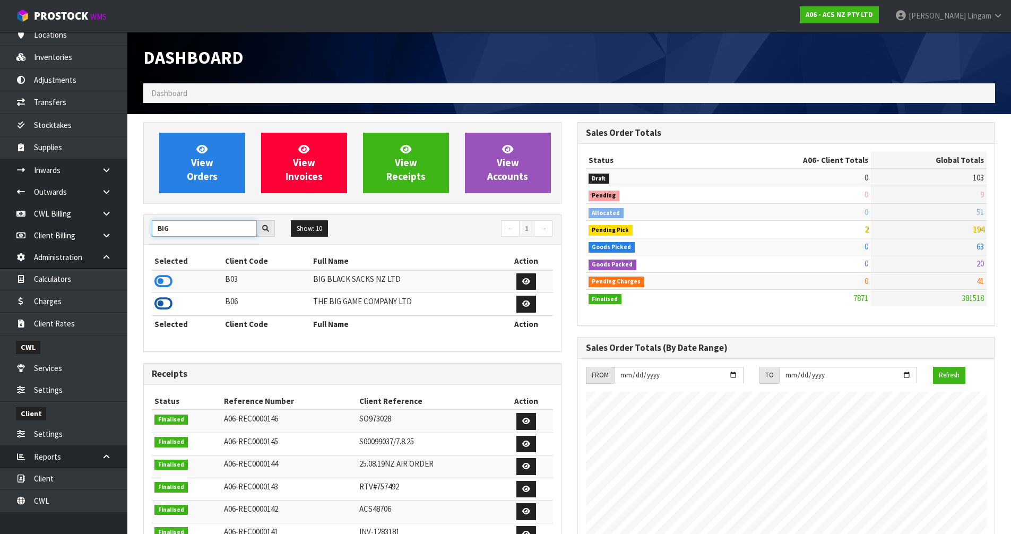
type input "BIG"
click at [165, 305] on icon at bounding box center [163, 304] width 18 height 16
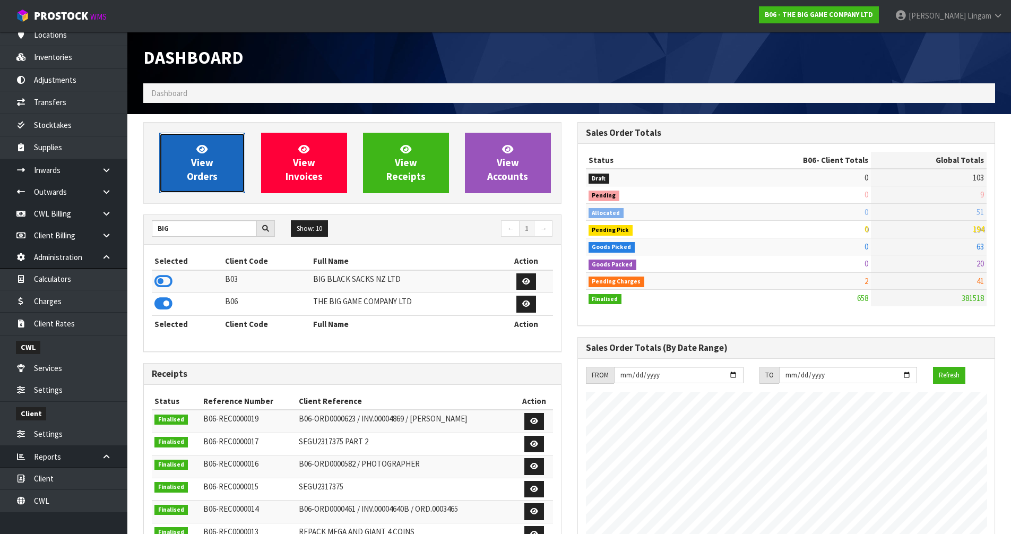
scroll to position [701, 434]
click at [211, 180] on span "View Orders" at bounding box center [202, 163] width 31 height 40
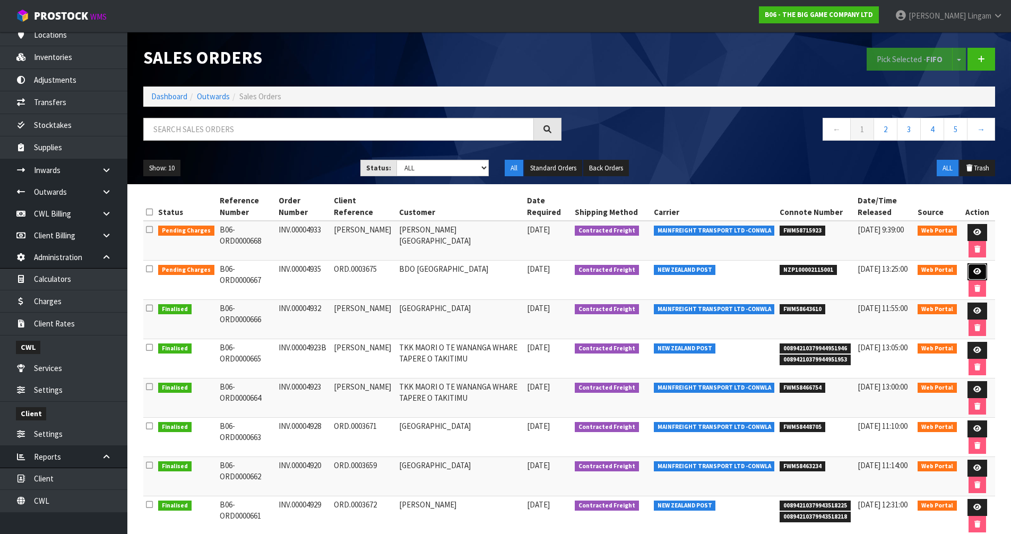
click at [975, 273] on icon at bounding box center [978, 271] width 8 height 7
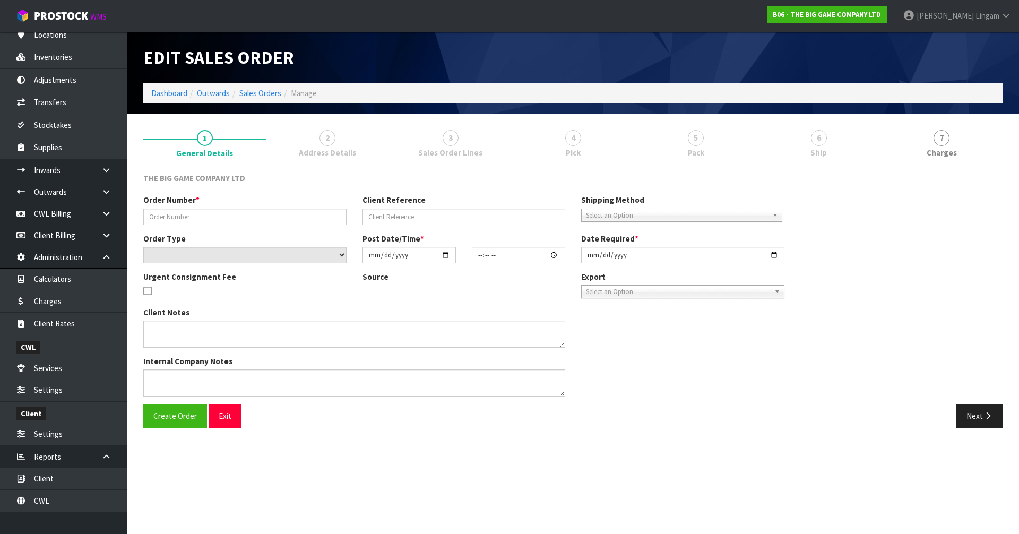
type input "INV.00004935"
type input "ORD.0003675"
select select "number:0"
type input "[DATE]"
type input "15:21:00.000"
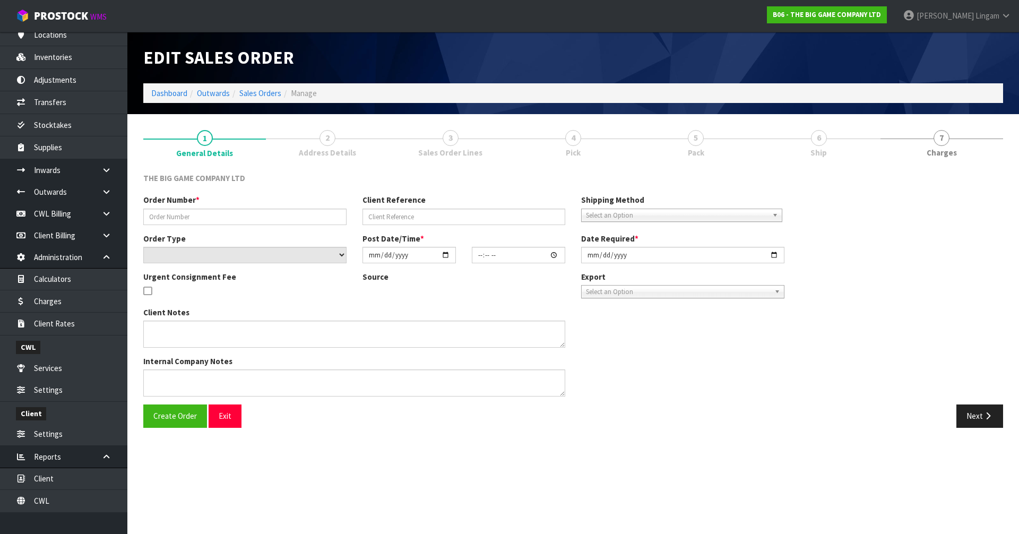
type input "[DATE]"
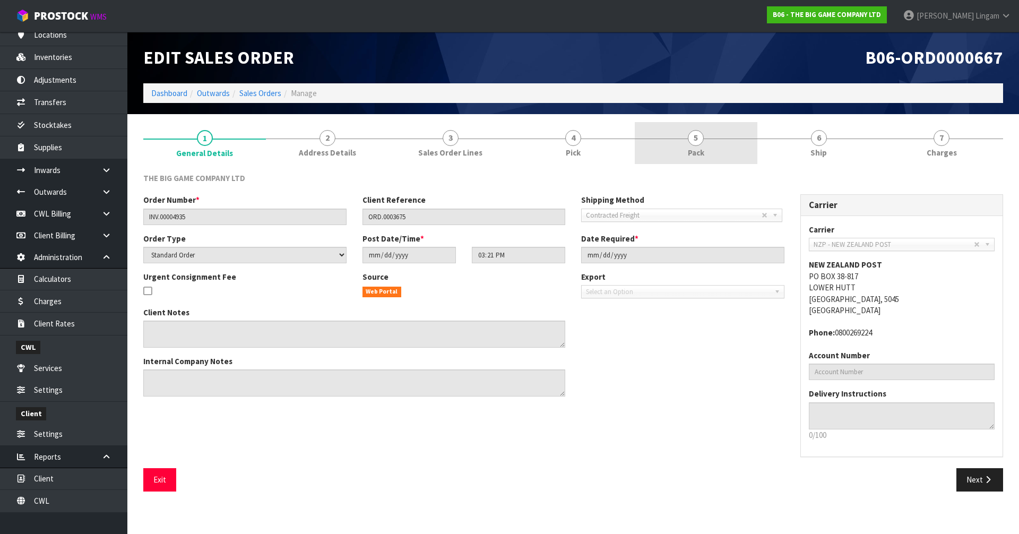
click at [728, 154] on link "5 Pack" at bounding box center [696, 143] width 123 height 42
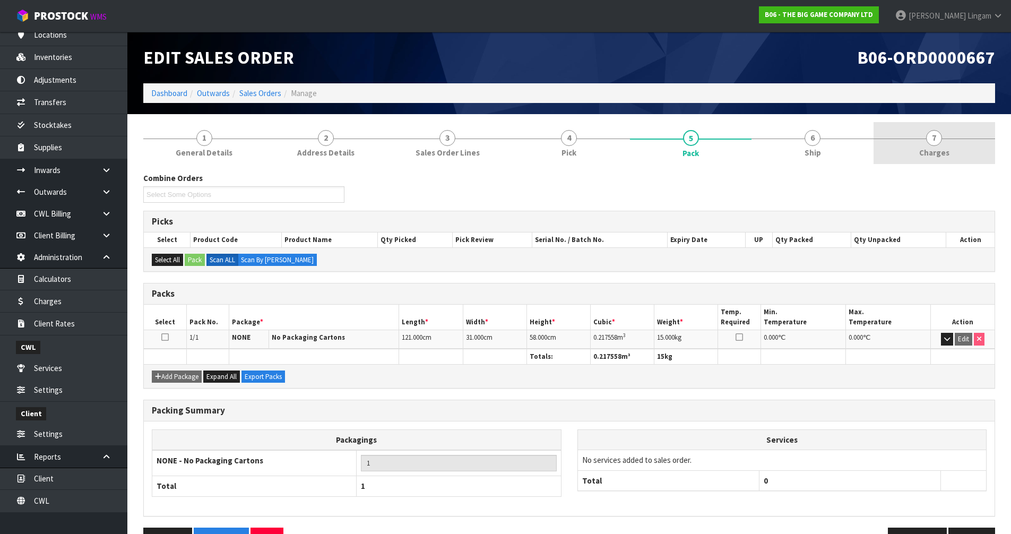
click at [955, 156] on link "7 [GEOGRAPHIC_DATA]" at bounding box center [935, 143] width 122 height 42
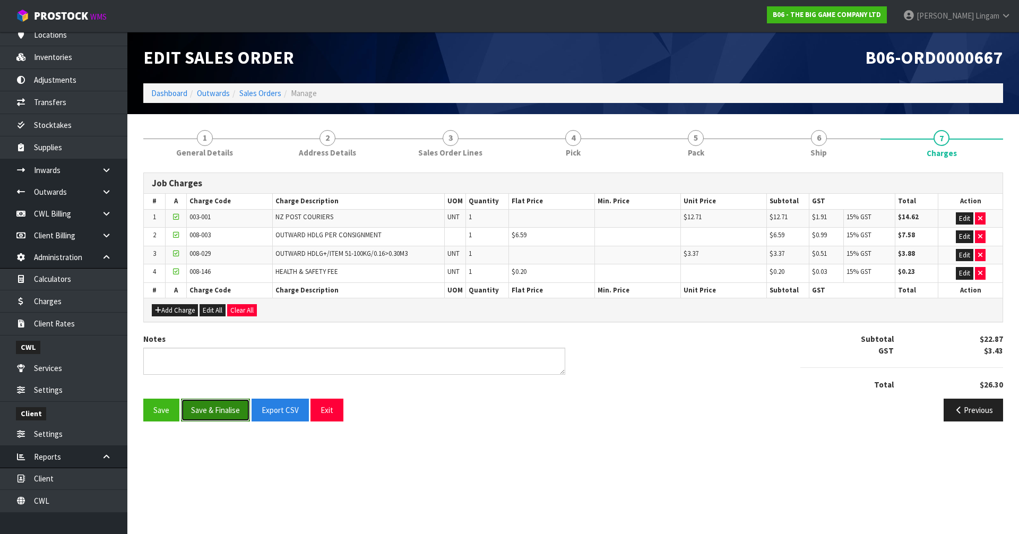
click at [238, 407] on button "Save & Finalise" at bounding box center [215, 410] width 69 height 23
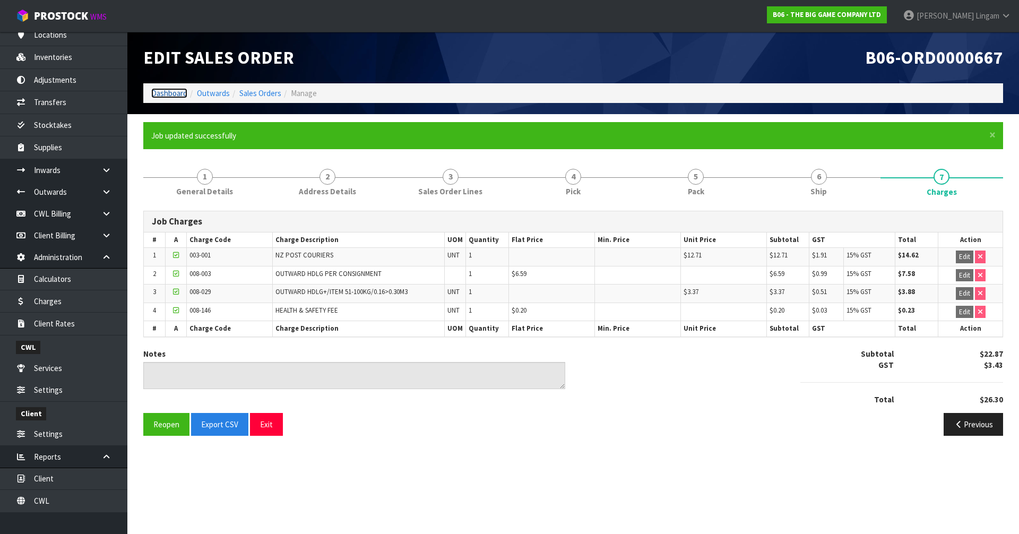
click at [172, 93] on link "Dashboard" at bounding box center [169, 93] width 36 height 10
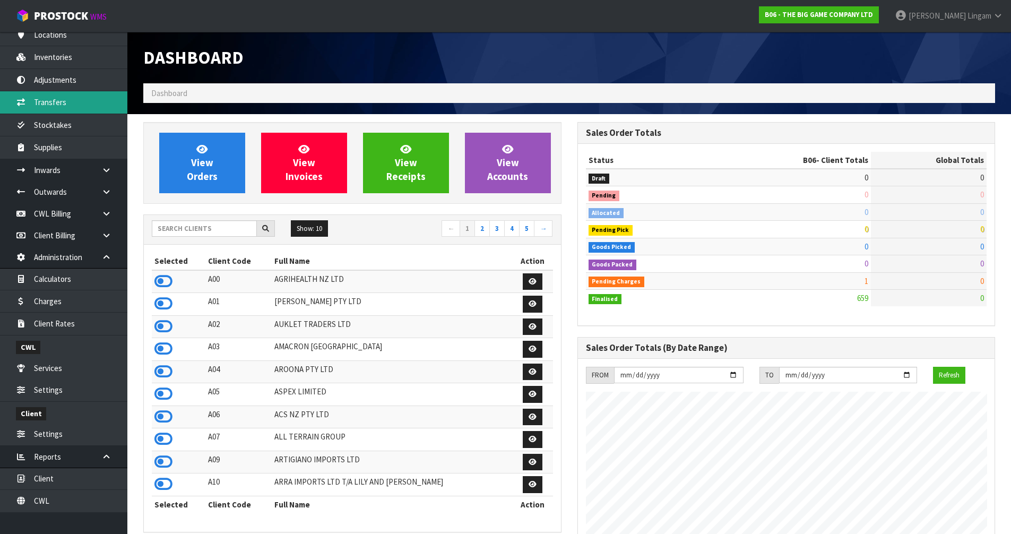
scroll to position [701, 434]
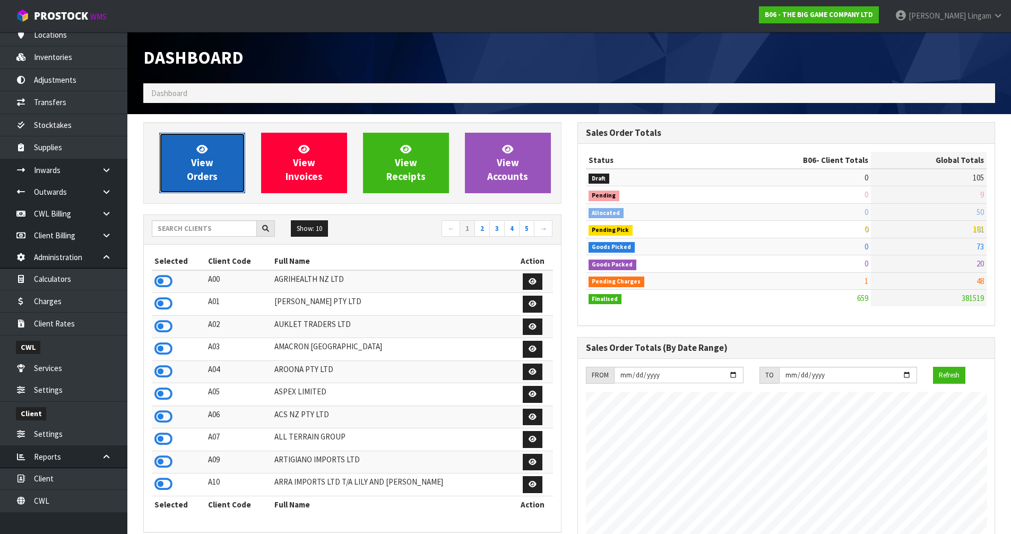
click at [203, 171] on span "View Orders" at bounding box center [202, 163] width 31 height 40
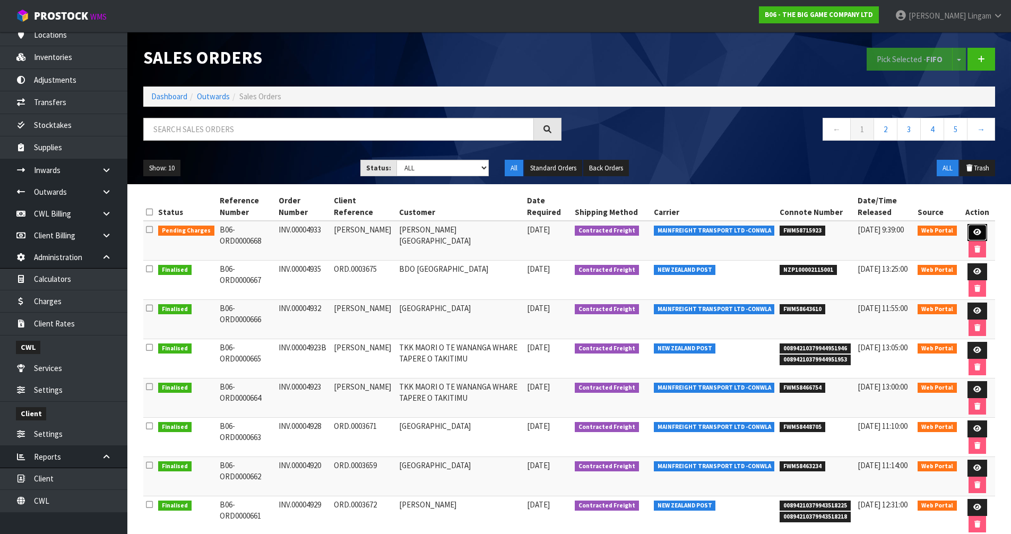
click at [978, 234] on icon at bounding box center [978, 232] width 8 height 7
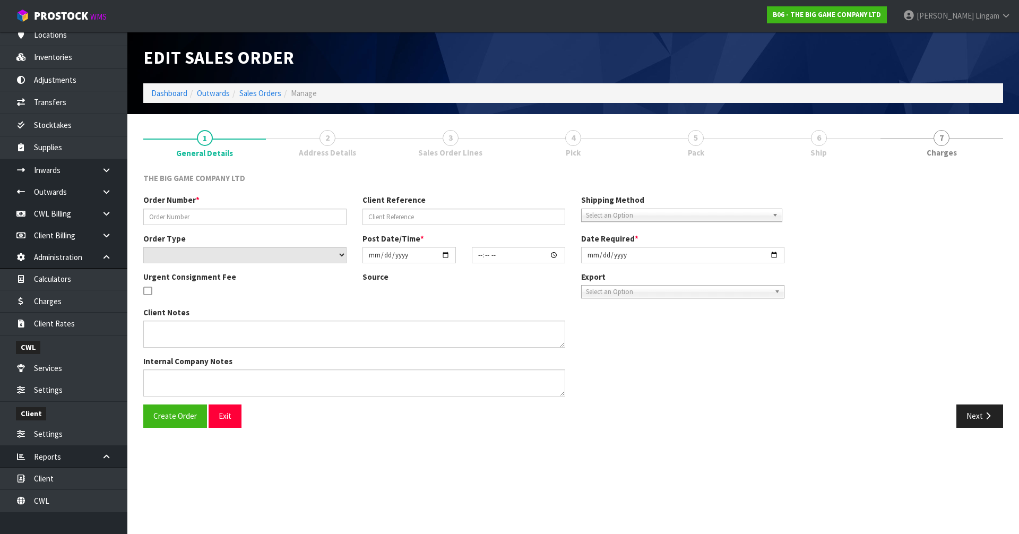
type input "INV.00004933"
type input "[PERSON_NAME]"
select select "number:0"
type input "[DATE]"
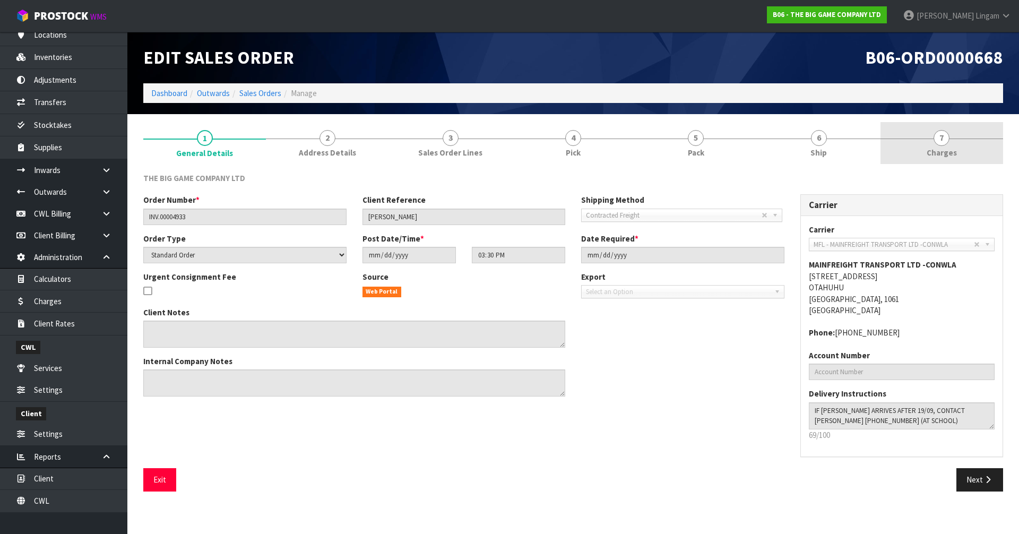
click at [955, 152] on span "Charges" at bounding box center [942, 152] width 30 height 11
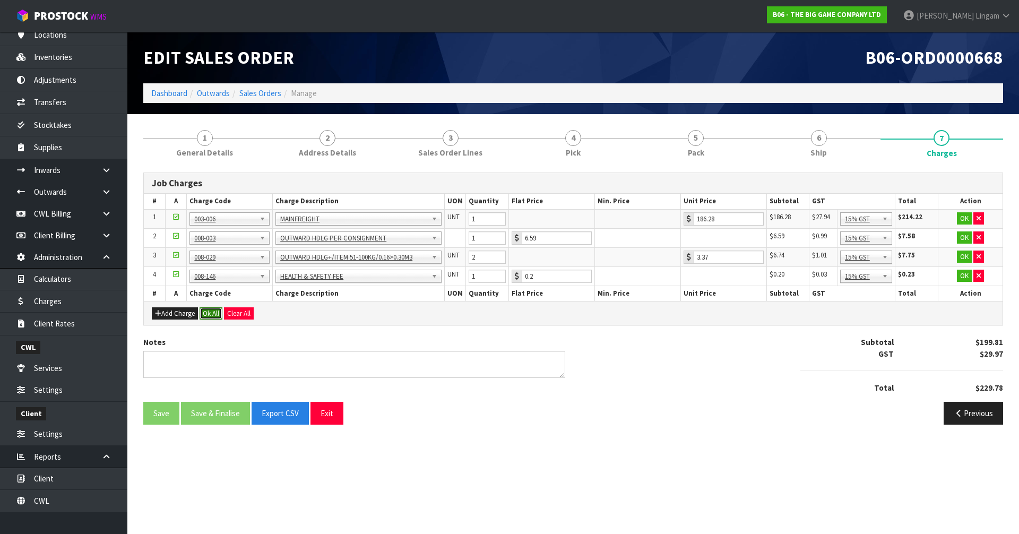
click at [207, 314] on button "Ok All" at bounding box center [211, 313] width 23 height 13
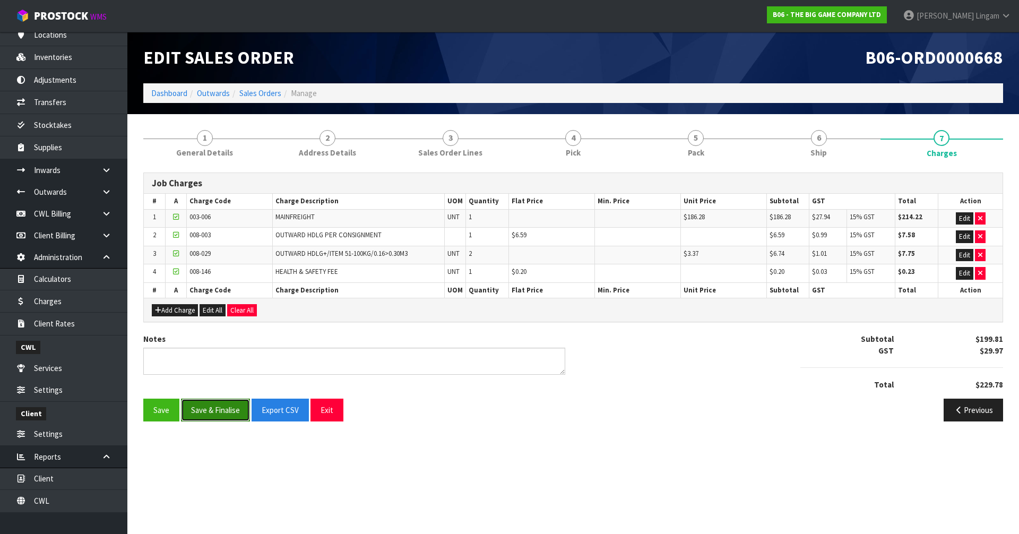
click at [214, 409] on button "Save & Finalise" at bounding box center [215, 410] width 69 height 23
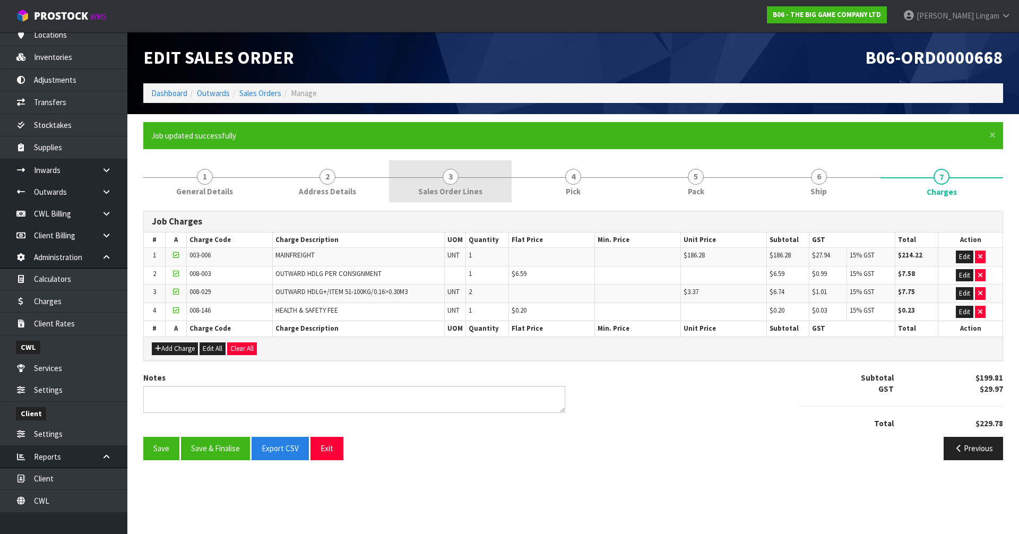
click at [487, 187] on link "3 Sales Order Lines" at bounding box center [450, 181] width 123 height 42
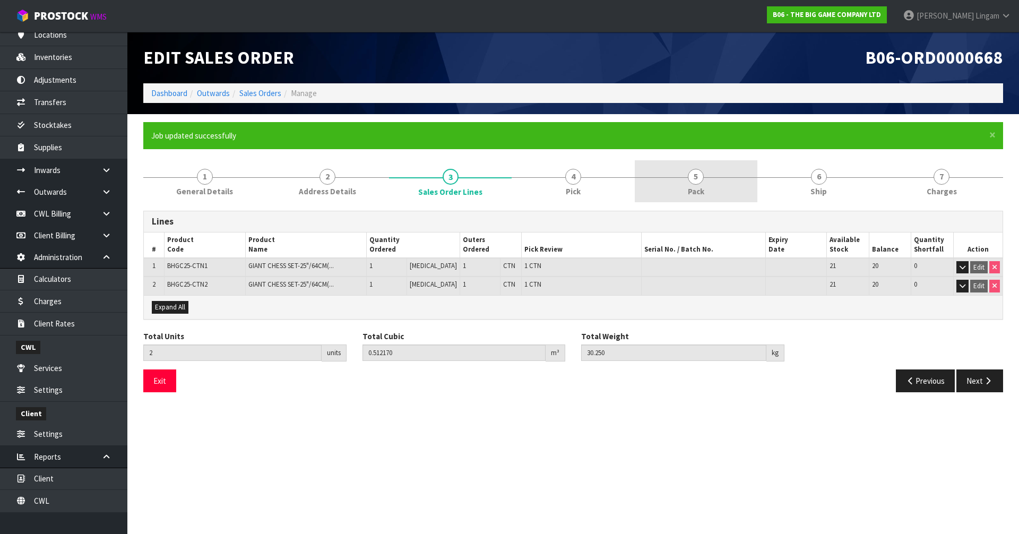
click at [699, 184] on span "5" at bounding box center [696, 177] width 16 height 16
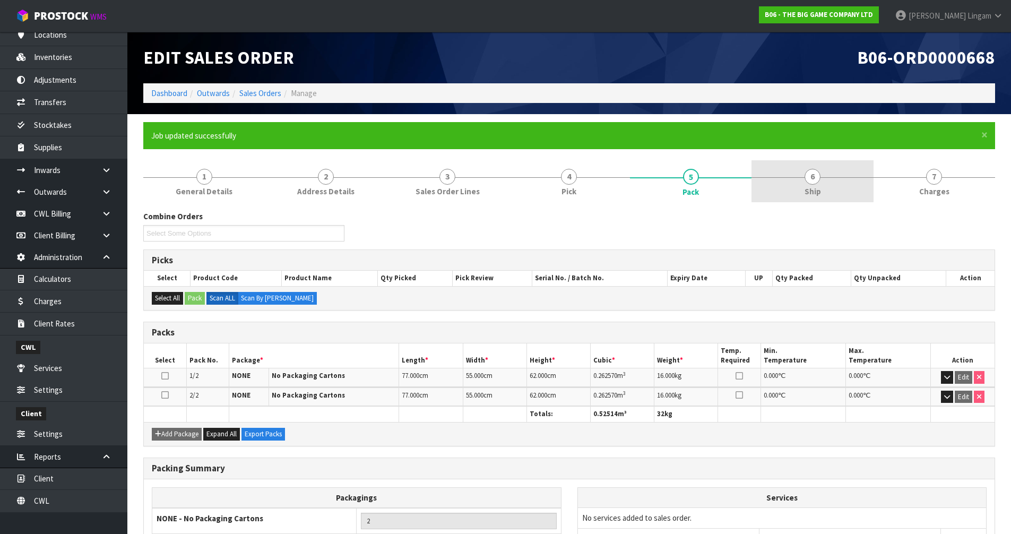
click at [816, 182] on span "6" at bounding box center [813, 177] width 16 height 16
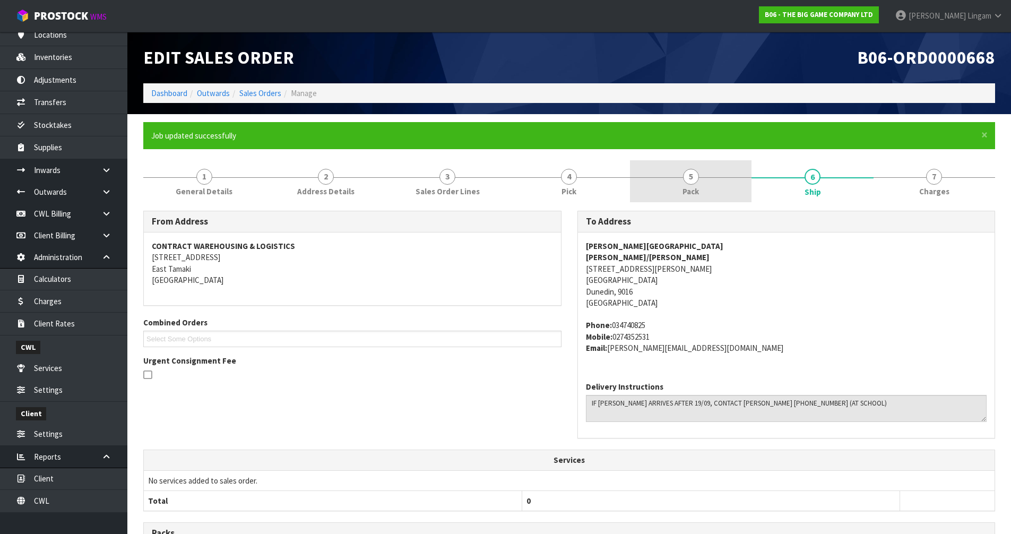
click at [685, 195] on span "Pack" at bounding box center [691, 191] width 16 height 11
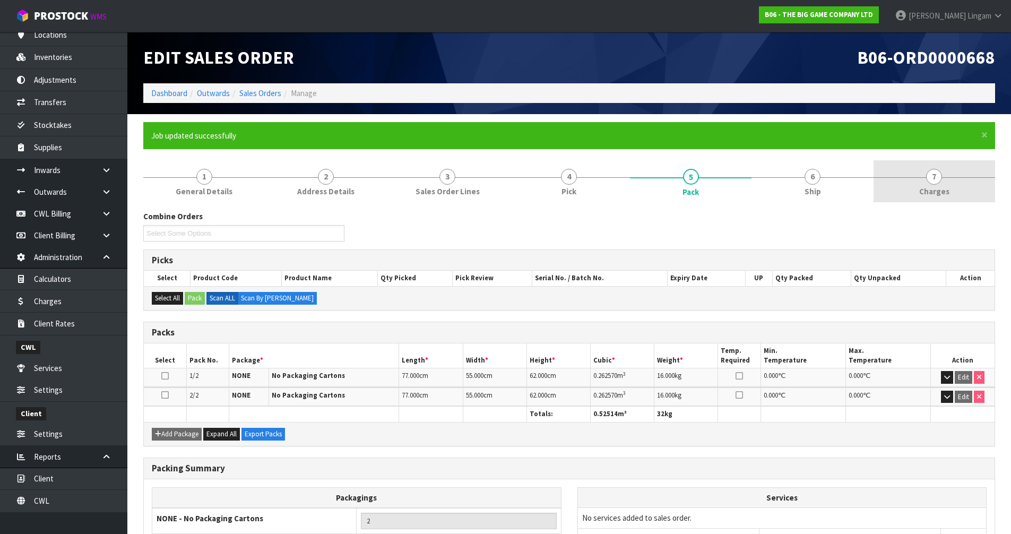
click at [949, 183] on link "7 [GEOGRAPHIC_DATA]" at bounding box center [935, 181] width 122 height 42
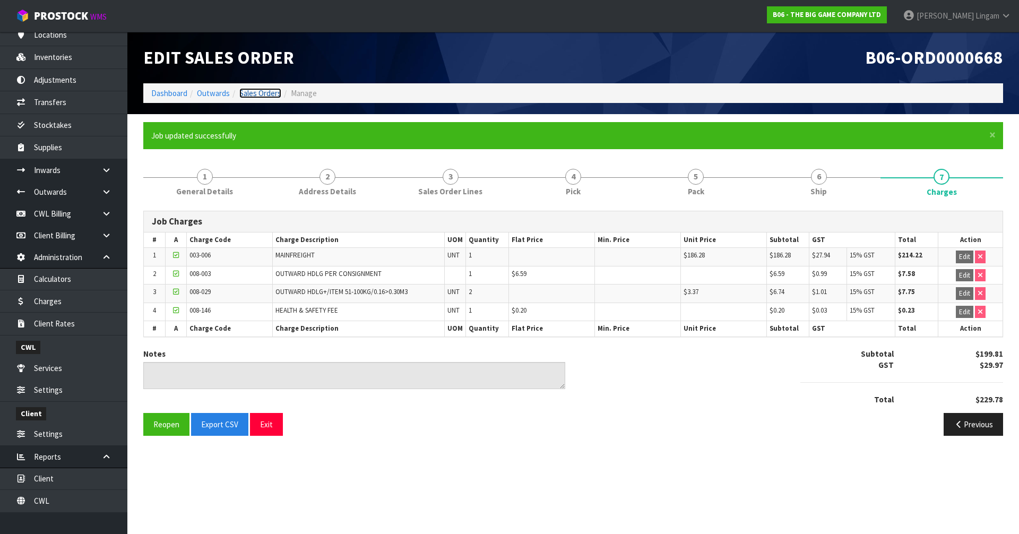
click at [250, 89] on link "Sales Orders" at bounding box center [260, 93] width 42 height 10
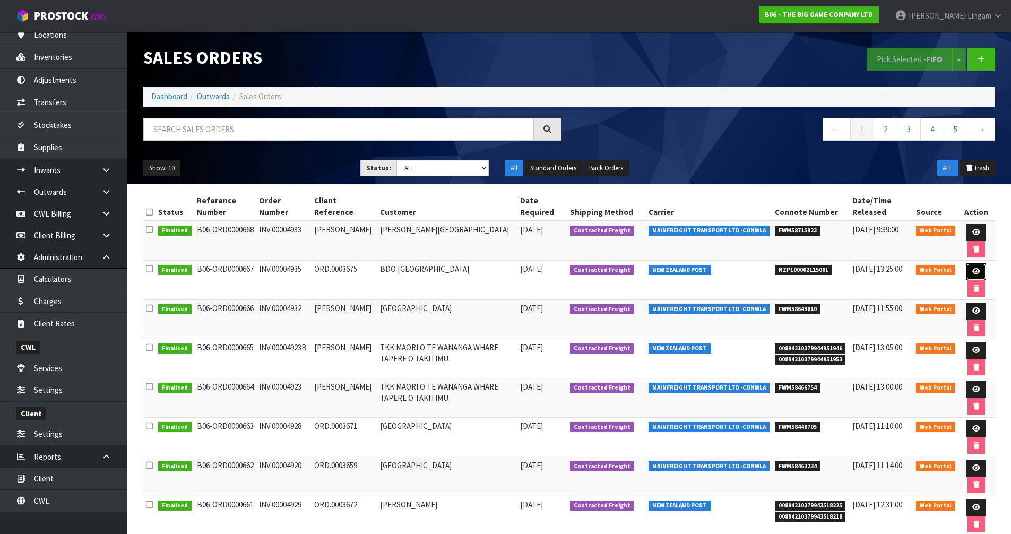
click at [980, 273] on link at bounding box center [977, 271] width 20 height 17
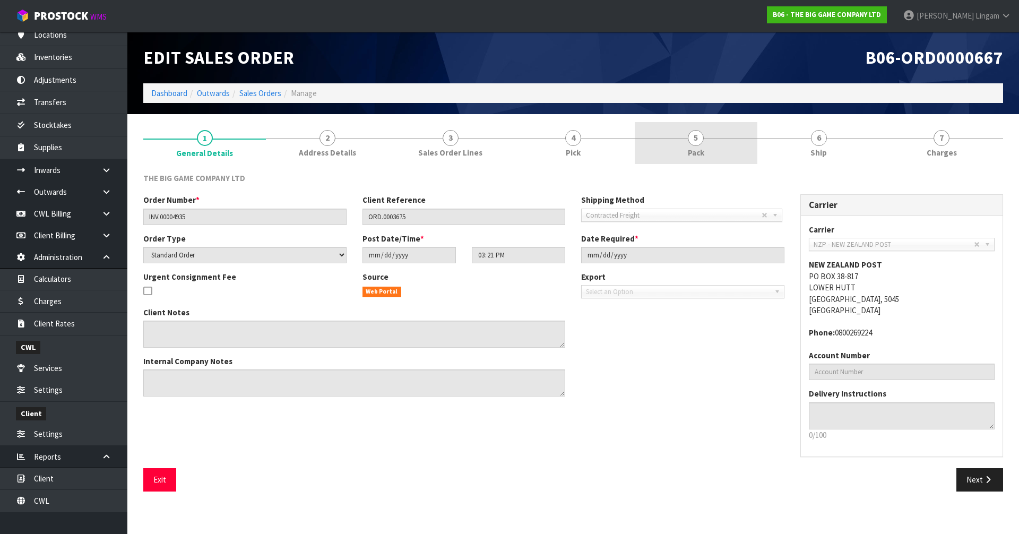
click at [696, 153] on span "Pack" at bounding box center [696, 152] width 16 height 11
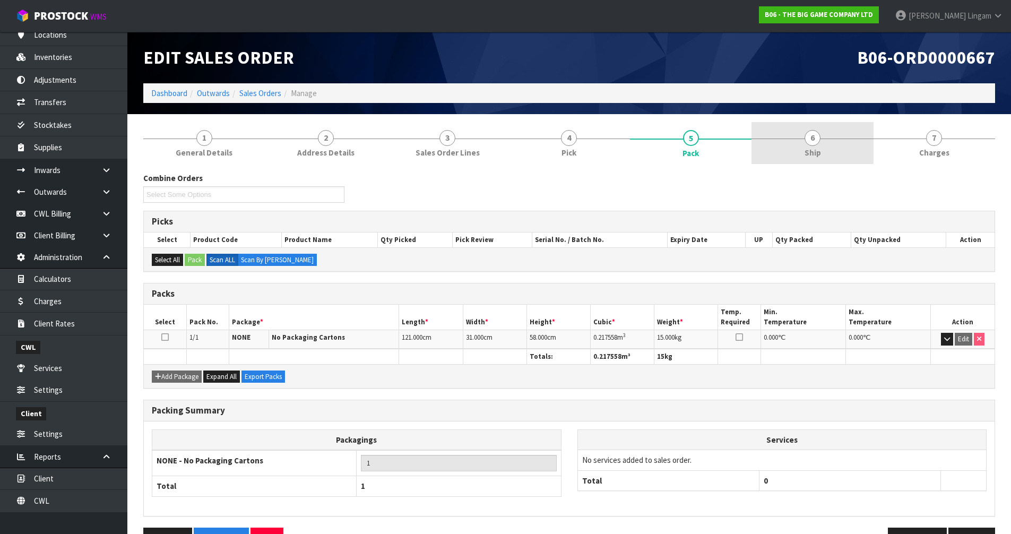
click at [823, 160] on link "6 Ship" at bounding box center [813, 143] width 122 height 42
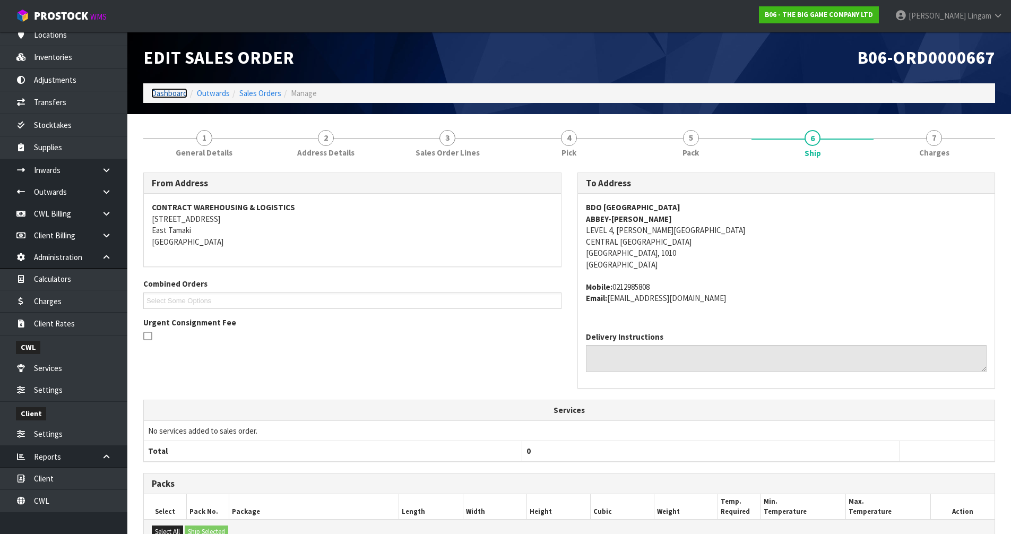
click at [166, 96] on link "Dashboard" at bounding box center [169, 93] width 36 height 10
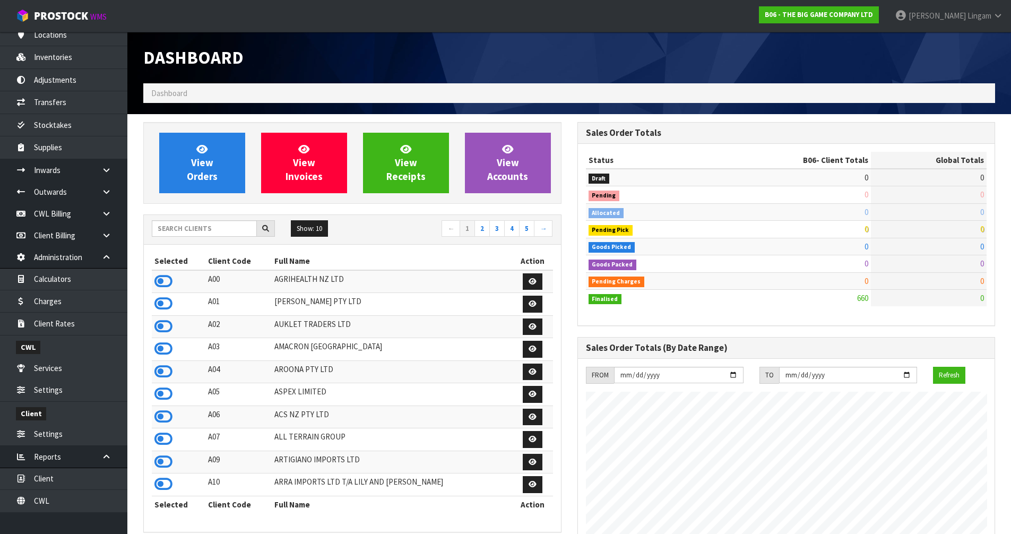
scroll to position [701, 434]
click at [173, 229] on input "text" at bounding box center [204, 228] width 105 height 16
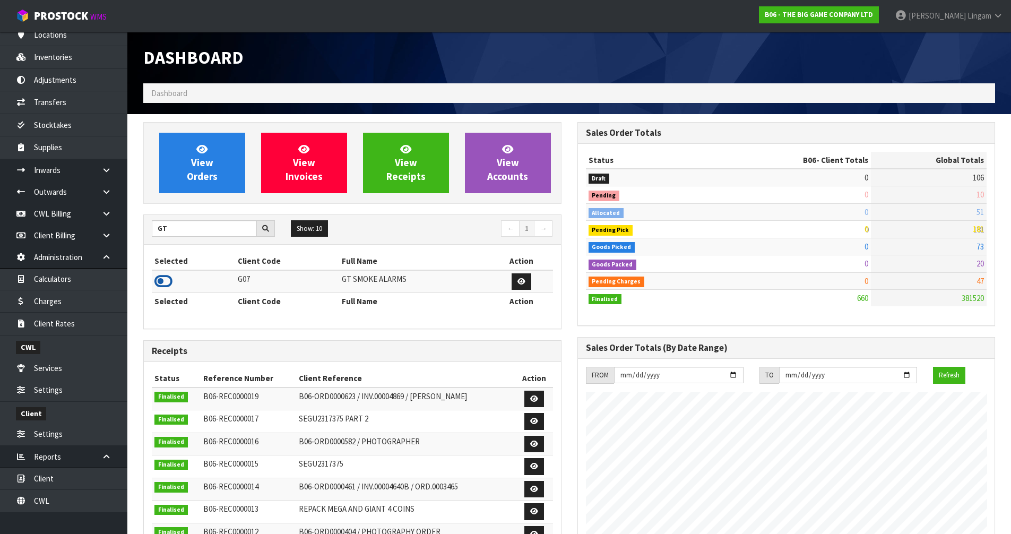
click at [158, 280] on icon at bounding box center [163, 281] width 18 height 16
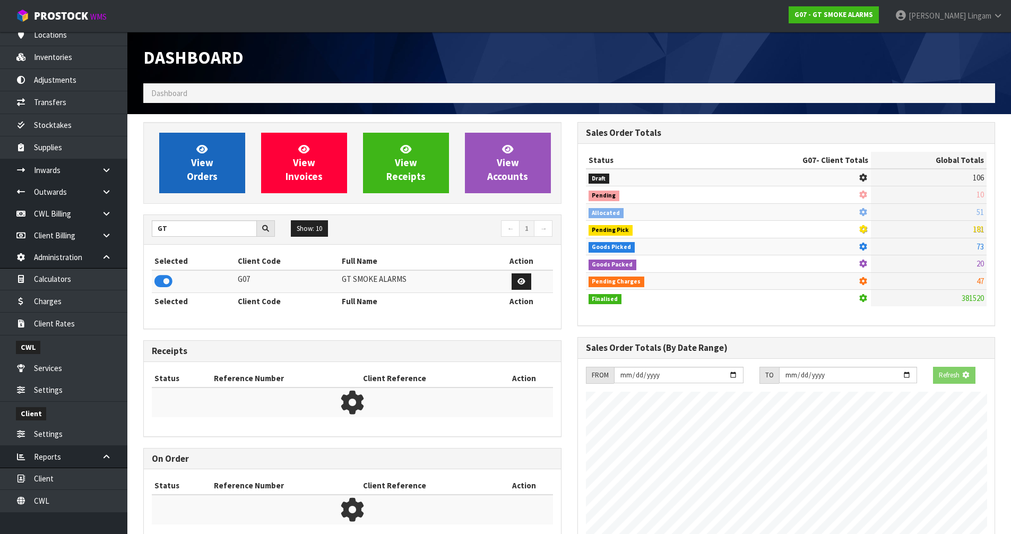
scroll to position [666, 434]
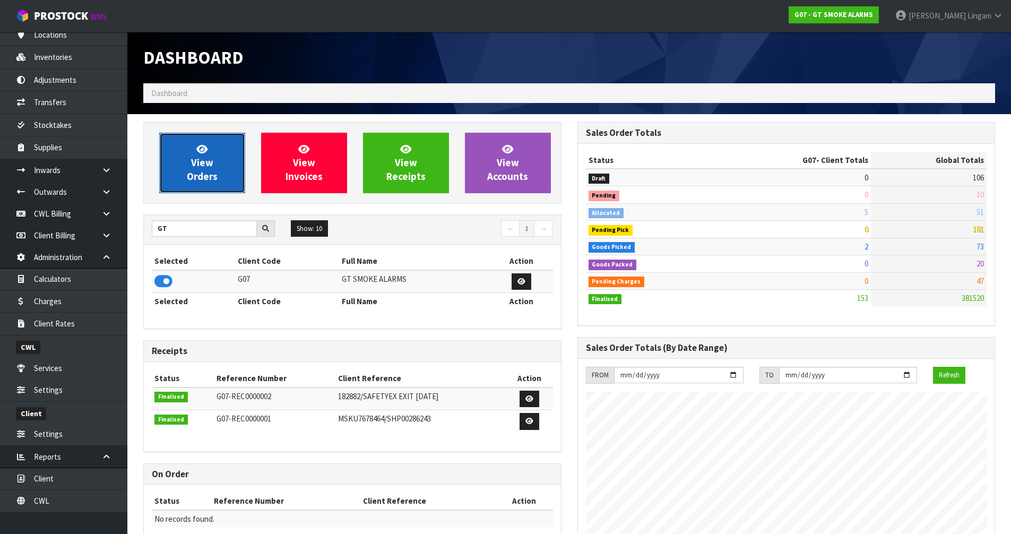
click at [210, 176] on span "View Orders" at bounding box center [202, 163] width 31 height 40
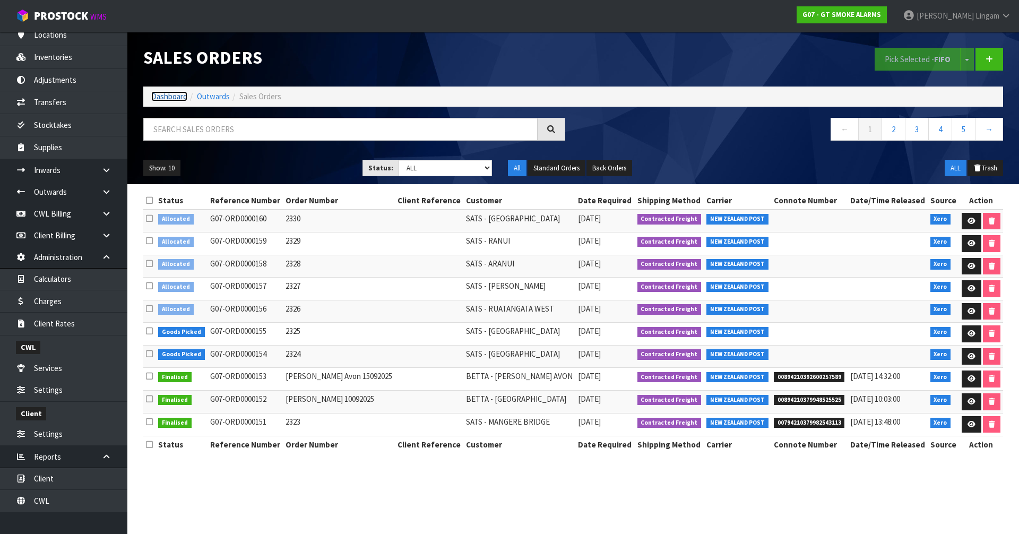
click at [165, 96] on link "Dashboard" at bounding box center [169, 96] width 36 height 10
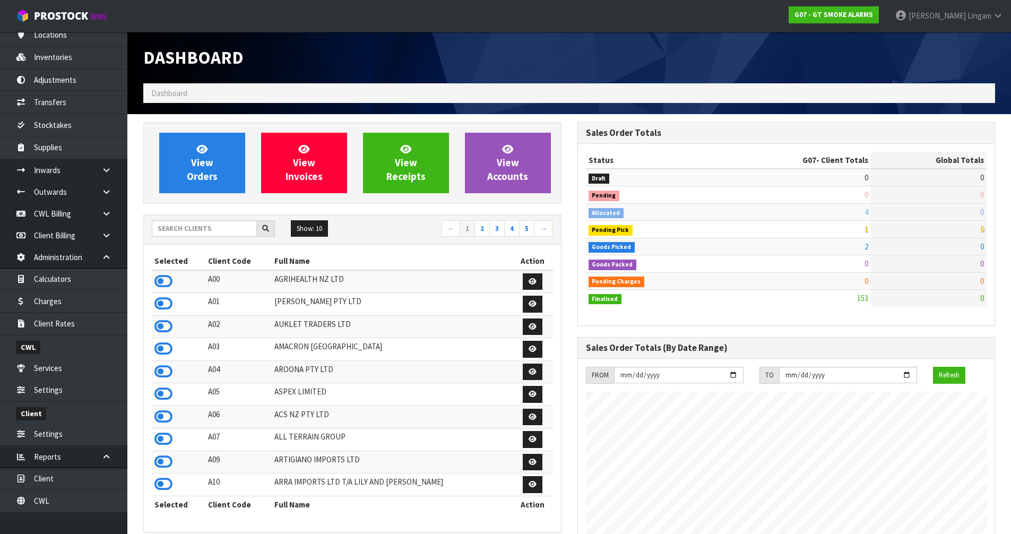
scroll to position [666, 434]
click at [214, 231] on input "text" at bounding box center [204, 228] width 105 height 16
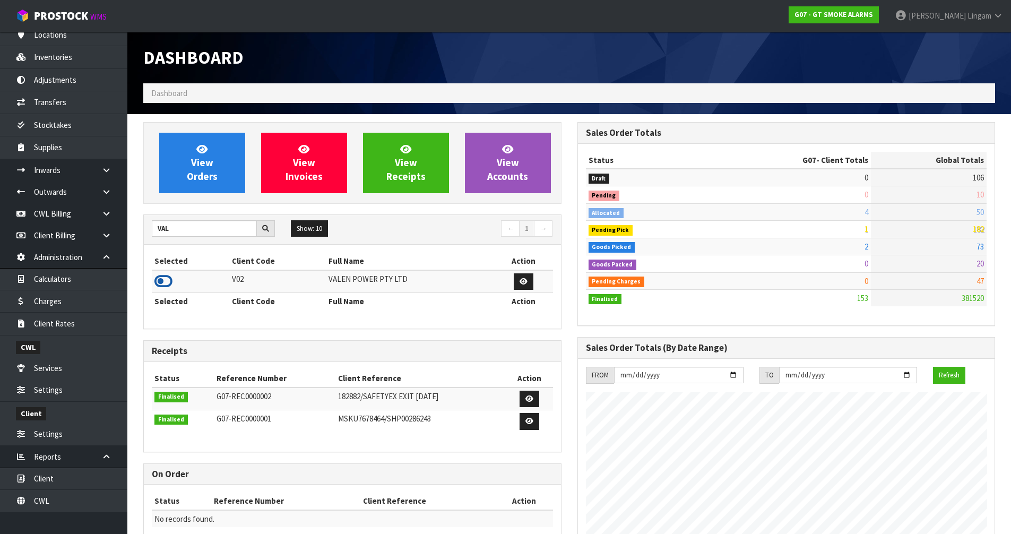
click at [156, 281] on icon at bounding box center [163, 281] width 18 height 16
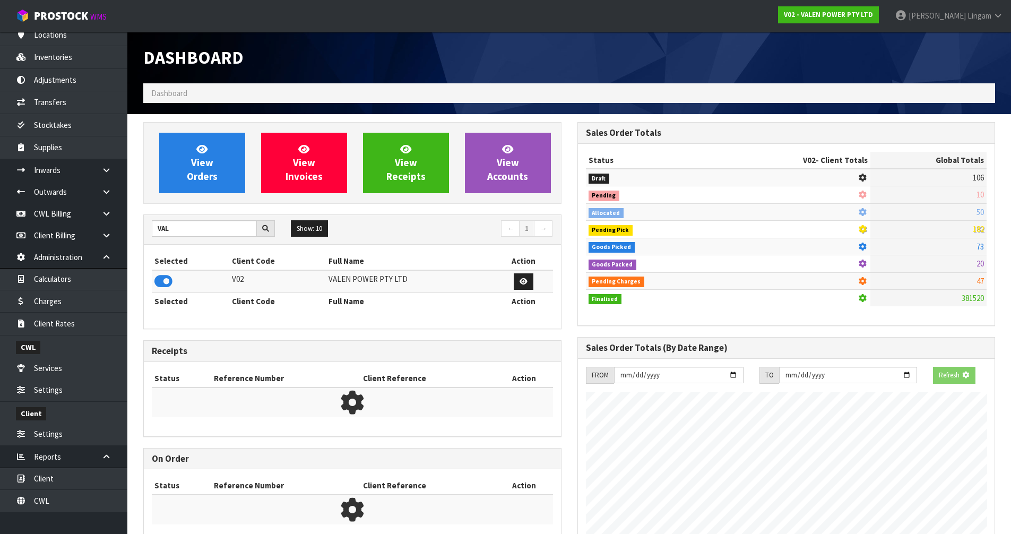
scroll to position [804, 434]
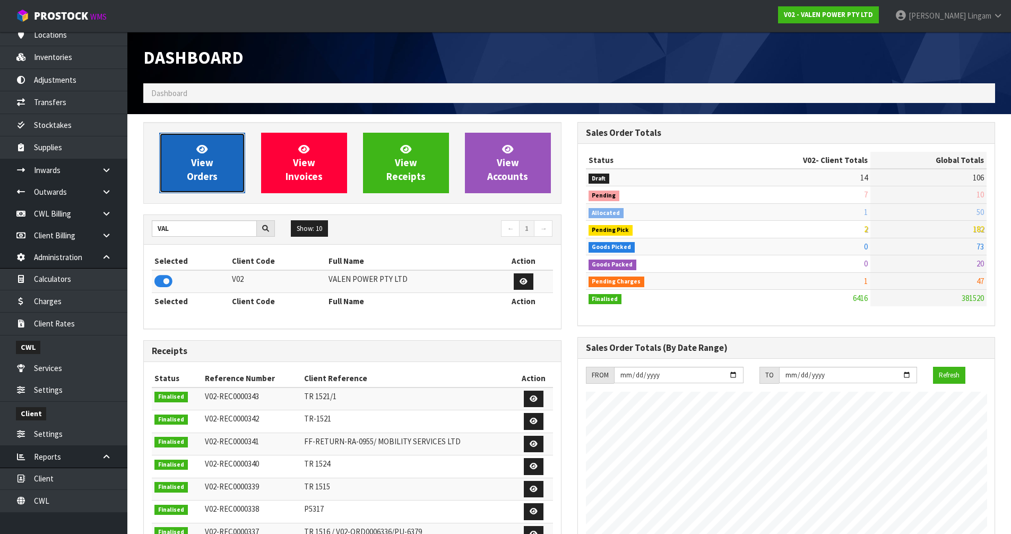
click at [199, 167] on span "View Orders" at bounding box center [202, 163] width 31 height 40
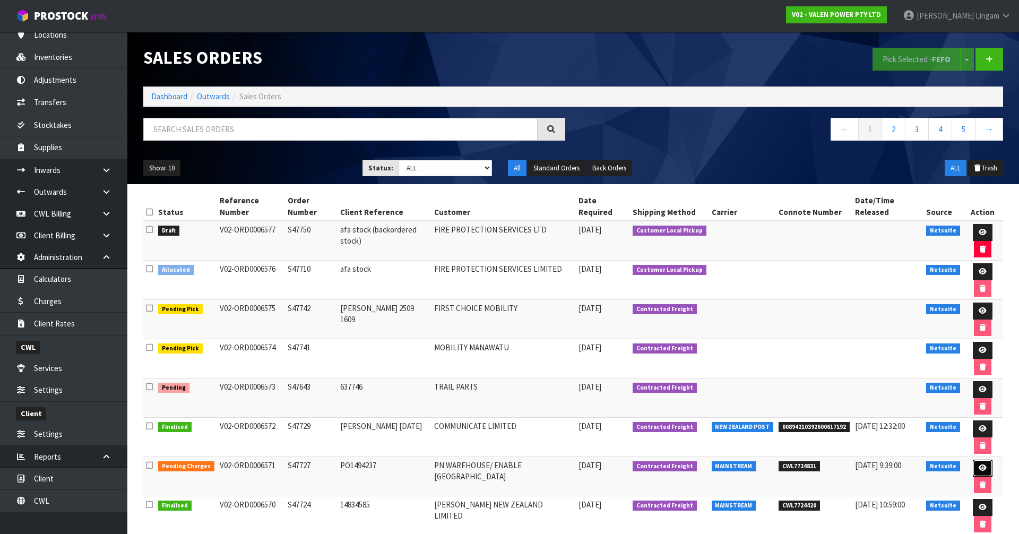
click at [979, 465] on icon at bounding box center [983, 468] width 8 height 7
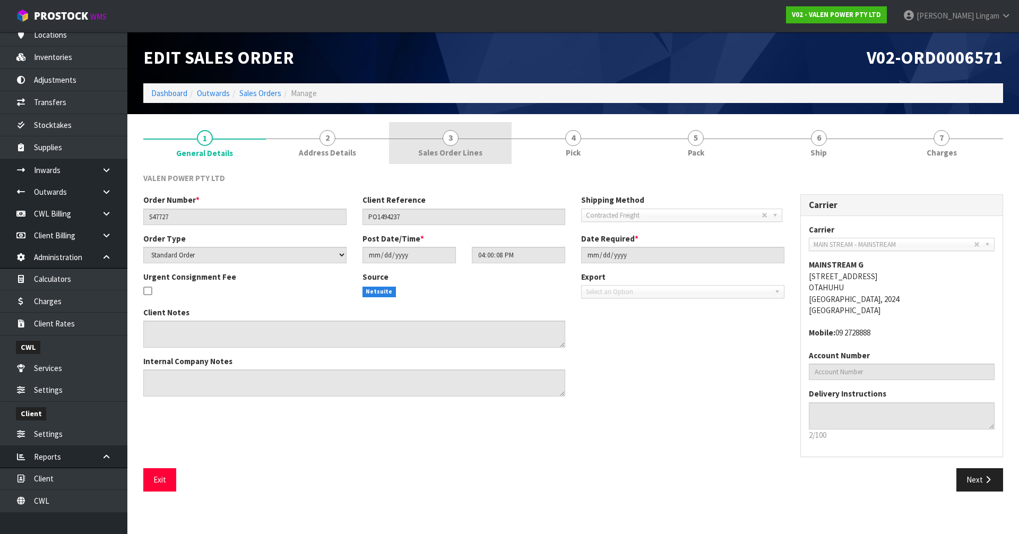
click at [450, 158] on span "Sales Order Lines" at bounding box center [450, 152] width 64 height 11
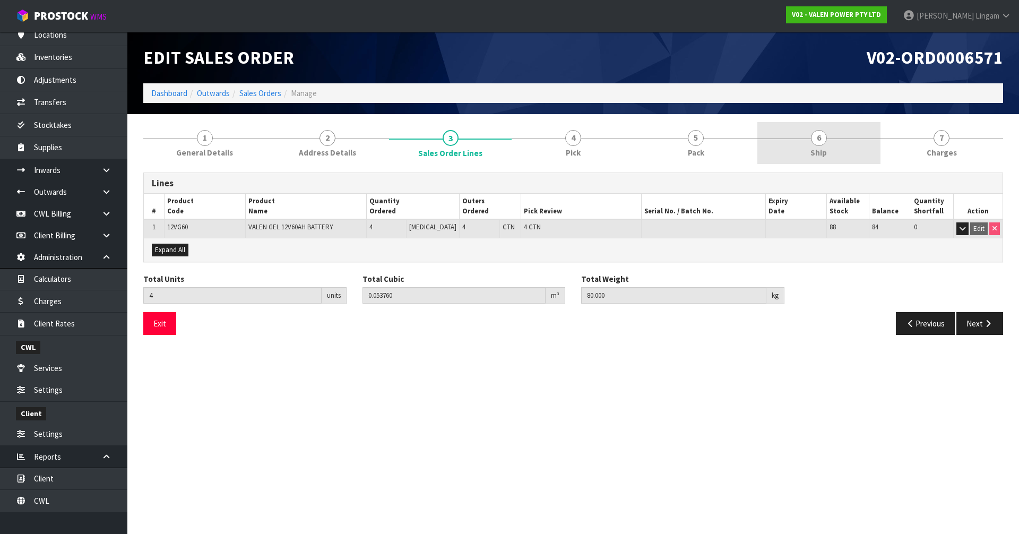
click at [808, 153] on link "6 Ship" at bounding box center [819, 143] width 123 height 42
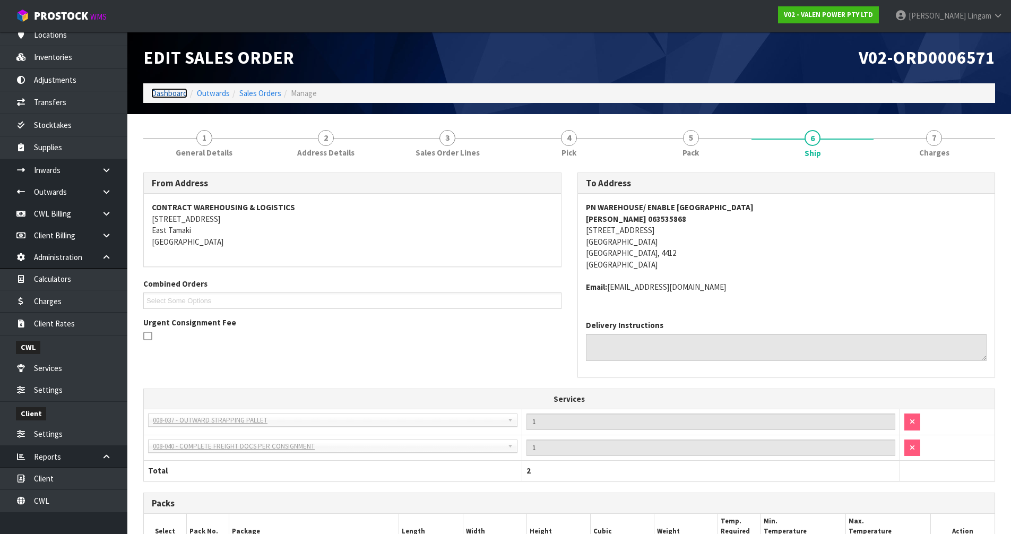
click at [178, 97] on link "Dashboard" at bounding box center [169, 93] width 36 height 10
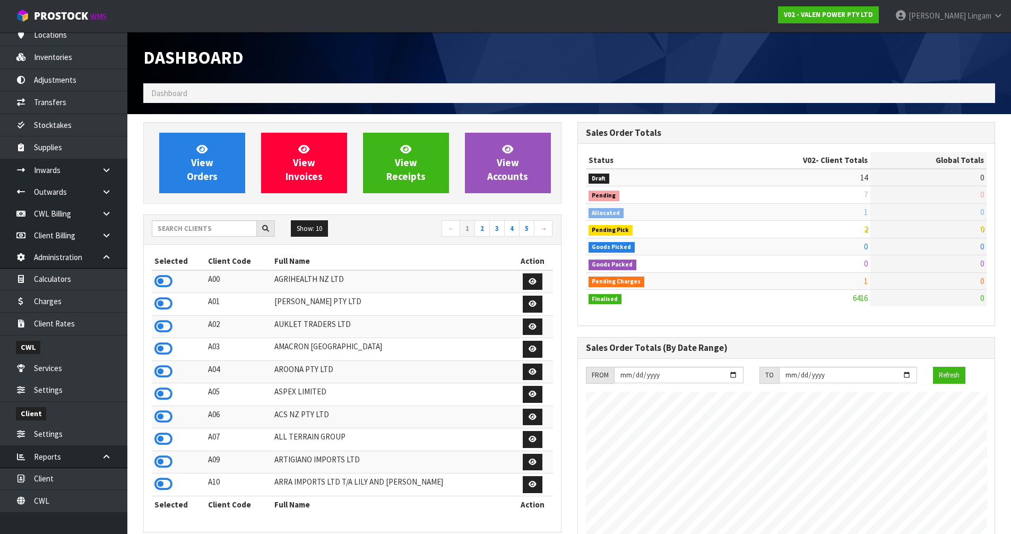
scroll to position [827, 434]
click at [212, 178] on span "View Orders" at bounding box center [202, 163] width 31 height 40
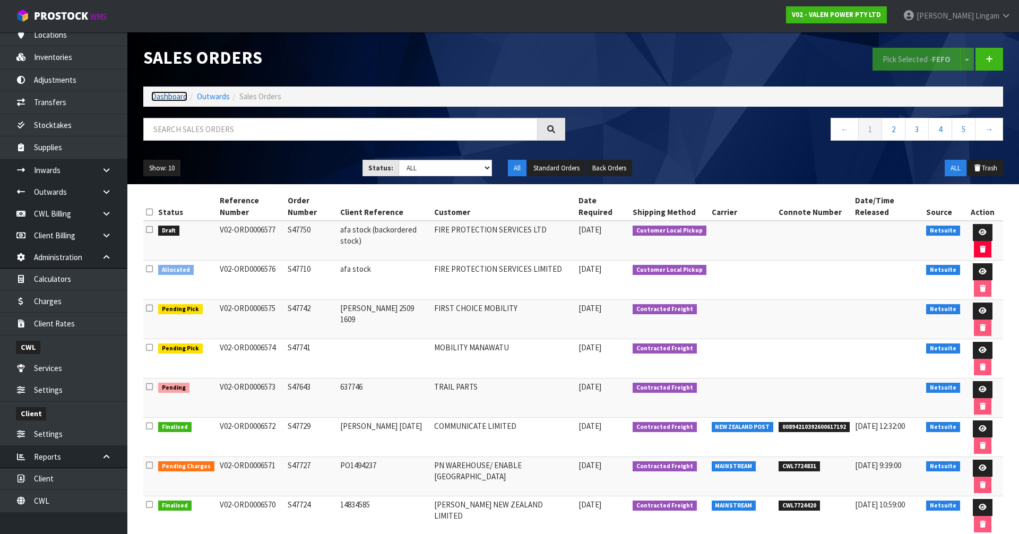
click at [175, 98] on link "Dashboard" at bounding box center [169, 96] width 36 height 10
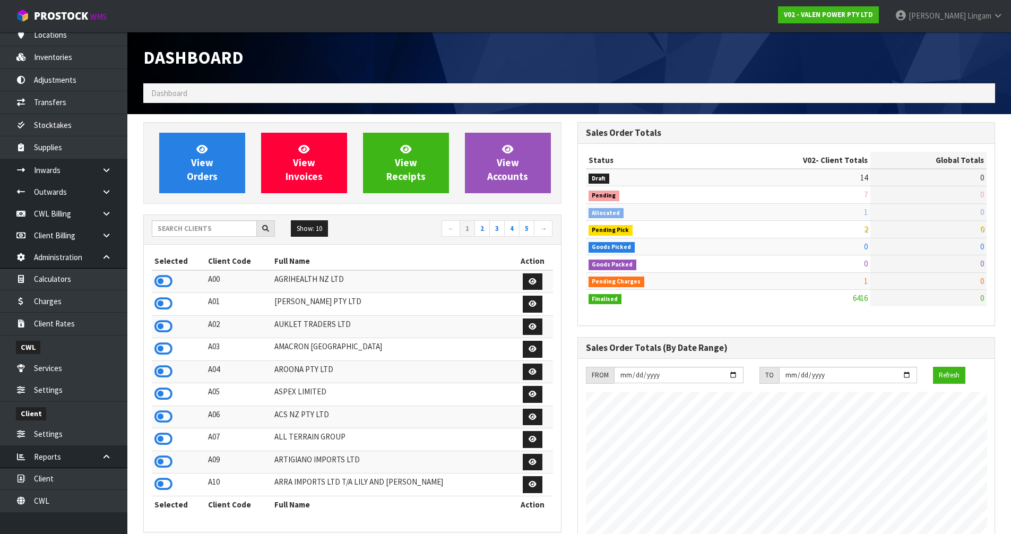
scroll to position [530062, 530432]
click at [162, 282] on icon at bounding box center [163, 281] width 18 height 16
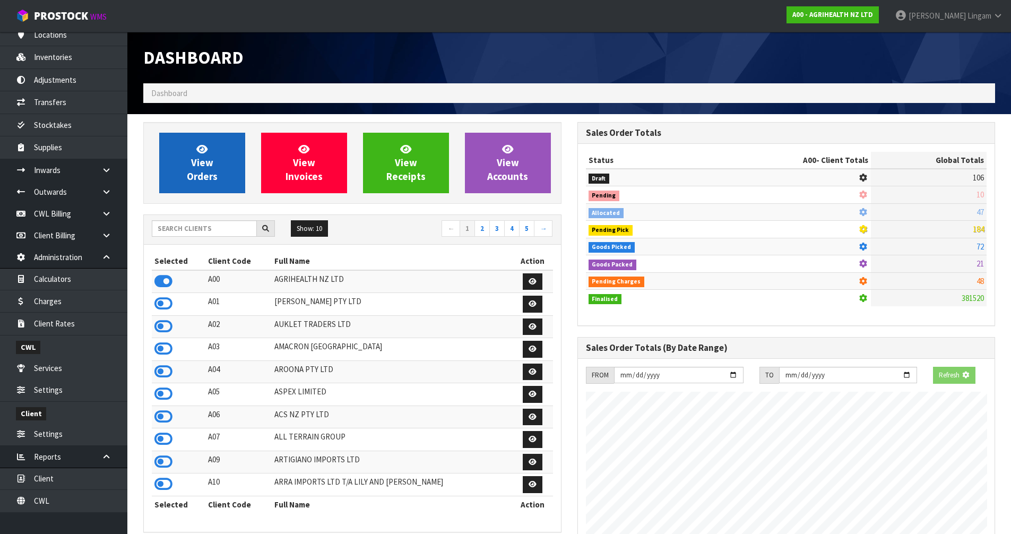
scroll to position [804, 434]
click at [210, 184] on link "View Orders" at bounding box center [202, 163] width 86 height 61
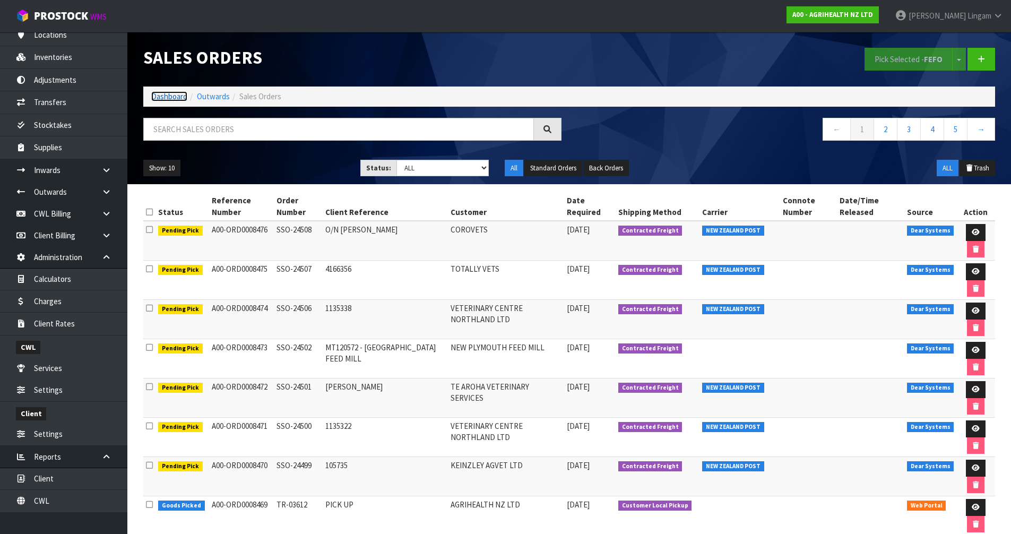
click at [160, 98] on link "Dashboard" at bounding box center [169, 96] width 36 height 10
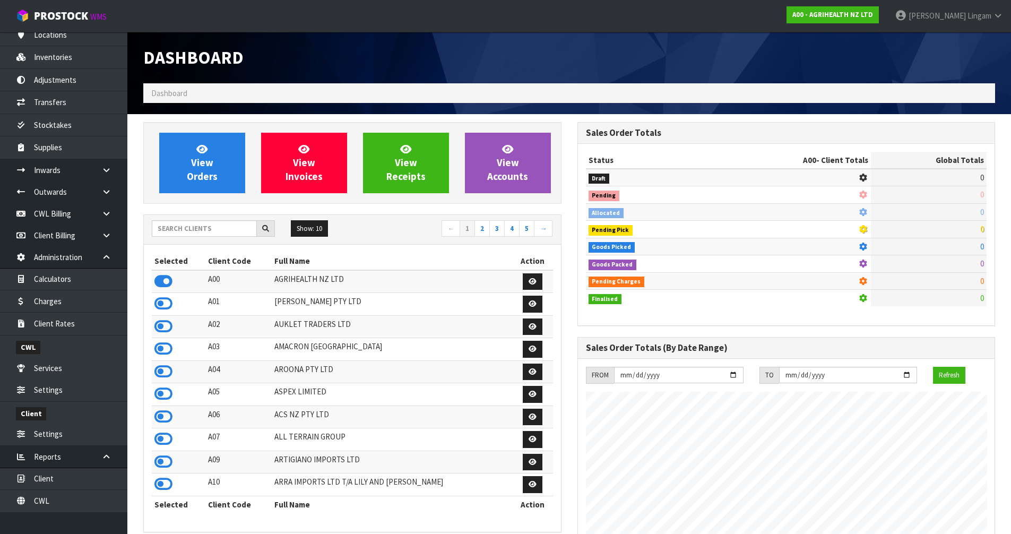
scroll to position [804, 434]
click at [165, 234] on input "text" at bounding box center [204, 228] width 105 height 16
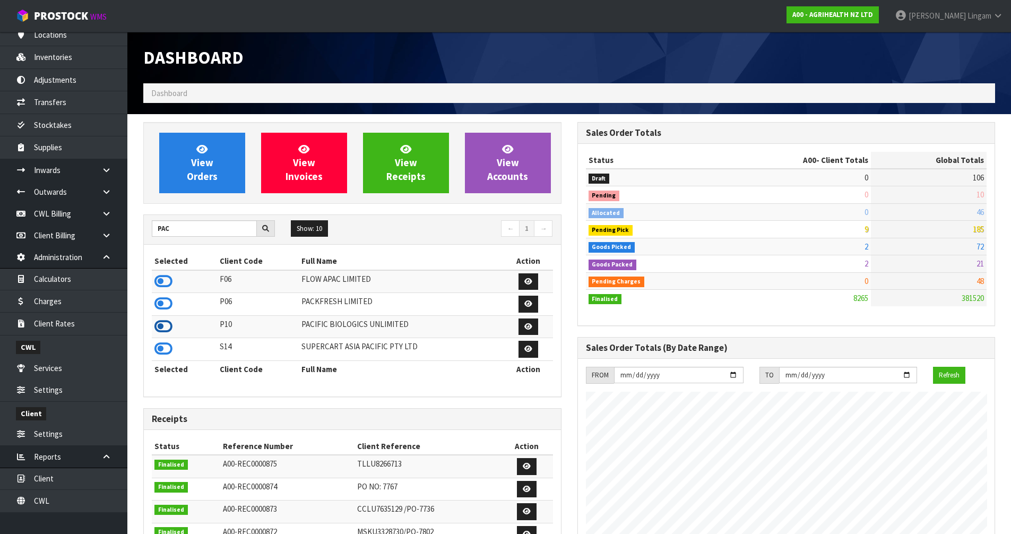
click at [164, 325] on icon at bounding box center [163, 327] width 18 height 16
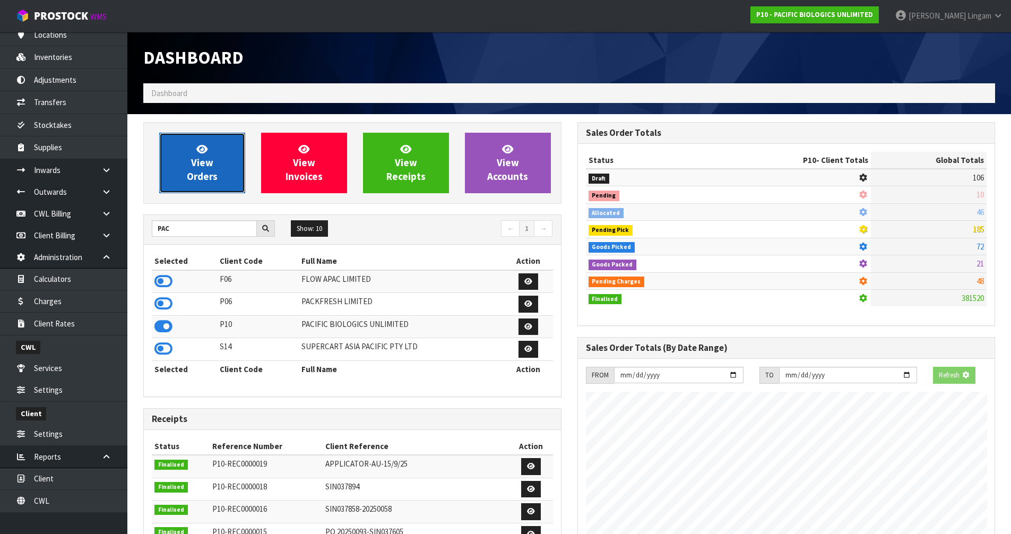
click at [197, 184] on link "View Orders" at bounding box center [202, 163] width 86 height 61
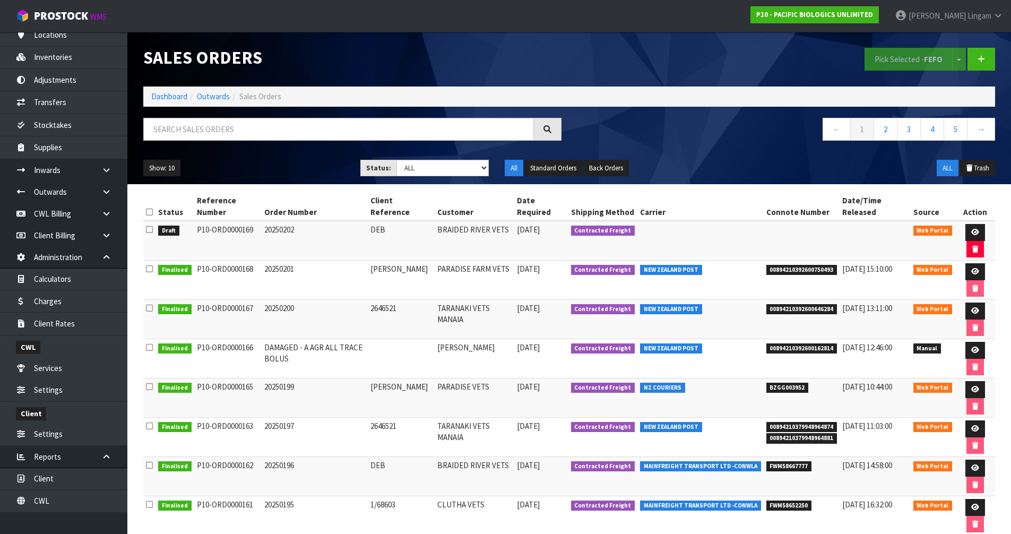
click at [149, 230] on icon at bounding box center [149, 230] width 7 height 8
click at [0, 0] on input "checkbox" at bounding box center [0, 0] width 0 height 0
click at [886, 54] on button "Pick Selected - FEFO" at bounding box center [909, 59] width 88 height 23
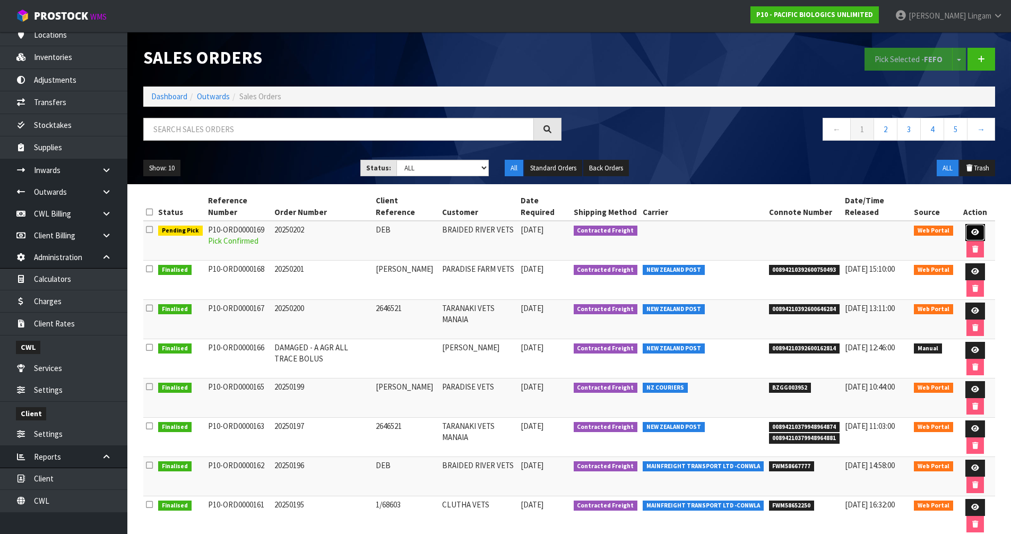
click at [976, 236] on link at bounding box center [976, 232] width 20 height 17
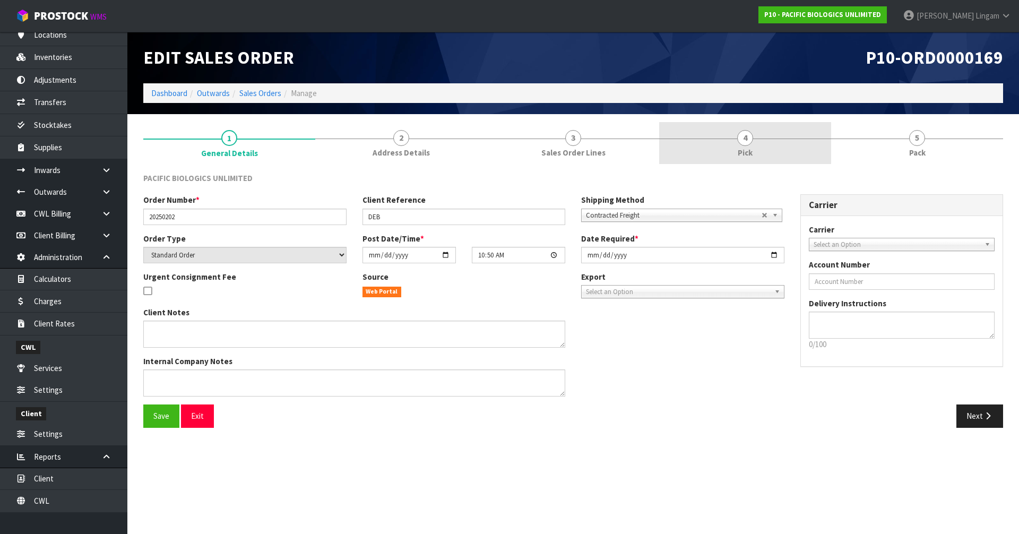
click at [777, 152] on link "4 Pick" at bounding box center [745, 143] width 172 height 42
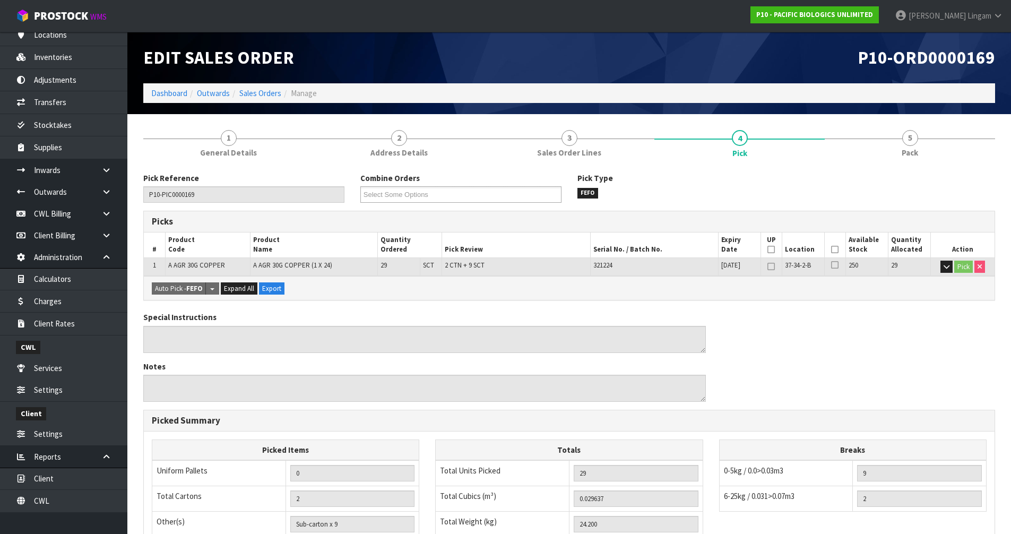
scroll to position [169, 0]
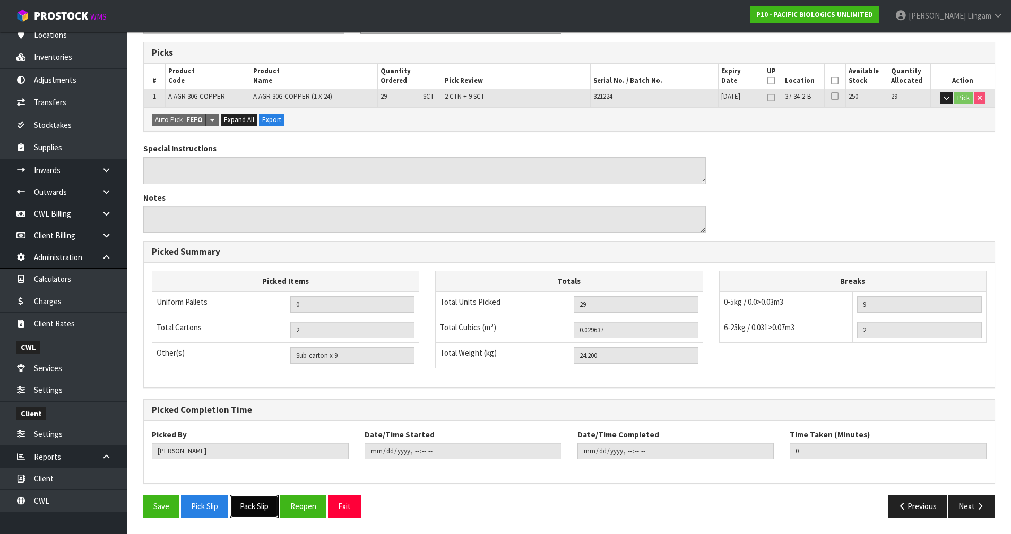
click at [258, 506] on button "Pack Slip" at bounding box center [254, 506] width 49 height 23
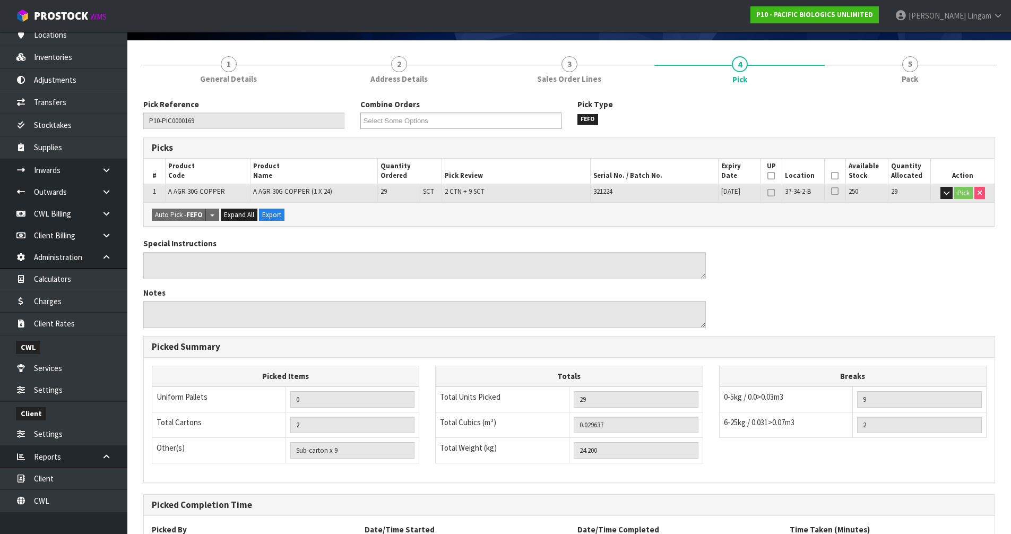
scroll to position [0, 0]
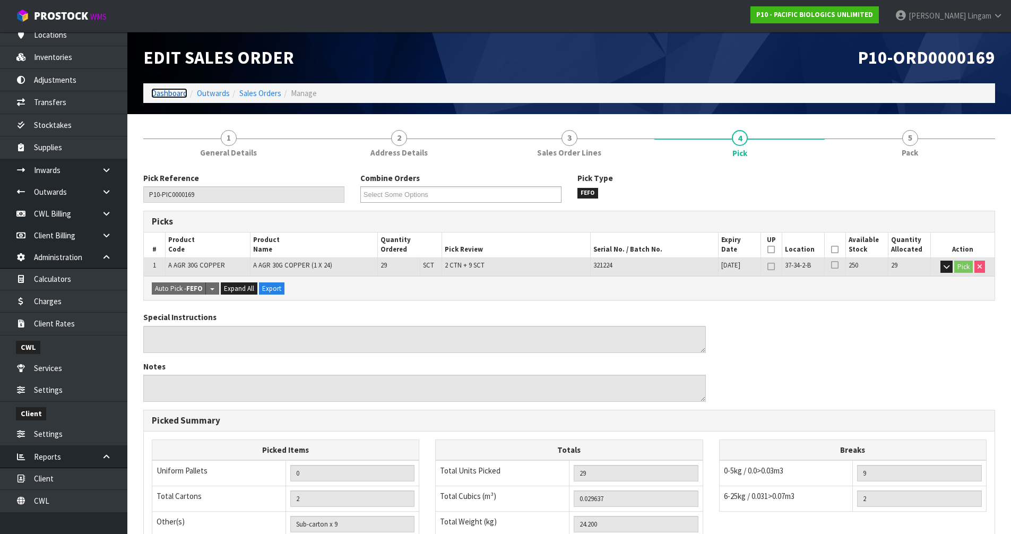
click at [164, 91] on link "Dashboard" at bounding box center [169, 93] width 36 height 10
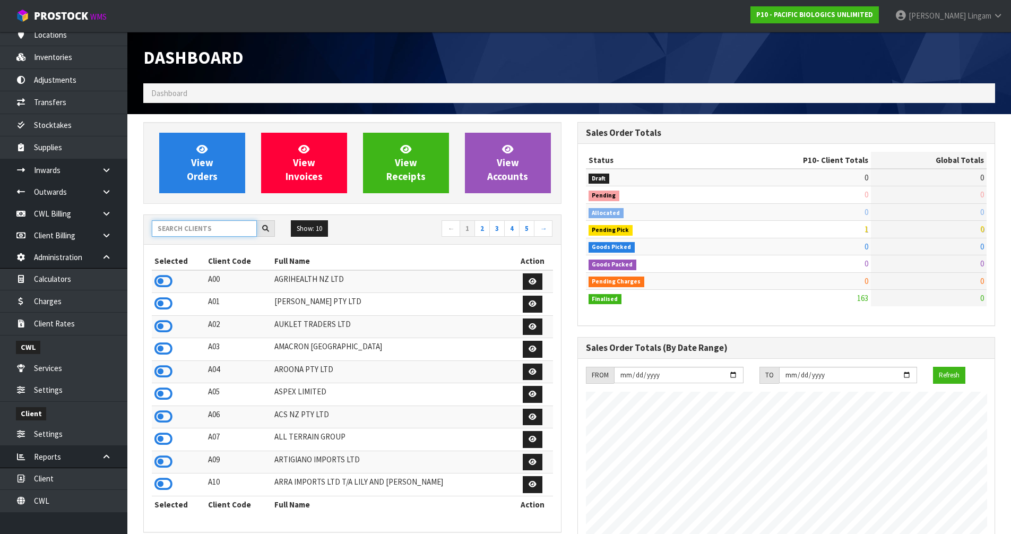
scroll to position [804, 434]
click at [191, 231] on input "text" at bounding box center [204, 228] width 105 height 16
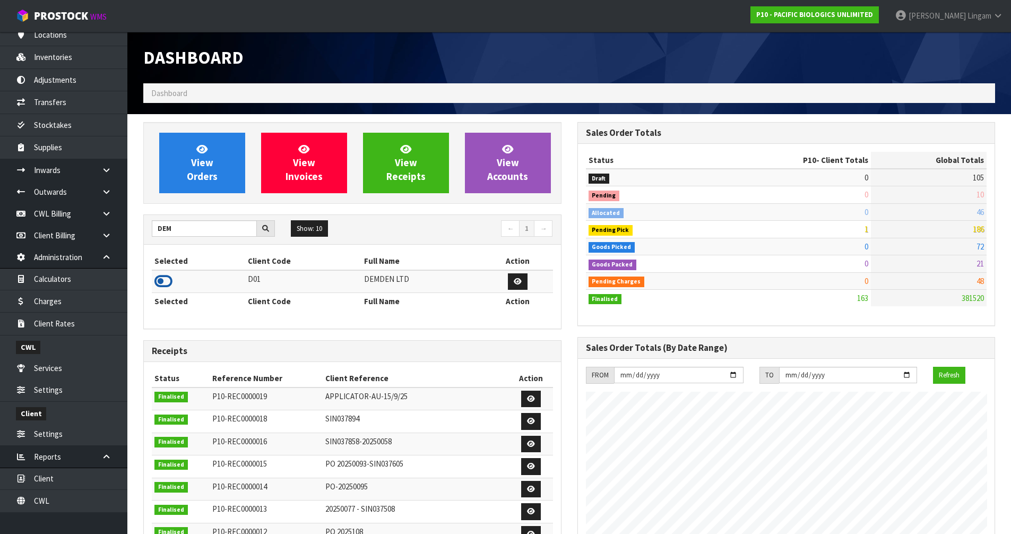
click at [168, 283] on icon at bounding box center [163, 281] width 18 height 16
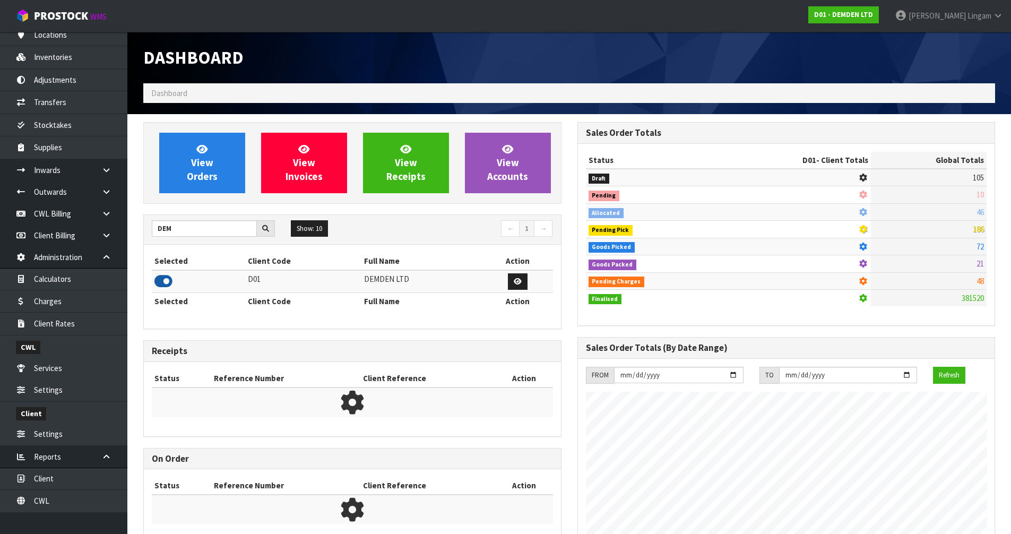
scroll to position [684, 434]
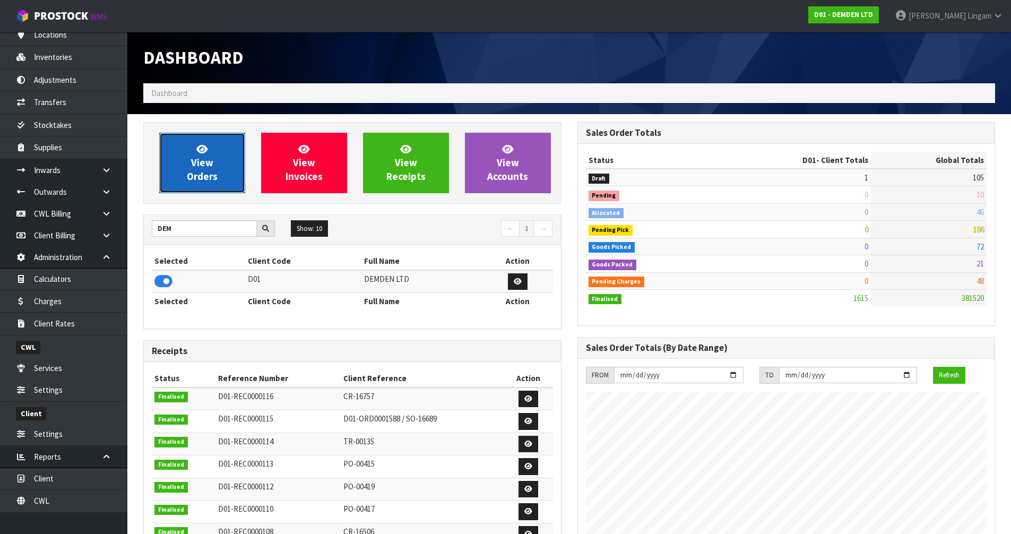
click at [214, 169] on link "View Orders" at bounding box center [202, 163] width 86 height 61
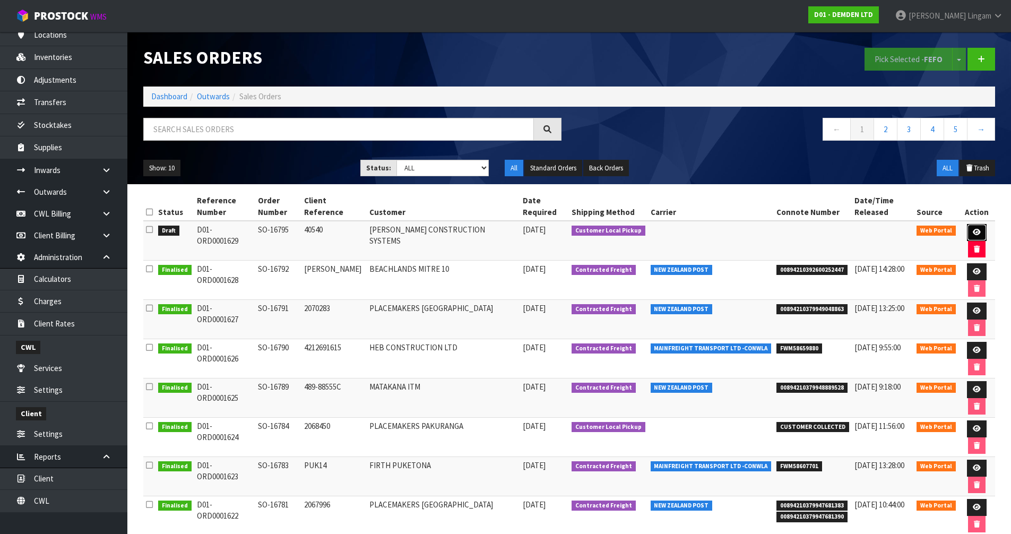
click at [973, 230] on icon at bounding box center [977, 232] width 8 height 7
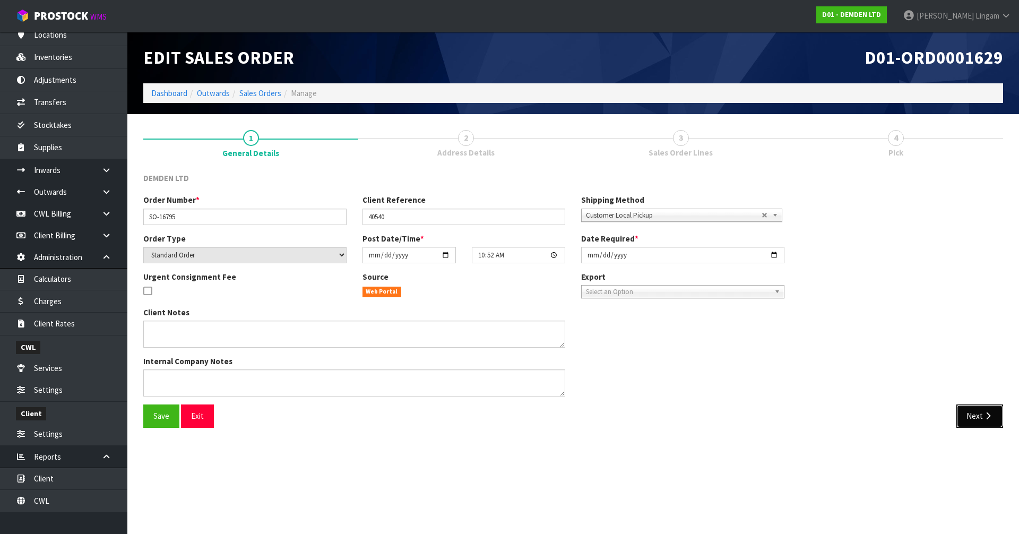
click at [975, 424] on button "Next" at bounding box center [980, 416] width 47 height 23
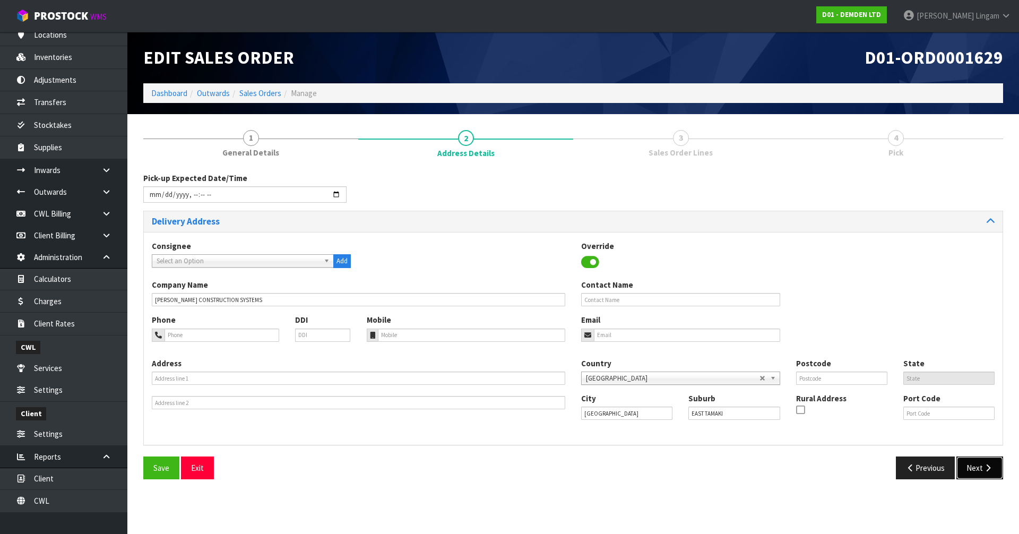
click at [979, 465] on button "Next" at bounding box center [980, 468] width 47 height 23
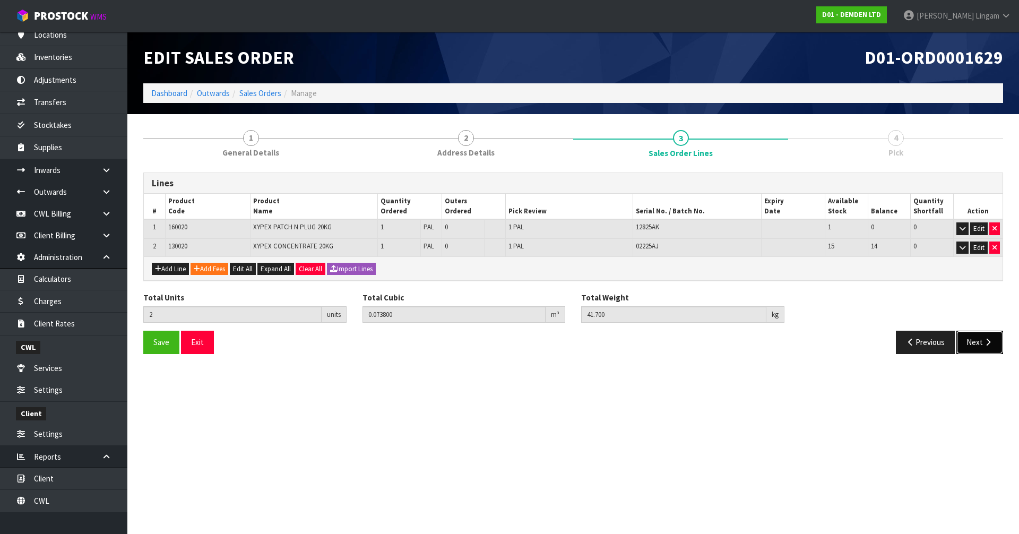
click at [983, 344] on button "Next" at bounding box center [980, 342] width 47 height 23
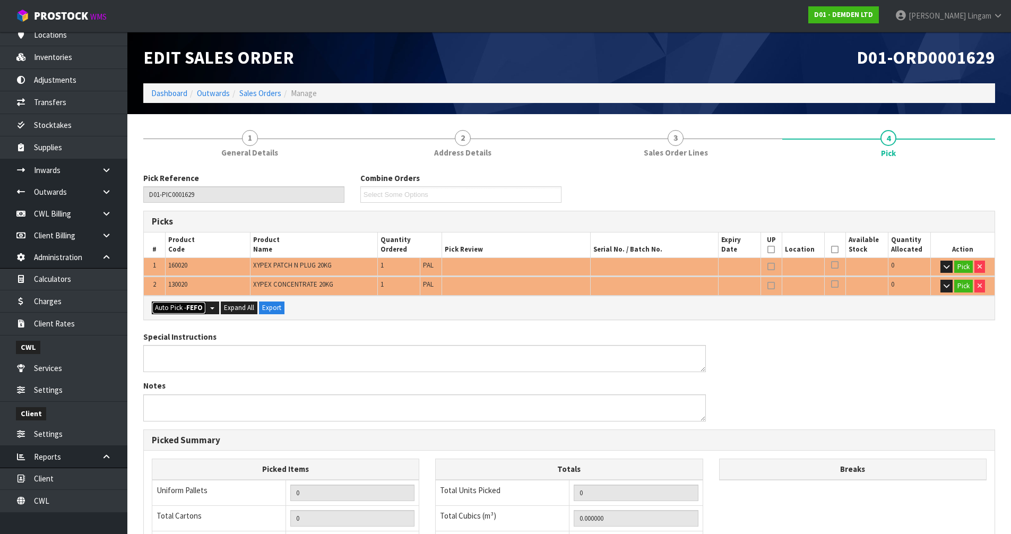
click at [177, 309] on button "Auto Pick - FEFO" at bounding box center [179, 308] width 54 height 13
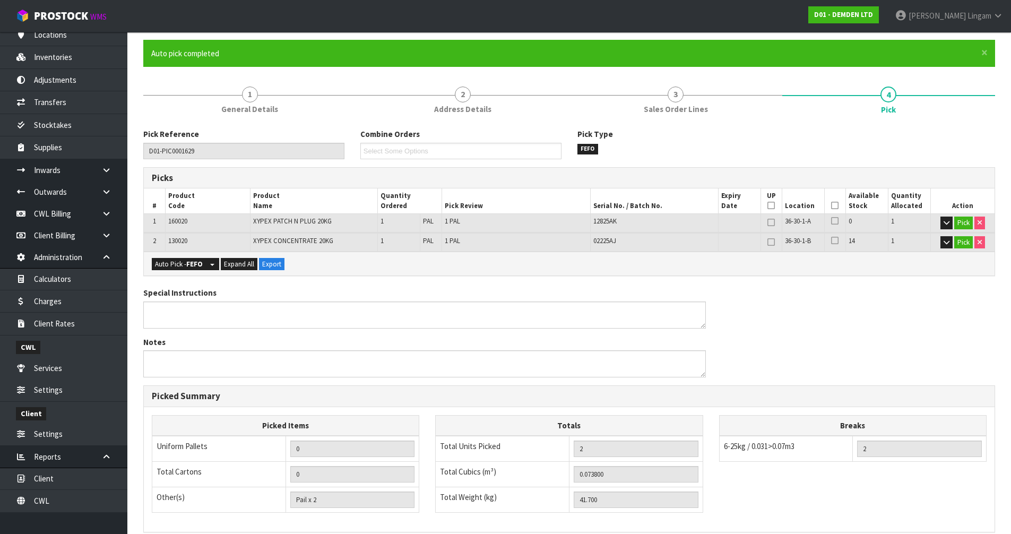
scroll to position [227, 0]
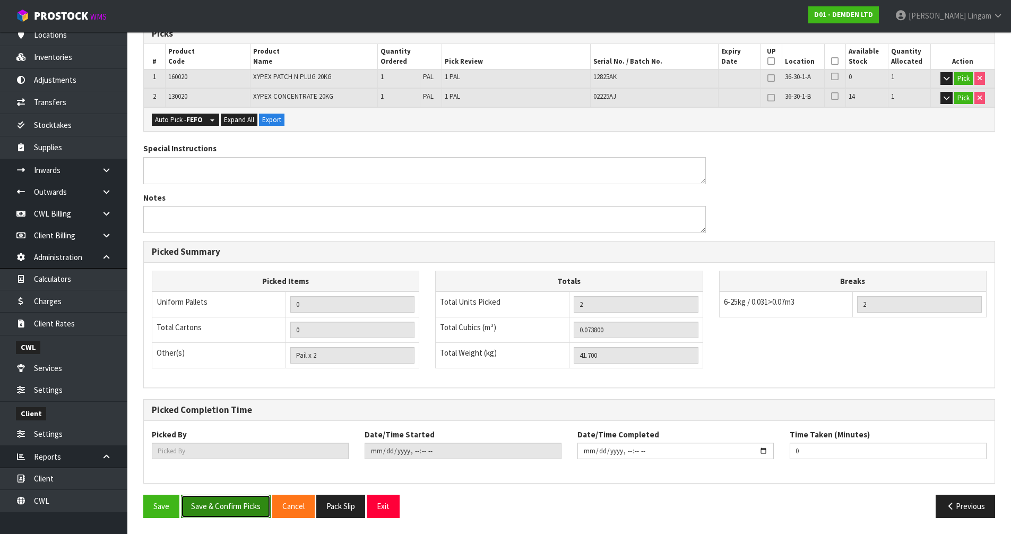
click at [216, 512] on button "Save & Confirm Picks" at bounding box center [226, 506] width 90 height 23
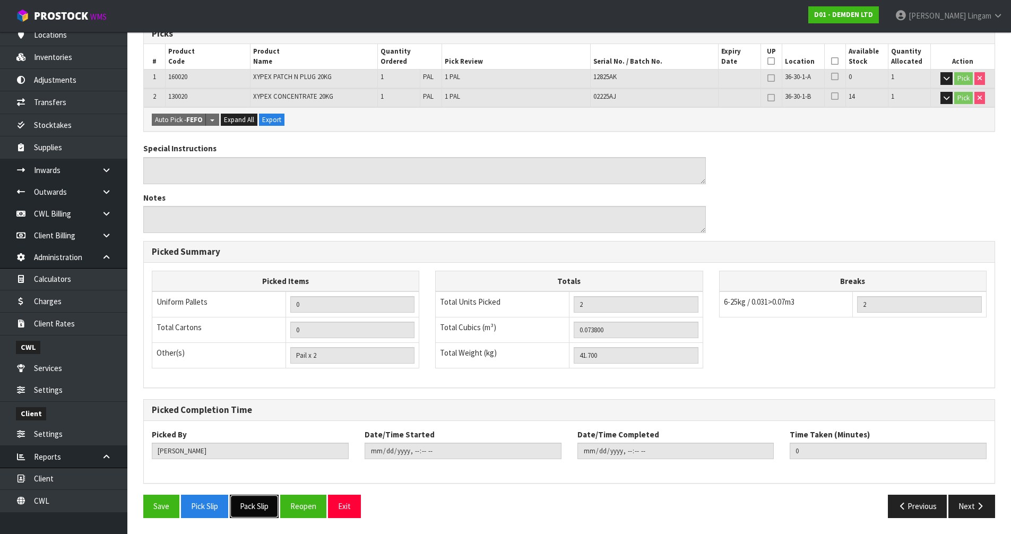
click at [265, 509] on button "Pack Slip" at bounding box center [254, 506] width 49 height 23
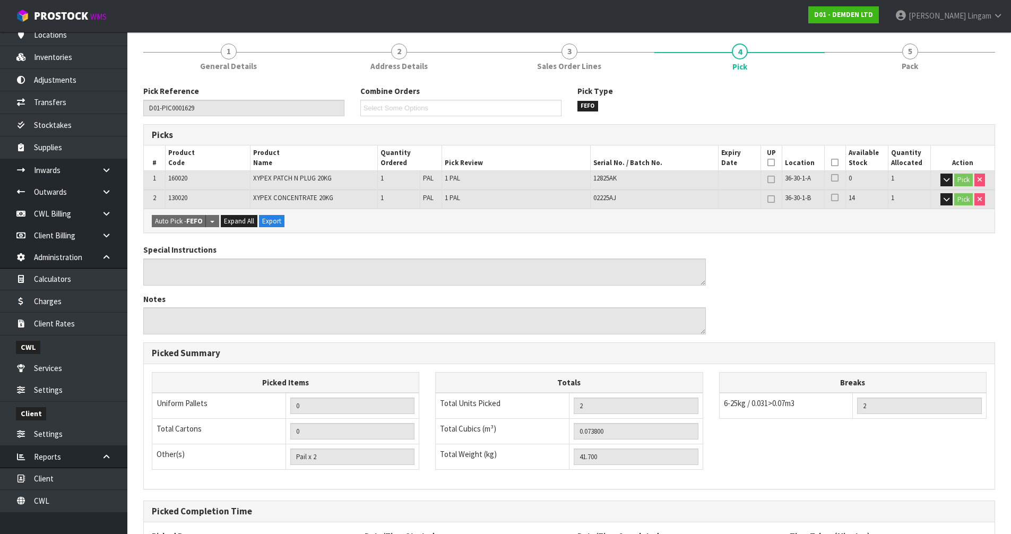
scroll to position [0, 0]
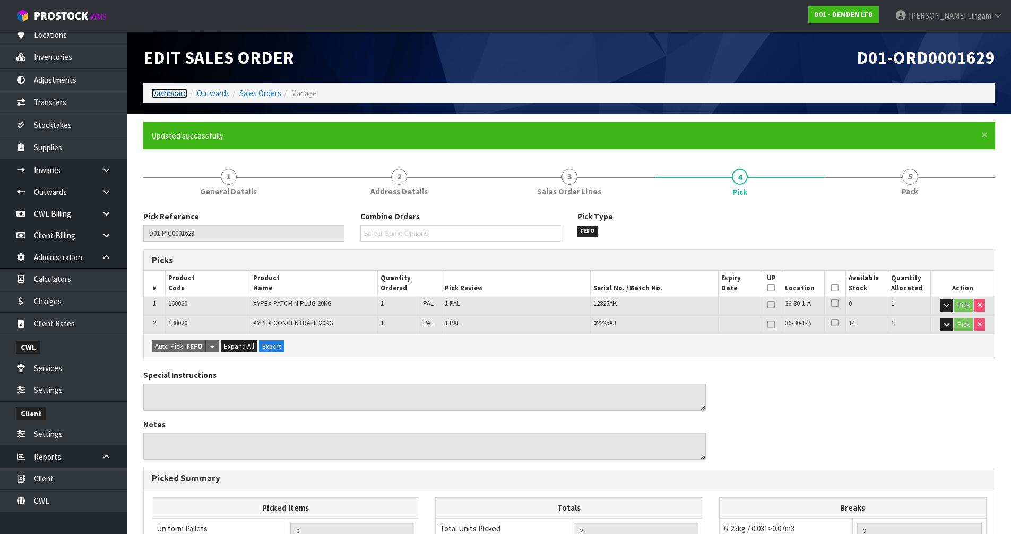
click at [162, 96] on link "Dashboard" at bounding box center [169, 93] width 36 height 10
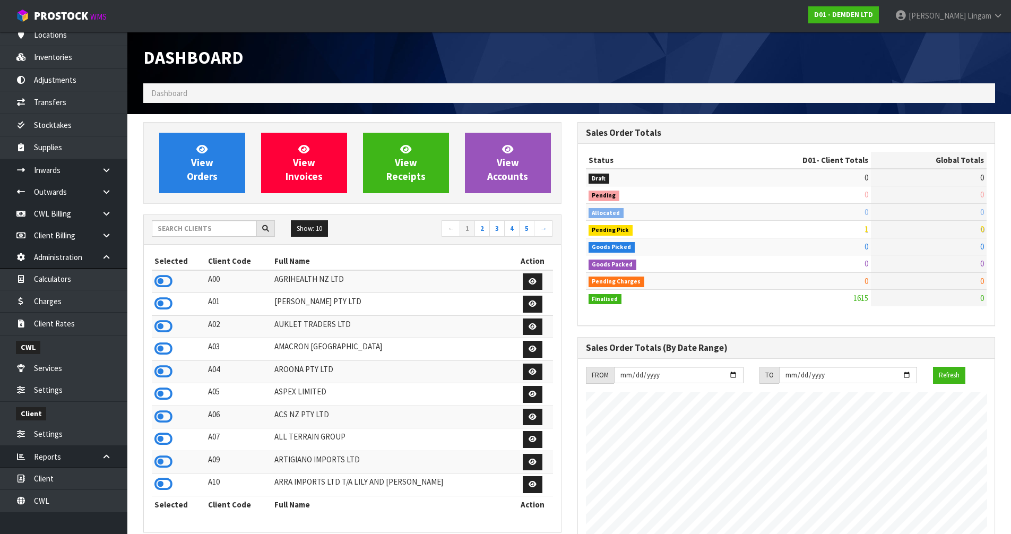
scroll to position [684, 434]
click at [178, 223] on input "text" at bounding box center [204, 228] width 105 height 16
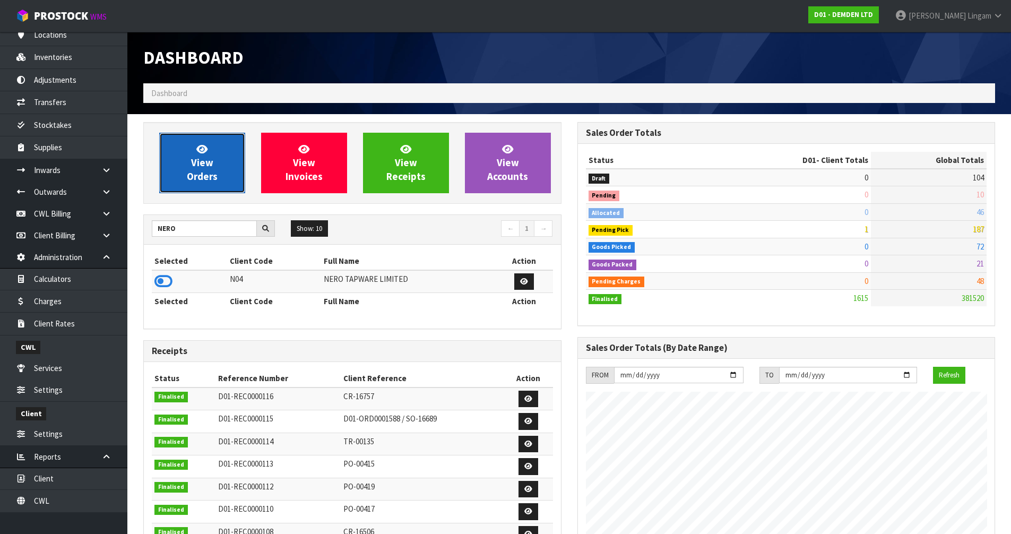
click at [197, 167] on span "View Orders" at bounding box center [202, 163] width 31 height 40
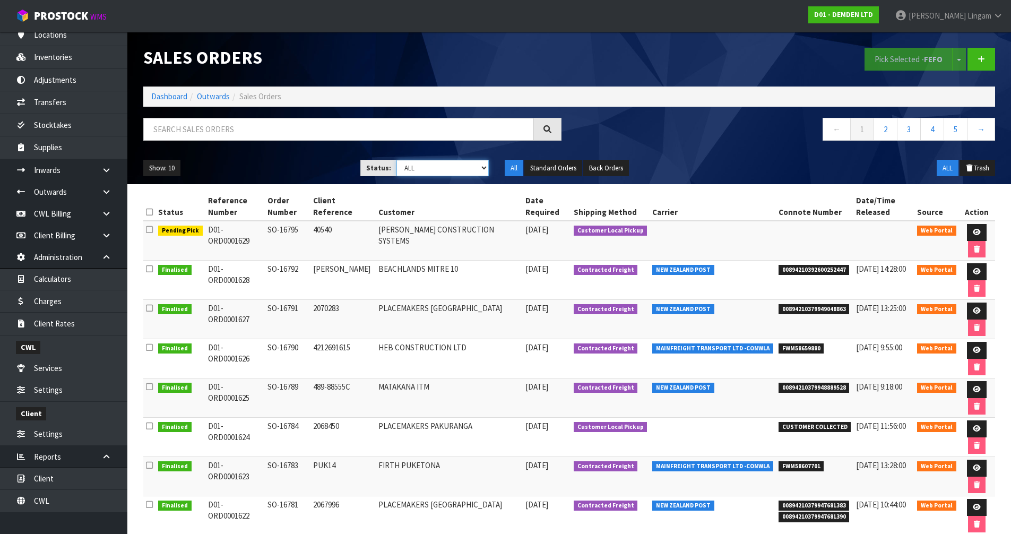
click at [435, 165] on select "Draft Pending Allocated Pending Pick Goods Picked Goods Packed Pending Charges …" at bounding box center [443, 168] width 92 height 16
click at [397, 160] on select "Draft Pending Allocated Pending Pick Goods Picked Goods Packed Pending Charges …" at bounding box center [443, 168] width 92 height 16
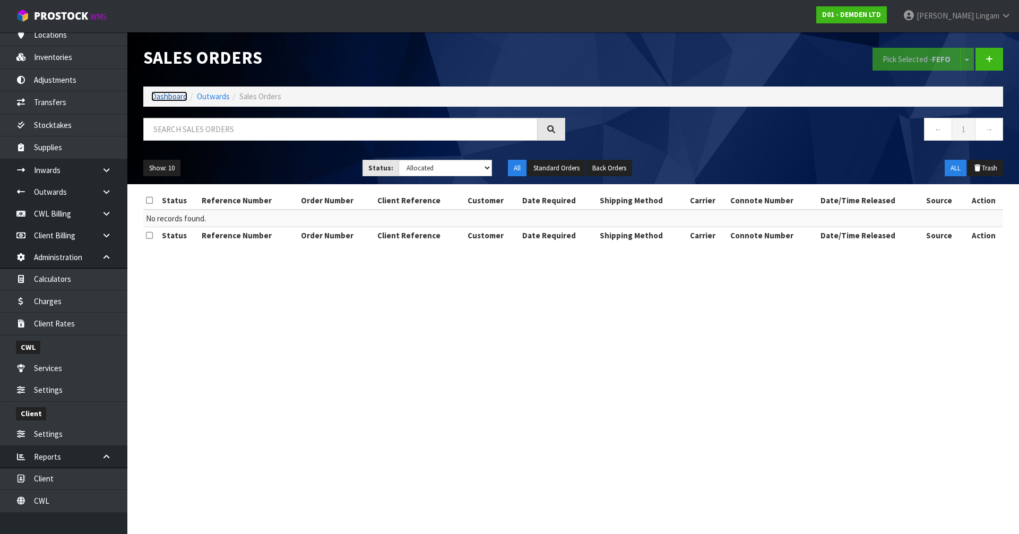
click at [174, 96] on link "Dashboard" at bounding box center [169, 96] width 36 height 10
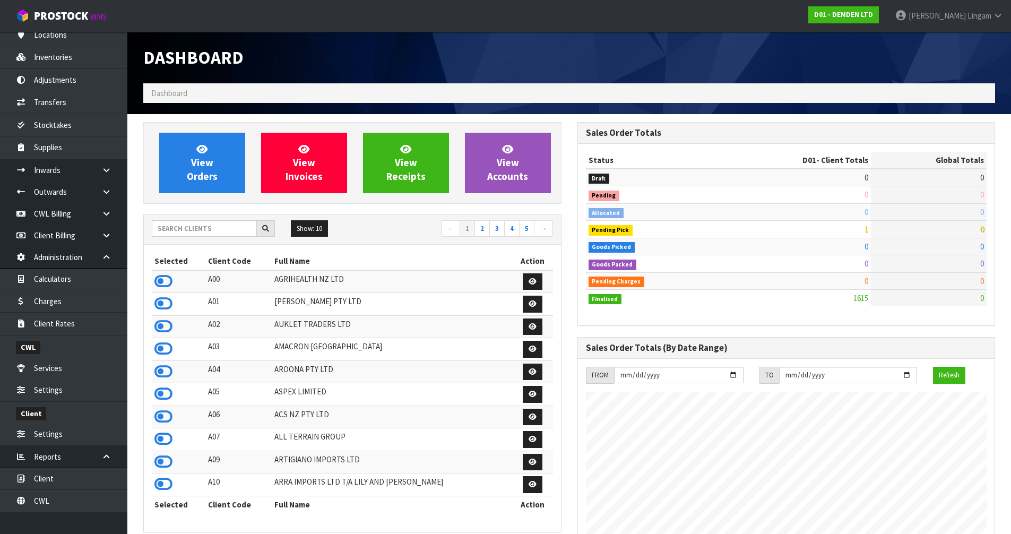
scroll to position [684, 434]
click at [212, 236] on input "text" at bounding box center [204, 228] width 105 height 16
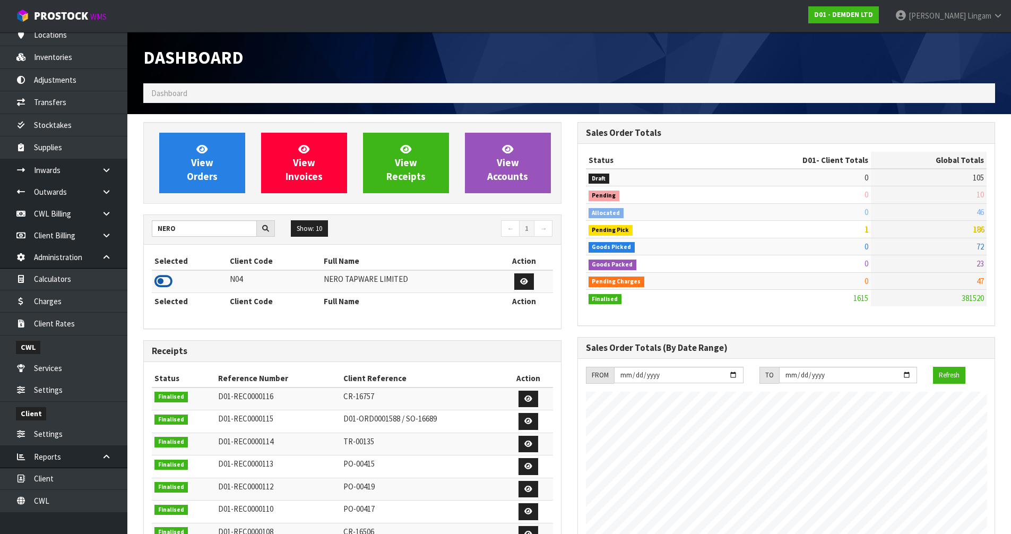
click at [164, 282] on icon at bounding box center [163, 281] width 18 height 16
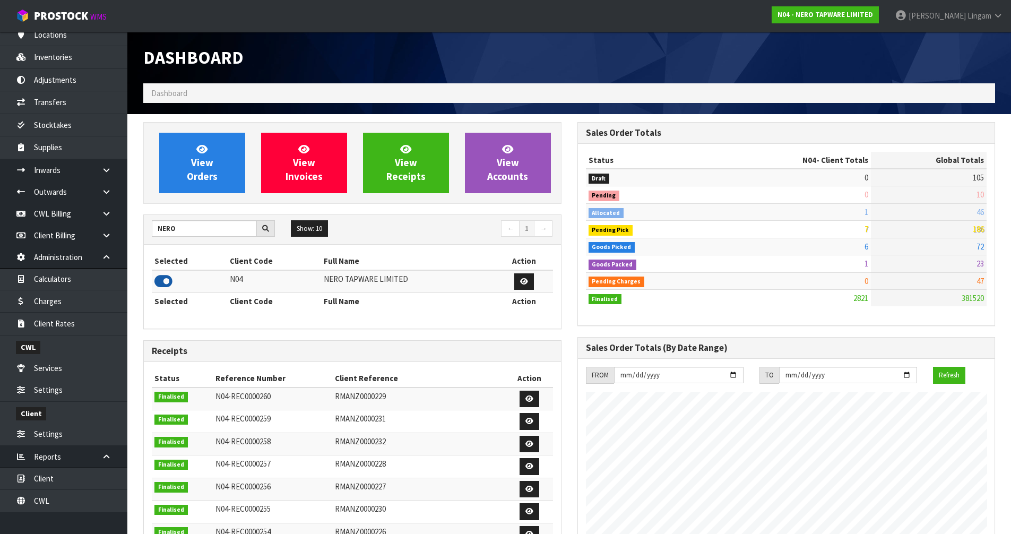
scroll to position [849, 434]
click at [213, 184] on link "View Orders" at bounding box center [202, 163] width 86 height 61
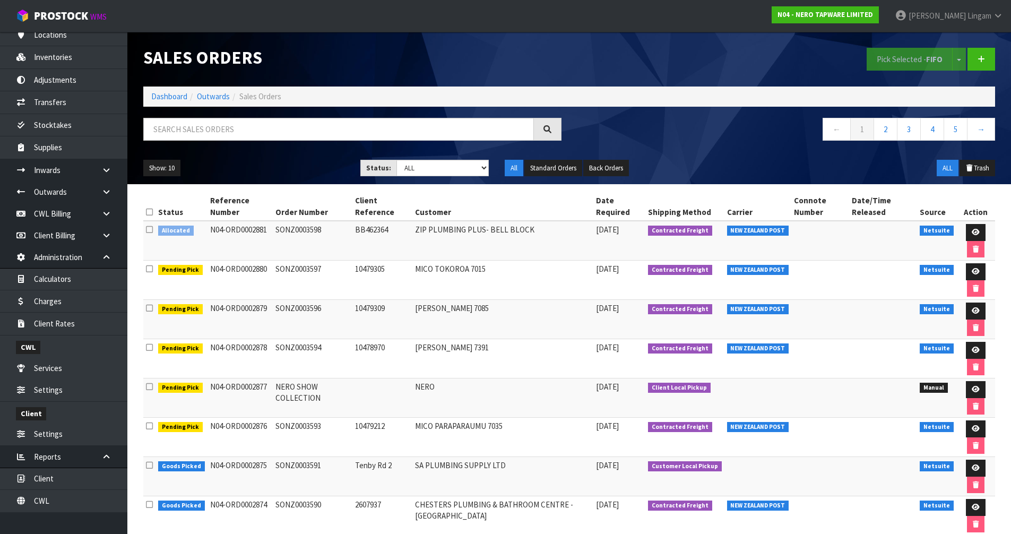
click at [149, 230] on icon at bounding box center [149, 230] width 7 height 8
click at [0, 0] on input "checkbox" at bounding box center [0, 0] width 0 height 0
click at [151, 229] on icon at bounding box center [149, 230] width 7 height 8
click at [0, 0] on input "checkbox" at bounding box center [0, 0] width 0 height 0
click at [979, 230] on link at bounding box center [976, 232] width 20 height 17
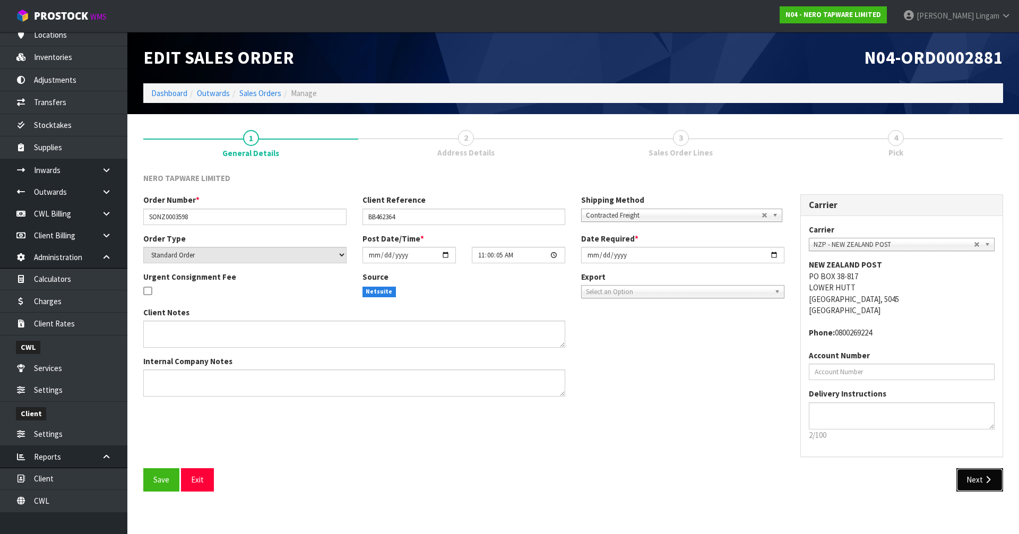
click at [977, 483] on button "Next" at bounding box center [980, 479] width 47 height 23
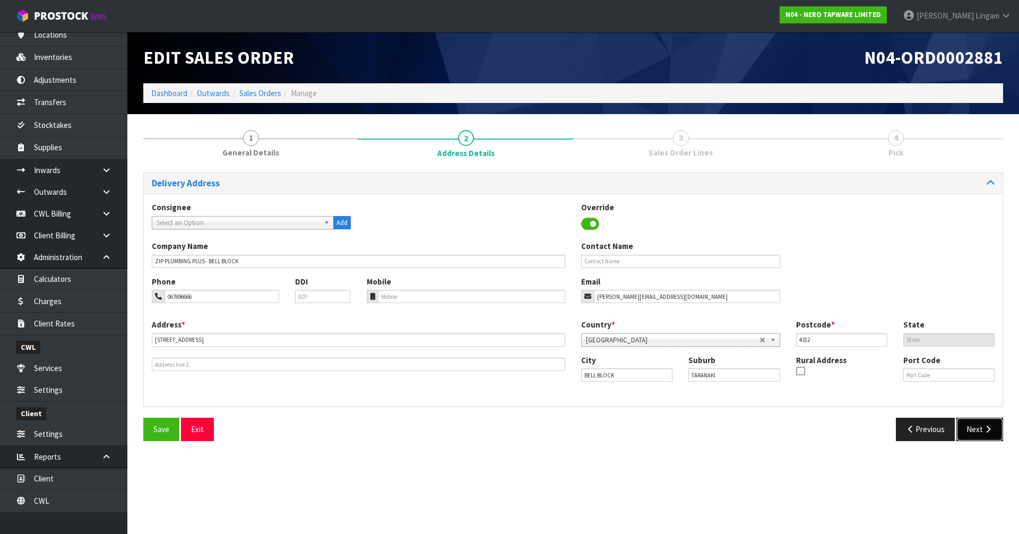
click at [981, 431] on button "Next" at bounding box center [980, 429] width 47 height 23
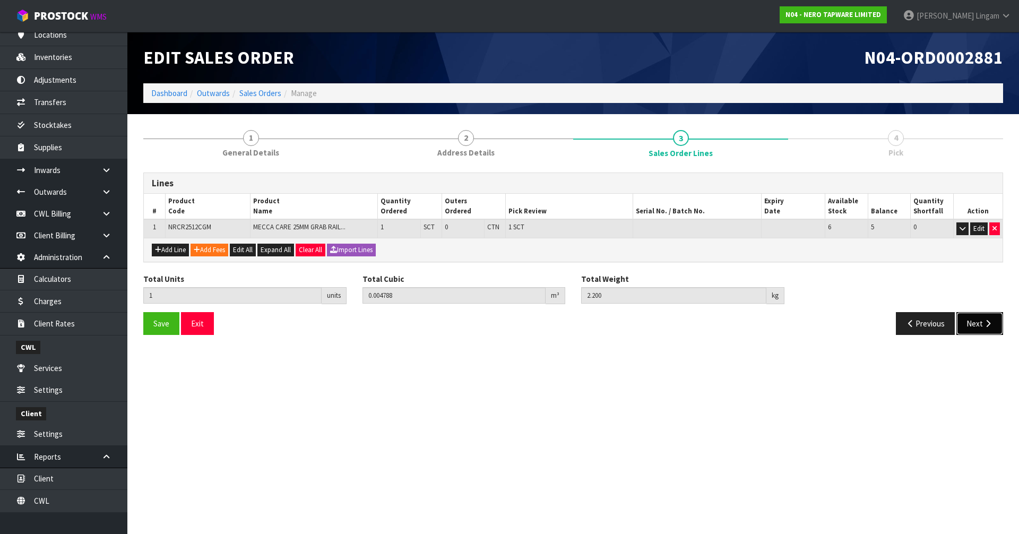
click at [968, 320] on button "Next" at bounding box center [980, 323] width 47 height 23
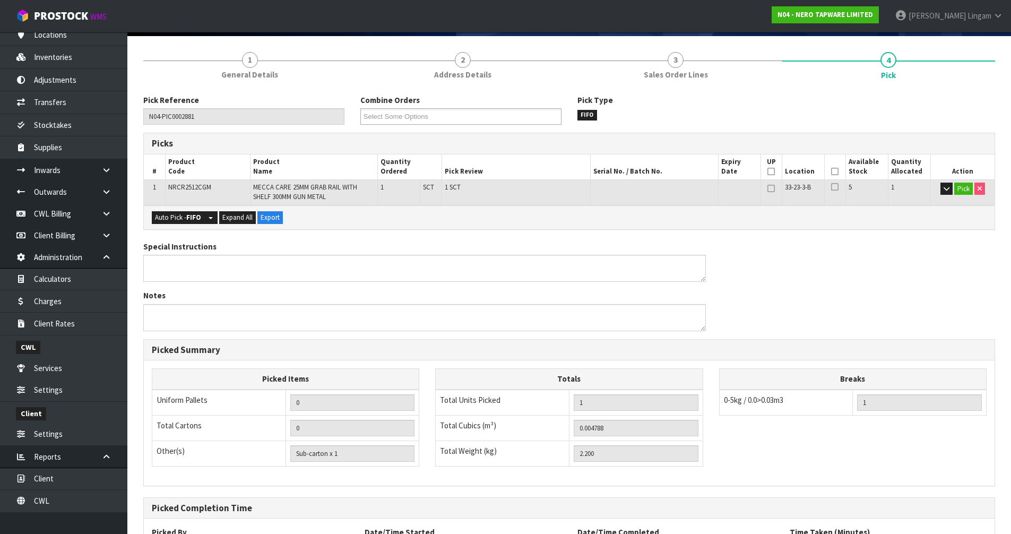
scroll to position [176, 0]
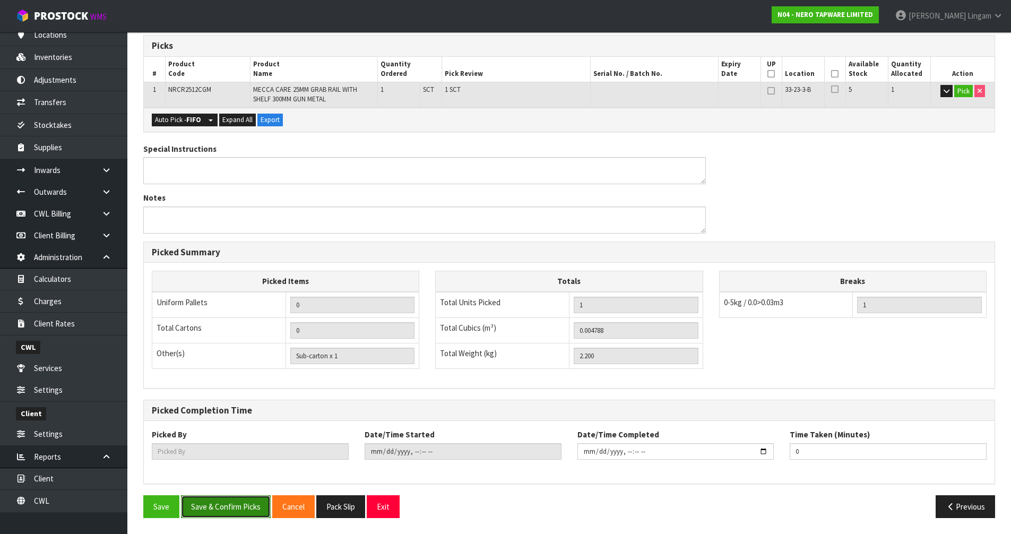
click at [220, 506] on button "Save & Confirm Picks" at bounding box center [226, 506] width 90 height 23
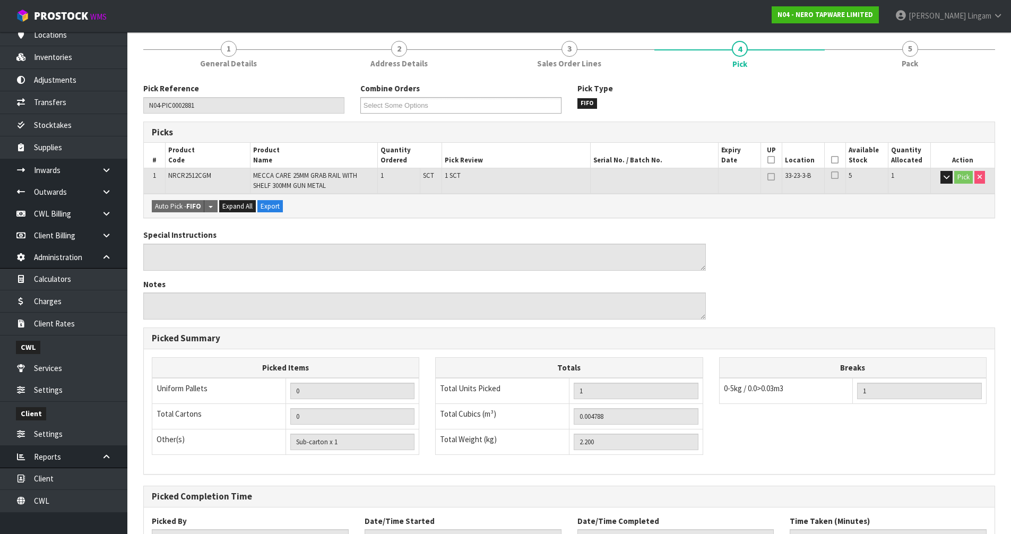
scroll to position [214, 0]
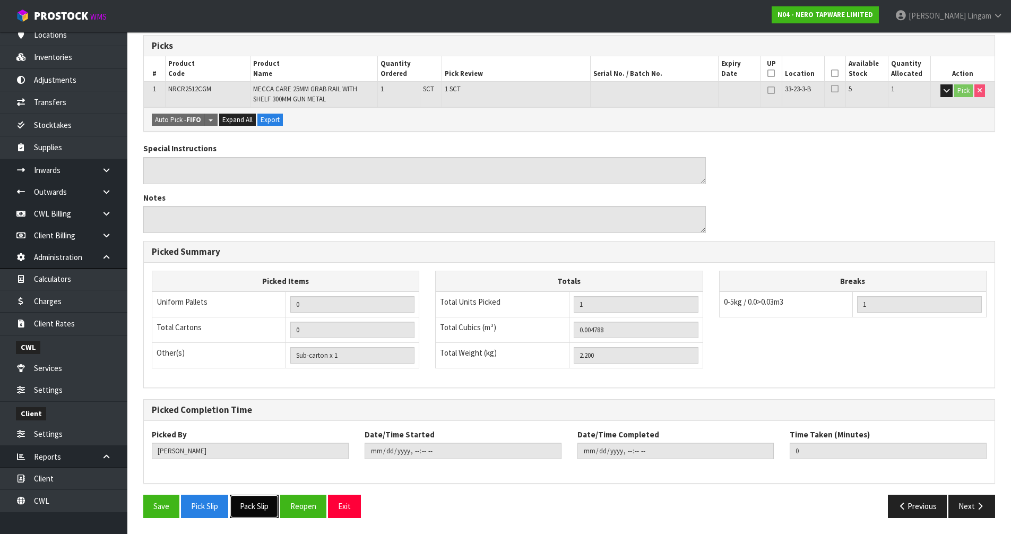
click at [242, 508] on button "Pack Slip" at bounding box center [254, 506] width 49 height 23
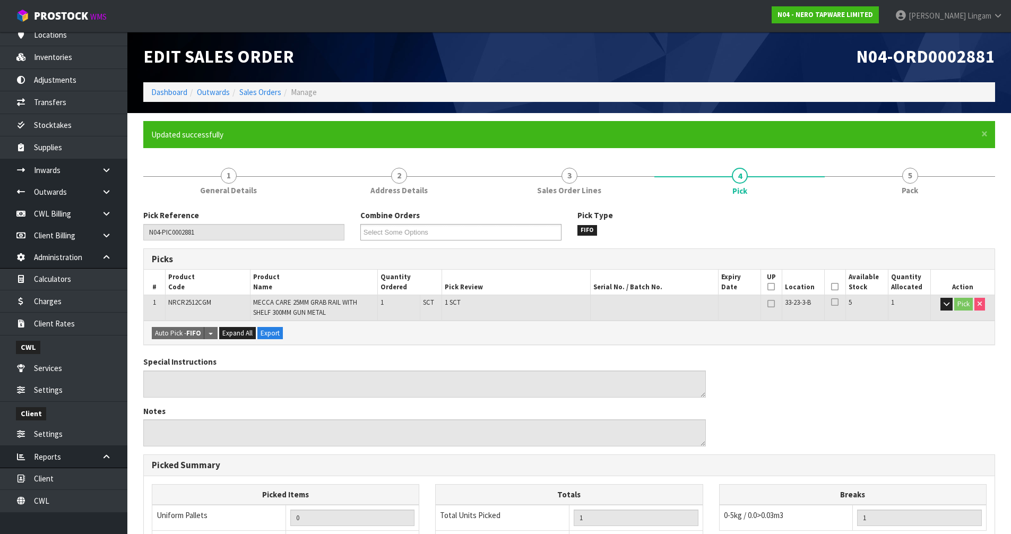
scroll to position [0, 0]
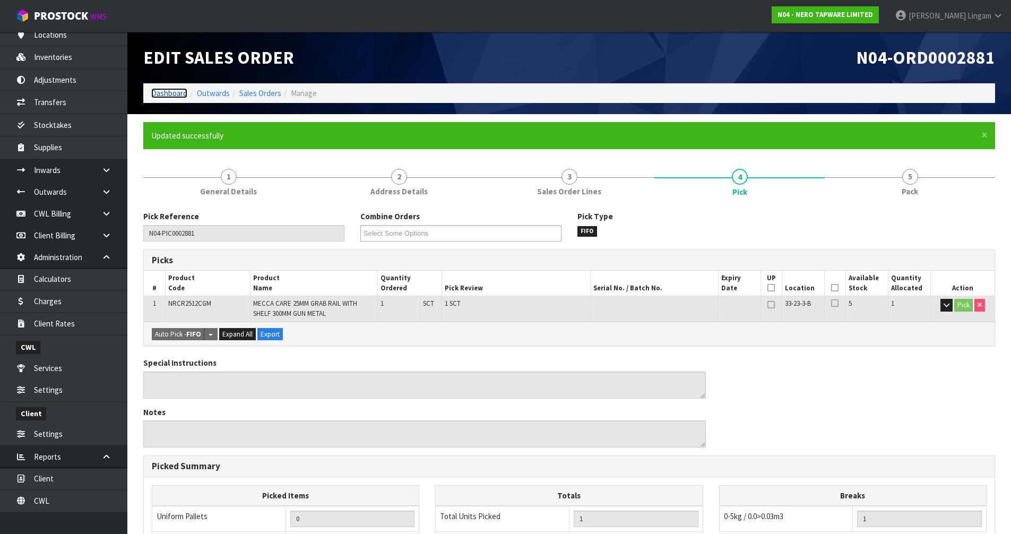
click at [160, 92] on link "Dashboard" at bounding box center [169, 93] width 36 height 10
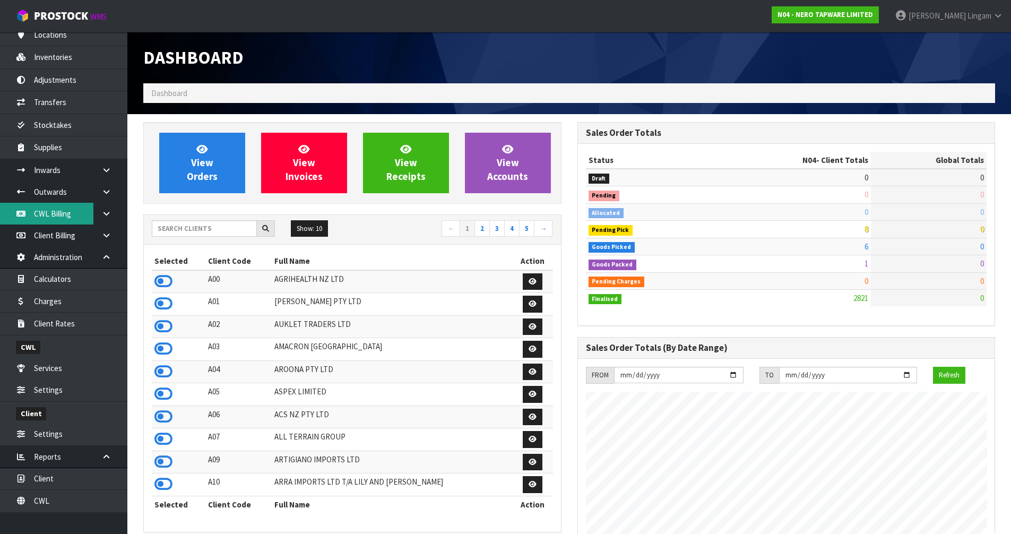
scroll to position [849, 434]
click at [183, 228] on input "text" at bounding box center [204, 228] width 105 height 16
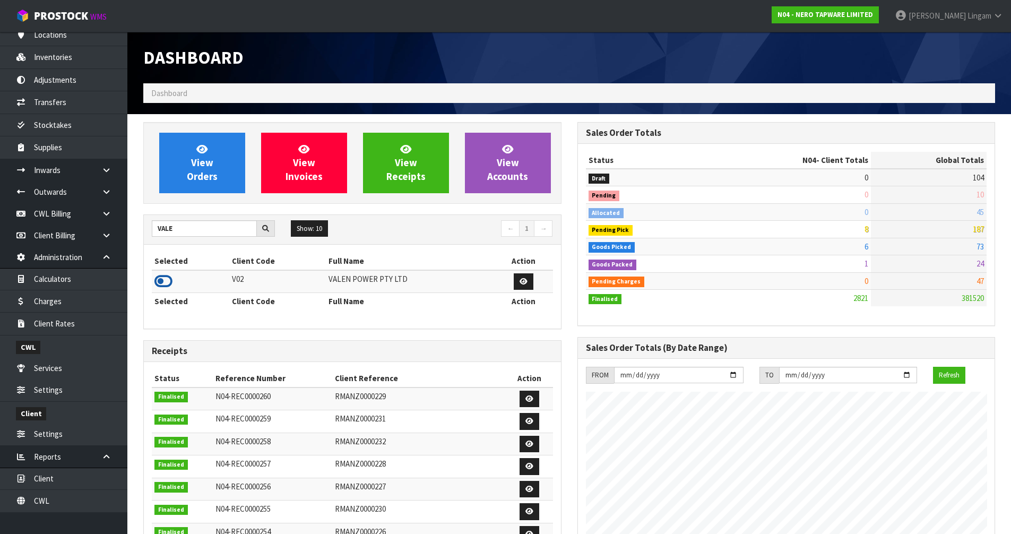
click at [164, 282] on icon at bounding box center [163, 281] width 18 height 16
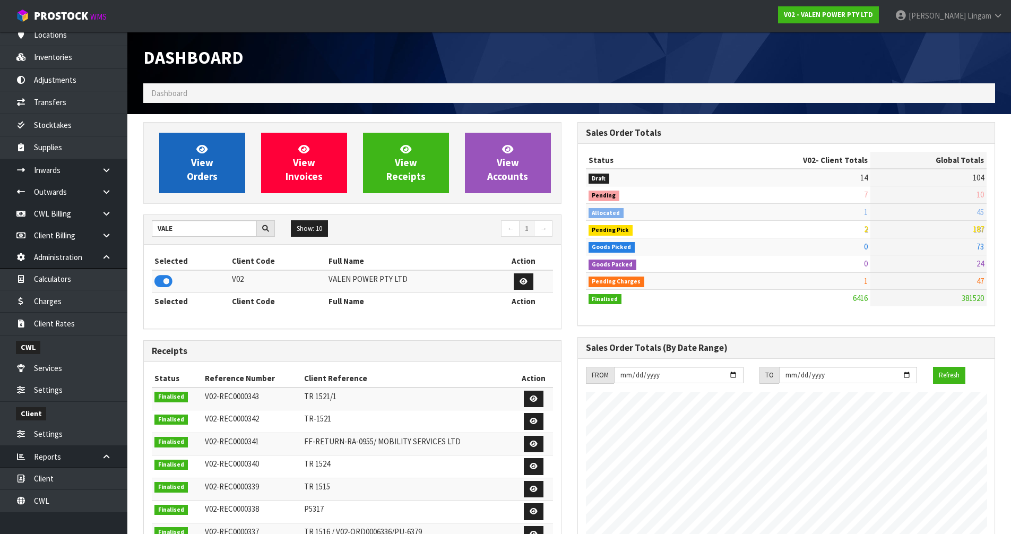
scroll to position [827, 434]
click at [212, 173] on span "View Orders" at bounding box center [202, 163] width 31 height 40
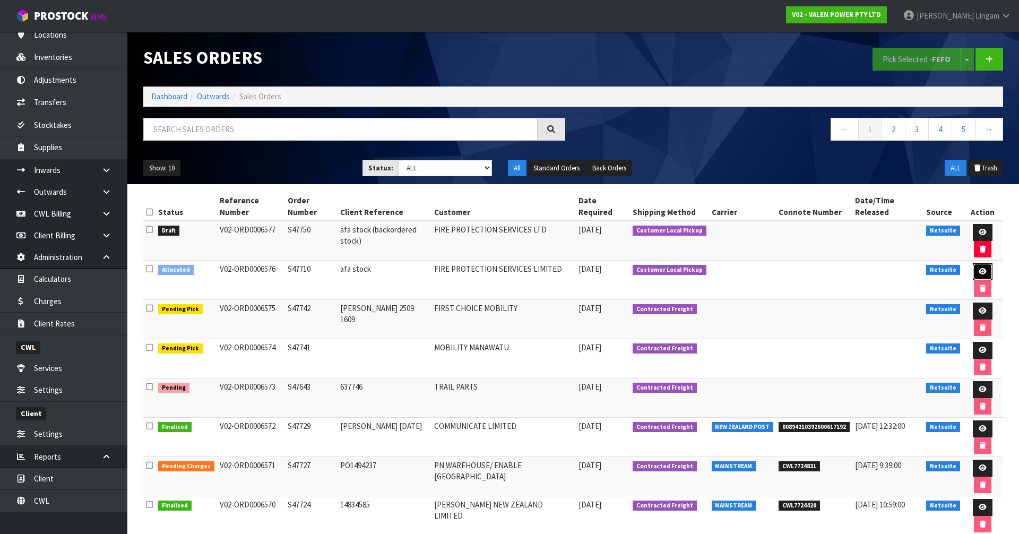
click at [979, 268] on icon at bounding box center [983, 271] width 8 height 7
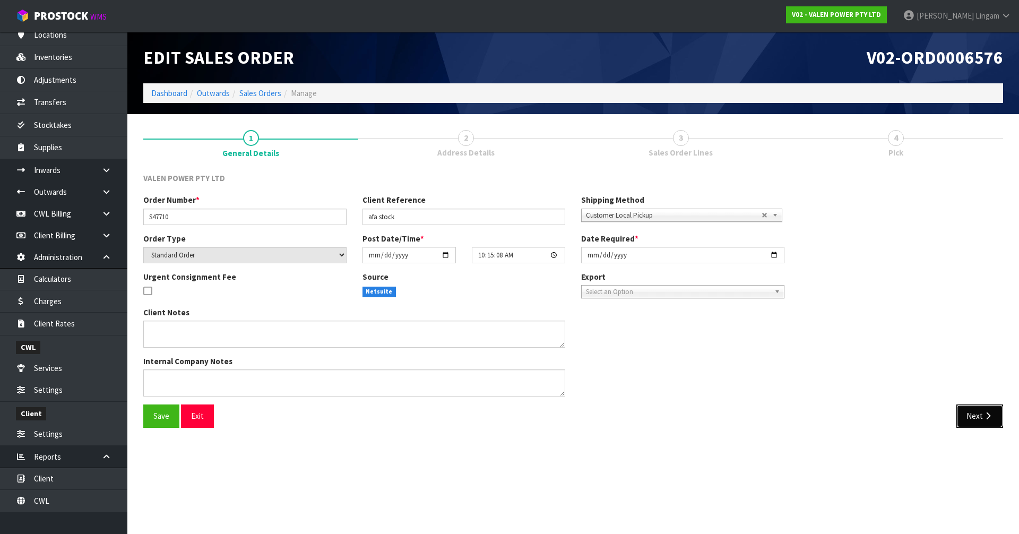
click at [969, 422] on button "Next" at bounding box center [980, 416] width 47 height 23
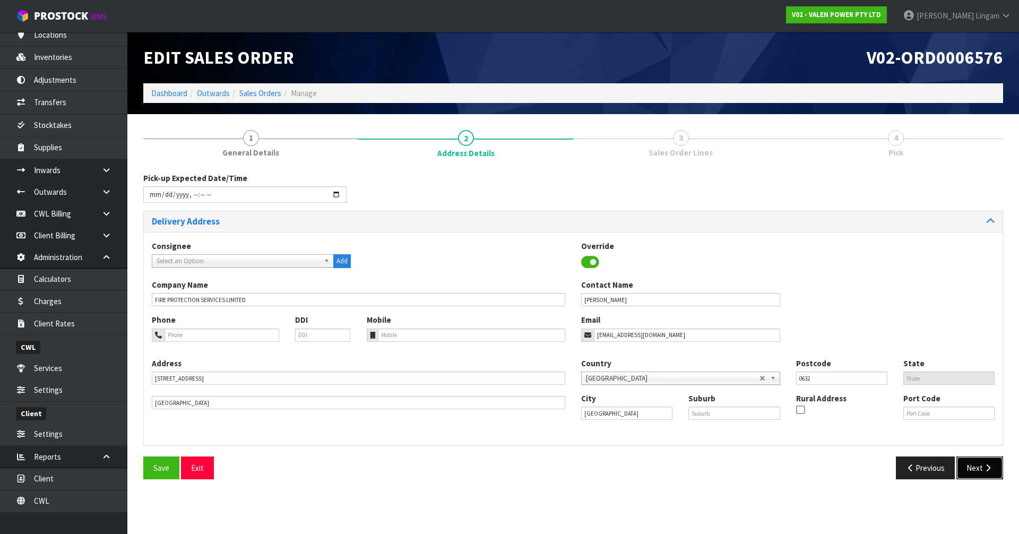
click at [975, 468] on button "Next" at bounding box center [980, 468] width 47 height 23
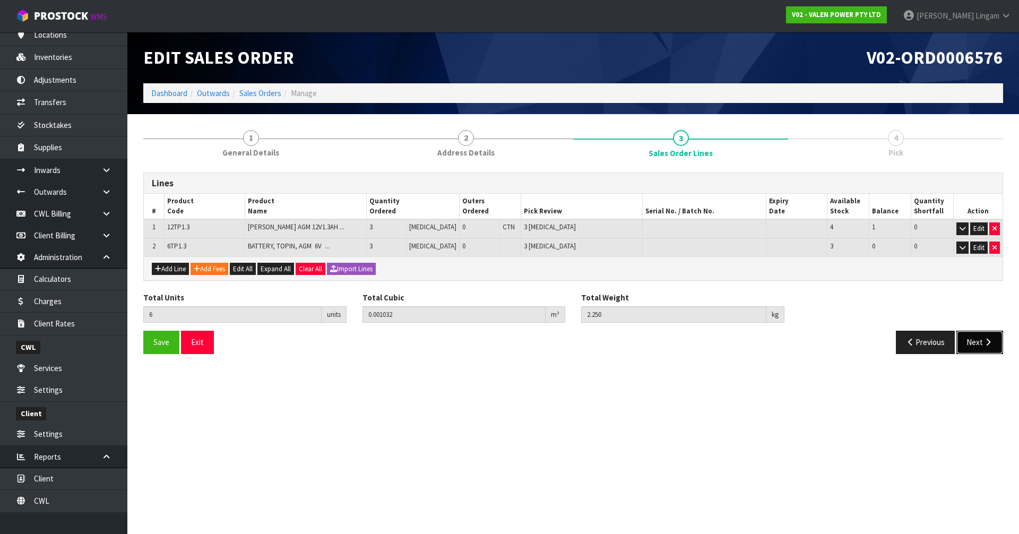
click at [979, 346] on button "Next" at bounding box center [980, 342] width 47 height 23
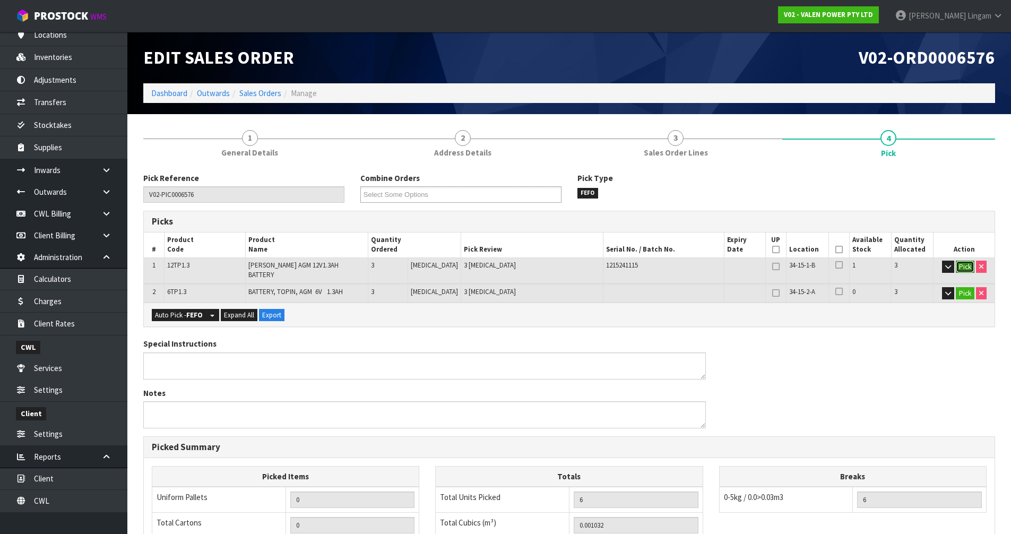
click at [962, 269] on button "Pick" at bounding box center [965, 267] width 19 height 13
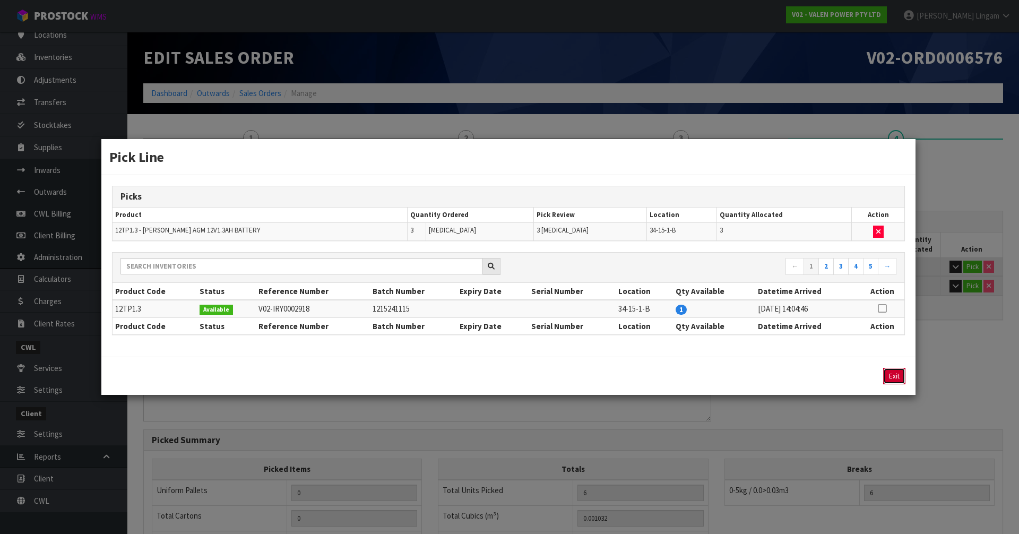
click at [890, 373] on button "Exit" at bounding box center [894, 376] width 22 height 16
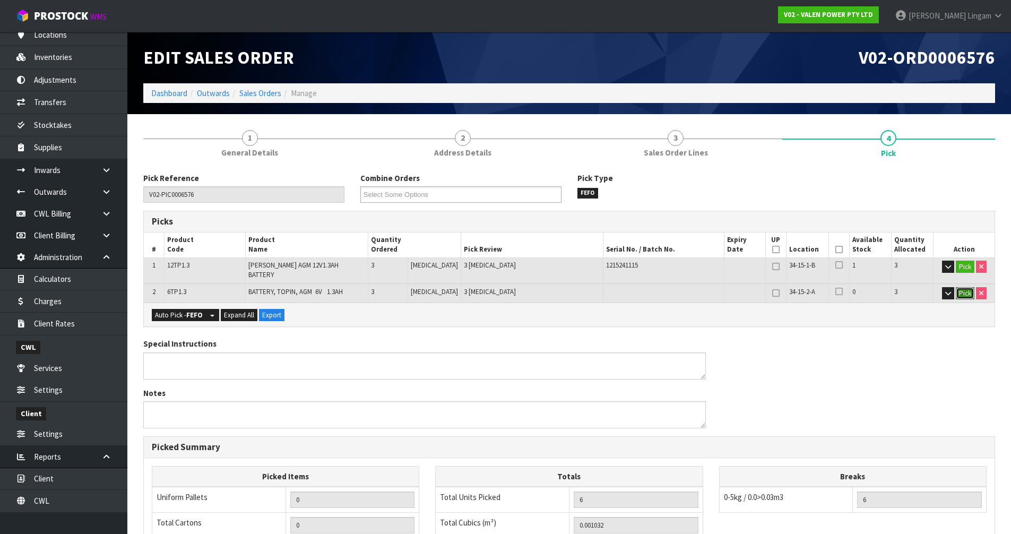
click at [967, 287] on button "Pick" at bounding box center [965, 293] width 19 height 13
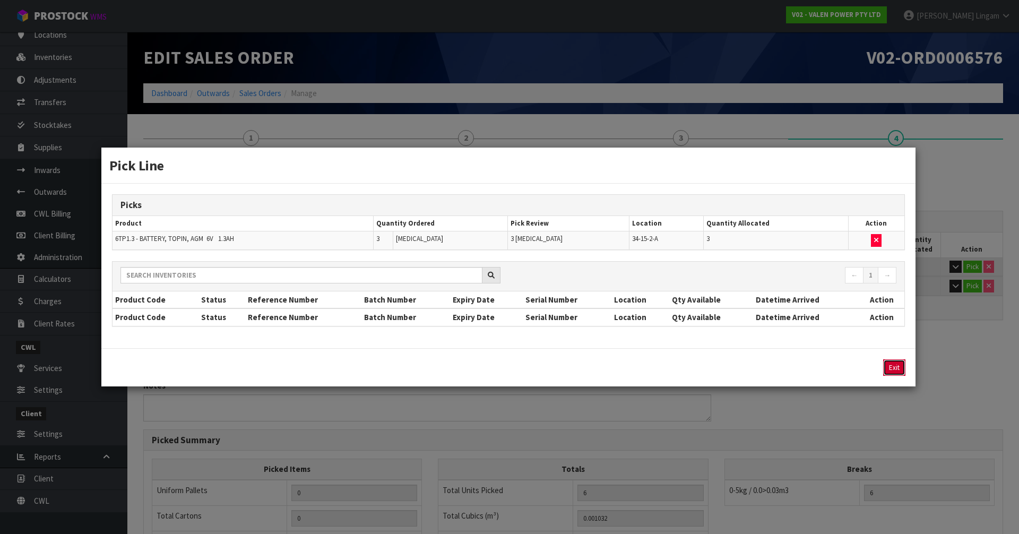
click at [891, 368] on button "Exit" at bounding box center [894, 367] width 22 height 16
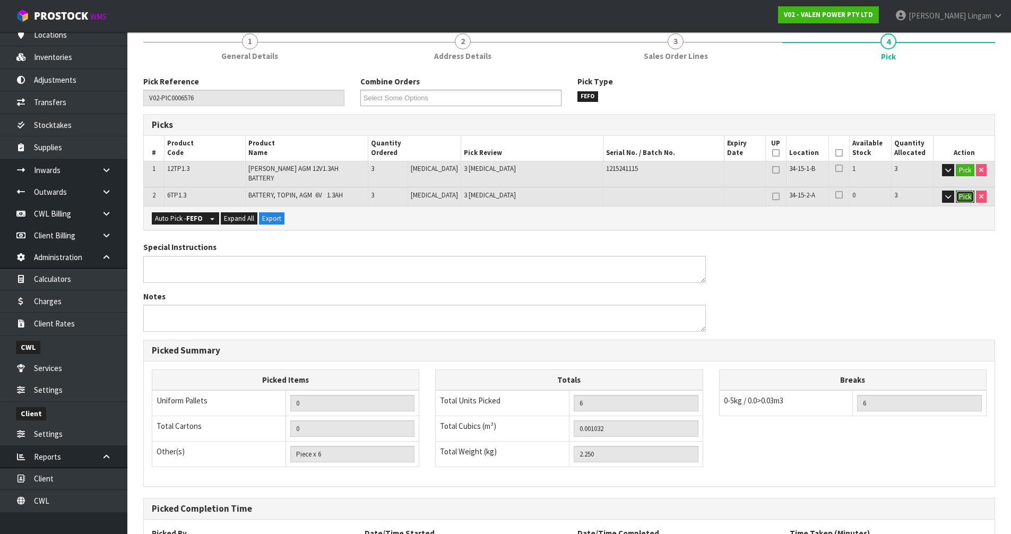
scroll to position [188, 0]
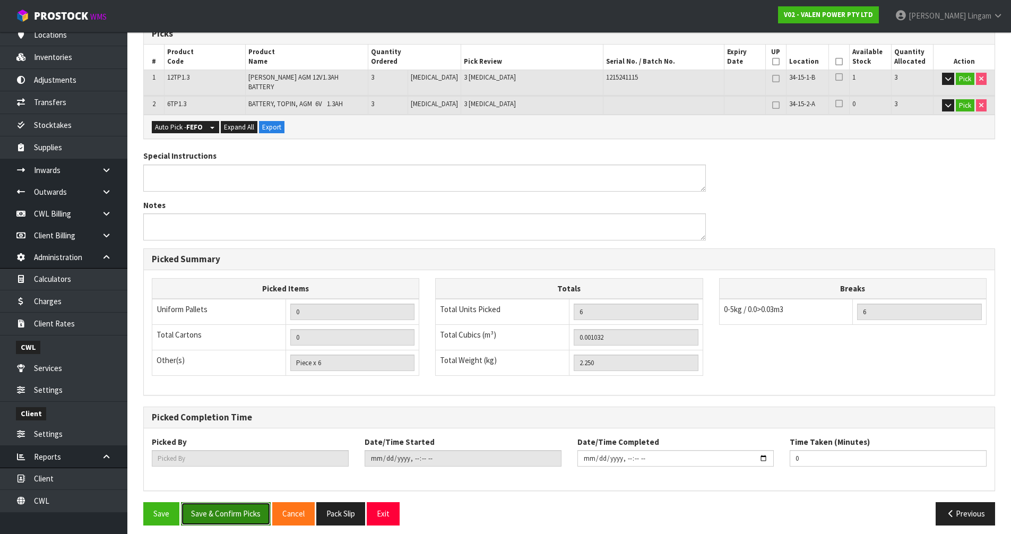
drag, startPoint x: 228, startPoint y: 508, endPoint x: 317, endPoint y: 468, distance: 98.4
click at [228, 508] on button "Save & Confirm Picks" at bounding box center [226, 513] width 90 height 23
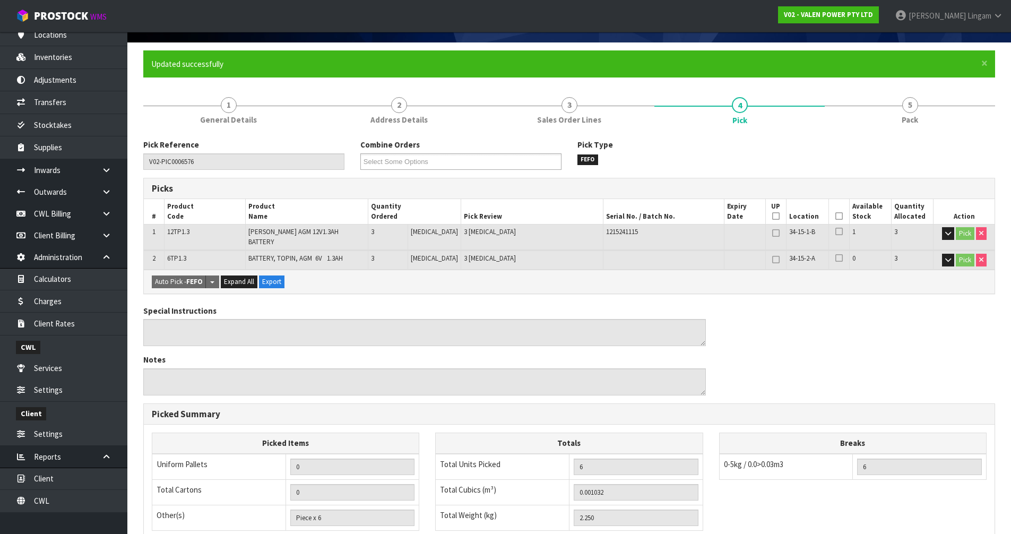
scroll to position [227, 0]
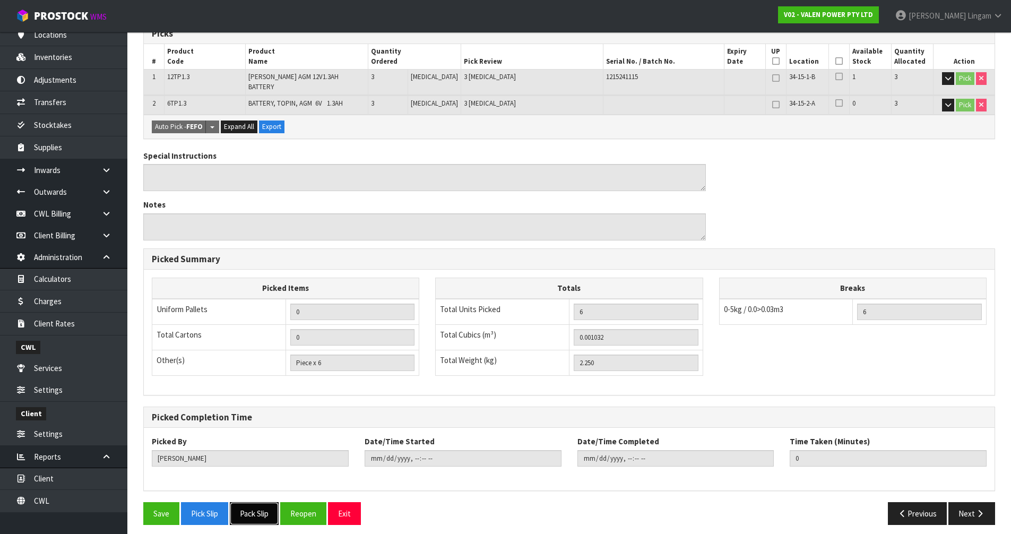
drag, startPoint x: 265, startPoint y: 503, endPoint x: 283, endPoint y: 498, distance: 19.2
click at [265, 503] on button "Pack Slip" at bounding box center [254, 513] width 49 height 23
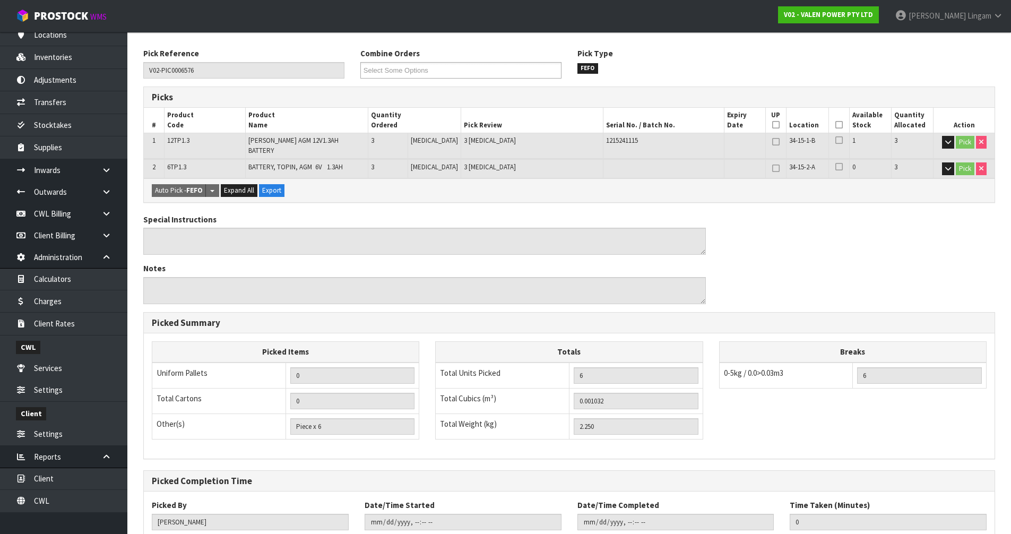
scroll to position [0, 0]
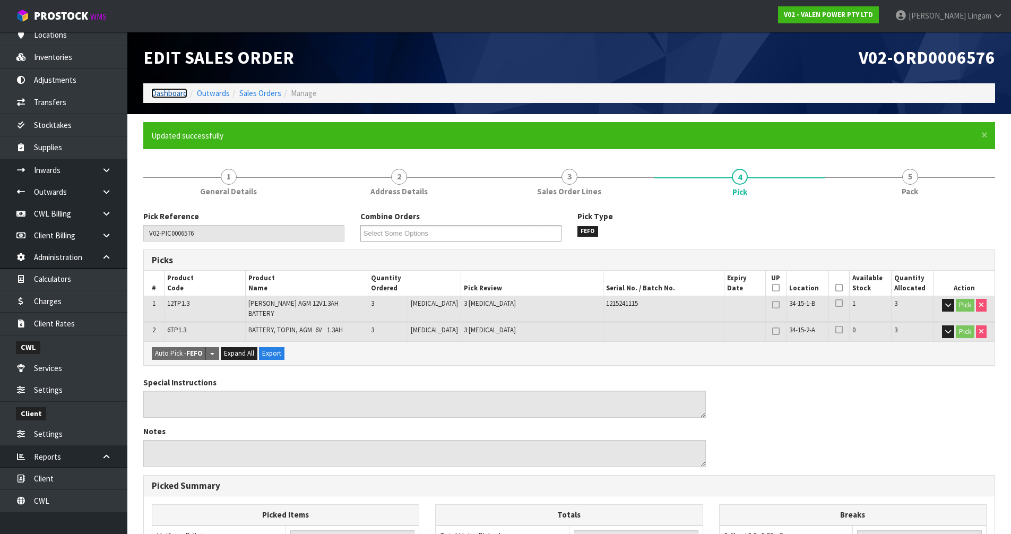
click at [177, 96] on link "Dashboard" at bounding box center [169, 93] width 36 height 10
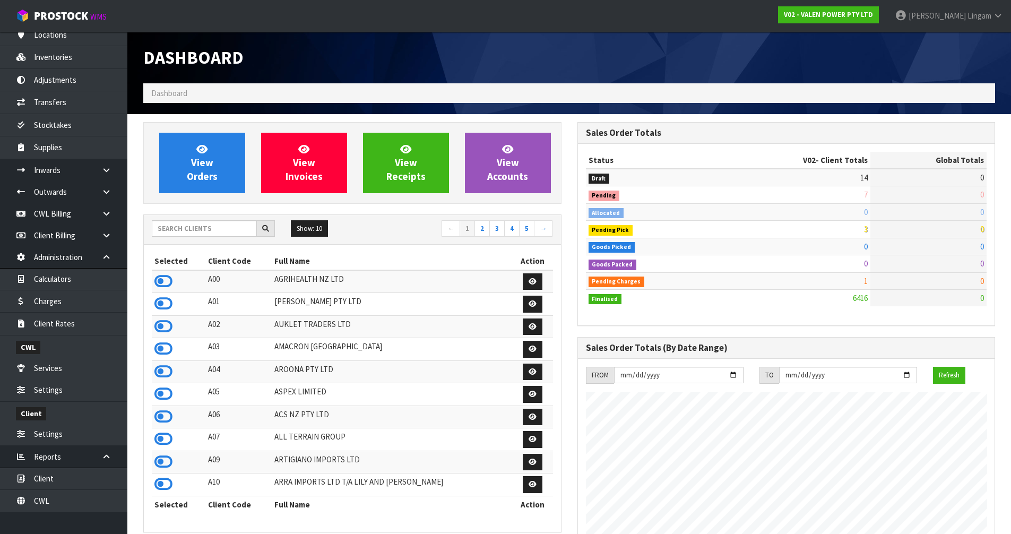
scroll to position [804, 434]
click at [208, 168] on span "View Orders" at bounding box center [202, 163] width 31 height 40
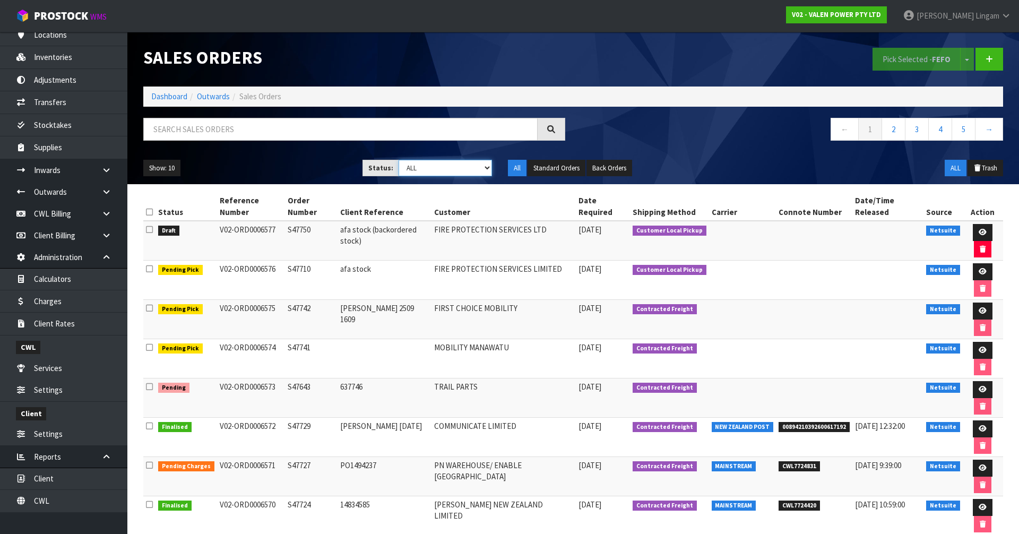
drag, startPoint x: 457, startPoint y: 168, endPoint x: 451, endPoint y: 176, distance: 9.9
click at [457, 168] on select "Draft Pending Allocated Pending Pick Goods Picked Goods Packed Pending Charges …" at bounding box center [446, 168] width 94 height 16
click at [399, 160] on select "Draft Pending Allocated Pending Pick Goods Picked Goods Packed Pending Charges …" at bounding box center [446, 168] width 94 height 16
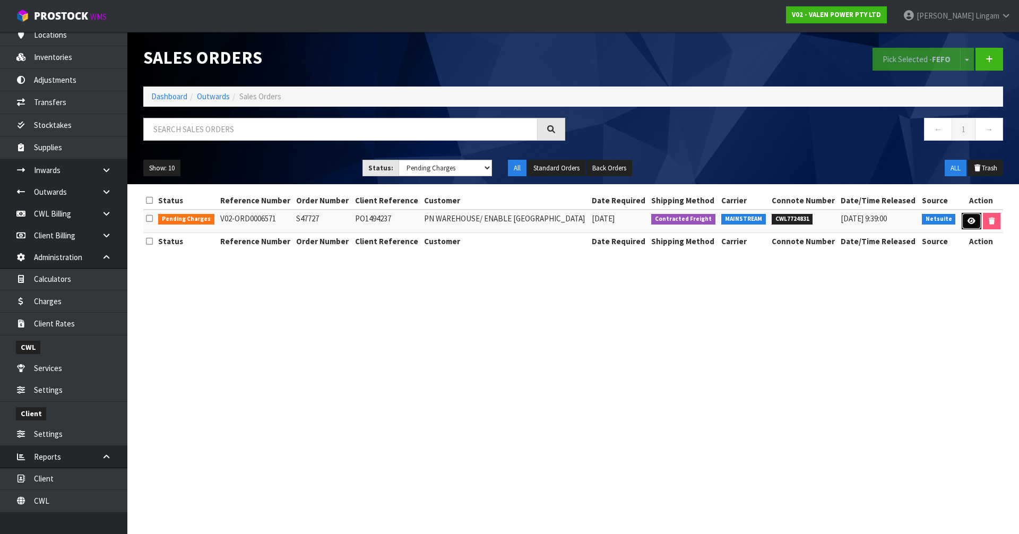
click at [971, 224] on icon at bounding box center [972, 221] width 8 height 7
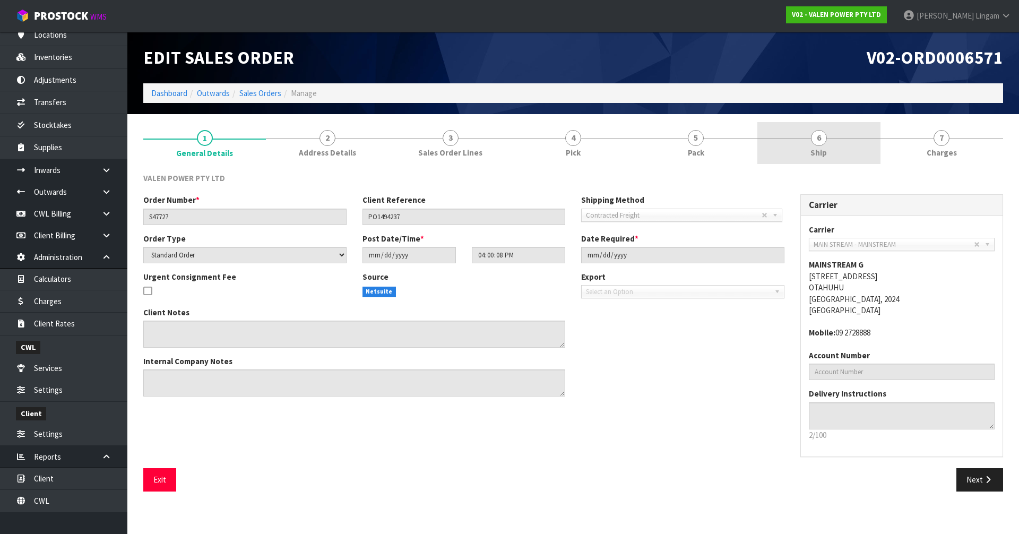
click at [832, 151] on link "6 Ship" at bounding box center [819, 143] width 123 height 42
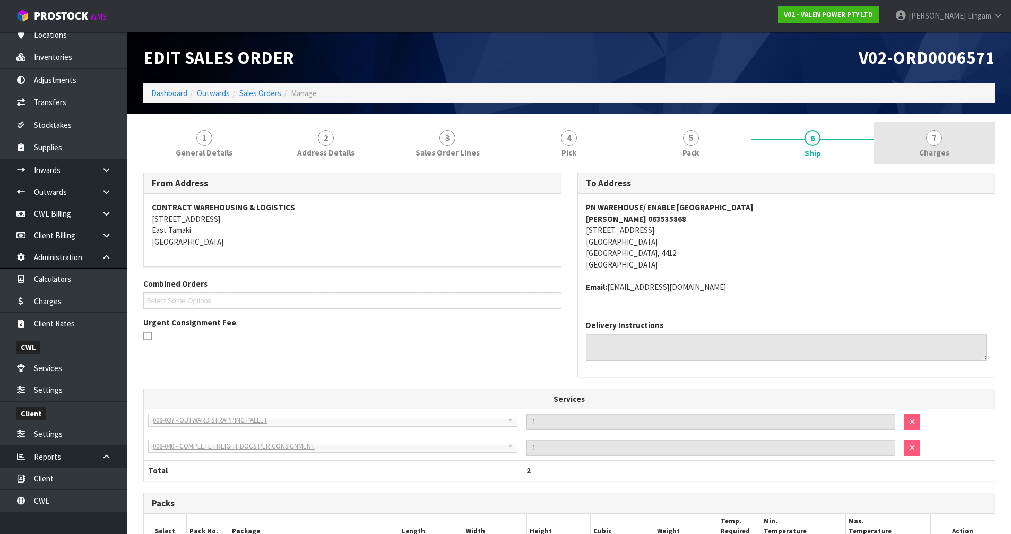
click at [950, 148] on link "7 [GEOGRAPHIC_DATA]" at bounding box center [935, 143] width 122 height 42
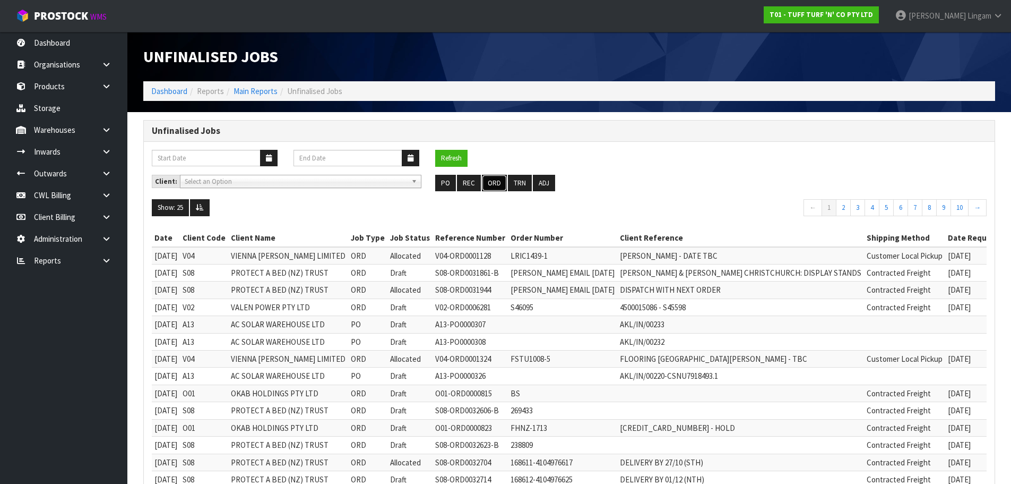
click at [497, 183] on button "ORD" at bounding box center [494, 183] width 25 height 17
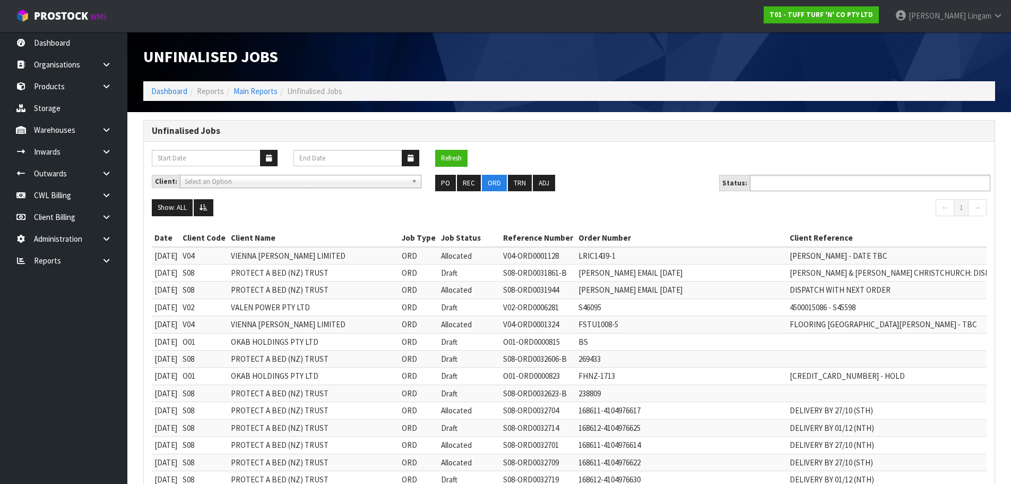
click at [800, 176] on input "text" at bounding box center [792, 182] width 78 height 13
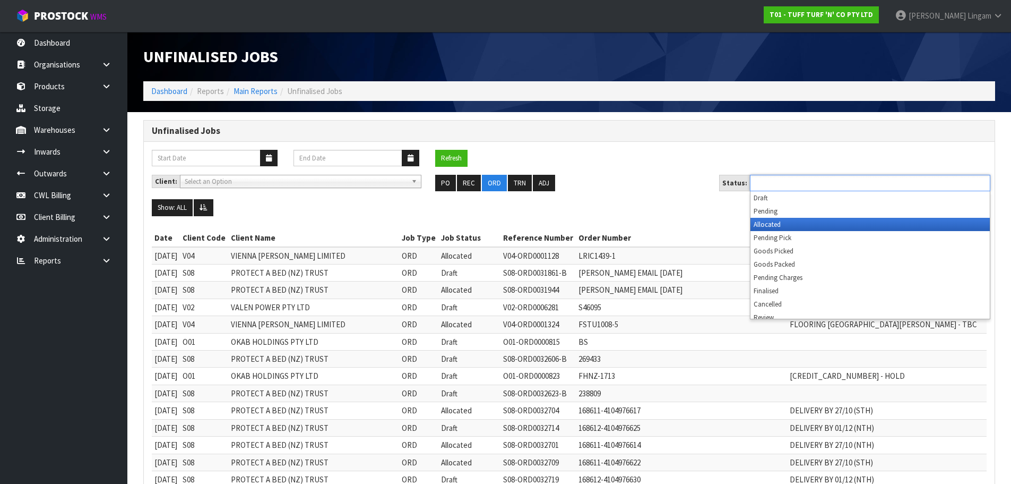
click at [776, 224] on li "Allocated" at bounding box center [870, 224] width 239 height 13
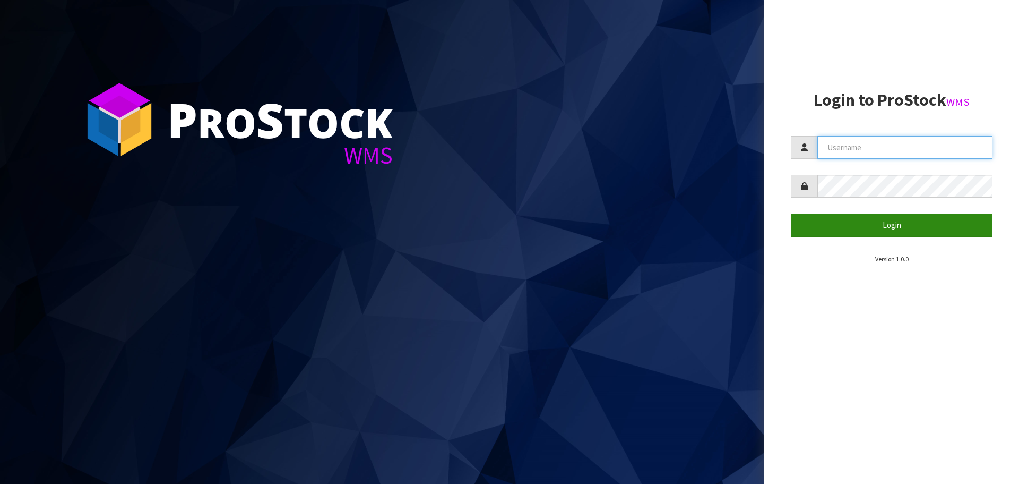
type input "[PERSON_NAME][EMAIL_ADDRESS][DOMAIN_NAME]"
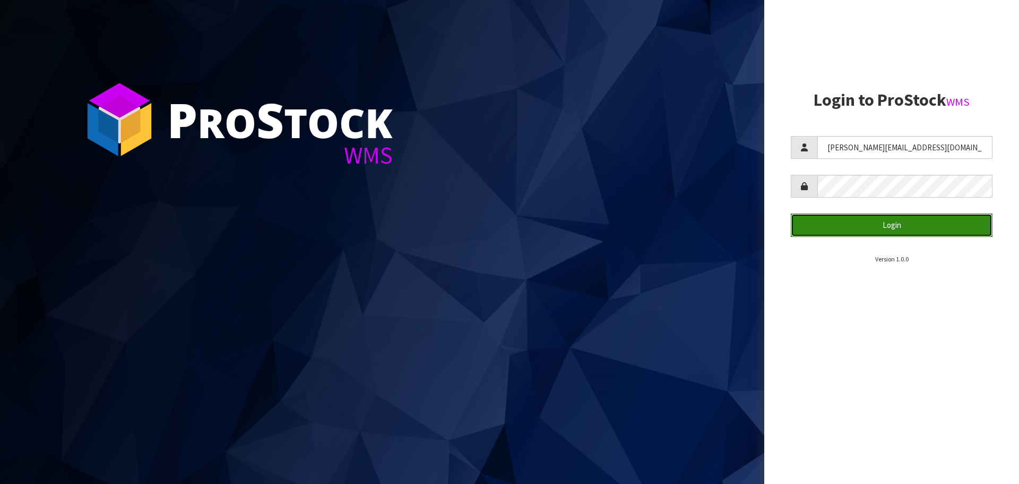
click at [895, 227] on button "Login" at bounding box center [892, 224] width 202 height 23
